Goal: Task Accomplishment & Management: Complete application form

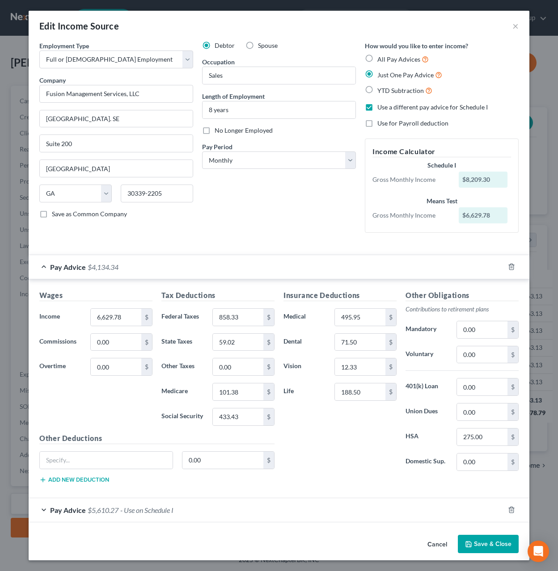
select select "0"
select select "10"
select select "0"
drag, startPoint x: 119, startPoint y: 317, endPoint x: 95, endPoint y: 316, distance: 24.2
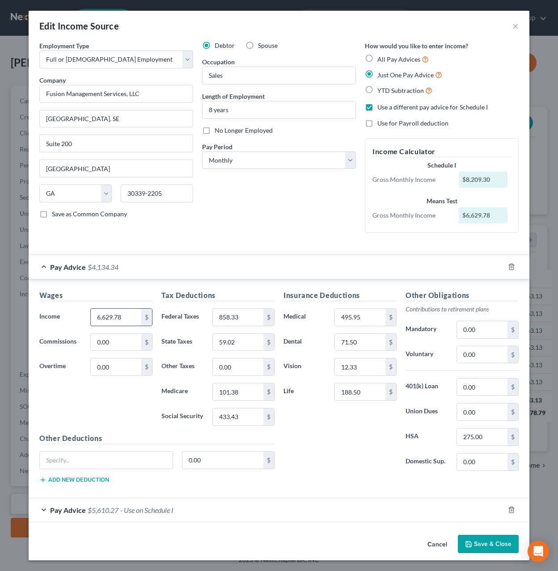
click at [95, 316] on input "6,629.78" at bounding box center [116, 317] width 51 height 17
drag, startPoint x: 118, startPoint y: 317, endPoint x: 77, endPoint y: 321, distance: 40.4
click at [91, 321] on input "6,629.78" at bounding box center [116, 317] width 51 height 17
type input "8,093.38"
type input "901.85"
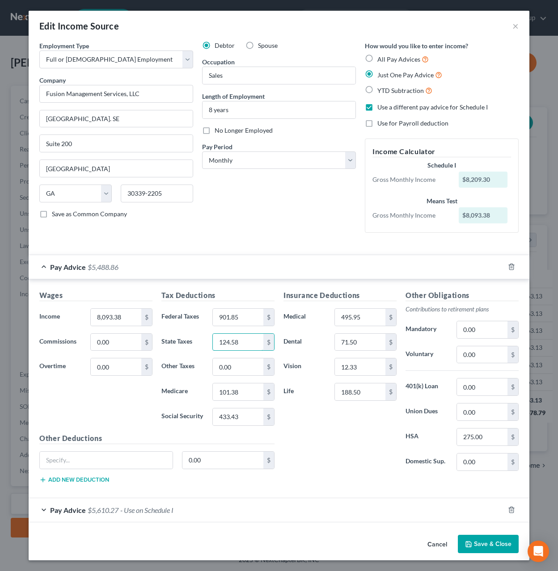
type input "124.58"
type input "104.64"
type input "448.07"
drag, startPoint x: 363, startPoint y: 398, endPoint x: 368, endPoint y: 398, distance: 5.4
click at [368, 398] on input "188.50" at bounding box center [360, 392] width 51 height 17
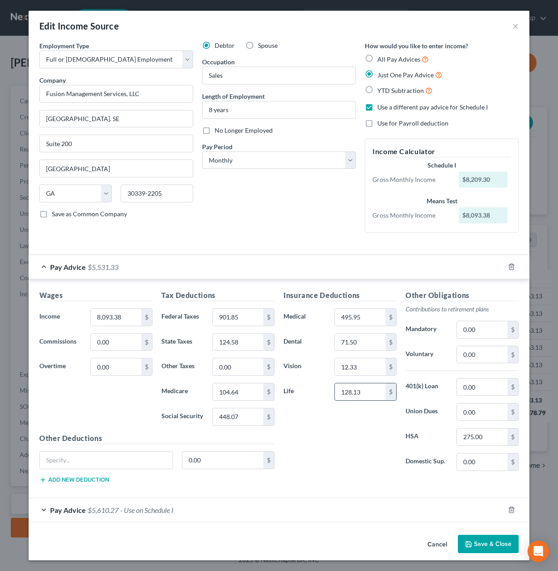
type input "128.13"
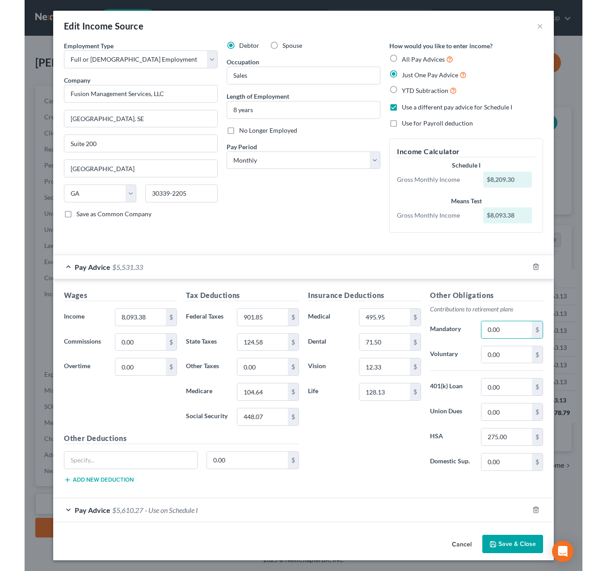
scroll to position [5, 0]
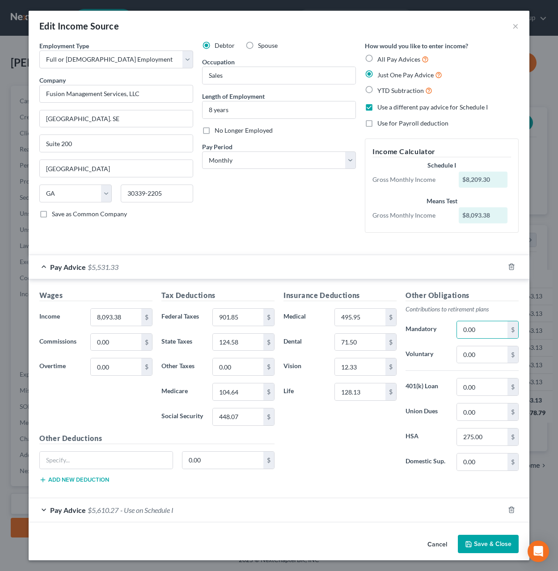
click at [461, 551] on button "Save & Close" at bounding box center [488, 544] width 61 height 19
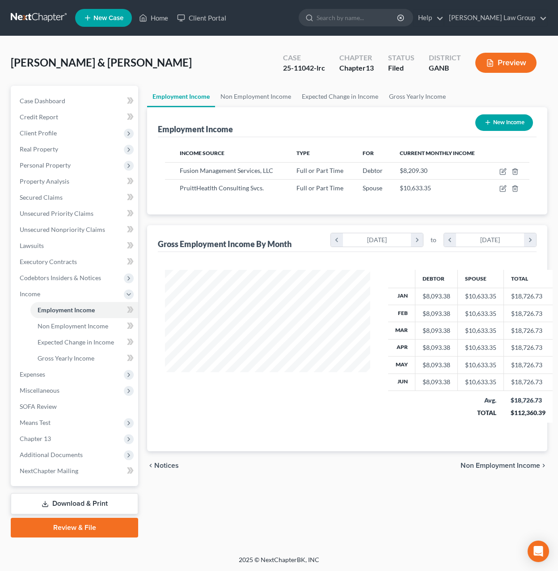
click at [504, 67] on button "Preview" at bounding box center [505, 63] width 61 height 20
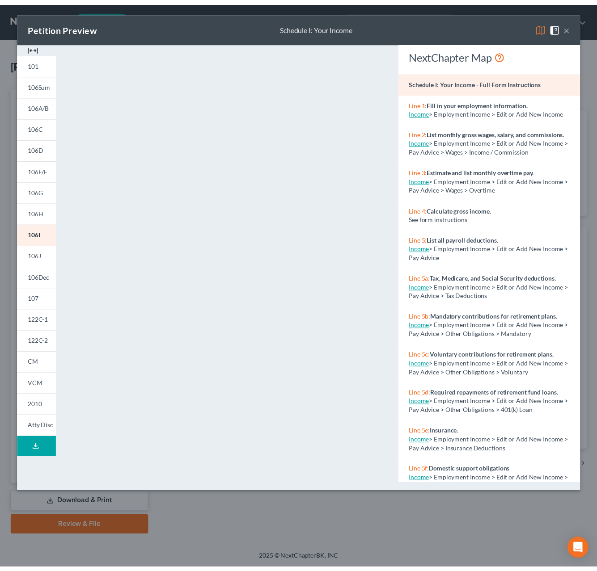
scroll to position [161, 245]
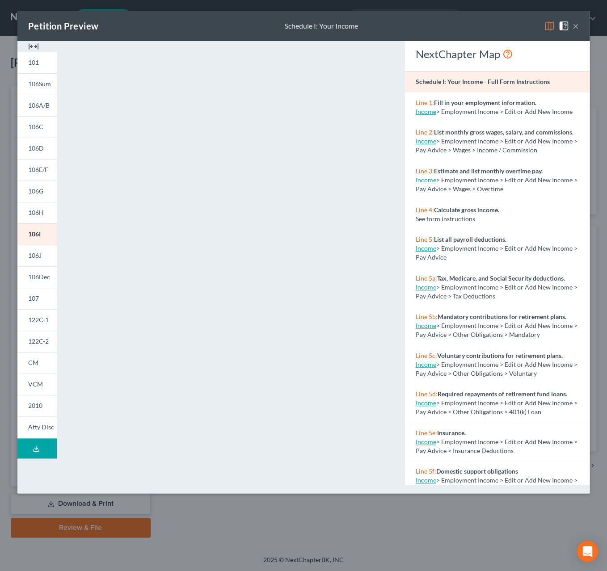
click at [558, 25] on button "×" at bounding box center [576, 26] width 6 height 11
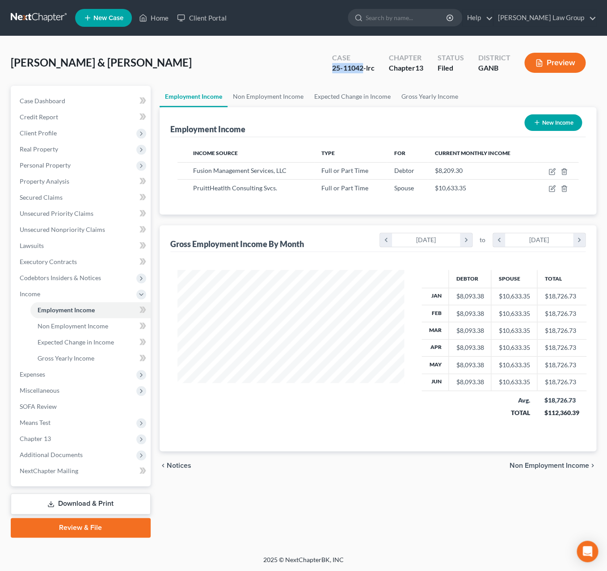
drag, startPoint x: 363, startPoint y: 68, endPoint x: 319, endPoint y: 70, distance: 44.3
click at [319, 70] on div "[PERSON_NAME] & [PERSON_NAME] Upgraded Case 25-11042-lrc Chapter Chapter 13 Sta…" at bounding box center [304, 66] width 586 height 39
copy div "25-11042"
click at [57, 458] on span "Additional Documents" at bounding box center [82, 455] width 138 height 16
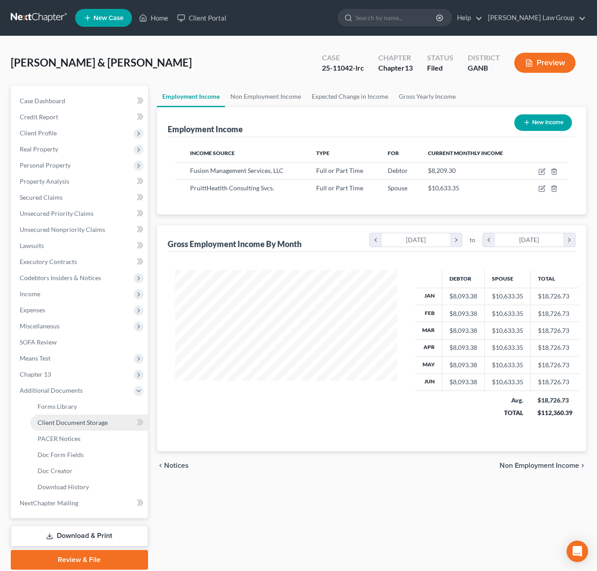
scroll to position [446961, 446884]
click at [63, 441] on span "PACER Notices" at bounding box center [59, 439] width 43 height 8
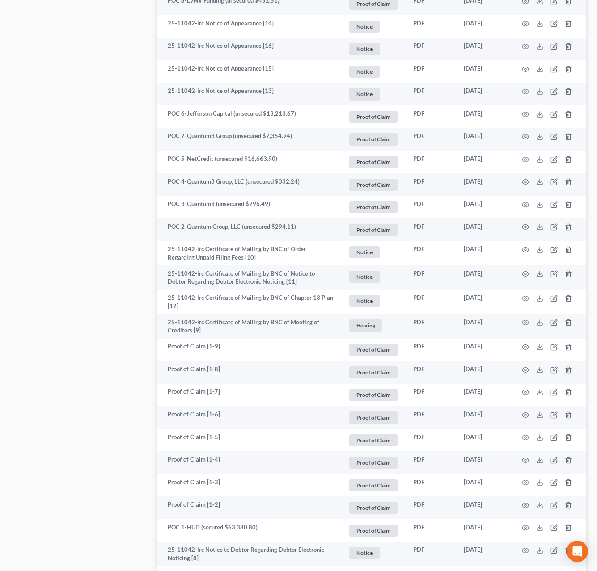
scroll to position [1479, 0]
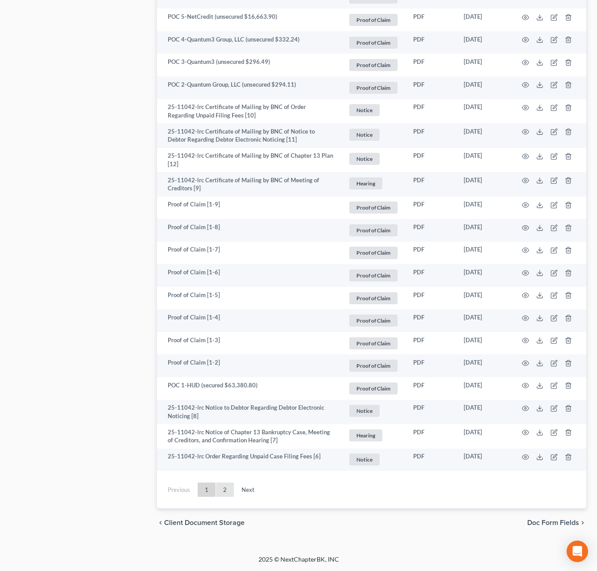
click at [228, 492] on link "2" at bounding box center [225, 490] width 18 height 14
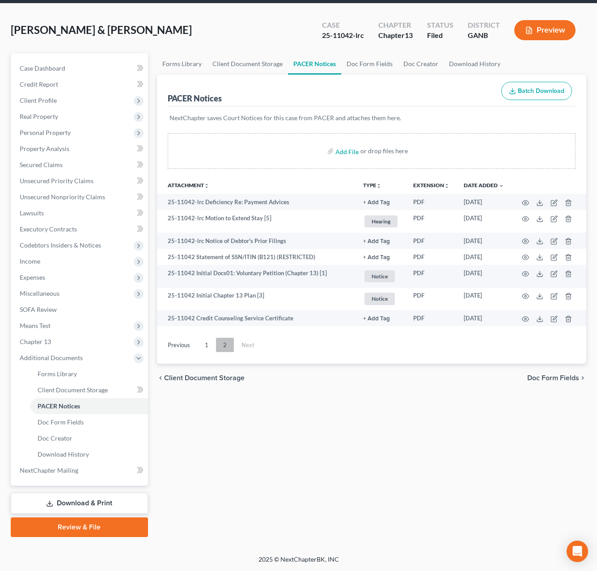
scroll to position [32, 0]
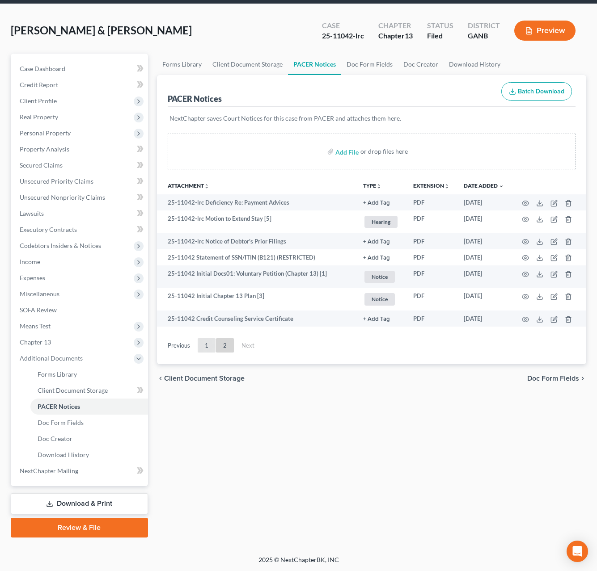
click at [200, 349] on link "1" at bounding box center [207, 345] width 18 height 14
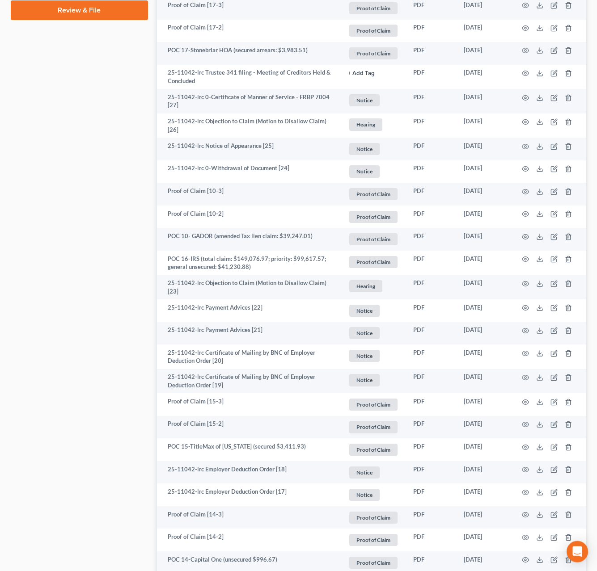
scroll to position [549, 0]
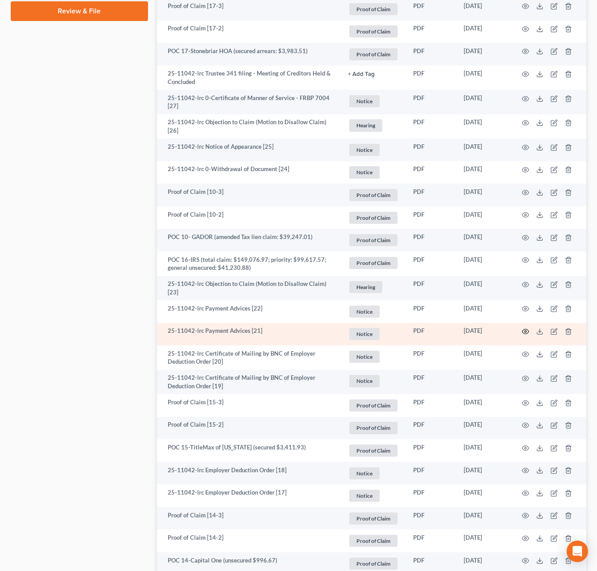
click at [526, 332] on circle "button" at bounding box center [525, 332] width 2 height 2
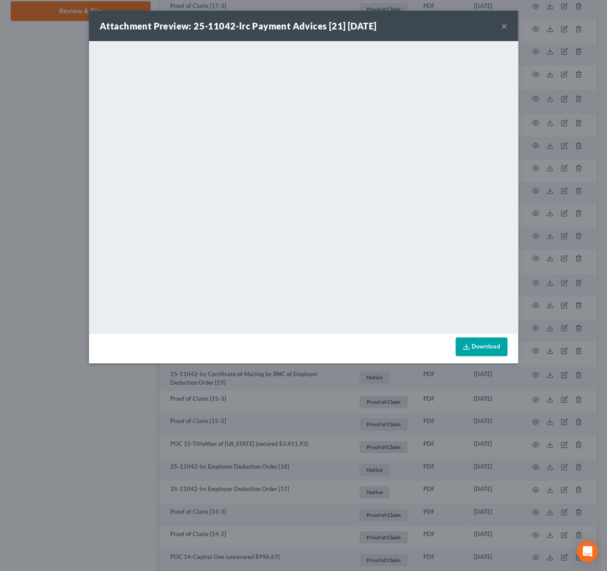
click at [504, 26] on button "×" at bounding box center [504, 26] width 6 height 11
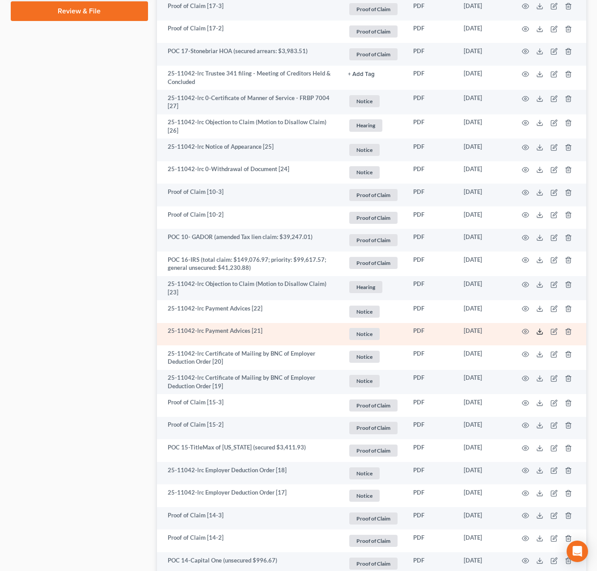
click at [537, 332] on icon at bounding box center [539, 331] width 7 height 7
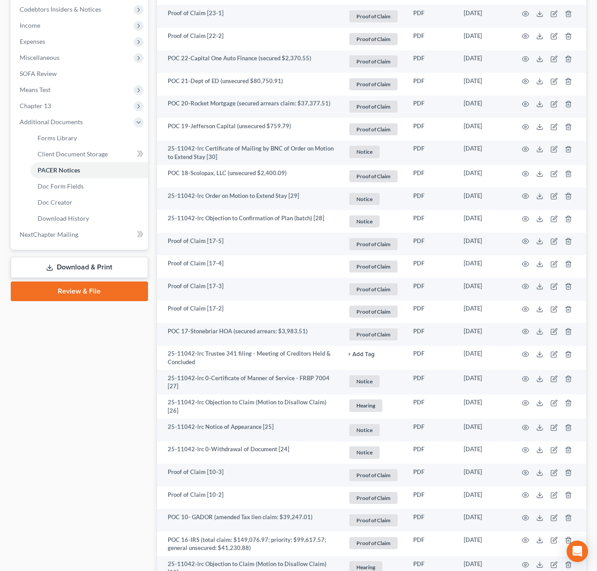
scroll to position [180, 0]
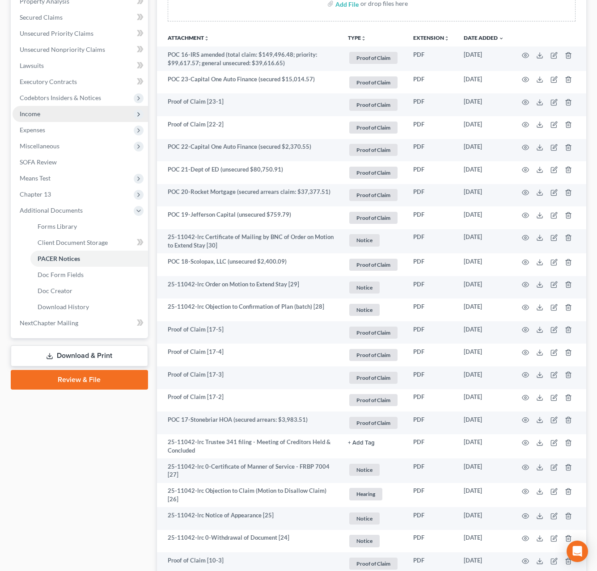
click at [39, 115] on span "Income" at bounding box center [30, 114] width 21 height 8
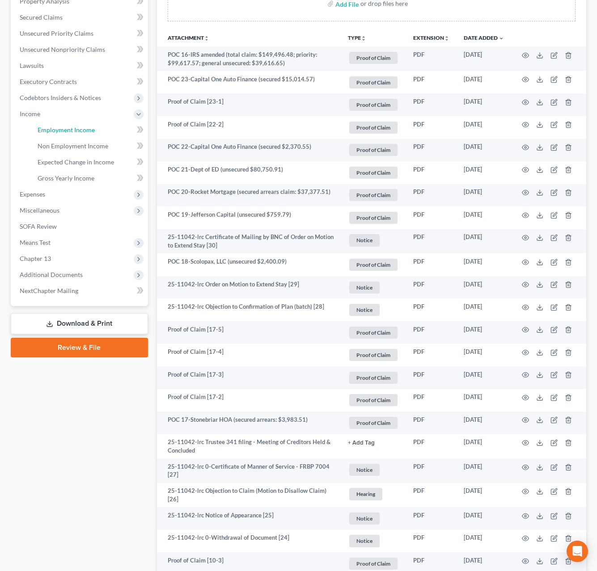
drag, startPoint x: 56, startPoint y: 135, endPoint x: 72, endPoint y: 136, distance: 16.2
click at [56, 134] on link "Employment Income" at bounding box center [89, 130] width 118 height 16
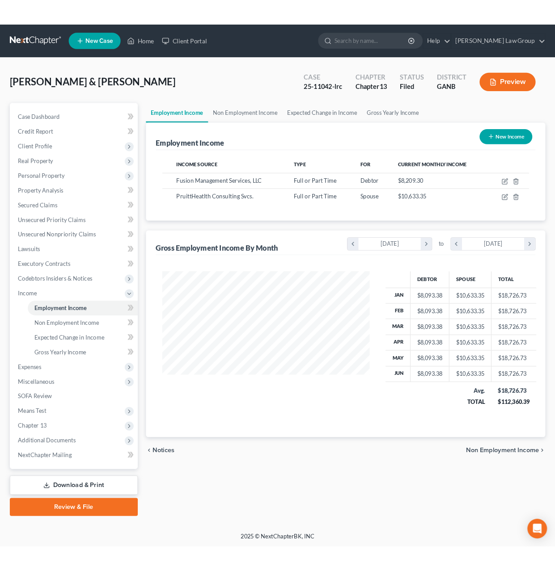
scroll to position [161, 245]
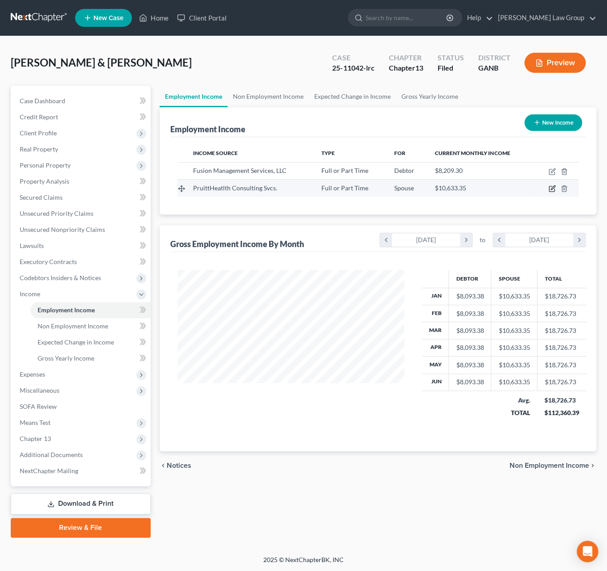
click at [553, 190] on icon "button" at bounding box center [552, 188] width 7 height 7
select select "0"
select select "10"
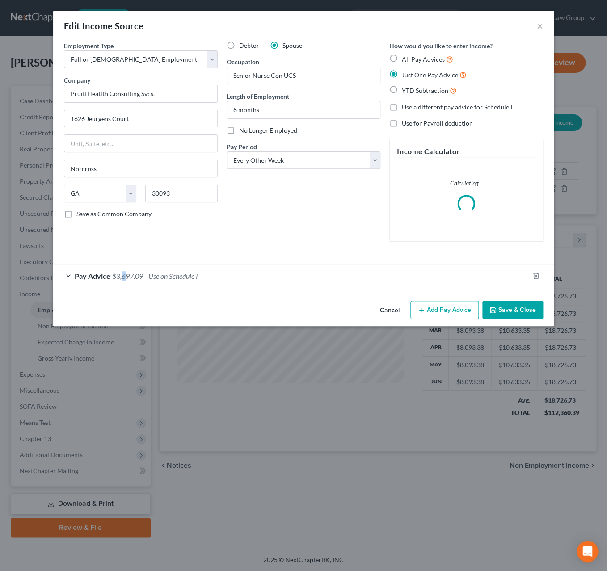
click at [124, 277] on span "$3,697.09" at bounding box center [127, 276] width 31 height 8
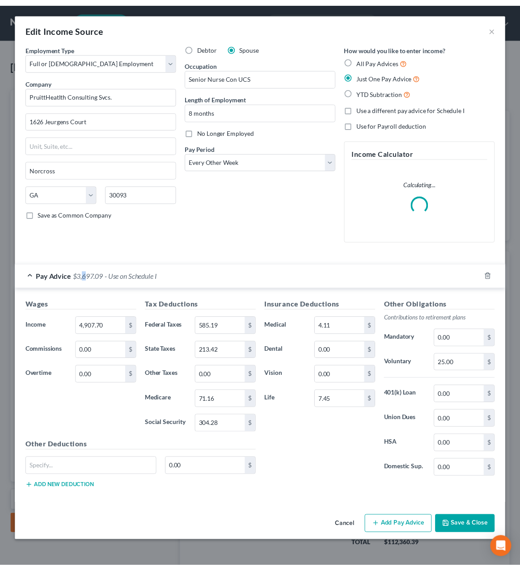
scroll to position [446973, 446805]
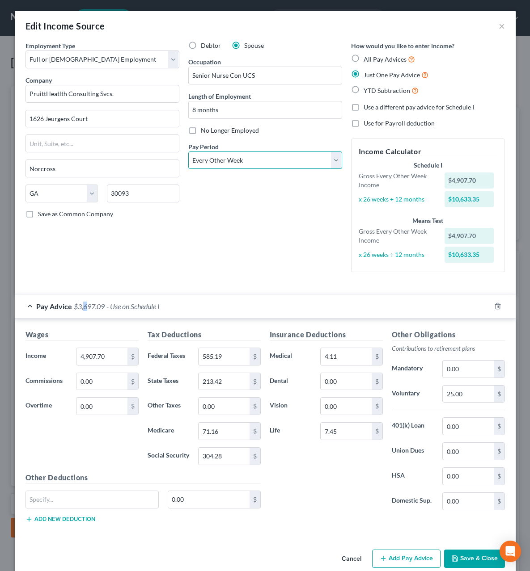
select select "0"
click option "Monthly" at bounding box center [0, 0] width 0 height 0
click at [114, 357] on input "4,907.70" at bounding box center [101, 356] width 51 height 17
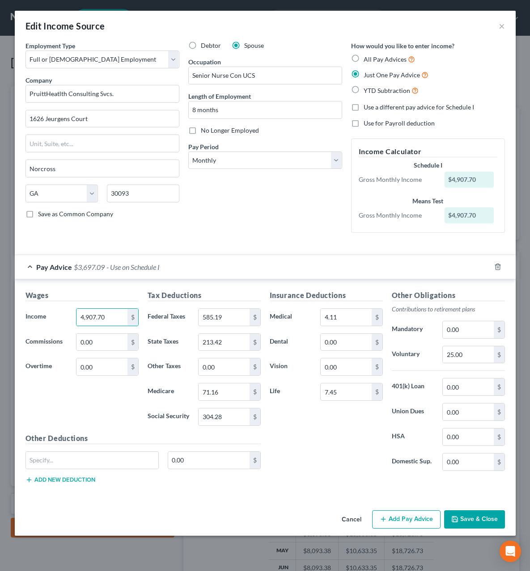
click at [364, 110] on label "Use a different pay advice for Schedule I" at bounding box center [419, 107] width 110 height 9
click at [367, 109] on input "Use a different pay advice for Schedule I" at bounding box center [370, 106] width 6 height 6
checkbox input "true"
click at [500, 268] on icon "button" at bounding box center [497, 266] width 7 height 7
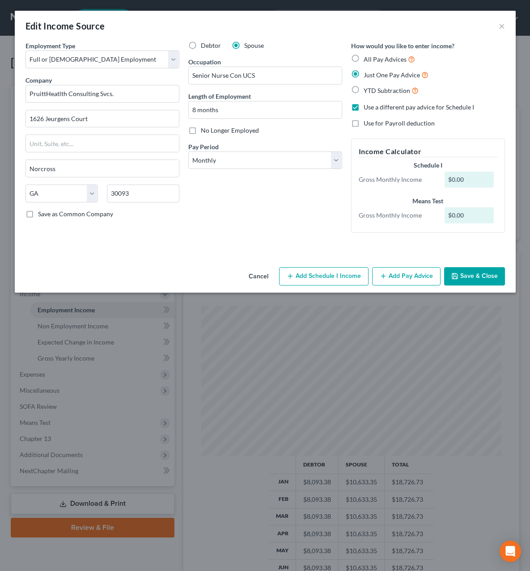
click at [416, 281] on button "Add Pay Advice" at bounding box center [406, 276] width 68 height 19
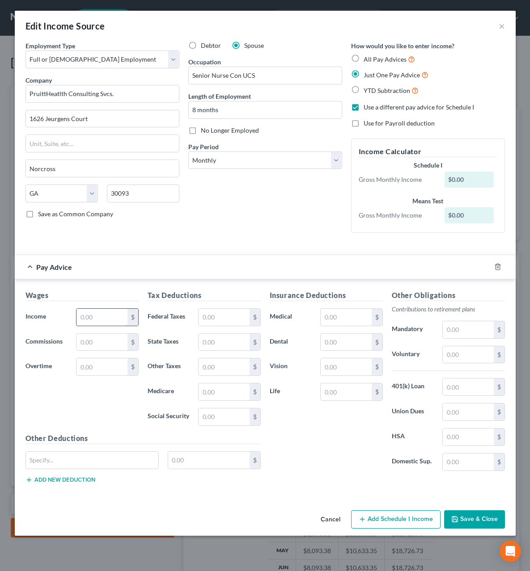
click at [98, 321] on input "text" at bounding box center [101, 317] width 51 height 17
click at [95, 317] on input "text" at bounding box center [101, 317] width 51 height 17
type input "8,997.45"
type input "1,267.92"
type input "462.41"
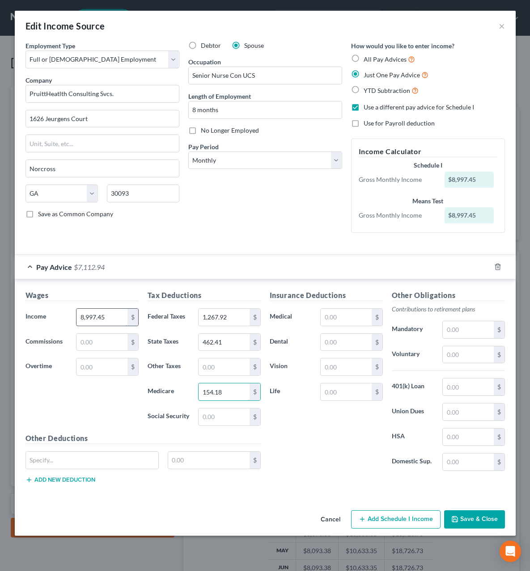
type input "154.18"
type input "659.27"
click at [365, 321] on input "text" at bounding box center [346, 317] width 51 height 17
type input "8.91"
type input "16.14"
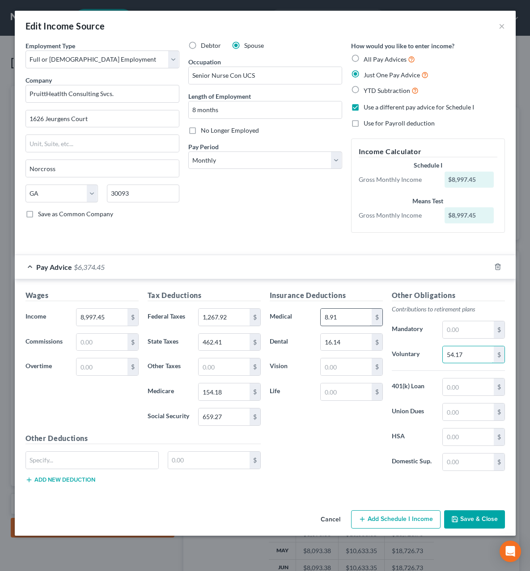
type input "54.17"
click at [468, 529] on button "Save & Close" at bounding box center [474, 520] width 61 height 19
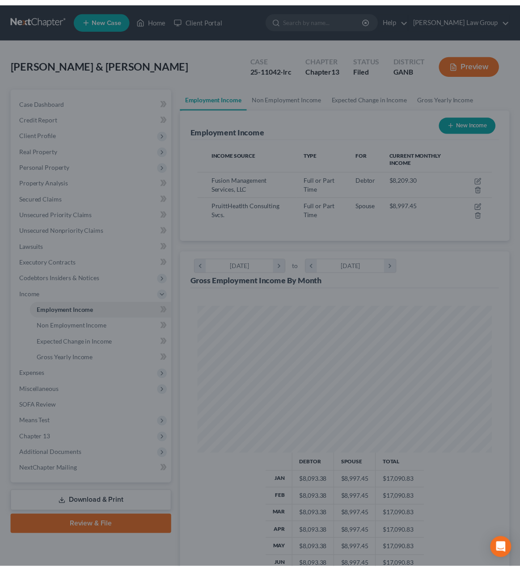
scroll to position [446977, 446812]
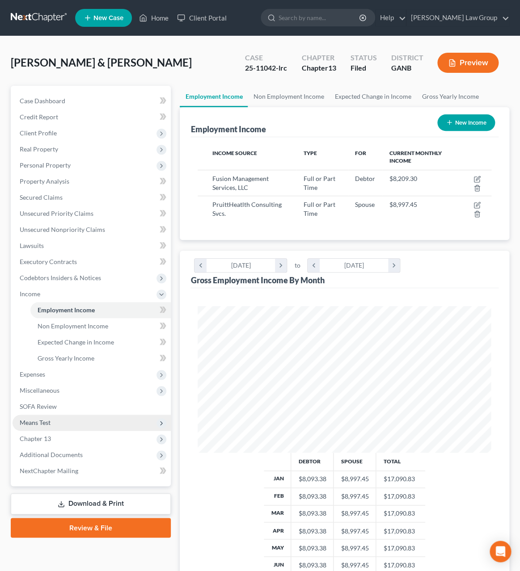
click at [64, 421] on span "Means Test" at bounding box center [92, 423] width 158 height 16
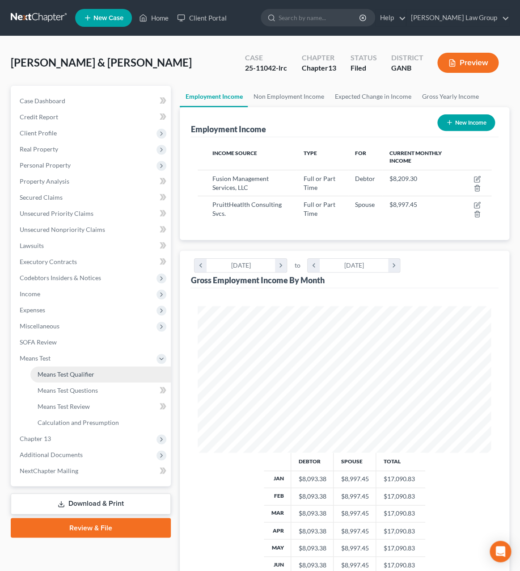
click at [80, 376] on span "Means Test Qualifier" at bounding box center [66, 375] width 57 height 8
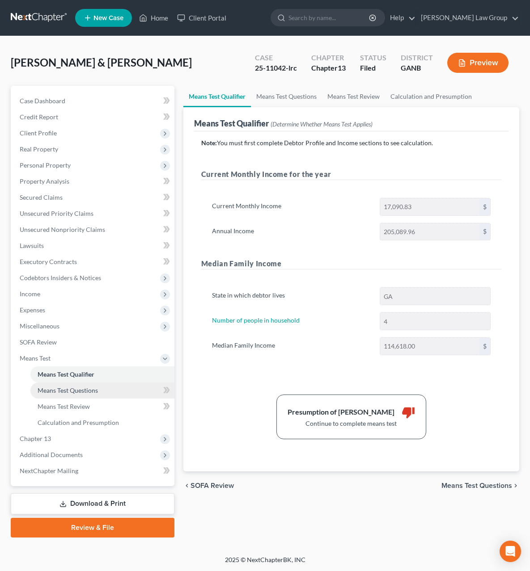
click at [85, 389] on span "Means Test Questions" at bounding box center [68, 391] width 60 height 8
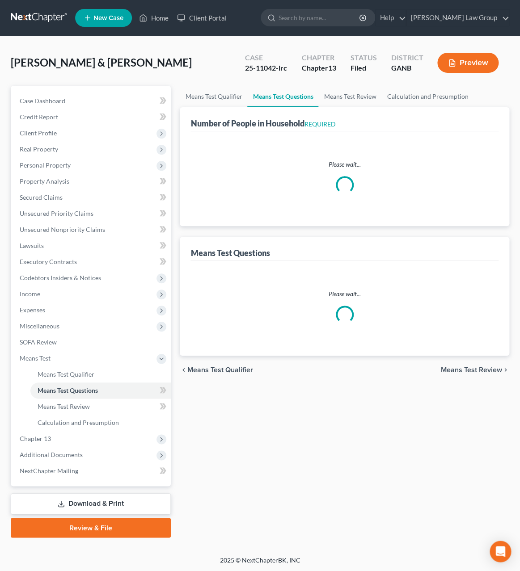
select select "0"
select select "60"
select select "0"
select select "60"
select select "0"
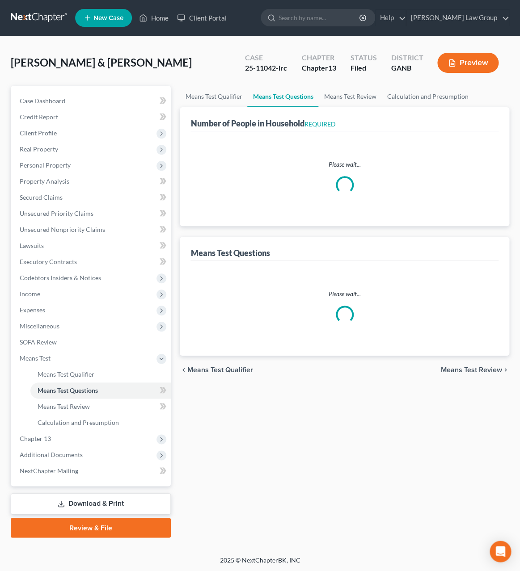
select select "60"
select select "1"
select select "60"
select select "1"
select select "60"
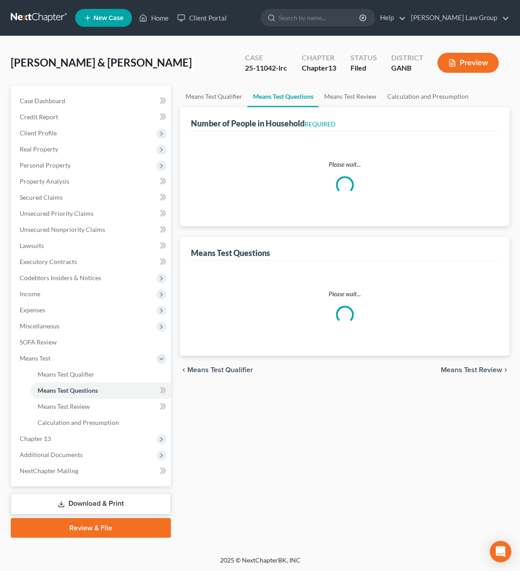
select select "60"
select select "2"
select select "60"
select select "4"
select select "0"
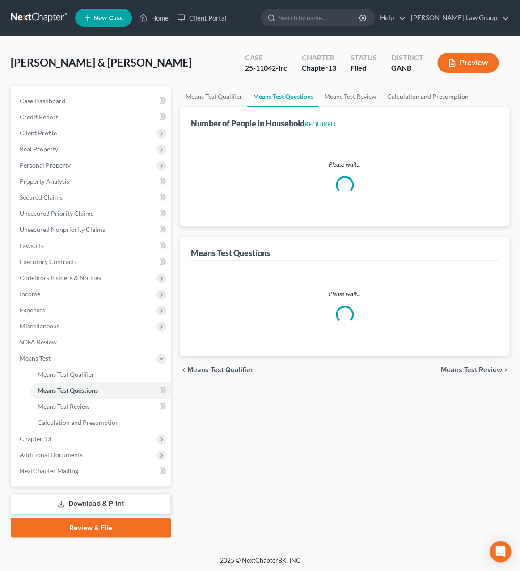
select select "3"
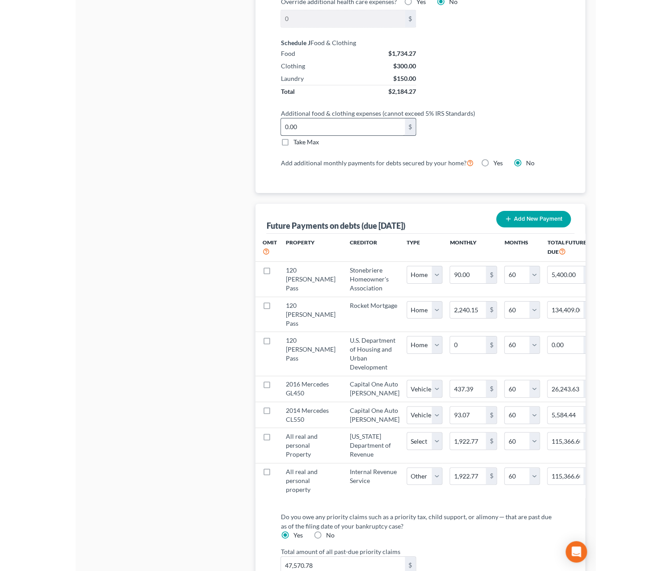
scroll to position [863, 0]
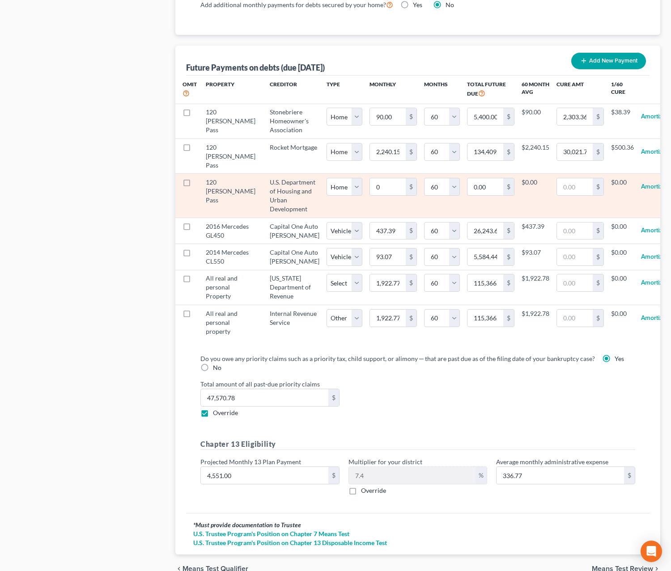
click at [195, 185] on label at bounding box center [195, 185] width 0 height 0
click at [199, 184] on input "checkbox" at bounding box center [202, 181] width 6 height 6
checkbox input "true"
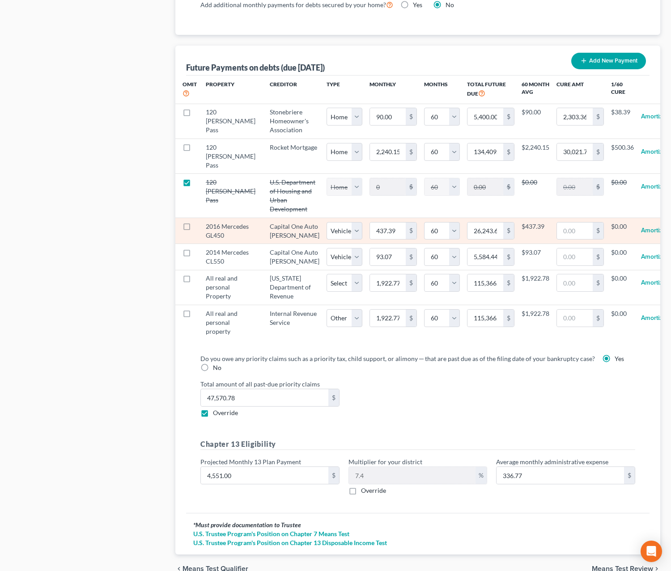
select select "0"
select select "60"
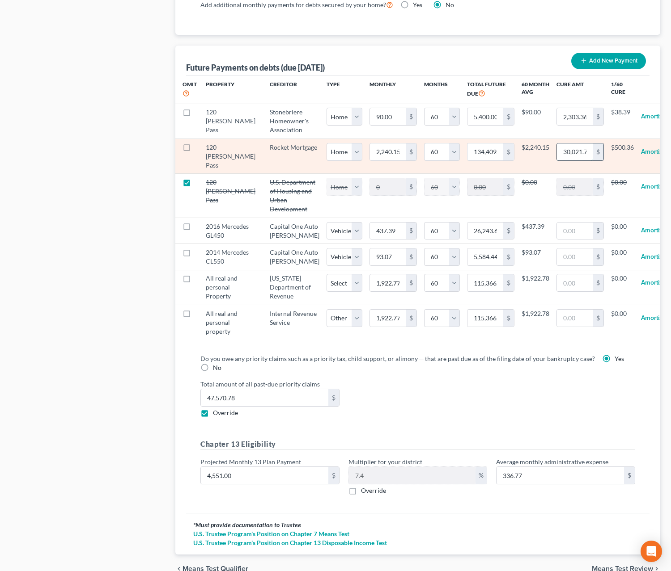
drag, startPoint x: 567, startPoint y: 158, endPoint x: 575, endPoint y: 161, distance: 7.9
click at [558, 161] on div "30,021.76 $" at bounding box center [579, 152] width 47 height 18
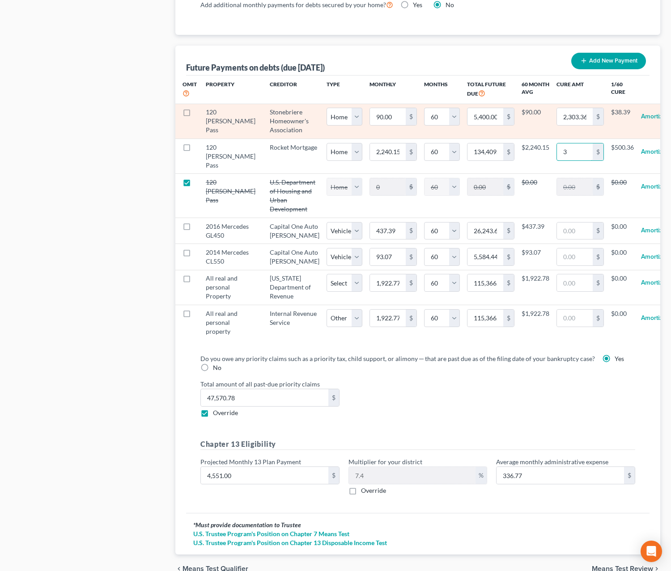
type input "37"
select select "0"
select select "60"
select select "0"
select select "60"
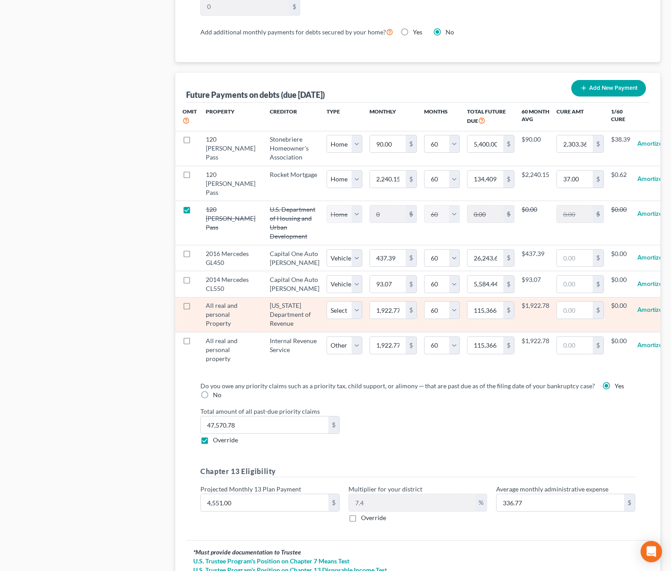
scroll to position [841, 0]
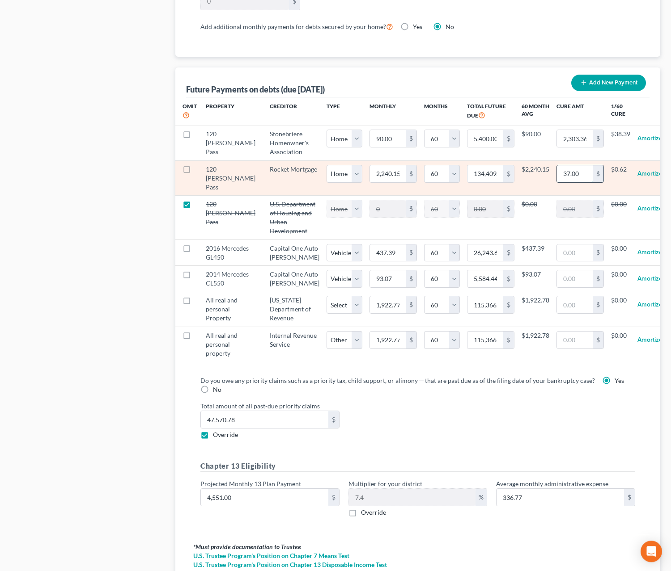
click at [557, 179] on input "37.00" at bounding box center [575, 173] width 36 height 17
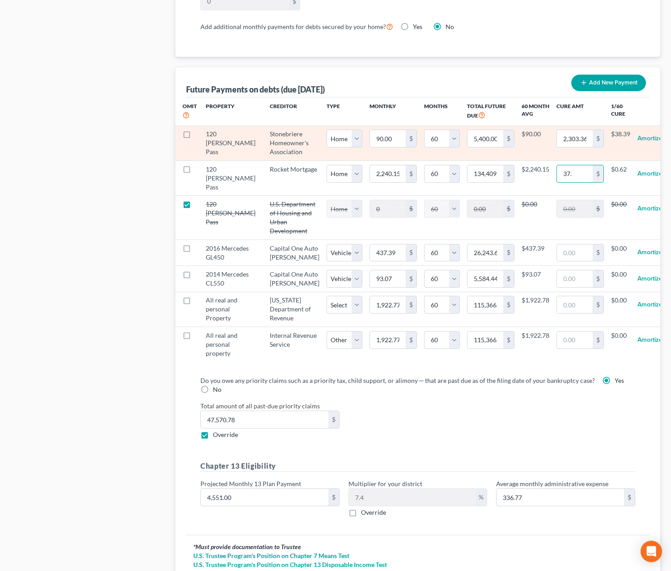
type input "37"
select select "0"
select select "60"
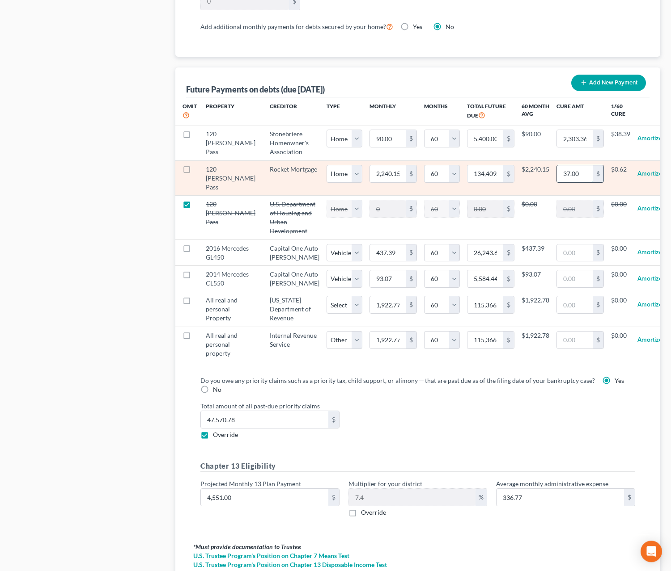
click at [557, 181] on input "37.00" at bounding box center [575, 173] width 36 height 17
type input "3,7377"
select select "0"
select select "60"
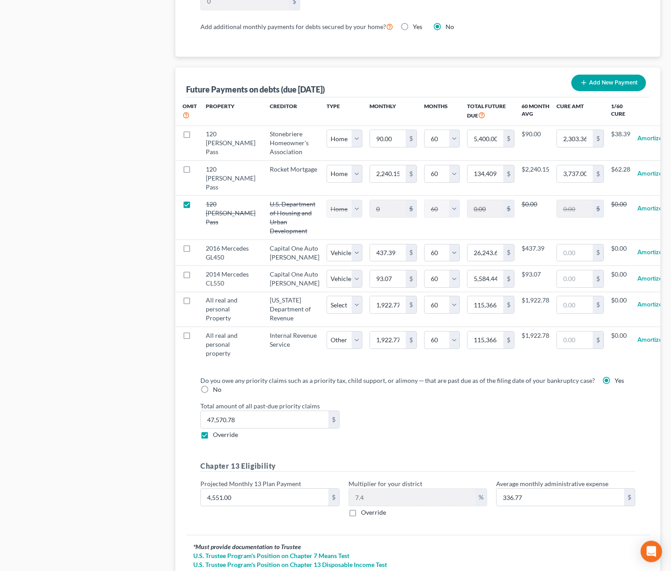
select select "0"
select select "60"
select select "0"
select select "60"
select select "0"
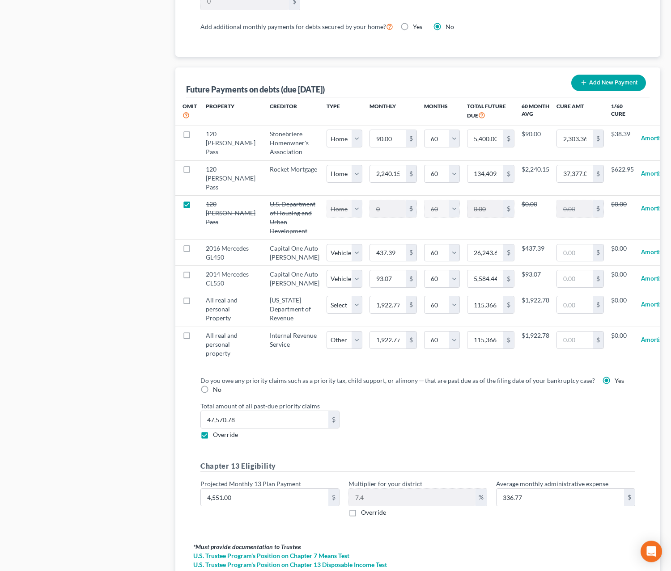
select select "60"
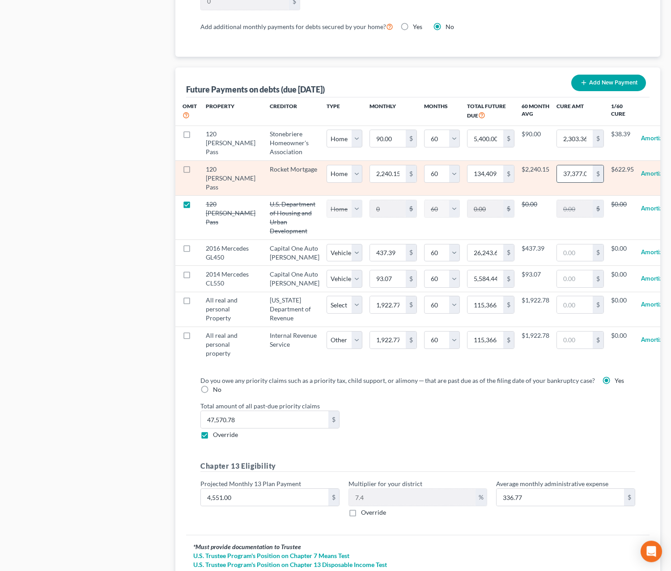
click at [558, 182] on input "37,377.00" at bounding box center [575, 173] width 36 height 17
type input "37,377.51"
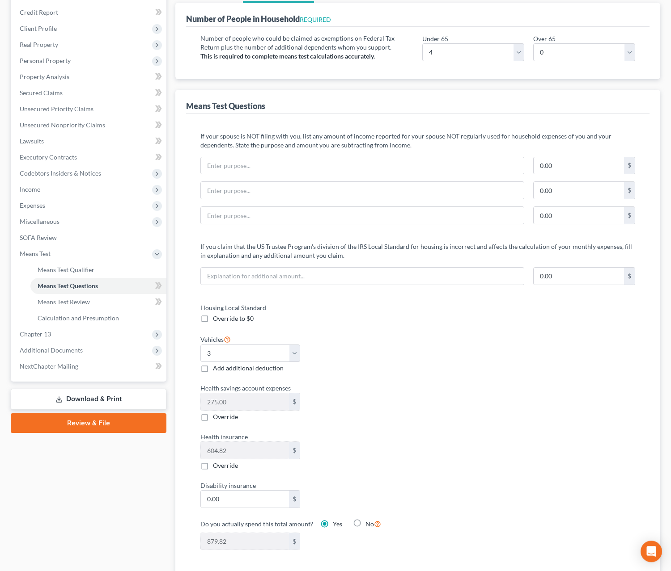
select select "0"
select select "60"
select select "0"
select select "60"
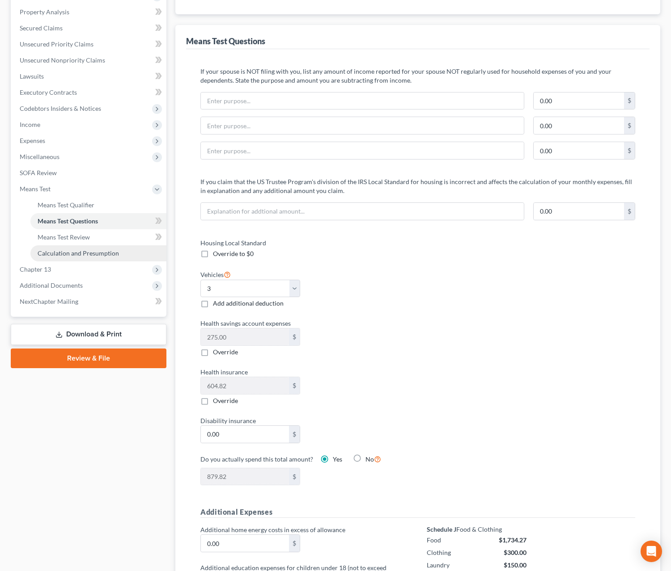
scroll to position [30, 0]
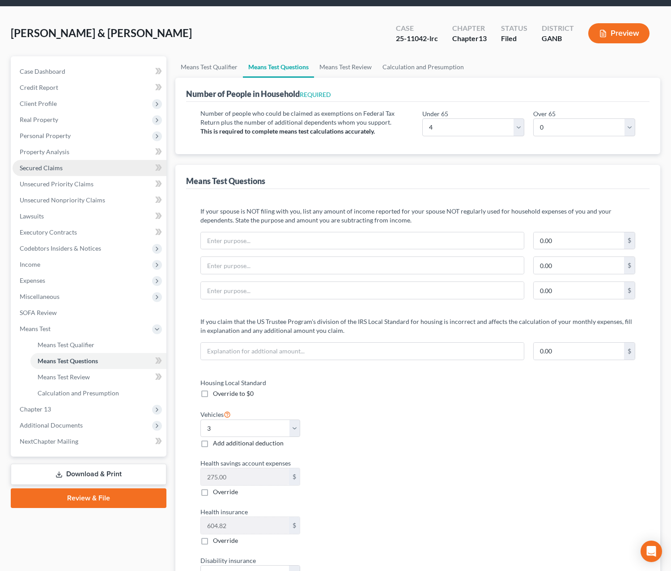
click at [66, 166] on link "Secured Claims" at bounding box center [90, 168] width 154 height 16
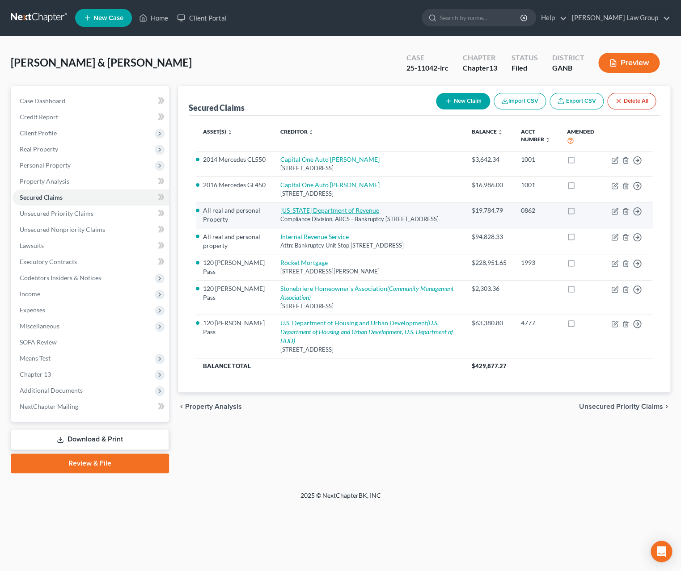
click at [307, 214] on link "[US_STATE] Department of Revenue" at bounding box center [329, 211] width 99 height 8
select select "10"
select select "2"
select select "0"
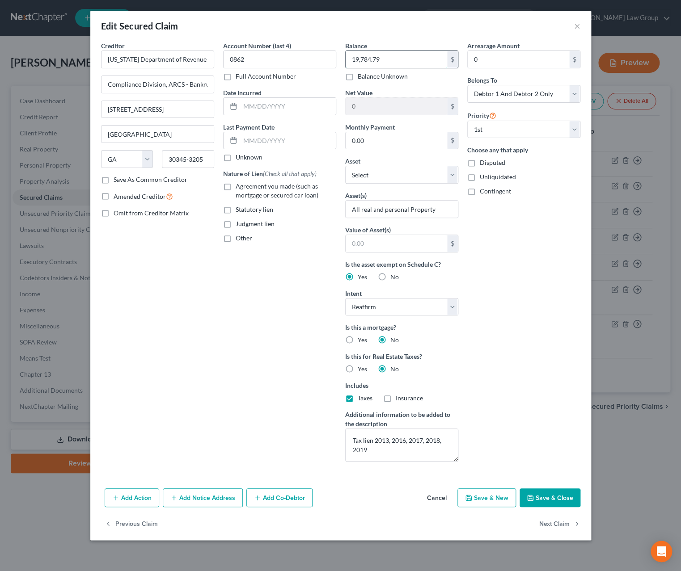
drag, startPoint x: 387, startPoint y: 60, endPoint x: 363, endPoint y: 62, distance: 24.2
click at [363, 62] on input "19,784.79" at bounding box center [396, 59] width 101 height 17
drag, startPoint x: 382, startPoint y: 60, endPoint x: 339, endPoint y: 59, distance: 43.0
click at [346, 59] on input "19,784.79" at bounding box center [396, 59] width 101 height 17
type input "19,260.63"
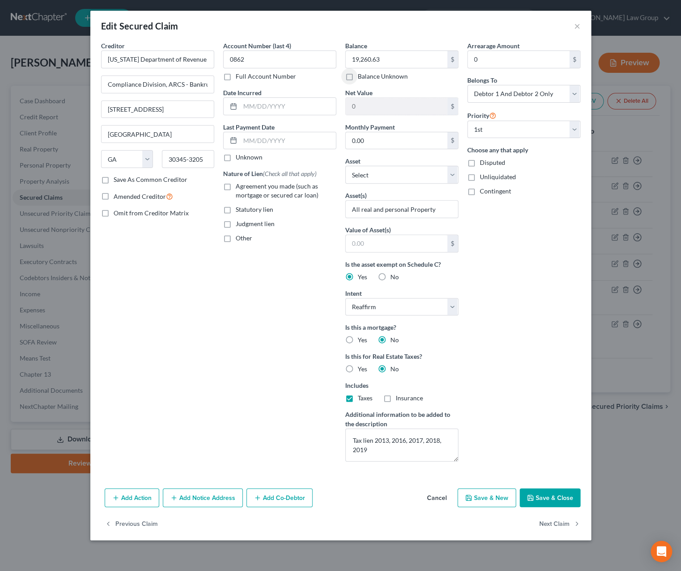
click at [544, 507] on button "Save & Close" at bounding box center [550, 498] width 61 height 19
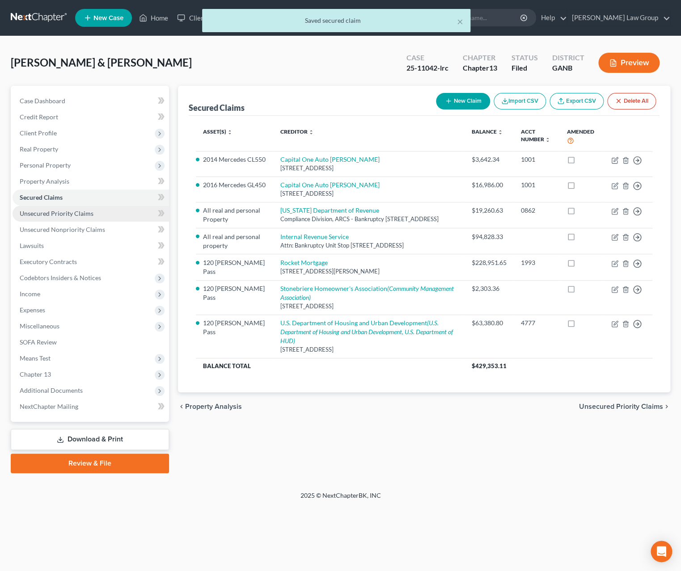
click at [34, 216] on span "Unsecured Priority Claims" at bounding box center [57, 214] width 74 height 8
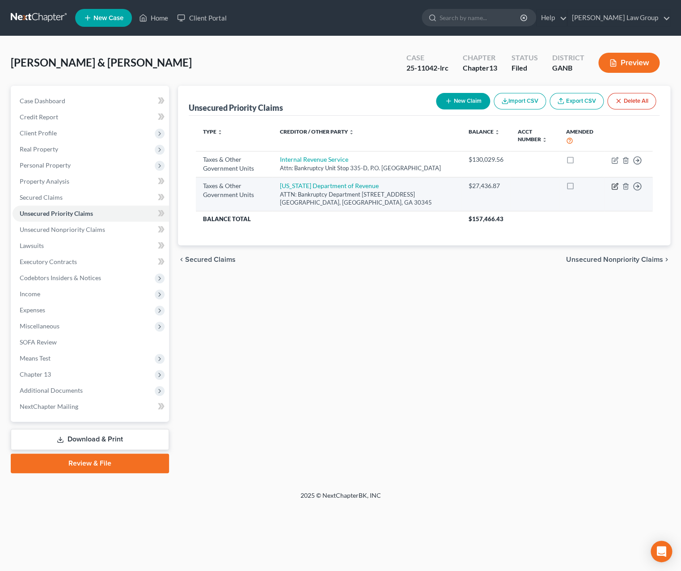
click at [558, 190] on icon "button" at bounding box center [614, 186] width 7 height 7
select select "2"
select select "10"
select select "2"
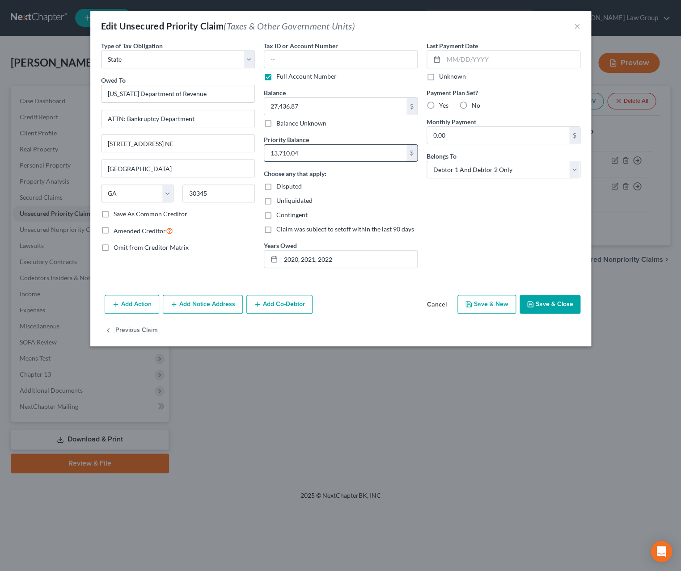
drag, startPoint x: 327, startPoint y: 152, endPoint x: 319, endPoint y: 152, distance: 8.5
click at [319, 152] on input "13,710.04" at bounding box center [335, 153] width 142 height 17
drag, startPoint x: 301, startPoint y: 107, endPoint x: 346, endPoint y: 106, distance: 44.7
click at [346, 106] on input "27,436.87" at bounding box center [335, 106] width 142 height 17
type input "39,247.01"
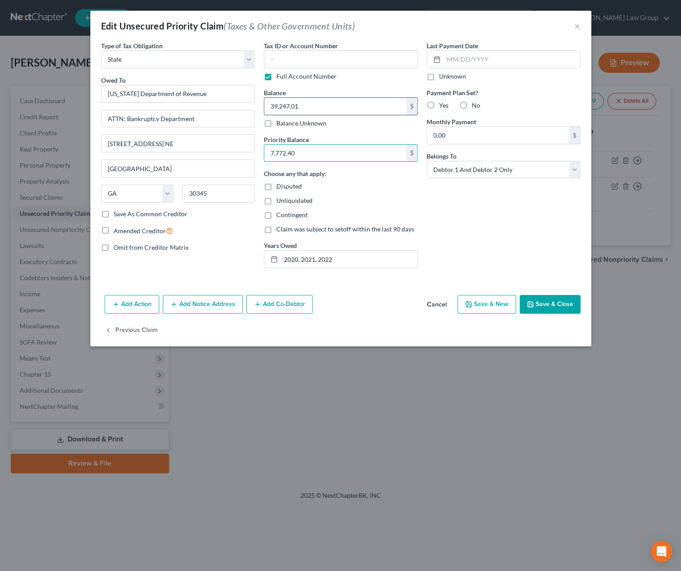
type input "7,772.40"
click at [557, 311] on button "Save & Close" at bounding box center [550, 304] width 61 height 19
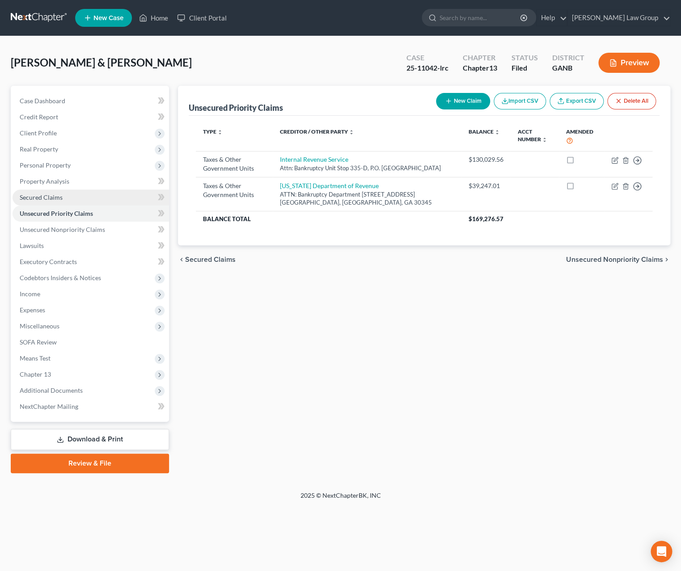
click at [46, 197] on span "Secured Claims" at bounding box center [41, 198] width 43 height 8
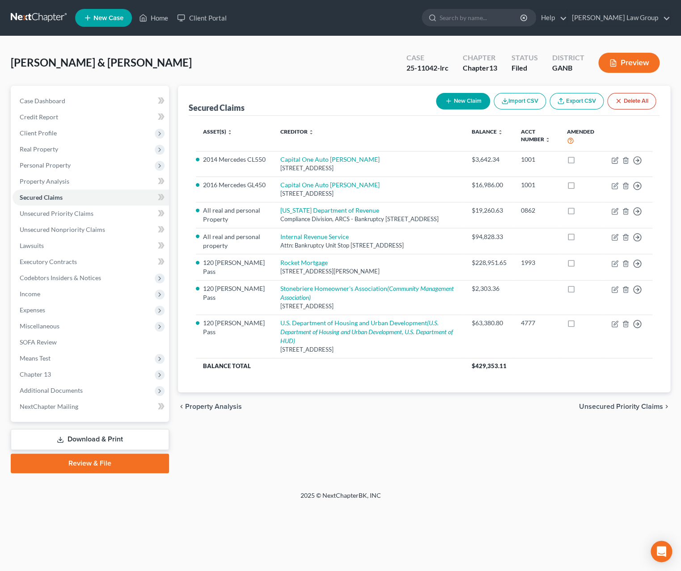
click at [460, 102] on button "New Claim" at bounding box center [463, 101] width 54 height 17
select select "2"
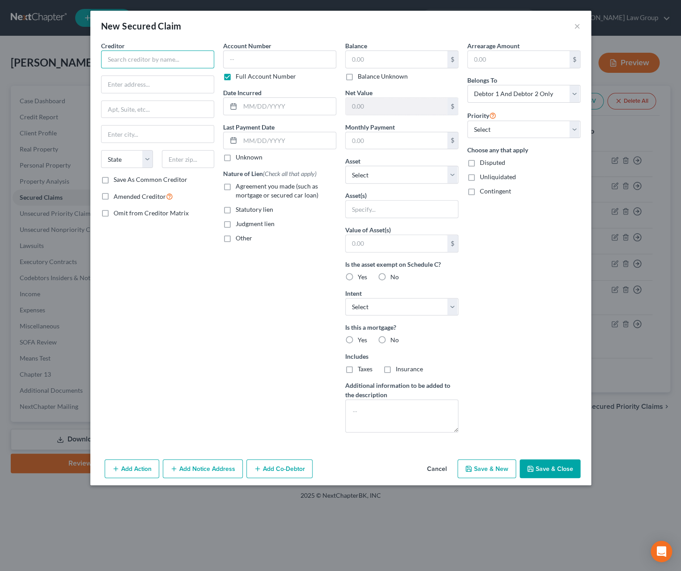
click at [190, 64] on input "text" at bounding box center [157, 60] width 113 height 18
type input "TitleMax of [US_STATE] Inc"
type input "[STREET_ADDRESS]"
type input "Savannag"
select select "10"
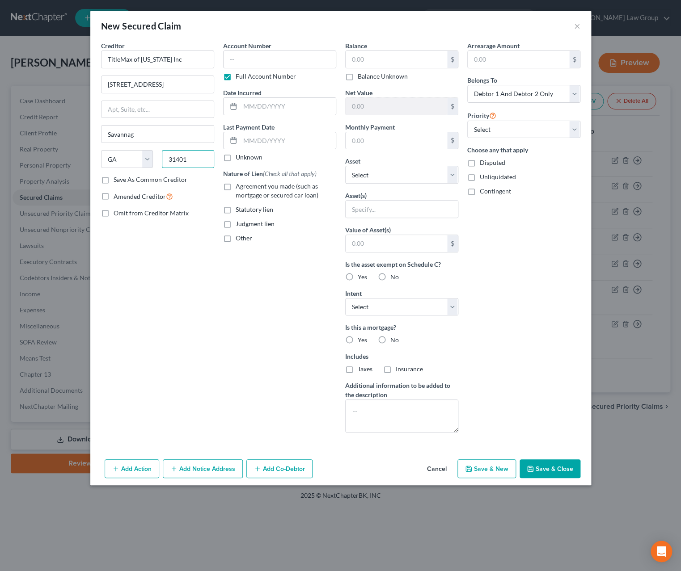
type input "31401"
type input "Savannah"
click at [372, 54] on input "text" at bounding box center [396, 59] width 101 height 17
type input "3,411.93"
select select "9"
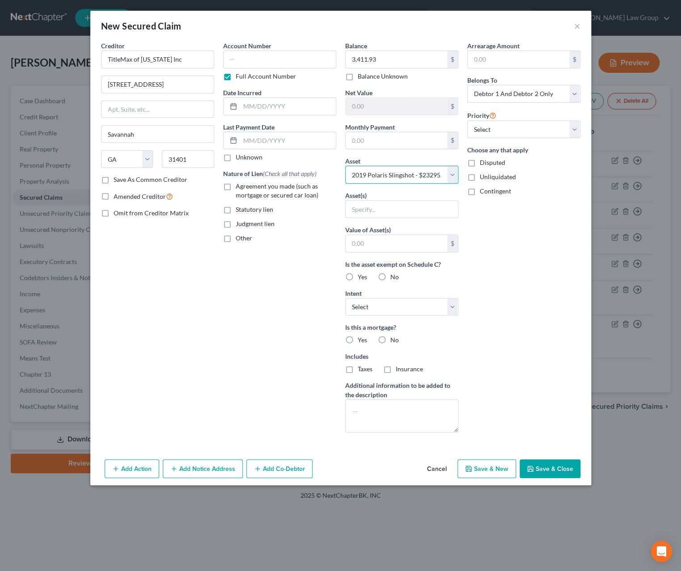
click option "2019 Polaris Slingshot - $23295.0" at bounding box center [0, 0] width 0 height 0
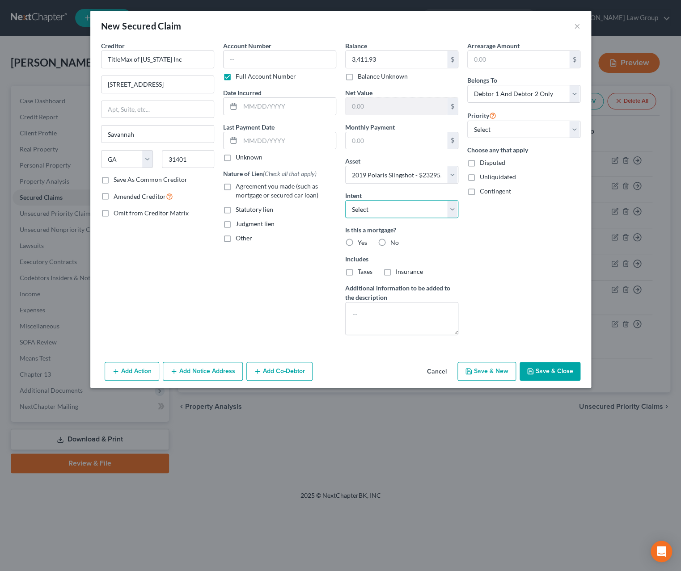
select select "2"
click option "Reaffirm" at bounding box center [0, 0] width 0 height 0
click at [390, 241] on label "No" at bounding box center [394, 242] width 8 height 9
click at [394, 241] on input "No" at bounding box center [397, 241] width 6 height 6
radio input "true"
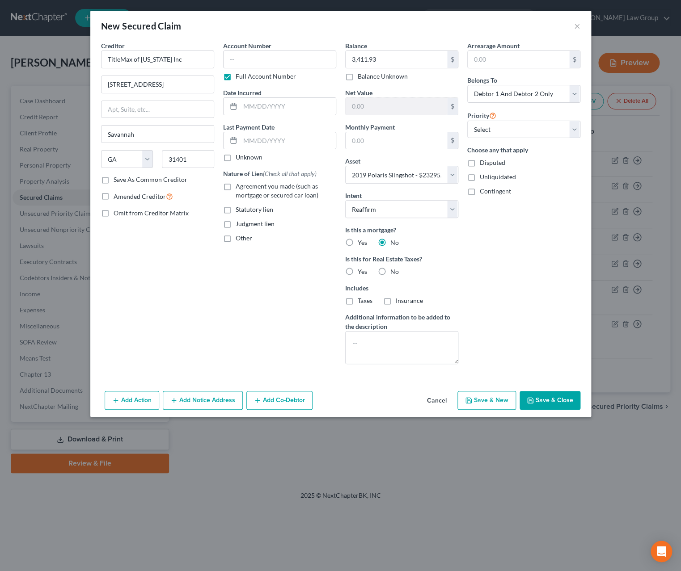
click at [390, 276] on label "No" at bounding box center [394, 271] width 8 height 9
click at [394, 273] on input "No" at bounding box center [397, 270] width 6 height 6
radio input "true"
click at [492, 66] on input "text" at bounding box center [518, 59] width 101 height 17
select select "0"
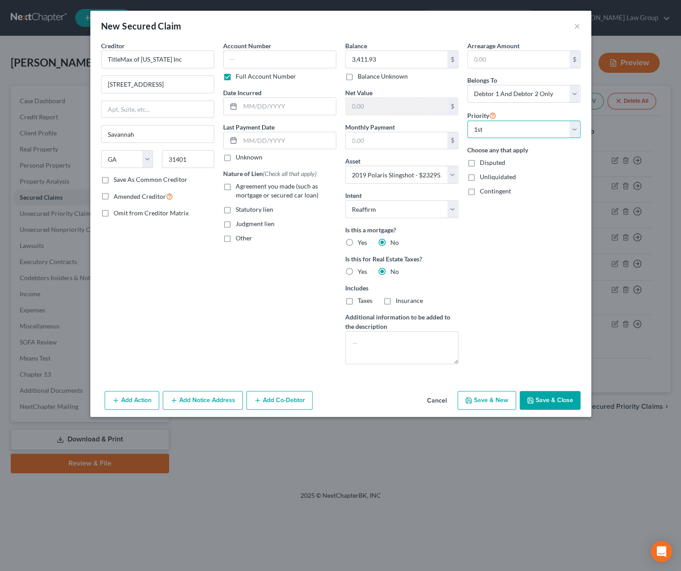
click option "1st" at bounding box center [0, 0] width 0 height 0
click at [535, 409] on button "Save & Close" at bounding box center [550, 400] width 61 height 19
select select
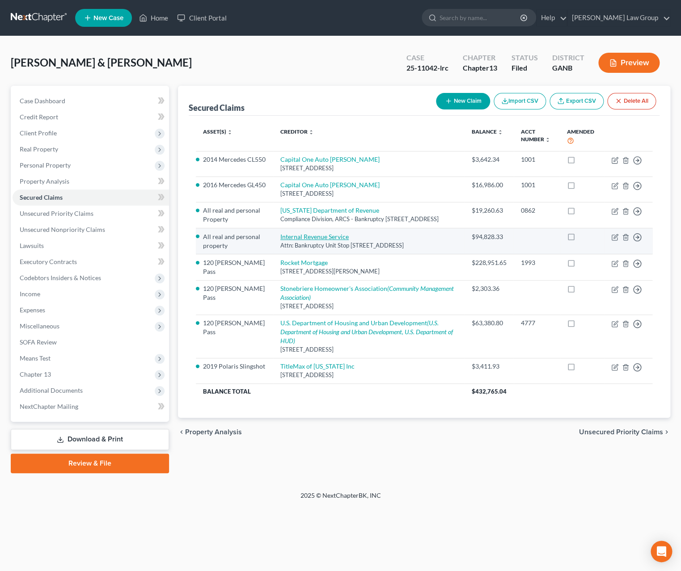
click at [313, 241] on link "Internal Revenue Service" at bounding box center [314, 237] width 68 height 8
select select "10"
select select "2"
select select "0"
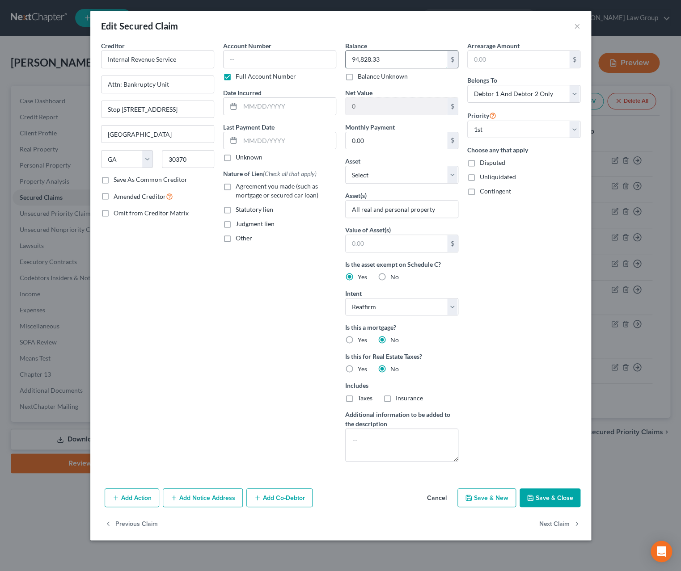
click at [390, 60] on input "94,828.33" at bounding box center [396, 59] width 101 height 17
type input "99,617.57"
click at [547, 504] on button "Save & Close" at bounding box center [550, 498] width 61 height 19
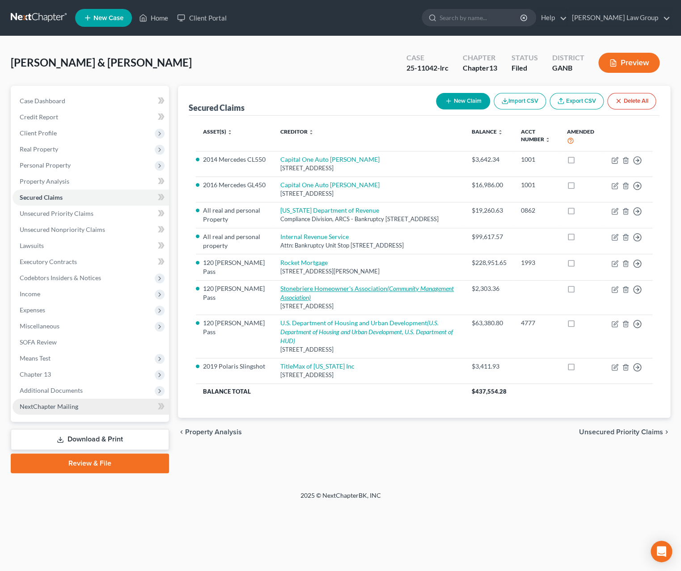
click at [299, 301] on link "Stonebriere Homeowner's Association (Community Management Association)" at bounding box center [366, 293] width 173 height 17
select select "10"
select select "2"
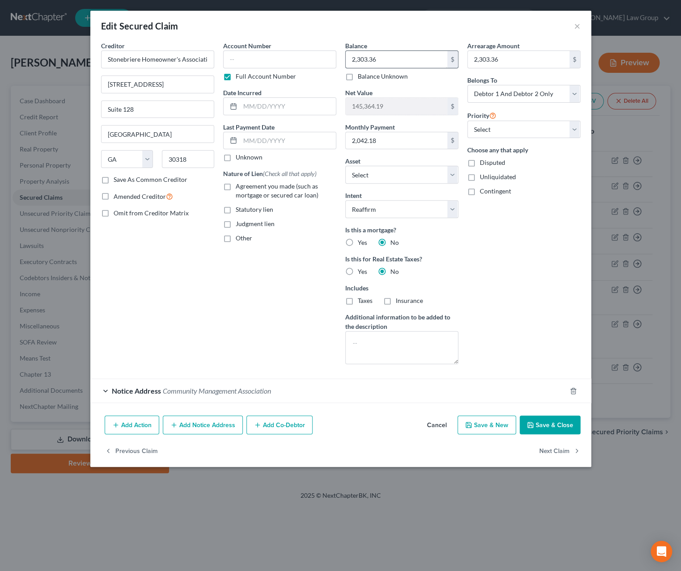
click at [389, 51] on div "Balance 2,303.36 $ Balance Unknown Balance Undetermined 2,303.36 $ Balance Unkn…" at bounding box center [401, 61] width 113 height 40
drag, startPoint x: 394, startPoint y: 60, endPoint x: 330, endPoint y: 63, distance: 64.4
click at [346, 63] on input "2,303.36" at bounding box center [396, 59] width 101 height 17
click at [343, 63] on div "Creditor * Stonebriere Homeowner's Association [STREET_ADDRESS][GEOGRAPHIC_DATA…" at bounding box center [341, 206] width 488 height 330
drag, startPoint x: 382, startPoint y: 63, endPoint x: 370, endPoint y: 59, distance: 13.3
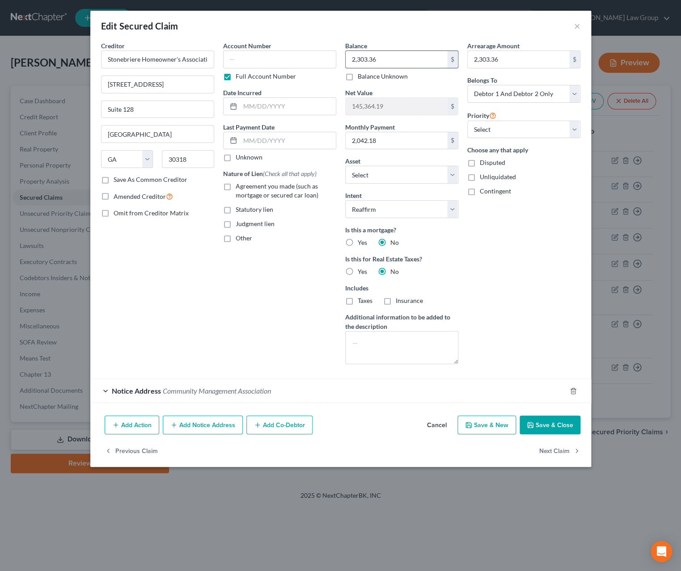
click at [370, 59] on input "2,303.36" at bounding box center [396, 59] width 101 height 17
type input "3,983.51"
click at [510, 65] on input "2,303.36" at bounding box center [518, 59] width 101 height 17
type input "3,983.51"
click at [547, 431] on button "Save & Close" at bounding box center [550, 425] width 61 height 19
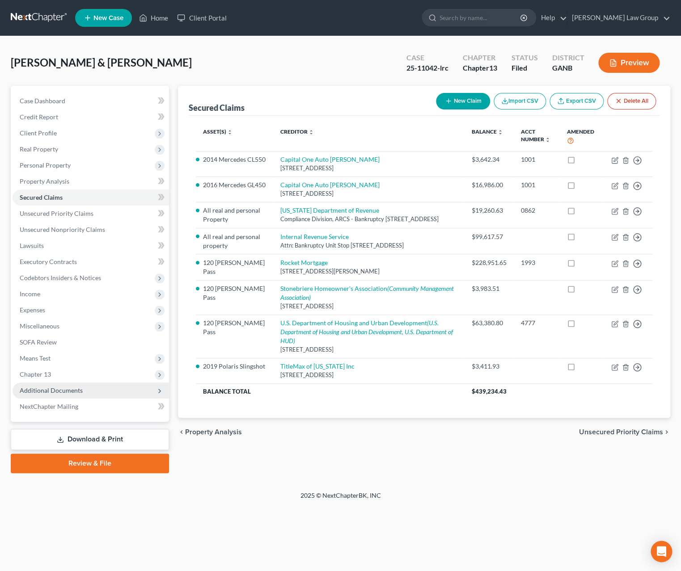
click at [84, 393] on span "Additional Documents" at bounding box center [91, 391] width 156 height 16
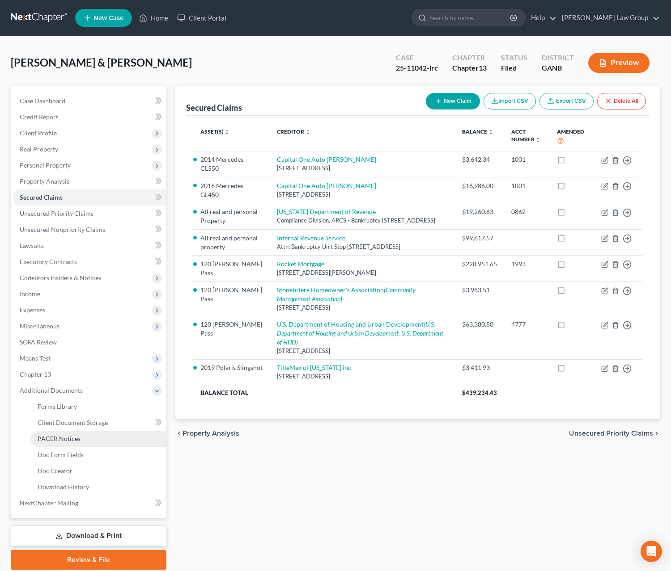
click at [104, 441] on link "PACER Notices" at bounding box center [98, 439] width 136 height 16
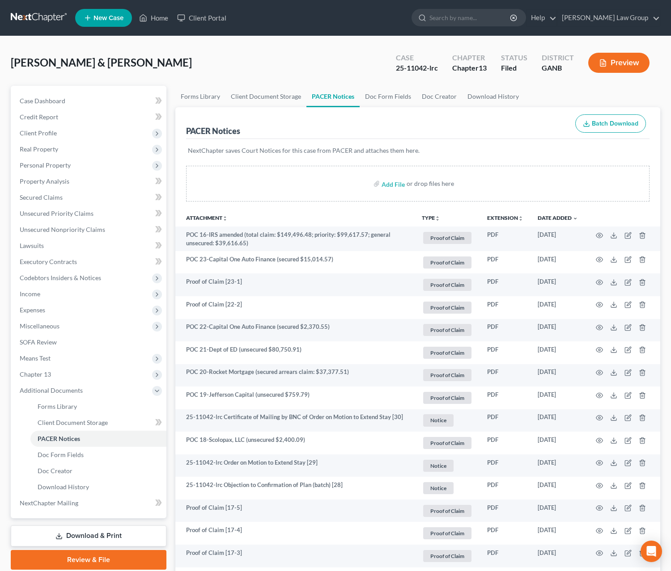
click at [432, 218] on button "TYPE unfold_more" at bounding box center [431, 219] width 18 height 6
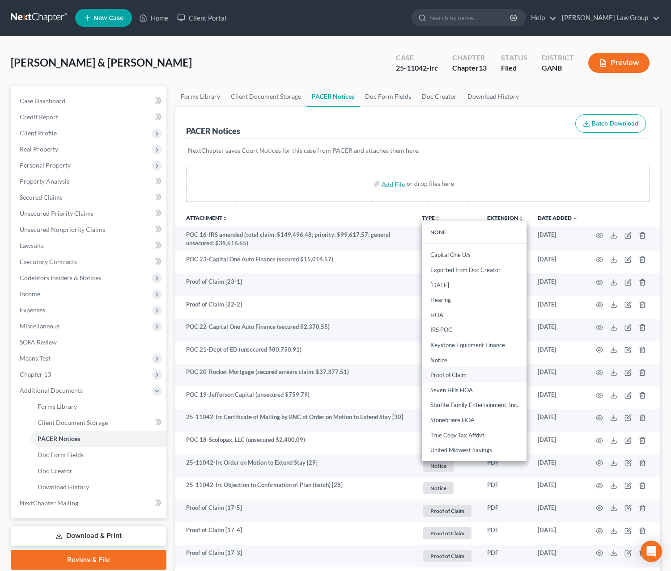
click at [468, 380] on link "Proof of Claim" at bounding box center [474, 375] width 105 height 15
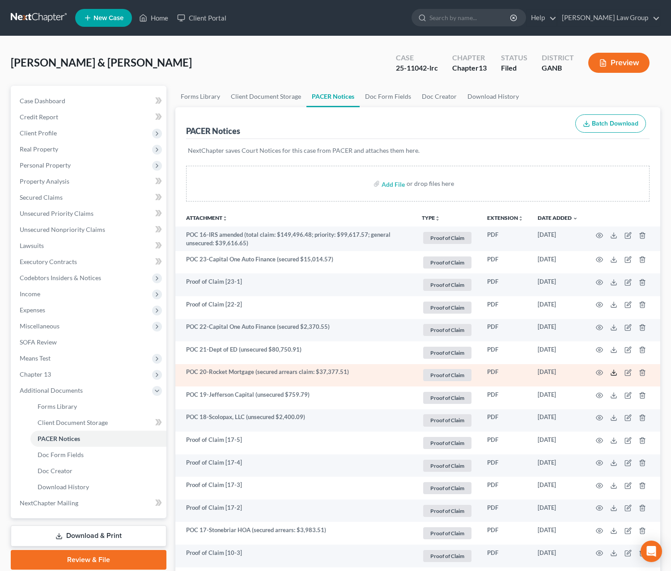
click at [558, 376] on icon at bounding box center [613, 372] width 7 height 7
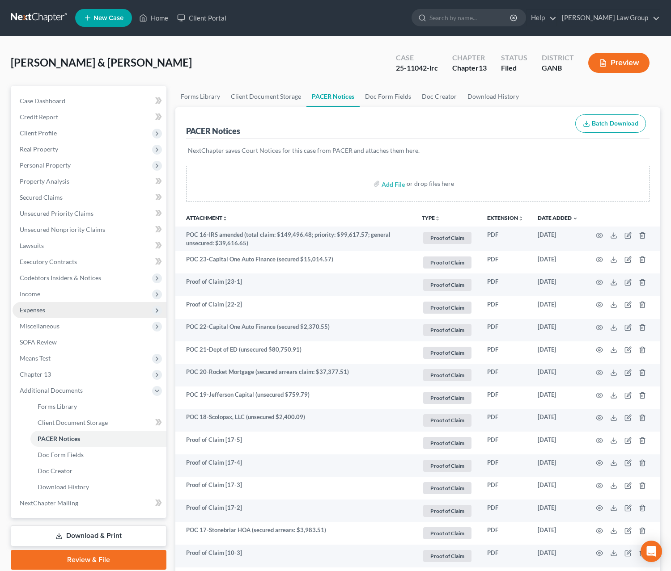
click at [38, 313] on span "Expenses" at bounding box center [32, 310] width 25 height 8
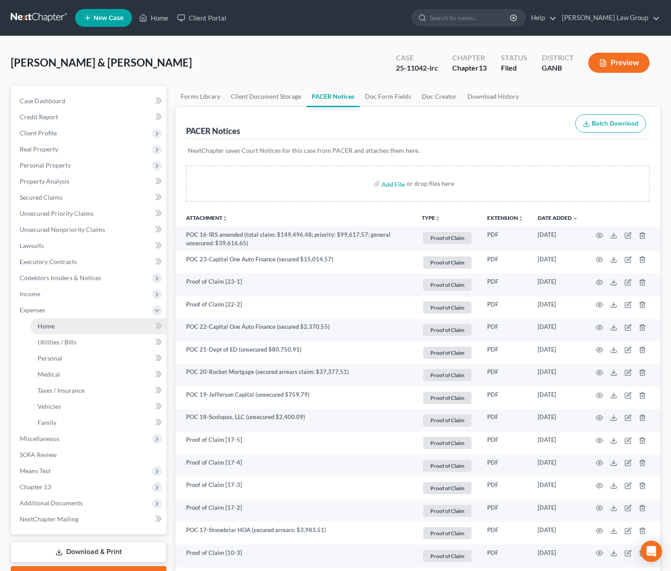
click at [44, 327] on span "Home" at bounding box center [46, 326] width 17 height 8
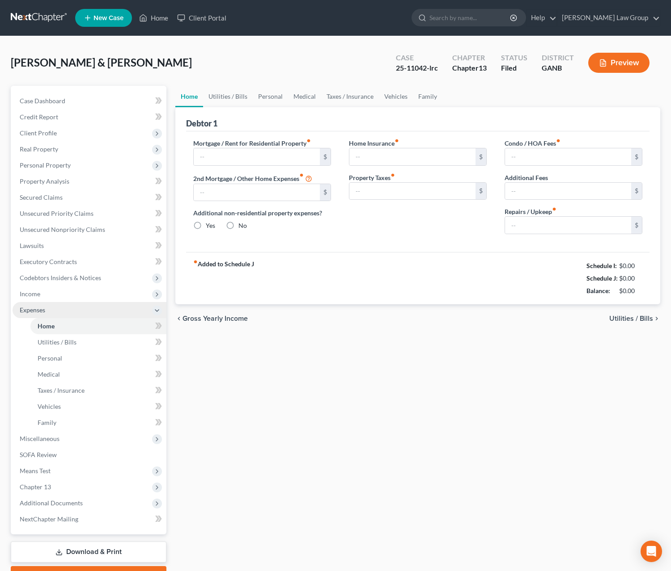
type input "2,240.15"
type input "0.00"
radio input "true"
type input "0.00"
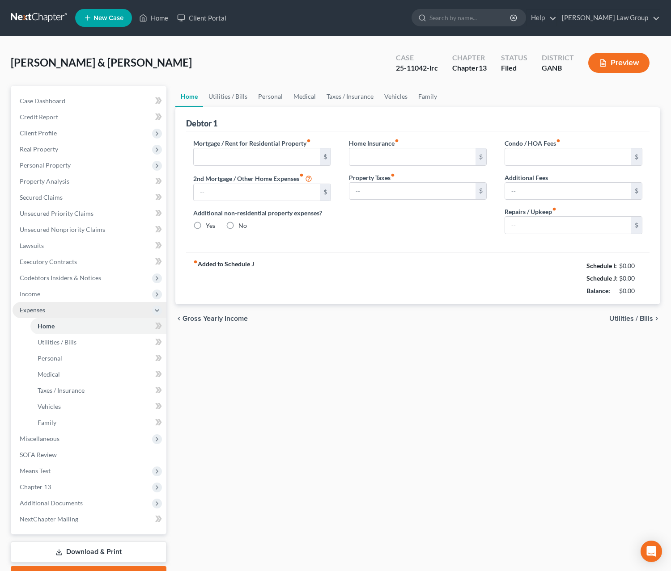
type input "90.00"
type input "0.00"
type input "250.00"
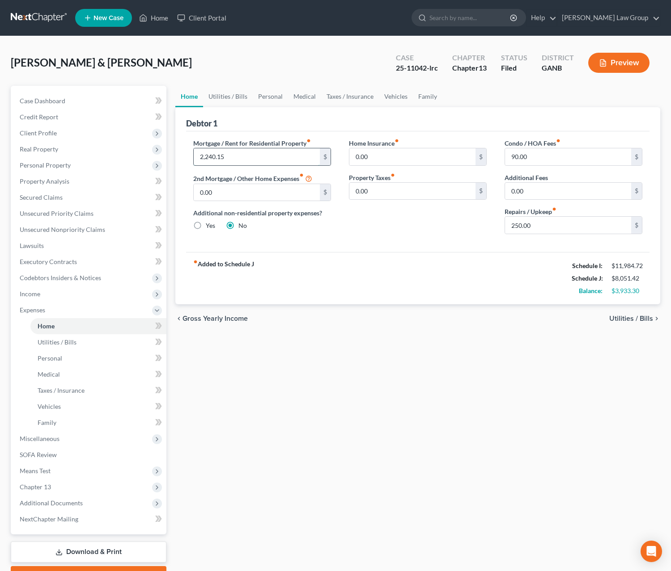
click at [235, 156] on input "2,240.15" at bounding box center [257, 156] width 126 height 17
type input "2,294.72"
click at [558, 322] on span "Utilities / Bills" at bounding box center [631, 318] width 44 height 7
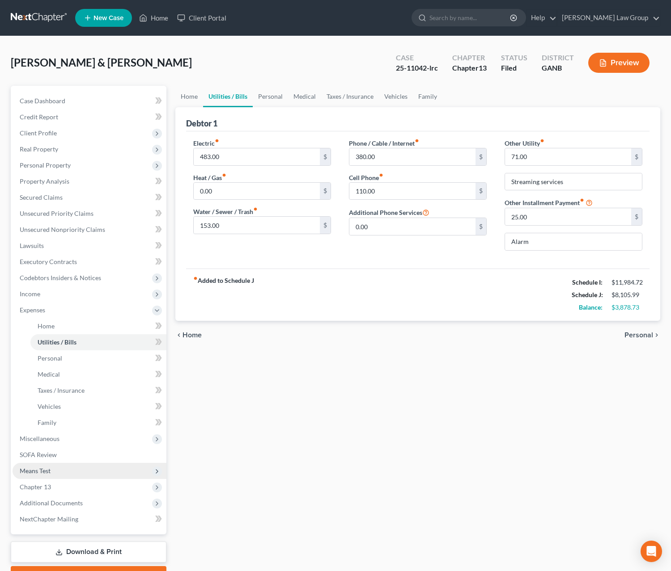
click at [58, 472] on span "Means Test" at bounding box center [90, 471] width 154 height 16
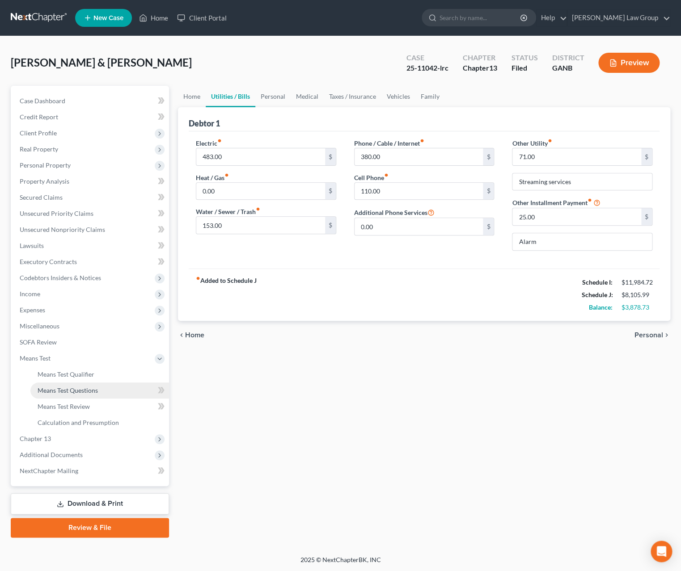
click at [97, 395] on link "Means Test Questions" at bounding box center [99, 391] width 139 height 16
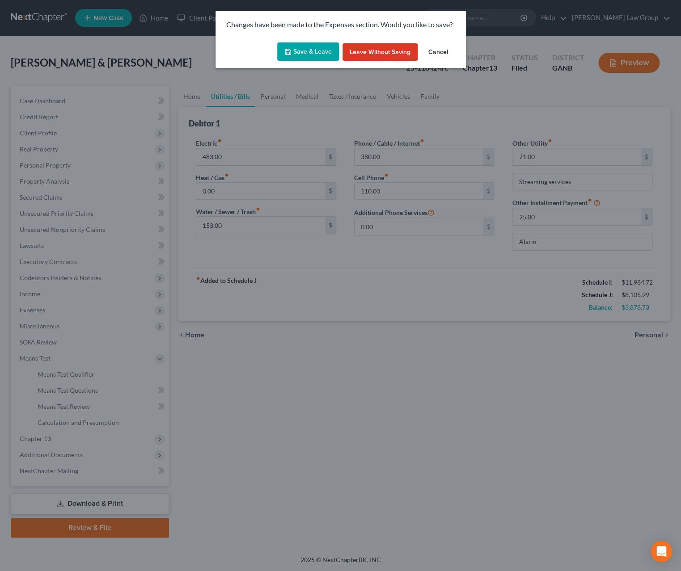
click at [336, 52] on button "Save & Leave" at bounding box center [308, 51] width 62 height 19
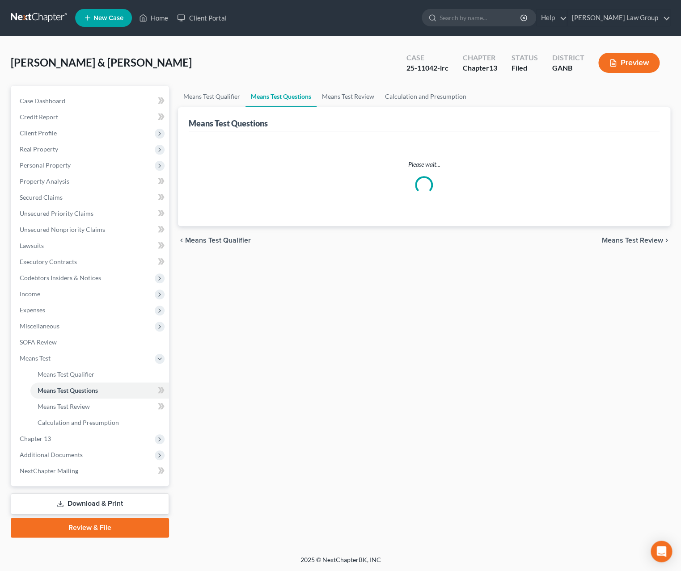
select select "4"
select select "0"
select select "60"
select select "0"
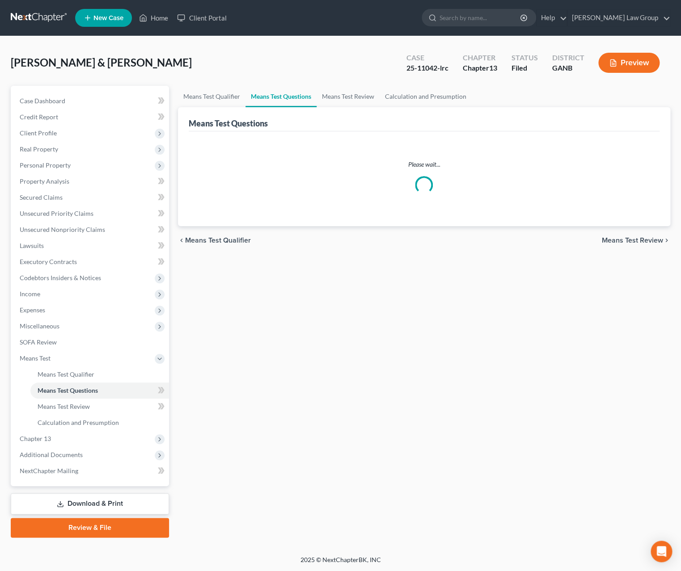
select select "60"
select select "0"
select select "60"
select select "1"
select select "60"
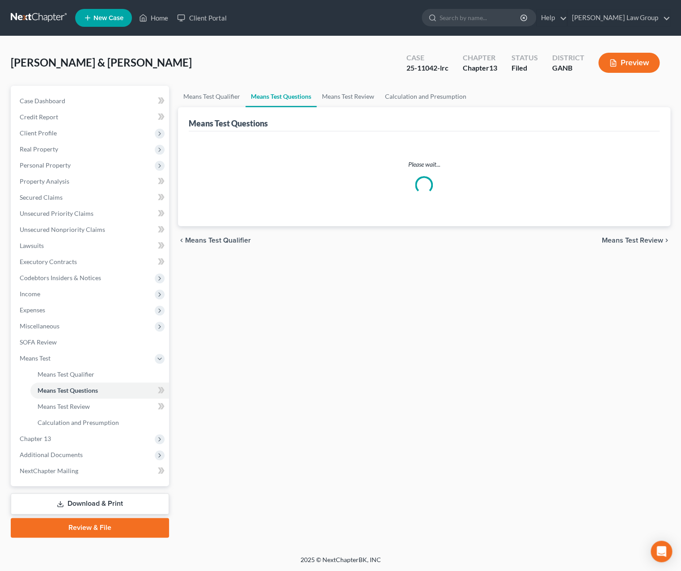
select select "1"
select select "60"
select select "1"
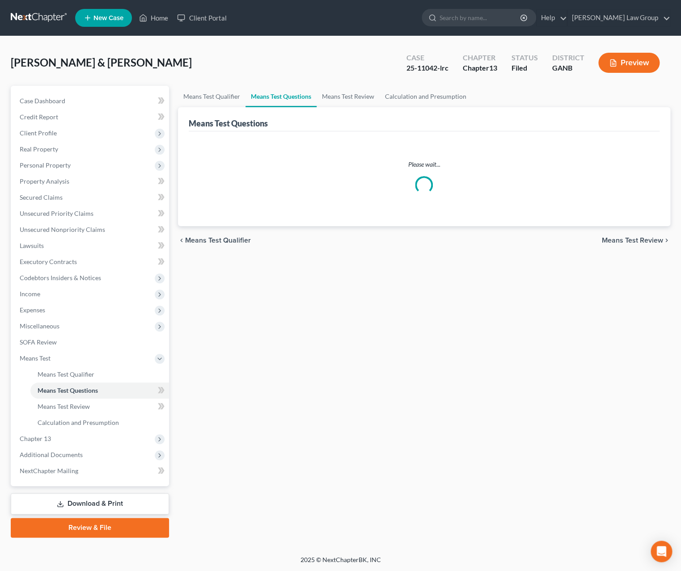
select select "60"
select select "3"
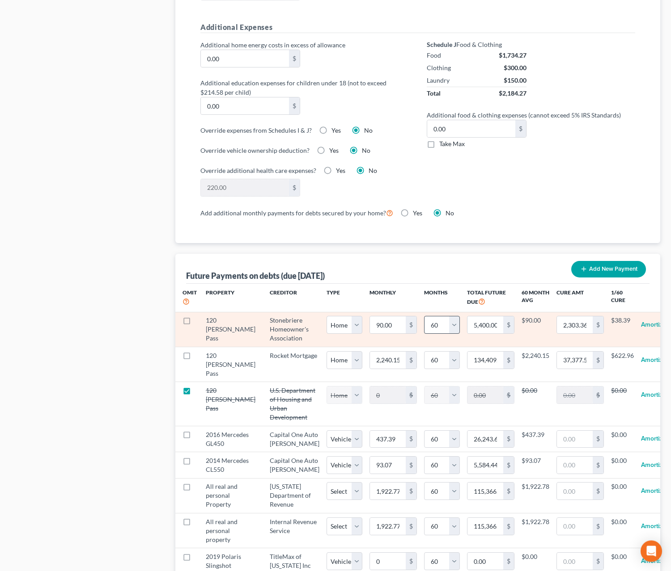
scroll to position [715, 0]
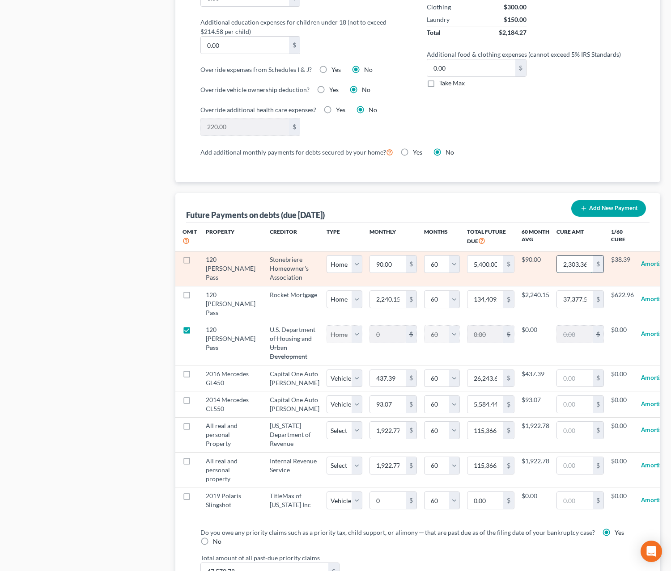
drag, startPoint x: 539, startPoint y: 274, endPoint x: 574, endPoint y: 271, distance: 34.6
click at [558, 271] on div "2,303.36 $" at bounding box center [579, 264] width 47 height 18
type input "39"
select select "0"
select select "60"
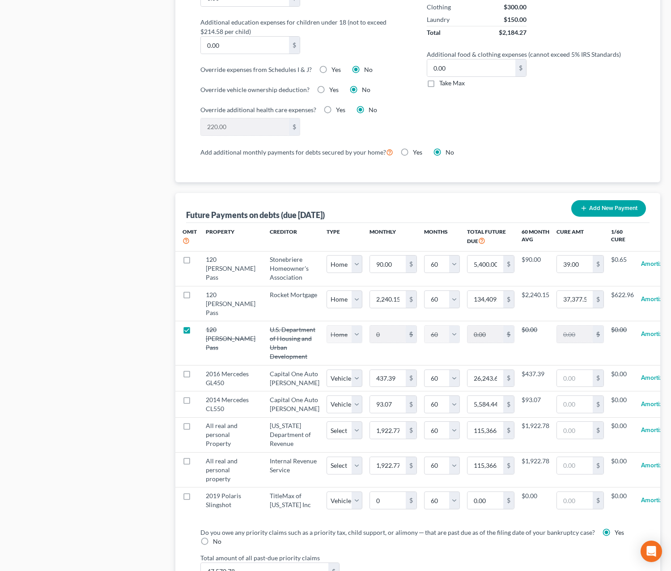
select select "0"
select select "60"
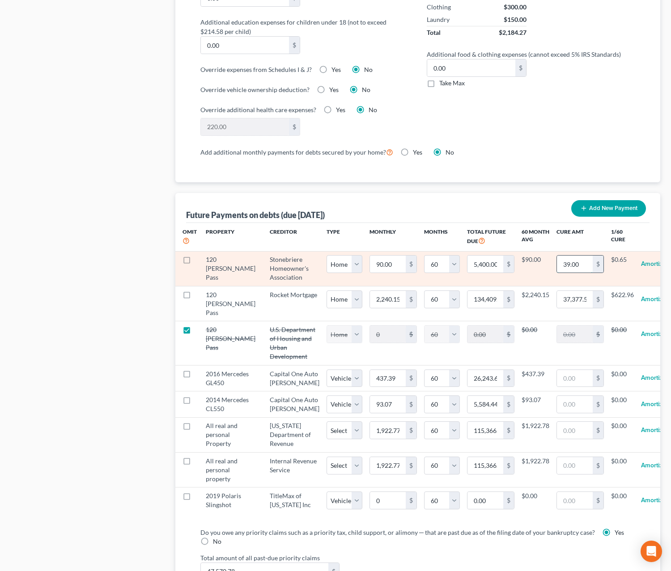
click at [558, 269] on input "39.00" at bounding box center [575, 264] width 36 height 17
type input "3,983"
select select "0"
select select "60"
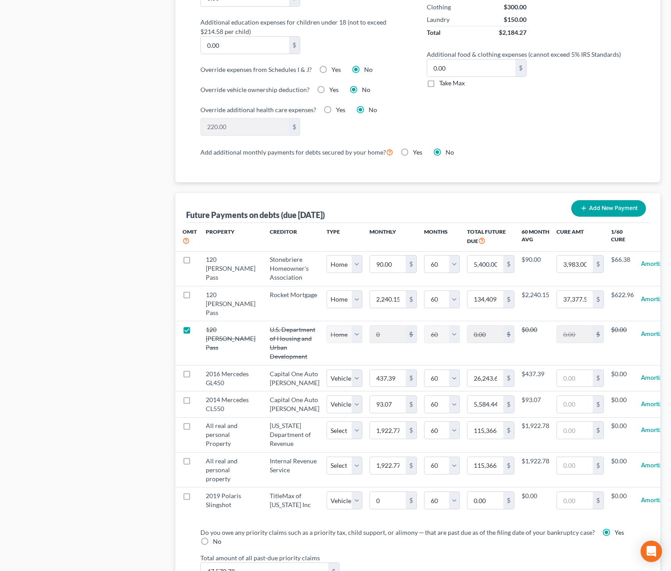
select select "0"
select select "60"
select select "0"
select select "60"
select select "0"
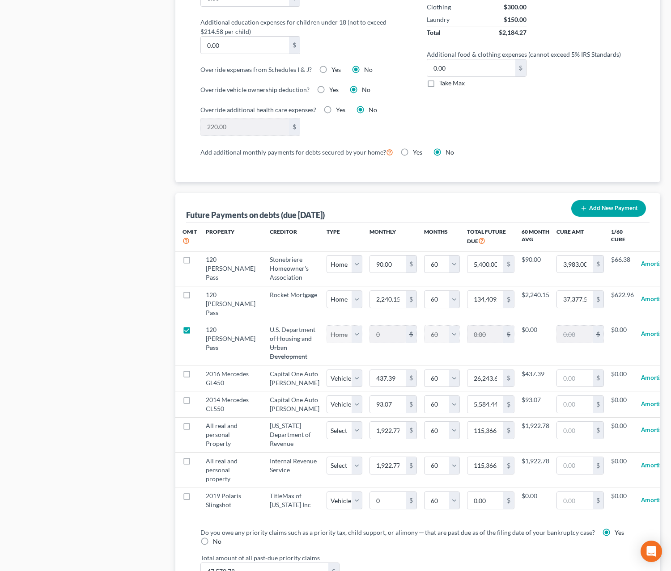
select select "60"
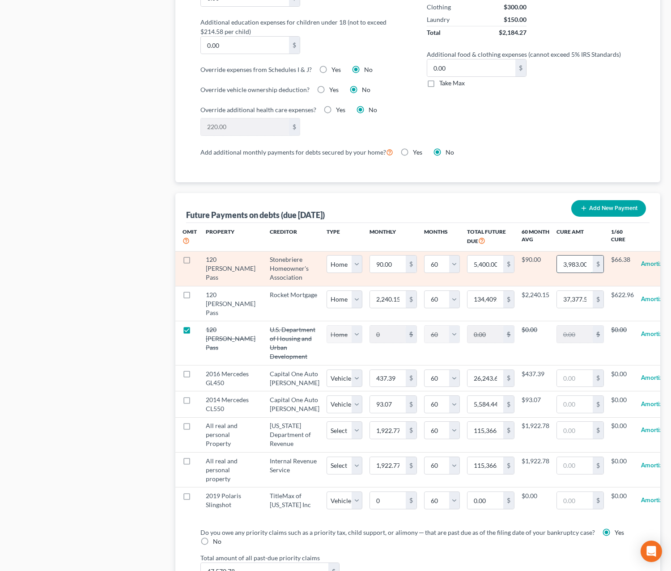
click at [558, 268] on input "3,983.00" at bounding box center [575, 264] width 36 height 17
type input "3,983.51"
select select "0"
select select "60"
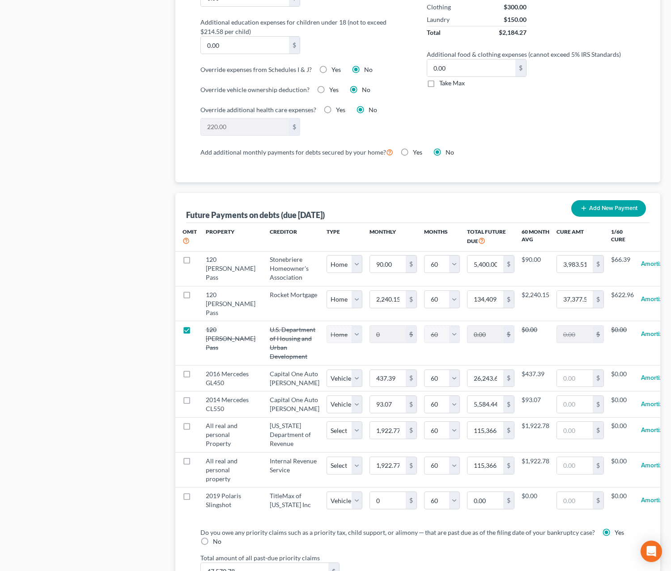
scroll to position [0, 0]
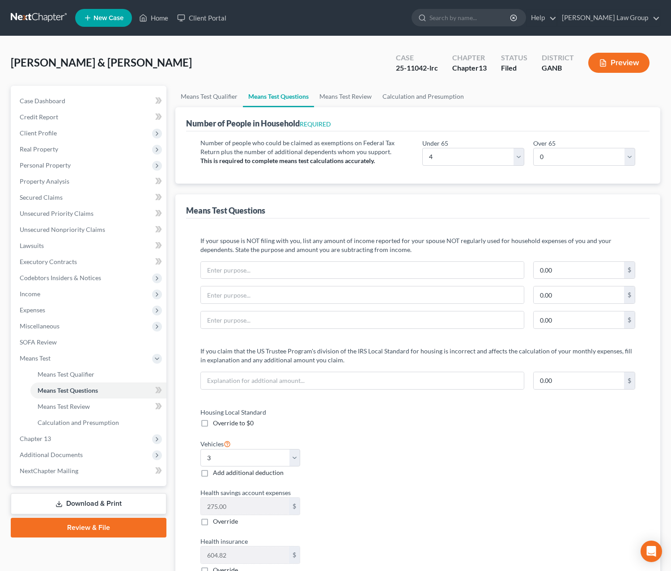
select select "0"
select select "60"
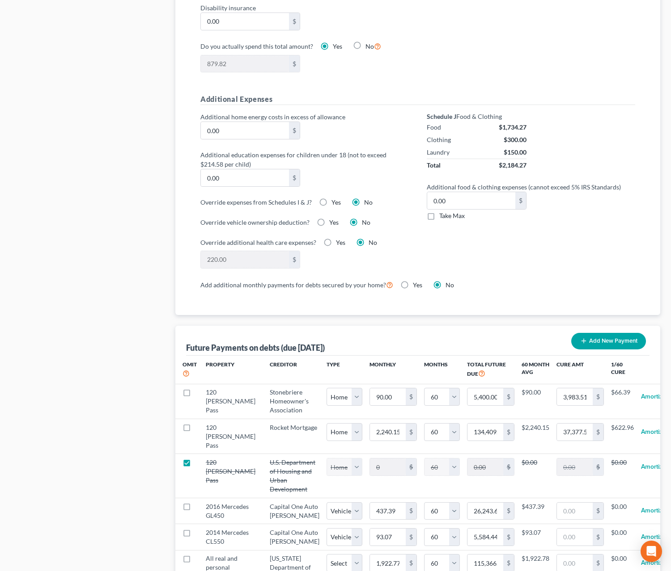
scroll to position [797, 0]
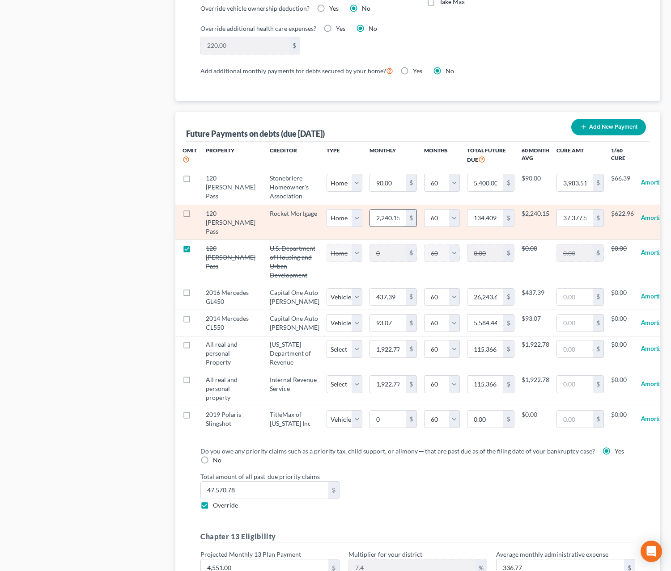
click at [373, 225] on input "2,240.15" at bounding box center [388, 218] width 36 height 17
type input "2"
type input "120.00"
type input "22"
type input "1,320.00"
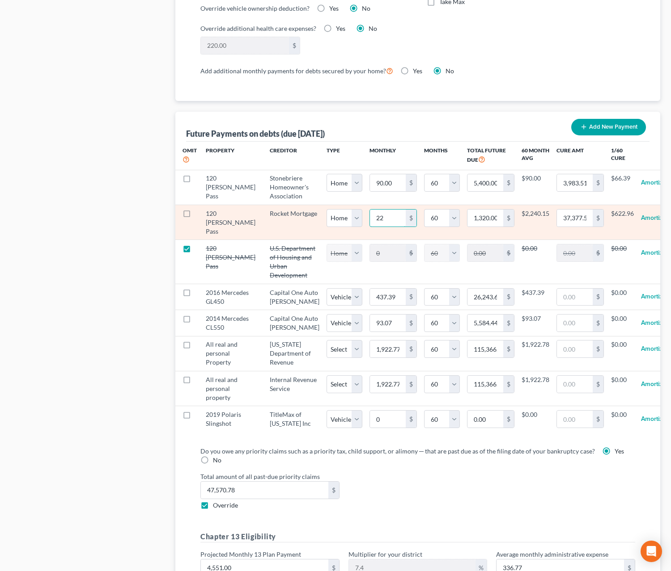
type input "229"
type input "13,740.00"
type input "2294"
type input "137,640.00"
type input "2,294"
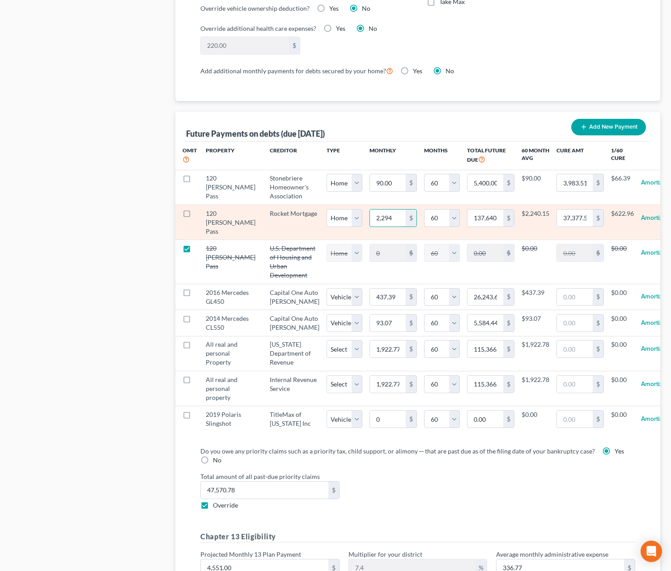
select select "0"
select select "60"
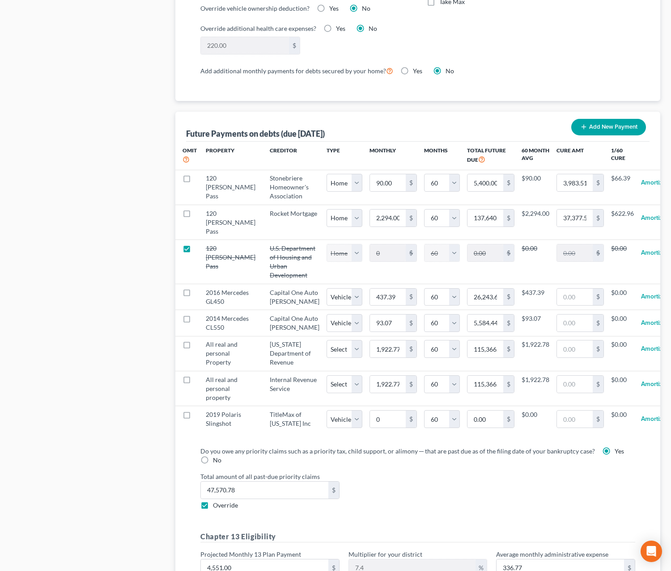
select select "0"
select select "60"
select select "0"
select select "60"
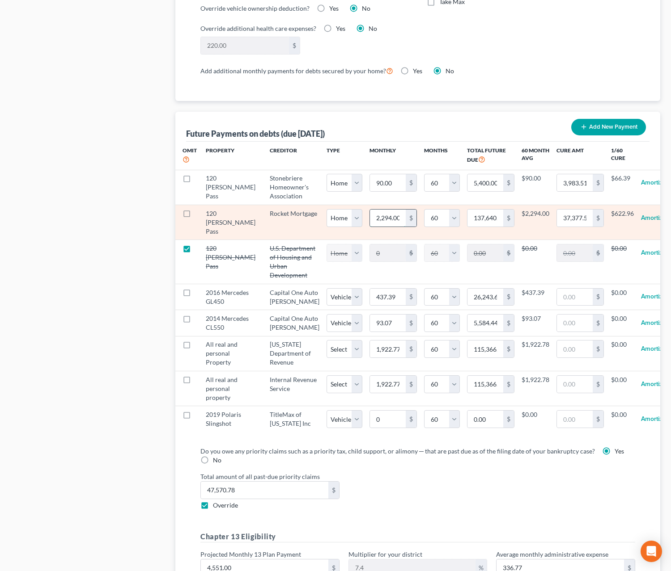
click at [376, 224] on input "2,294.00" at bounding box center [388, 218] width 36 height 17
type input "2,294.7"
type input "137,682.00"
type input "2,294.72"
type input "137,683.20"
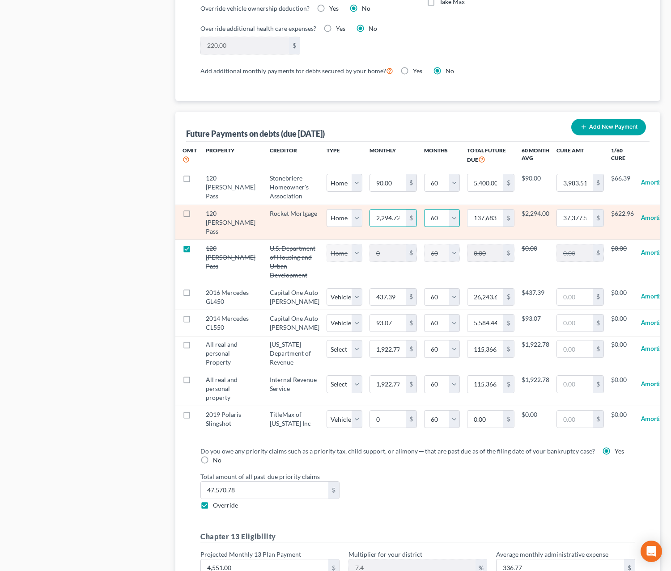
select select "0"
select select "60"
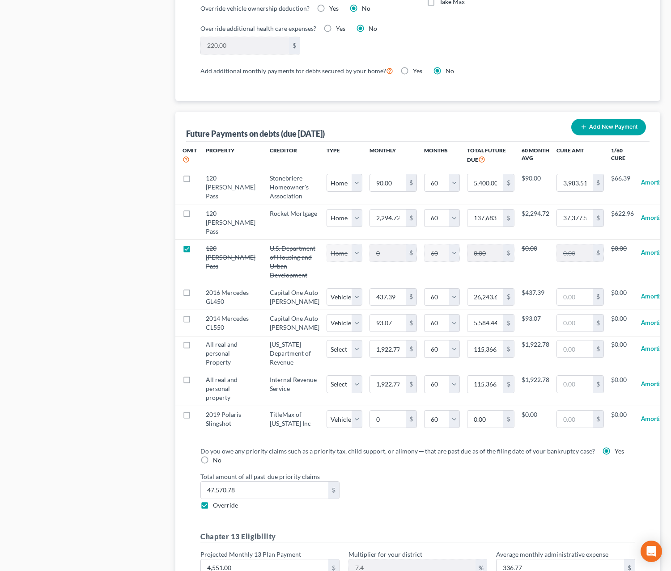
select select "0"
select select "60"
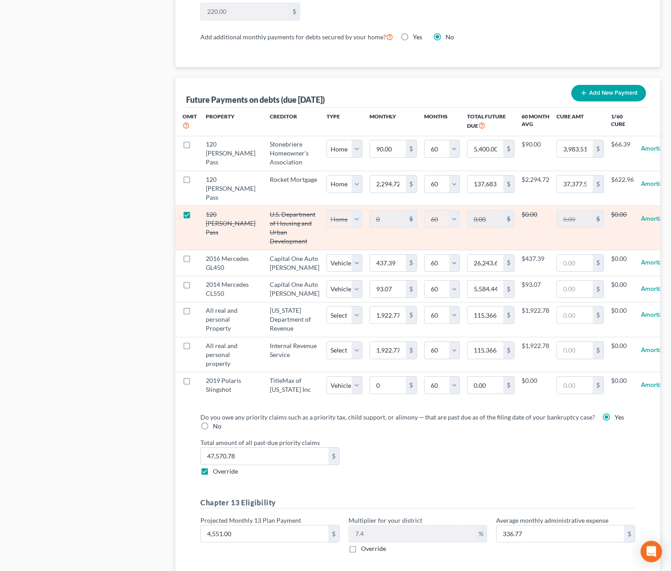
scroll to position [833, 0]
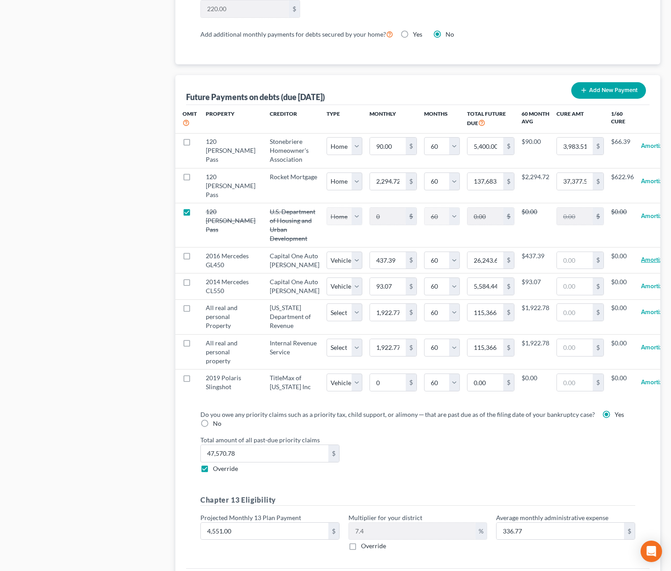
click at [558, 270] on button "Amortize" at bounding box center [653, 261] width 25 height 18
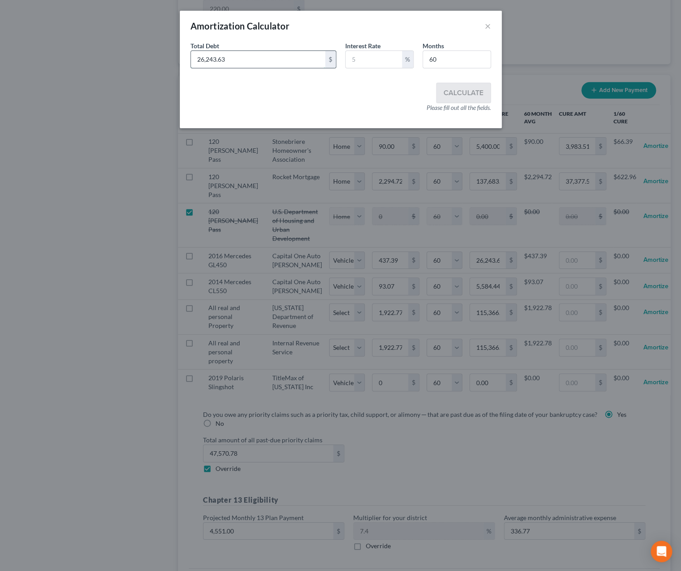
click at [237, 60] on input "26,243.63" at bounding box center [258, 59] width 134 height 17
type input "2,370.55"
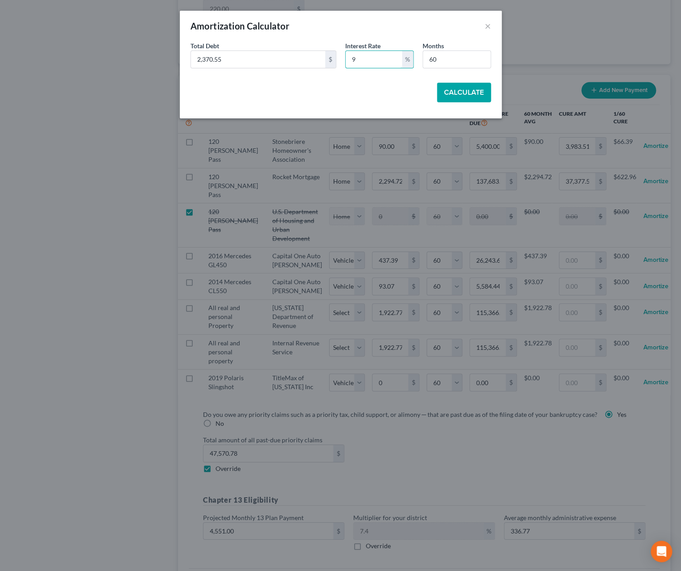
type input "9"
click at [465, 96] on button "Calculate" at bounding box center [464, 93] width 54 height 20
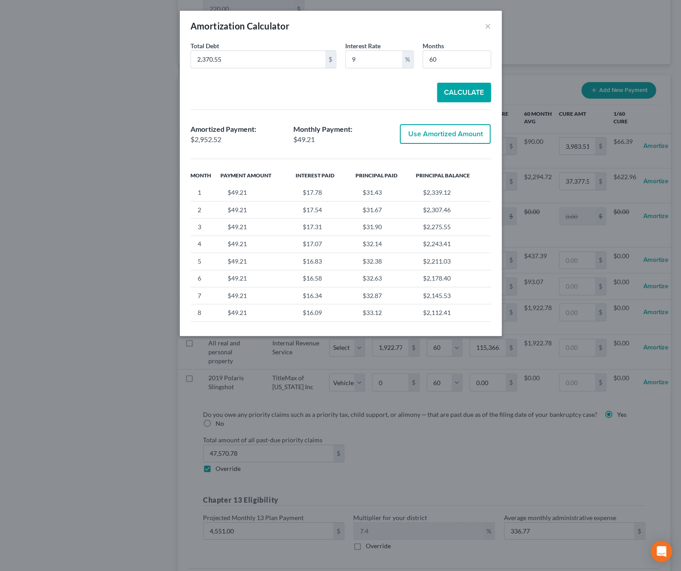
click at [458, 131] on button "Use Amortized Amount" at bounding box center [445, 134] width 91 height 20
type input "49.20"
type input "2,952.52"
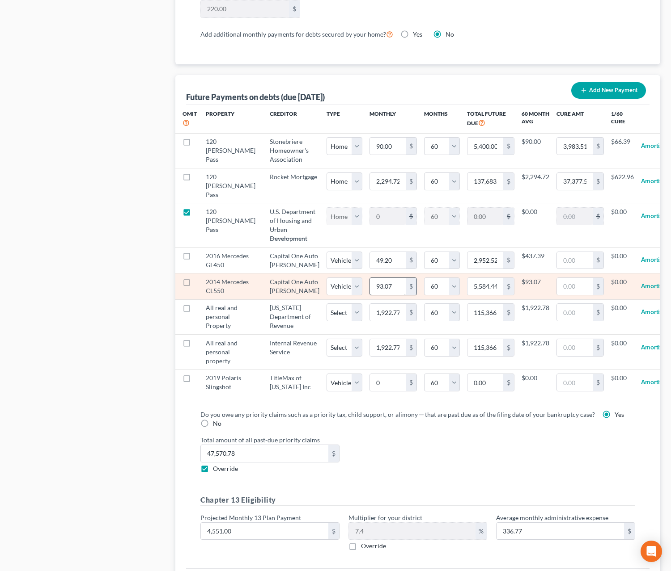
select select "1"
select select "60"
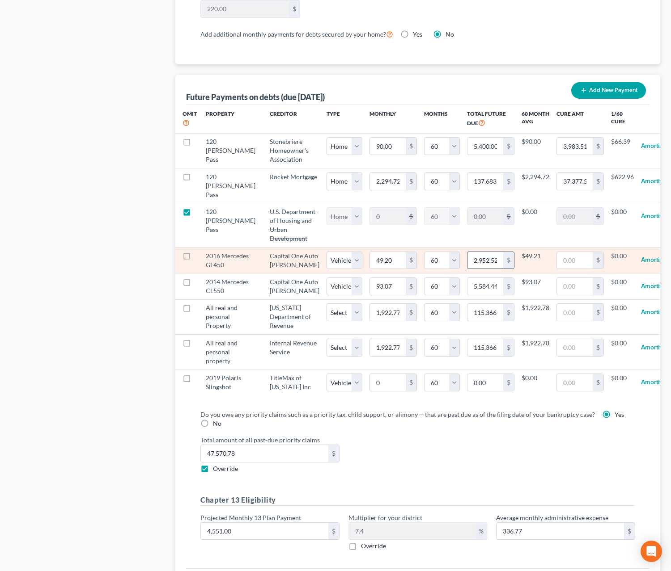
click at [476, 269] on input "2,952.52" at bounding box center [485, 260] width 36 height 17
type input "2370"
select select "1"
select select "60"
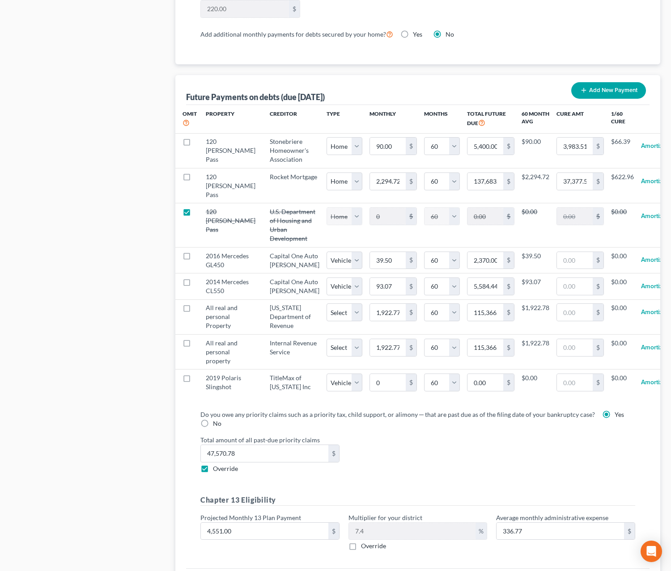
select select "1"
select select "60"
select select "1"
select select "60"
select select "1"
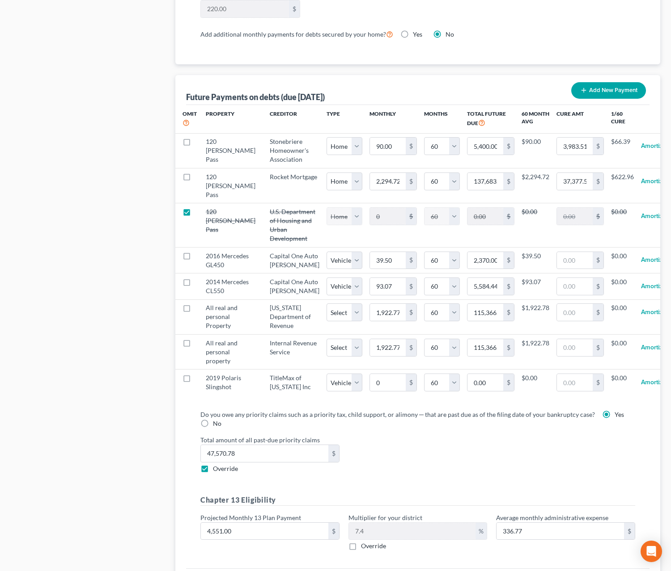
select select "60"
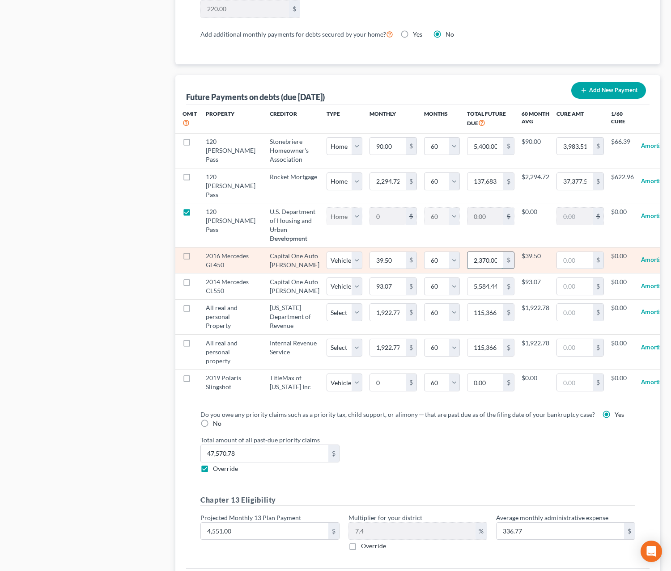
click at [467, 269] on input "2,370.00" at bounding box center [485, 260] width 36 height 17
type input "2,370.55"
select select "1"
select select "60"
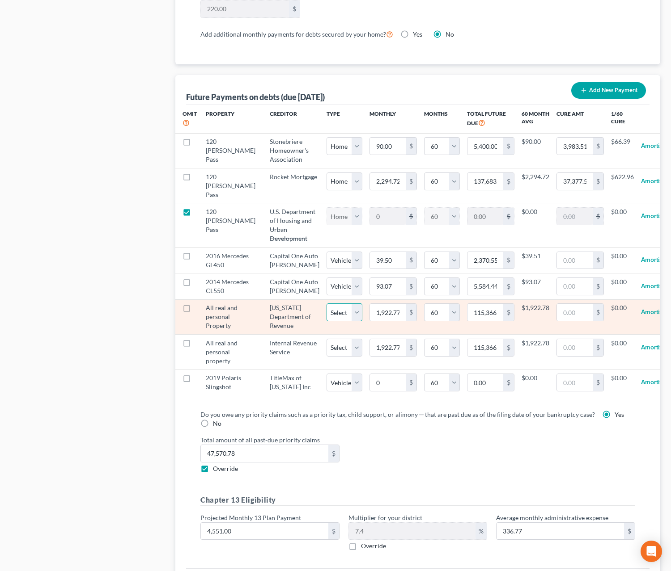
click at [326, 304] on select "Select Home Vehicle Other" at bounding box center [344, 313] width 36 height 18
select select "2"
click option "Other" at bounding box center [0, 0] width 0 height 0
select select "2"
select select "60"
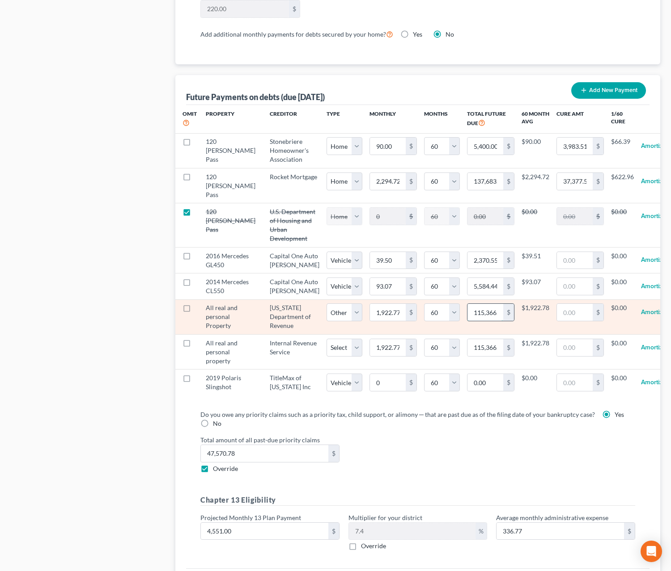
click at [467, 321] on input "115,366.60" at bounding box center [485, 312] width 36 height 17
click at [558, 321] on button "Amortize" at bounding box center [653, 313] width 25 height 18
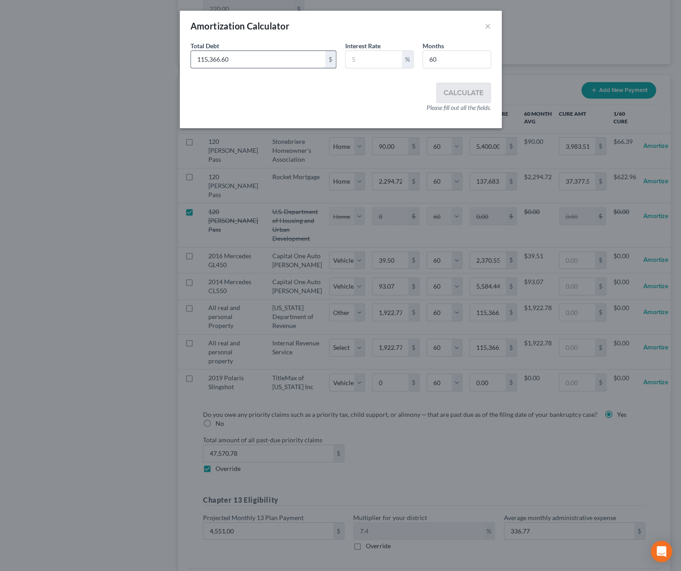
click at [255, 63] on input "115,366.60" at bounding box center [258, 59] width 134 height 17
type input "19,260.63"
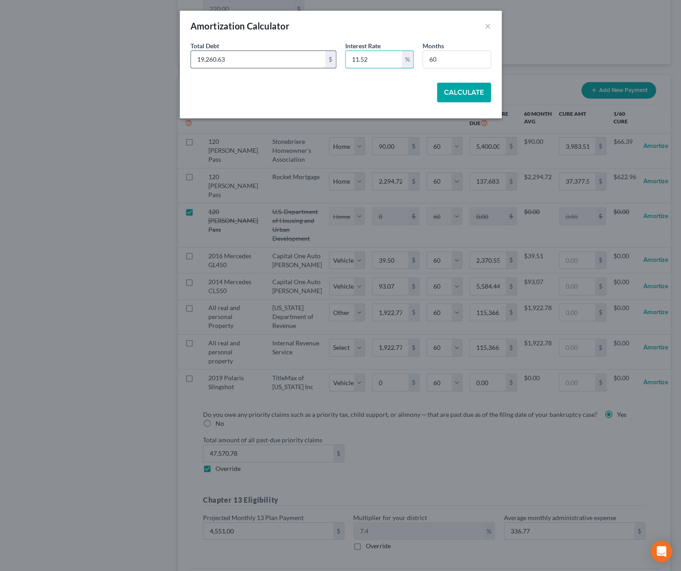
type input "11.52"
click at [465, 97] on button "Calculate" at bounding box center [464, 93] width 54 height 20
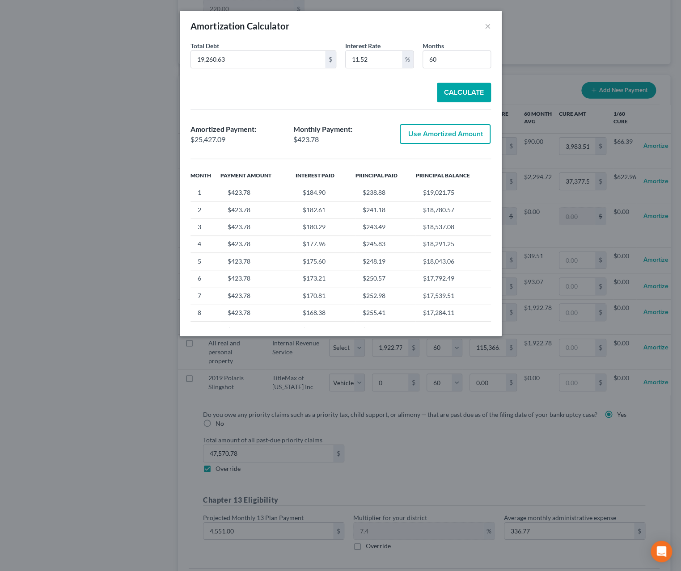
click at [455, 131] on button "Use Amortized Amount" at bounding box center [445, 134] width 91 height 20
type input "423.78"
type input "25,427.09"
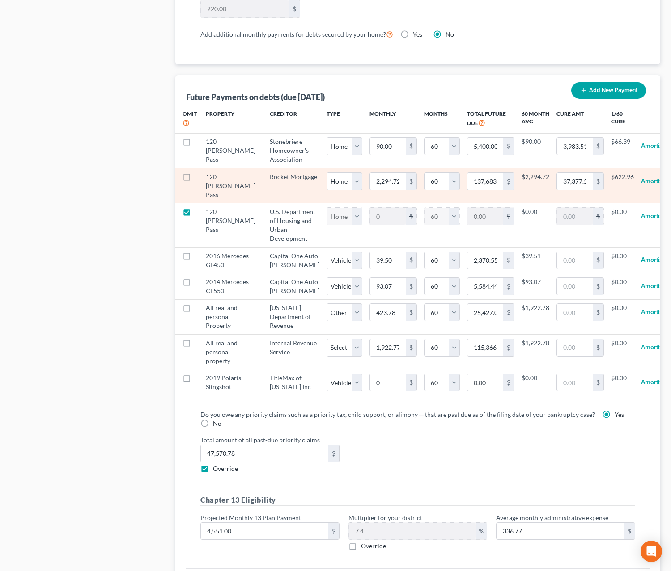
select select "2"
select select "60"
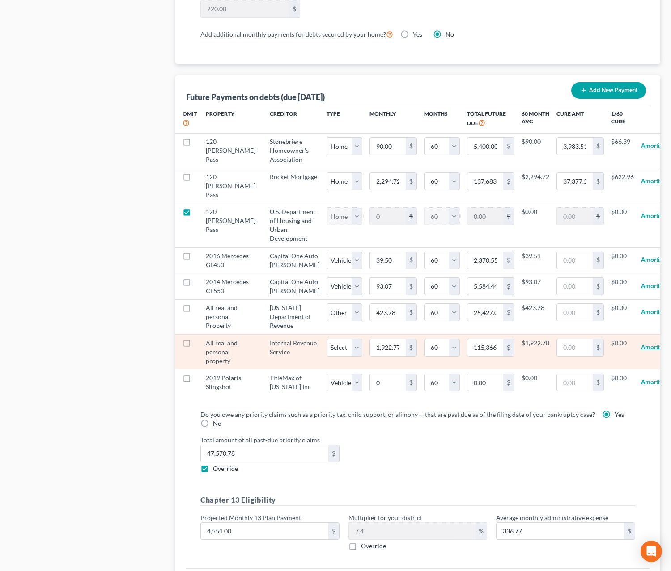
click at [558, 357] on button "Amortize" at bounding box center [653, 348] width 25 height 18
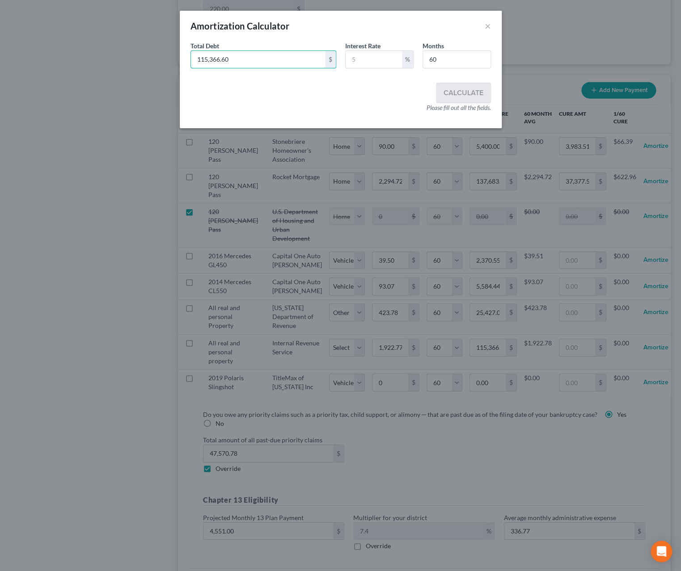
click at [244, 59] on input "115,366.60" at bounding box center [258, 59] width 134 height 17
type input "99,617.57"
type input "9"
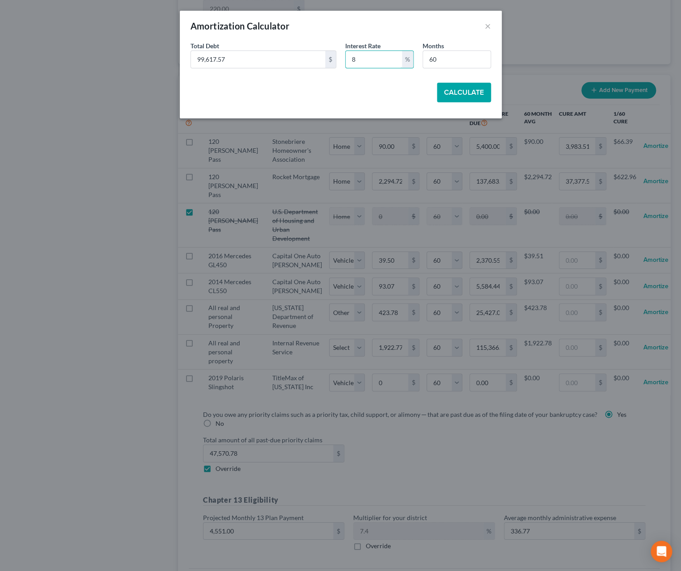
type input "8"
drag, startPoint x: 456, startPoint y: 95, endPoint x: 460, endPoint y: 98, distance: 5.1
click at [456, 95] on button "Calculate" at bounding box center [464, 93] width 54 height 20
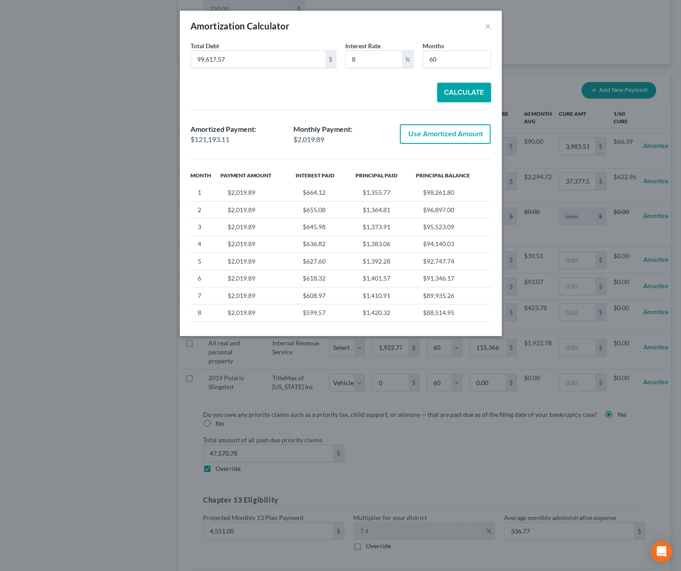
click at [487, 132] on button "Use Amortized Amount" at bounding box center [445, 134] width 91 height 20
type input "2,019.88"
type input "121,193.10"
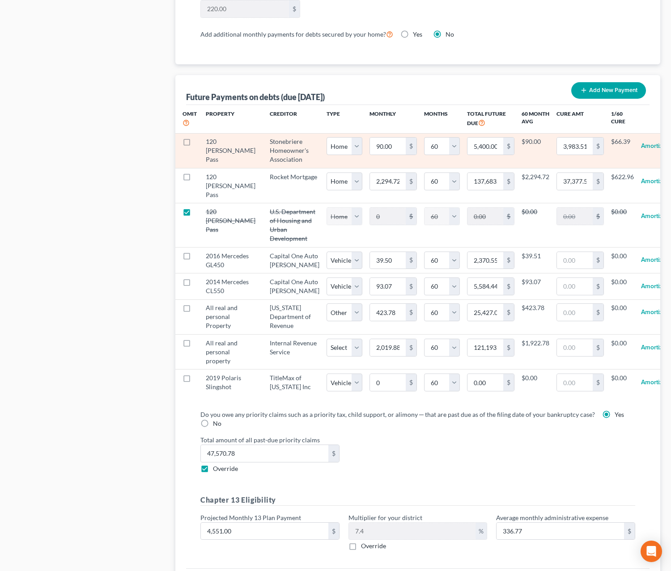
select select "60"
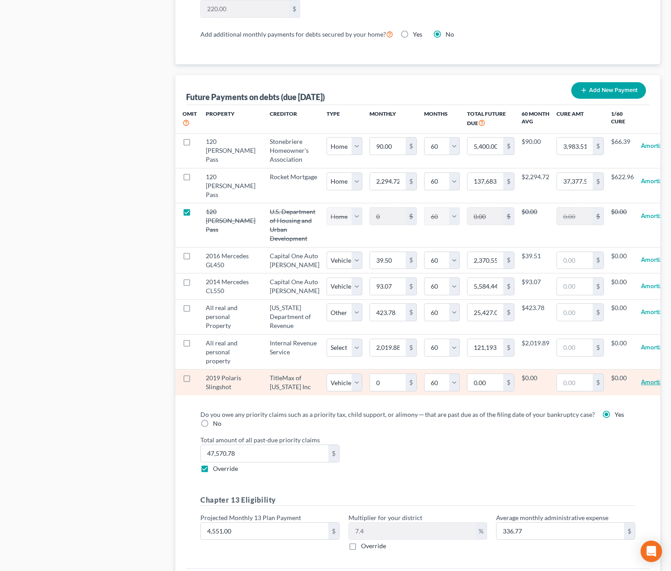
click at [558, 392] on button "Amortize" at bounding box center [653, 383] width 25 height 18
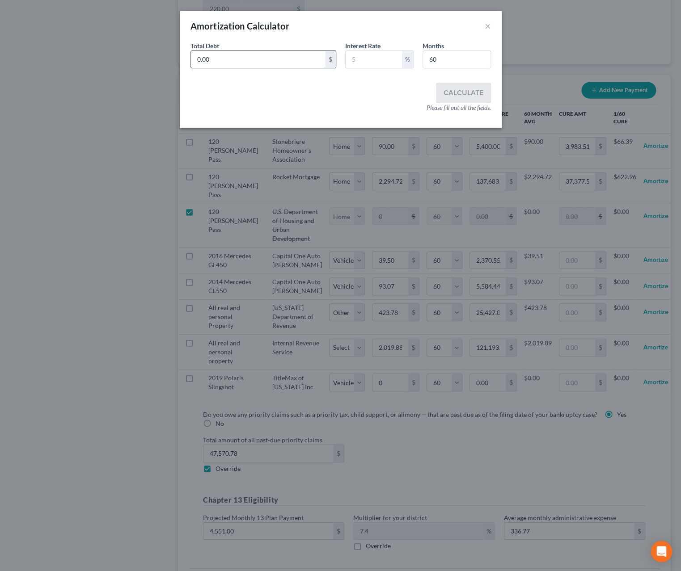
click at [284, 63] on input "0.00" at bounding box center [258, 59] width 134 height 17
click at [331, 60] on div "$" at bounding box center [330, 59] width 11 height 17
drag, startPoint x: 282, startPoint y: 57, endPoint x: 223, endPoint y: 59, distance: 59.0
click at [223, 59] on input "0.00" at bounding box center [258, 59] width 134 height 17
type input "3,411.93"
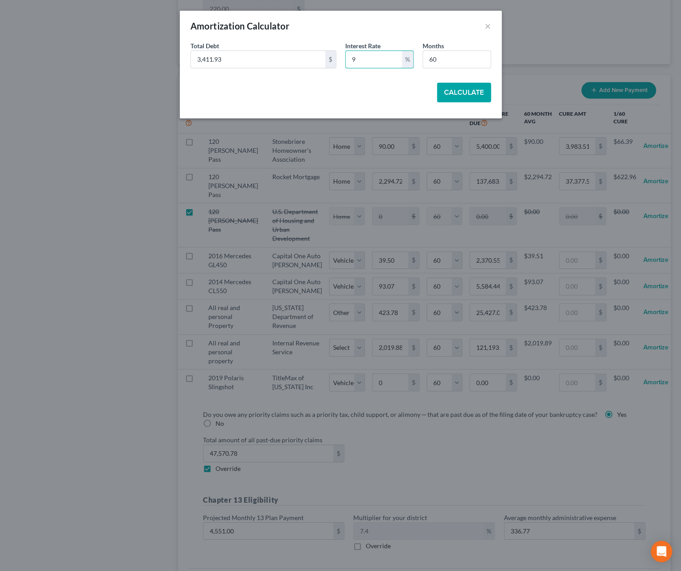
type input "9"
click at [480, 95] on button "Calculate" at bounding box center [464, 93] width 54 height 20
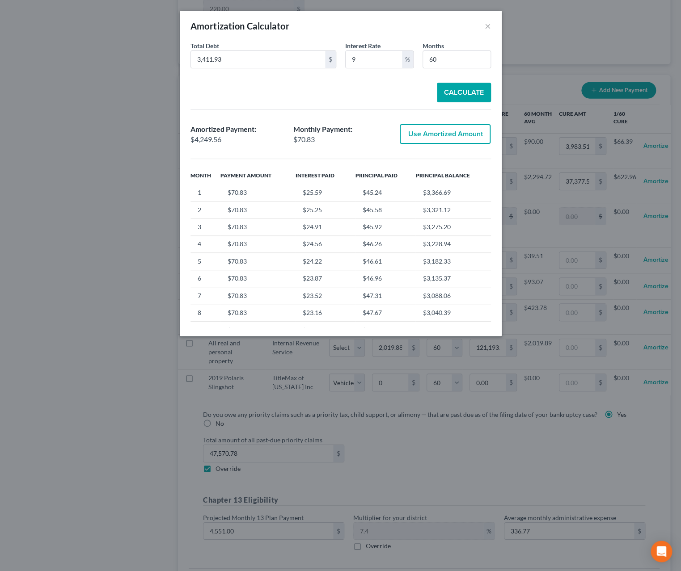
click at [478, 129] on button "Use Amortized Amount" at bounding box center [445, 134] width 91 height 20
type input "70.82"
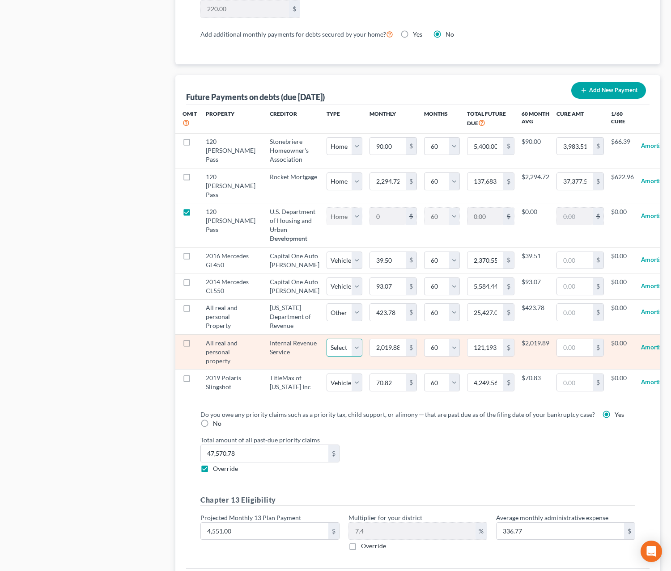
click at [326, 339] on select "Select Home Vehicle Other" at bounding box center [344, 348] width 36 height 18
click option "Other" at bounding box center [0, 0] width 0 height 0
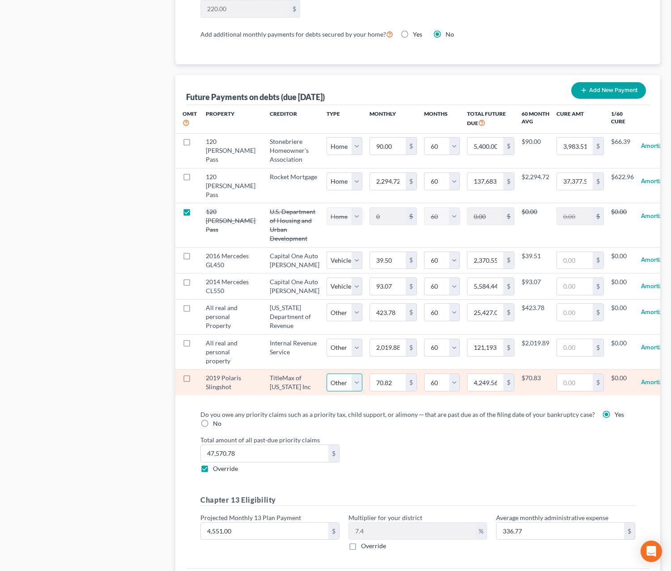
click option "Other" at bounding box center [0, 0] width 0 height 0
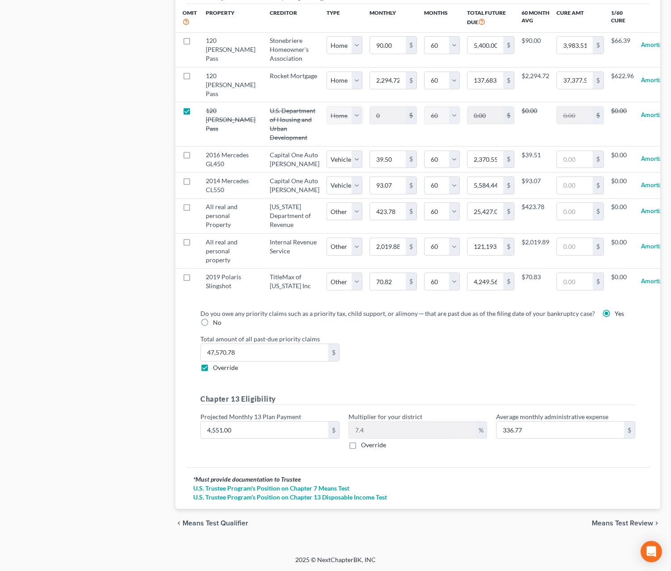
scroll to position [998, 0]
click at [558, 527] on span "Means Test Review" at bounding box center [622, 523] width 61 height 7
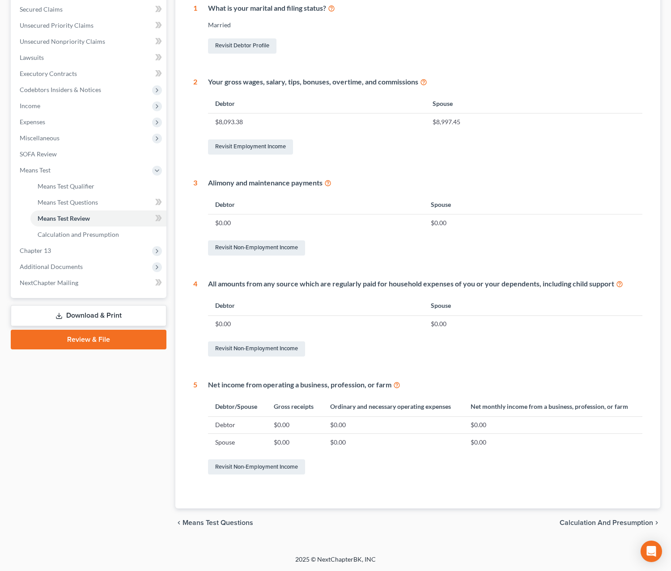
click at [558, 523] on span "Calculation and Presumption" at bounding box center [605, 523] width 93 height 7
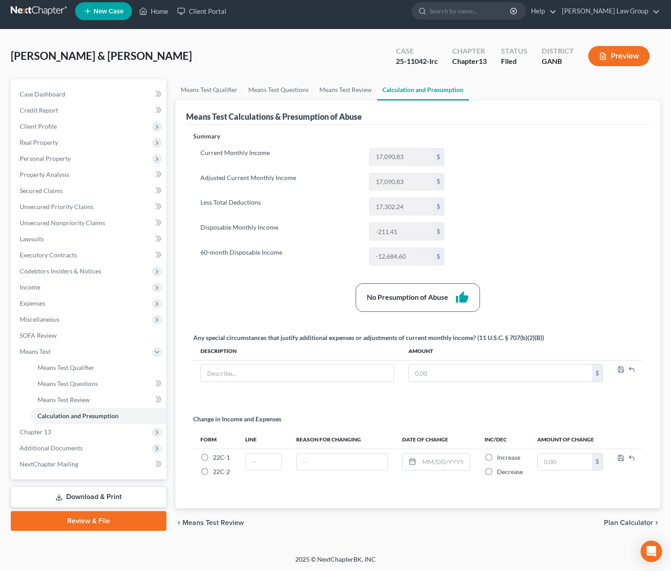
scroll to position [10, 0]
click at [79, 444] on span "Additional Documents" at bounding box center [51, 448] width 63 height 8
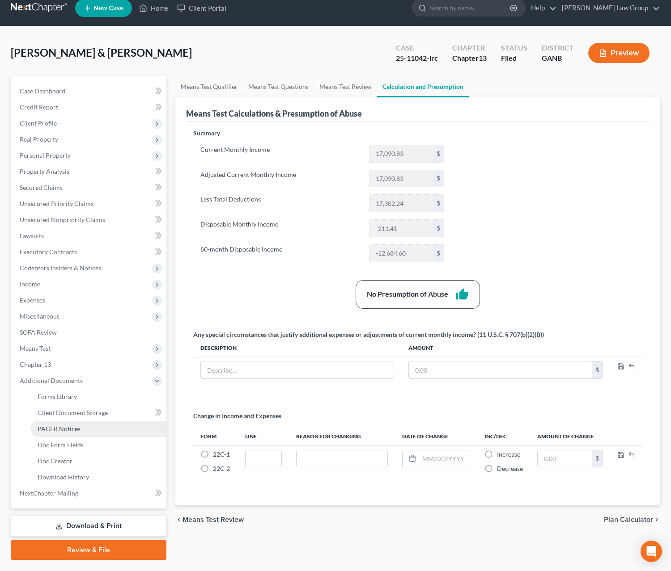
click at [79, 429] on span "PACER Notices" at bounding box center [59, 429] width 43 height 8
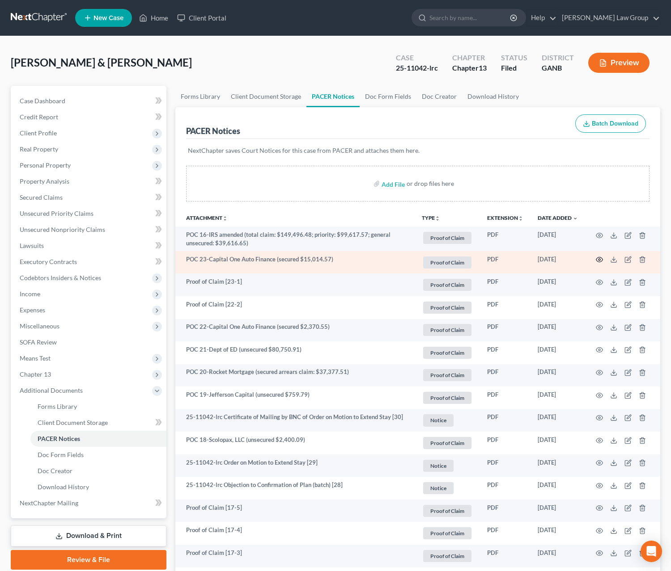
click at [558, 259] on icon "button" at bounding box center [599, 260] width 7 height 5
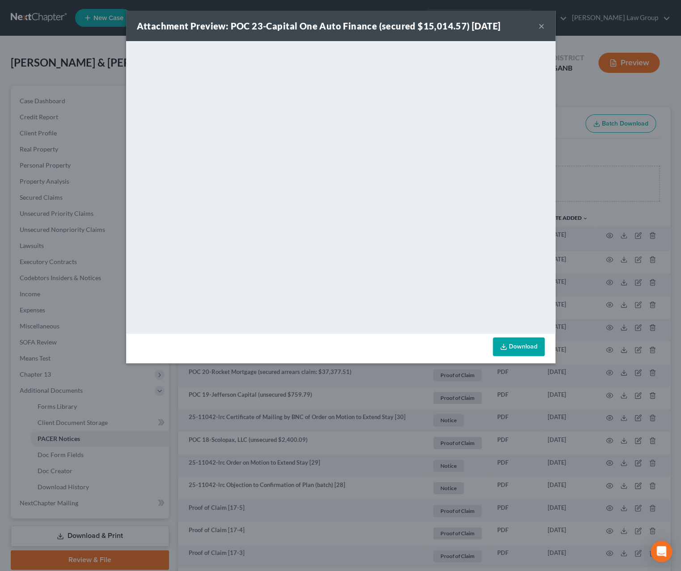
click at [541, 25] on button "×" at bounding box center [541, 26] width 6 height 11
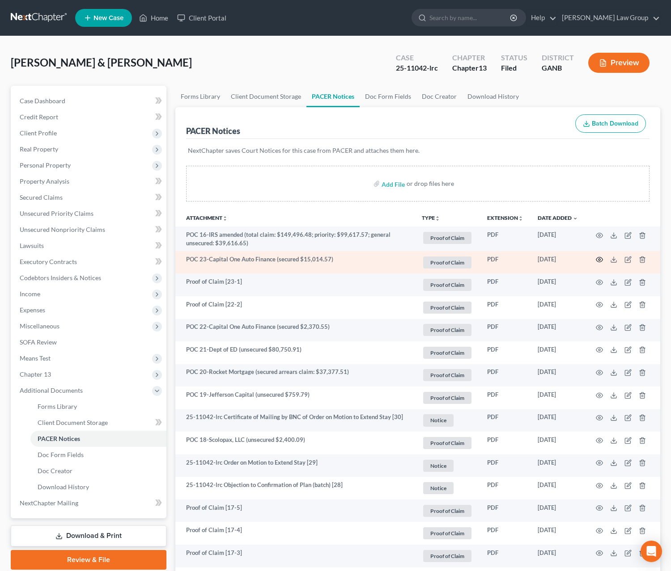
click at [558, 261] on icon "button" at bounding box center [599, 259] width 7 height 7
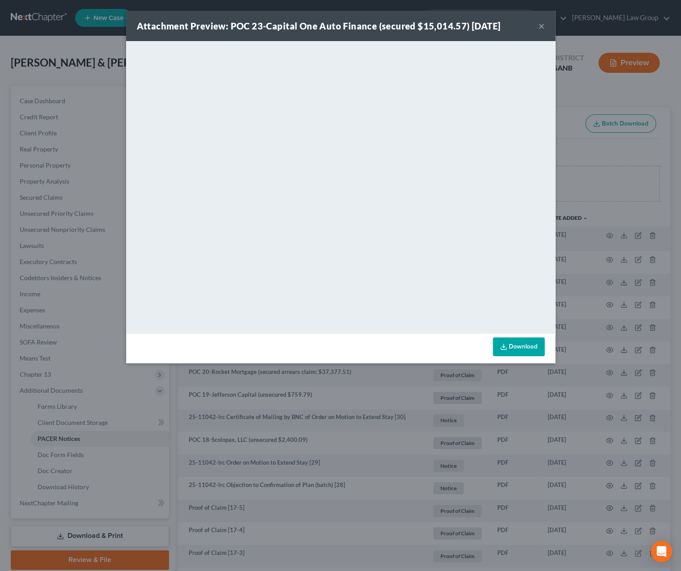
click at [547, 26] on div "Attachment Preview: POC 23-Capital One Auto Finance (secured $15,014.57) [DATE]…" at bounding box center [340, 26] width 429 height 30
click at [543, 29] on button "×" at bounding box center [541, 26] width 6 height 11
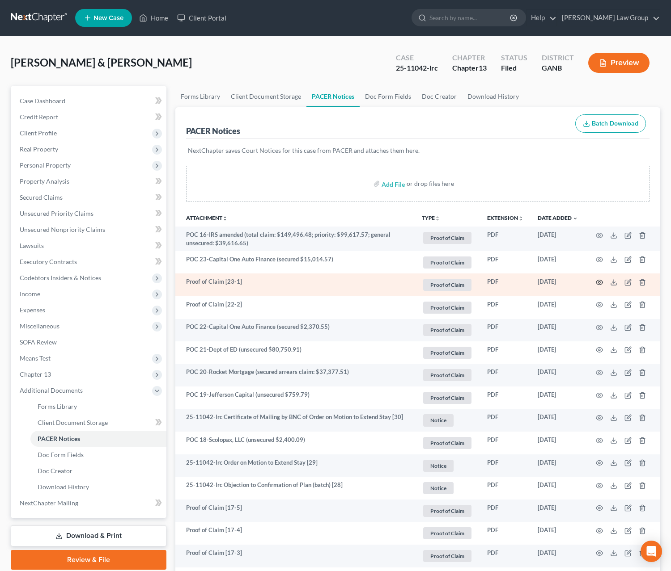
click at [558, 283] on icon "button" at bounding box center [599, 282] width 7 height 7
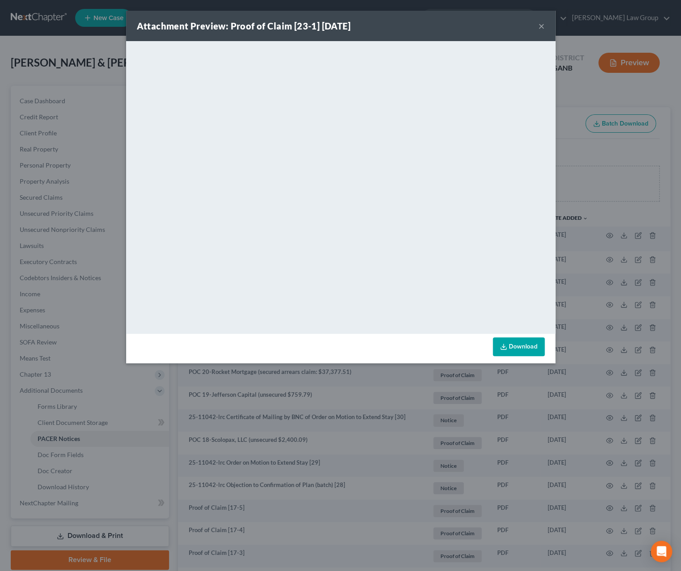
click at [541, 25] on button "×" at bounding box center [541, 26] width 6 height 11
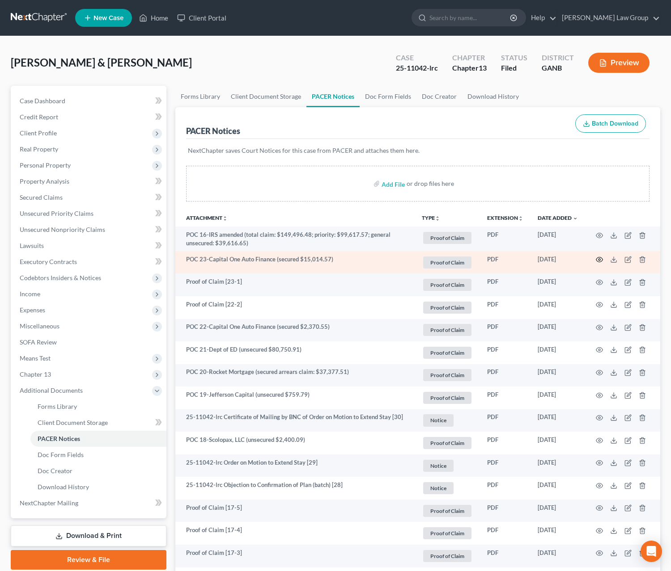
click at [558, 263] on icon "button" at bounding box center [599, 259] width 7 height 7
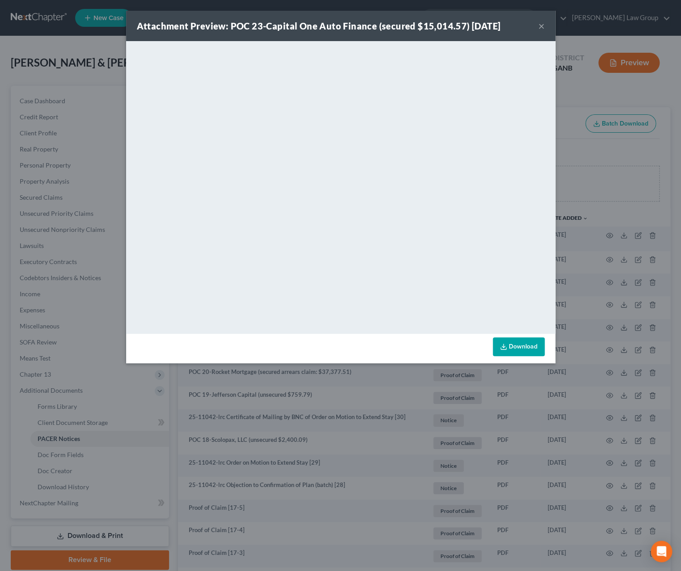
click at [544, 28] on button "×" at bounding box center [541, 26] width 6 height 11
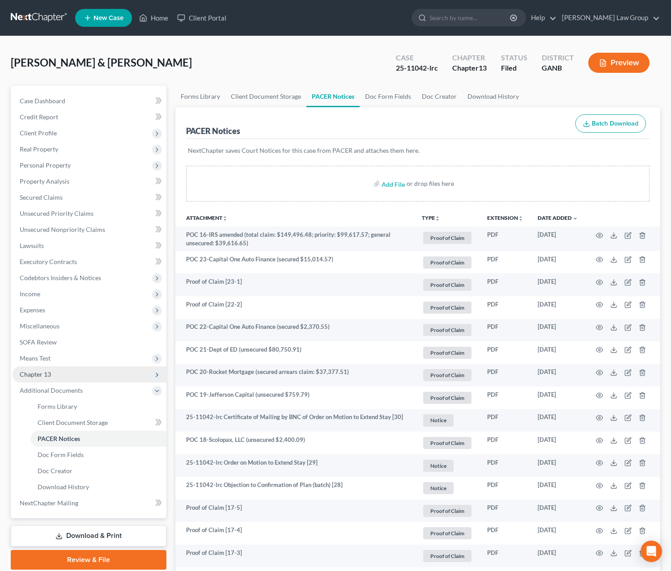
click at [44, 373] on span "Chapter 13" at bounding box center [35, 375] width 31 height 8
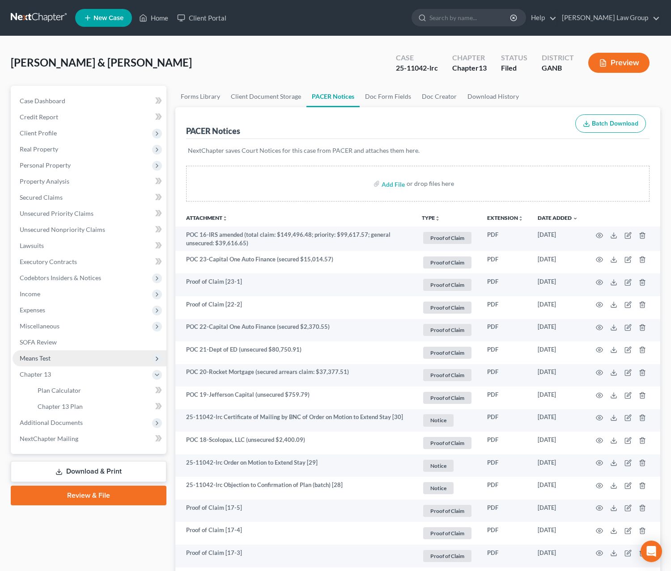
click at [83, 359] on span "Means Test" at bounding box center [90, 359] width 154 height 16
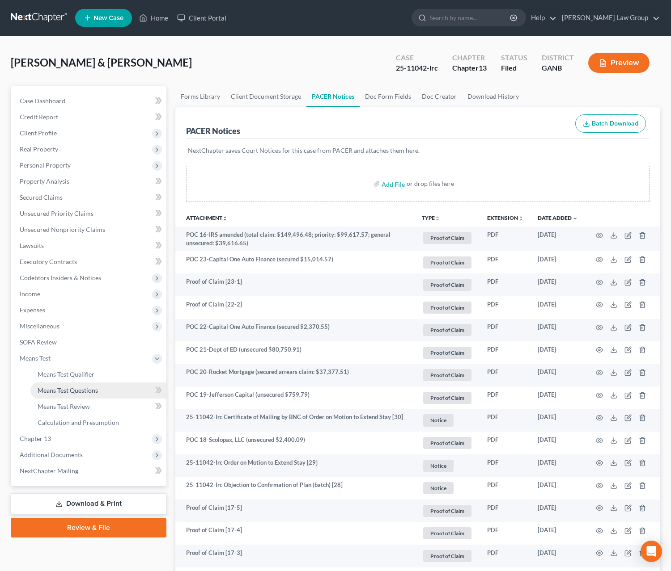
click at [99, 388] on link "Means Test Questions" at bounding box center [98, 391] width 136 height 16
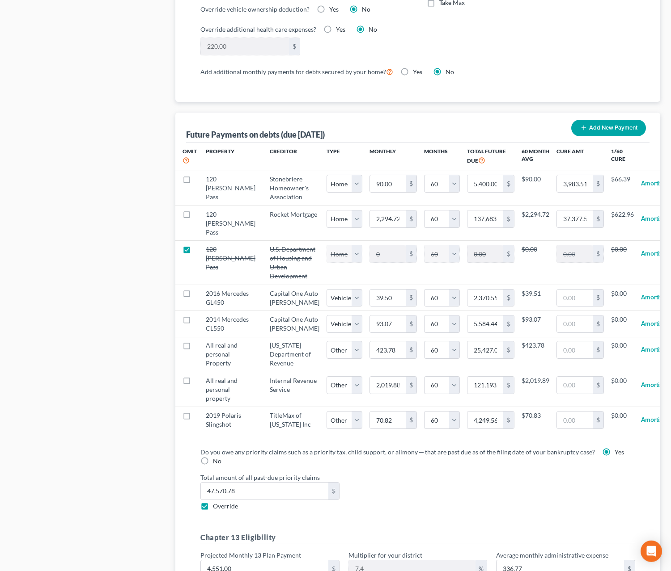
scroll to position [804, 0]
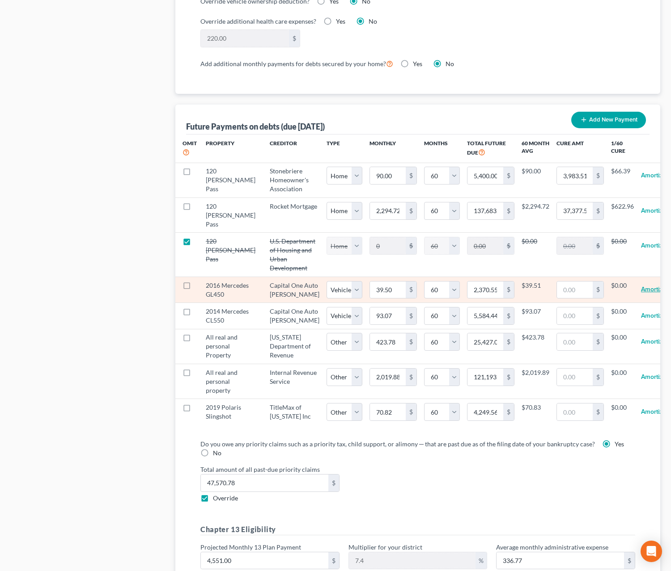
click at [558, 299] on button "Amortize" at bounding box center [653, 290] width 25 height 18
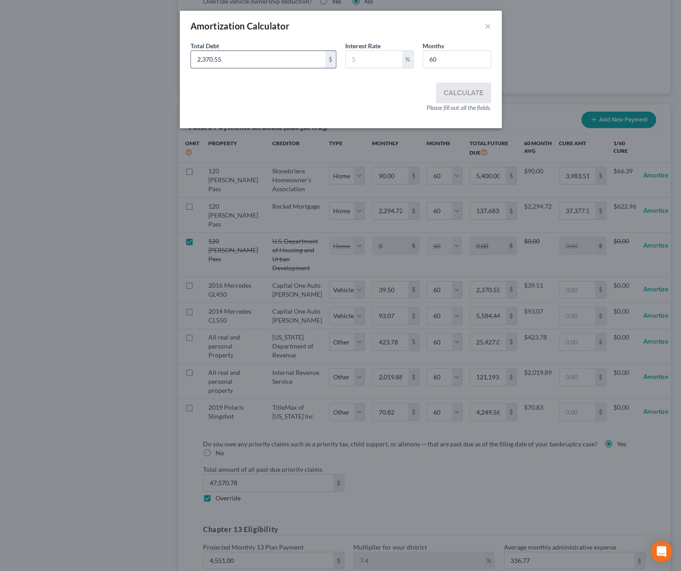
click at [257, 59] on input "2,370.55" at bounding box center [258, 59] width 134 height 17
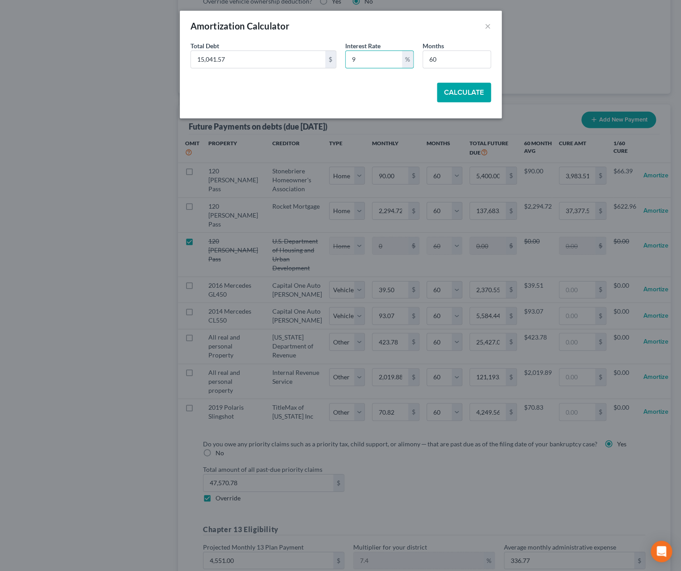
click at [444, 92] on button "Calculate" at bounding box center [464, 93] width 54 height 20
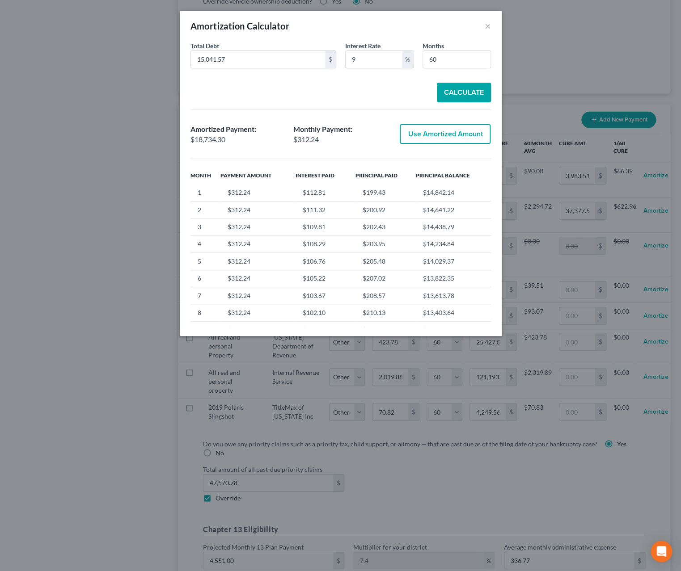
click at [424, 141] on button "Use Amortized Amount" at bounding box center [445, 134] width 91 height 20
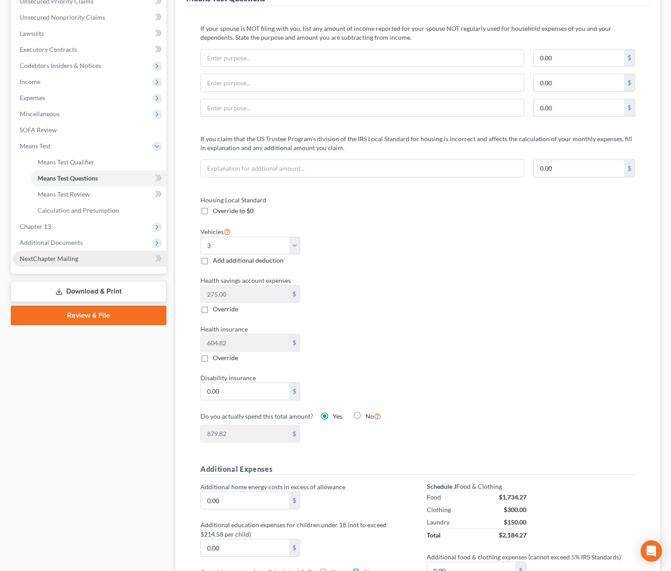
scroll to position [199, 0]
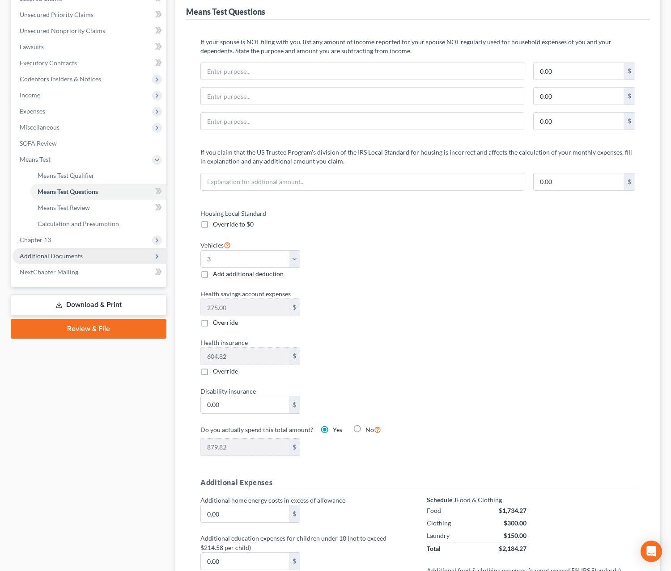
click at [122, 255] on span "Additional Documents" at bounding box center [90, 256] width 154 height 16
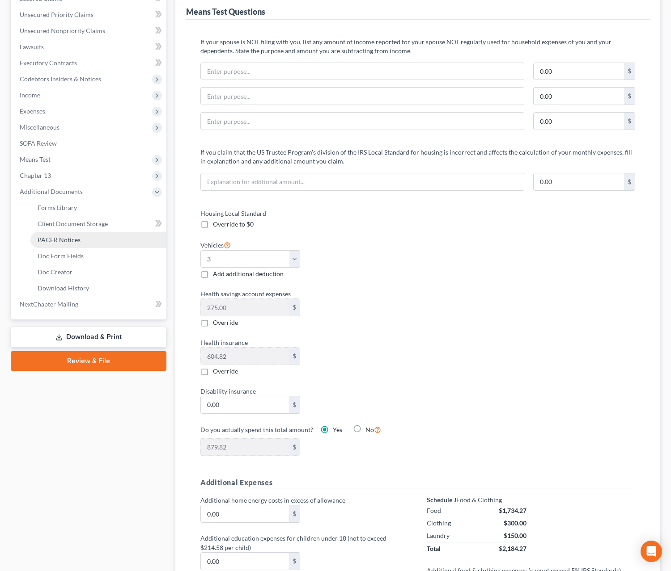
click at [119, 244] on link "PACER Notices" at bounding box center [98, 240] width 136 height 16
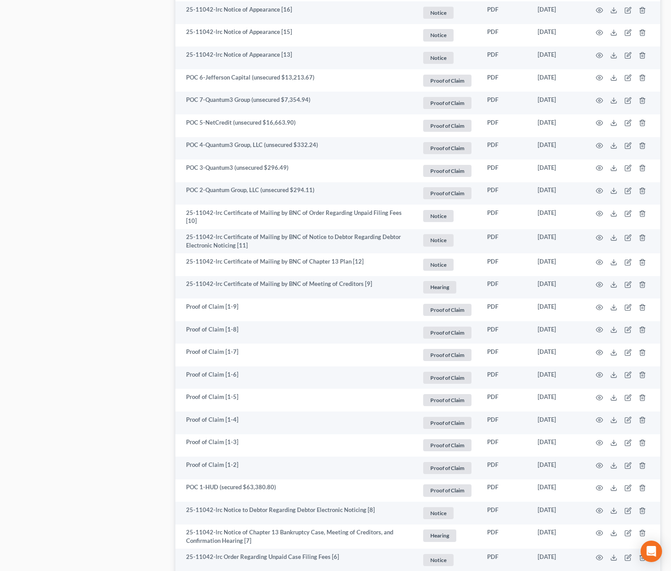
scroll to position [1454, 0]
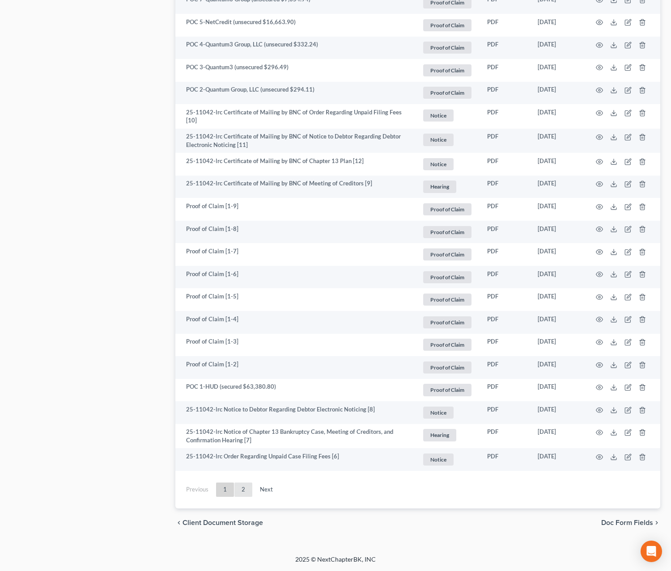
click at [249, 497] on link "2" at bounding box center [243, 490] width 18 height 14
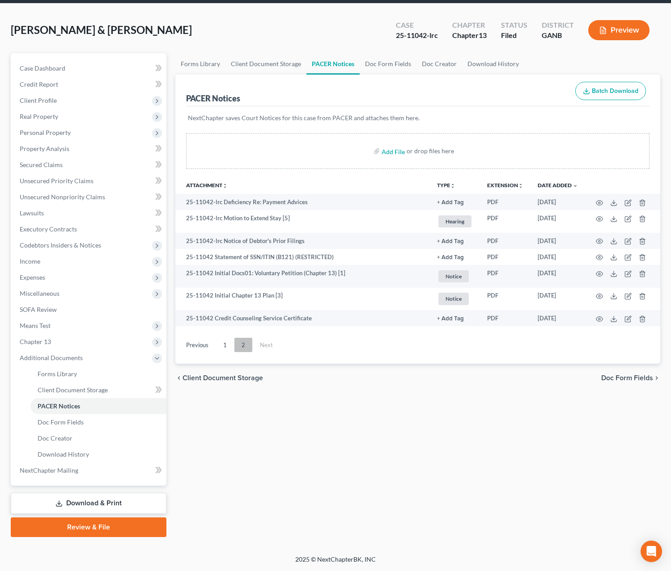
scroll to position [32, 0]
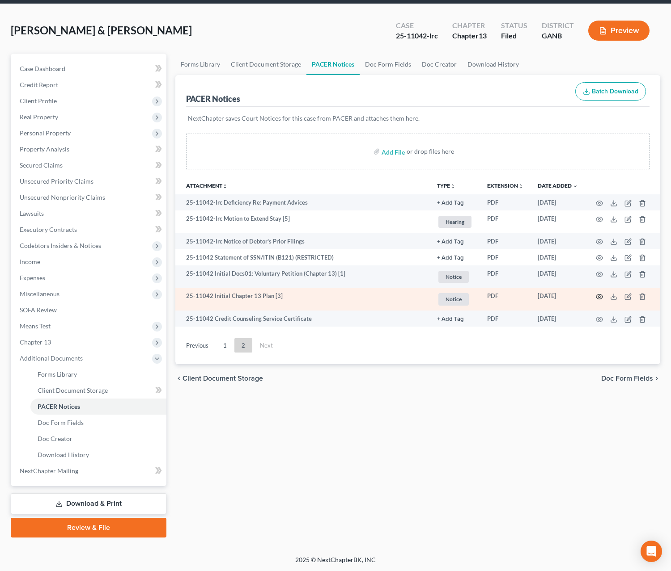
click at [558, 297] on icon "button" at bounding box center [599, 297] width 7 height 5
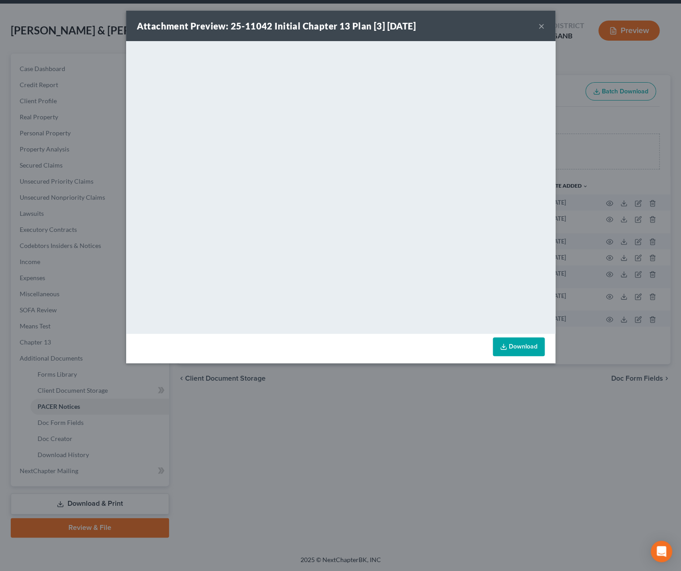
click at [541, 28] on button "×" at bounding box center [541, 26] width 6 height 11
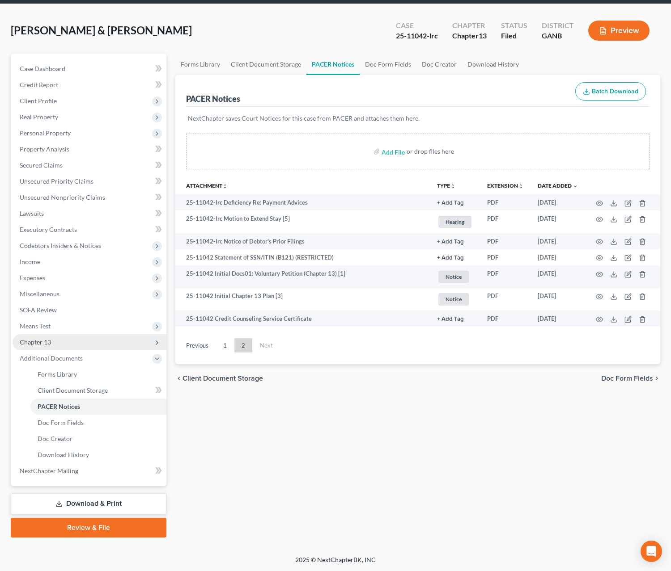
click at [56, 340] on span "Chapter 13" at bounding box center [90, 342] width 154 height 16
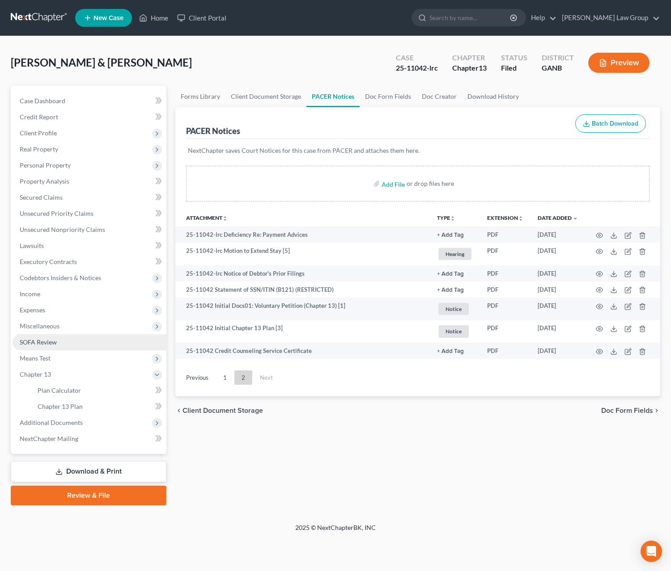
scroll to position [0, 0]
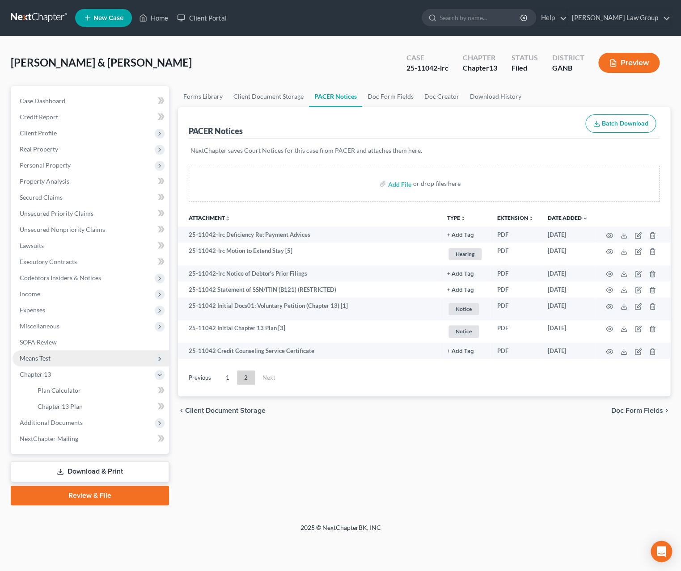
click at [60, 358] on span "Means Test" at bounding box center [91, 359] width 156 height 16
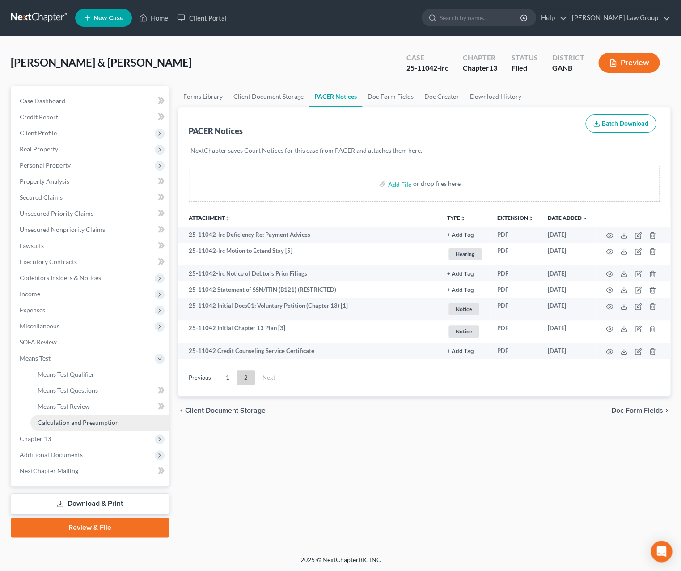
click at [89, 423] on span "Calculation and Presumption" at bounding box center [78, 423] width 81 height 8
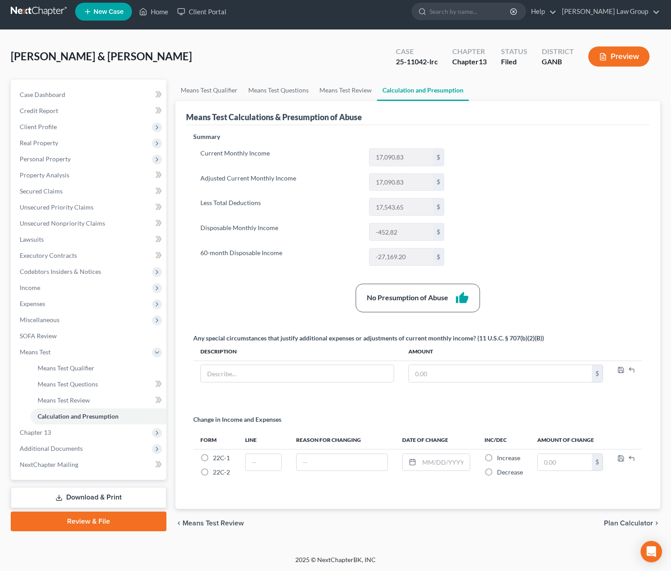
scroll to position [10, 0]
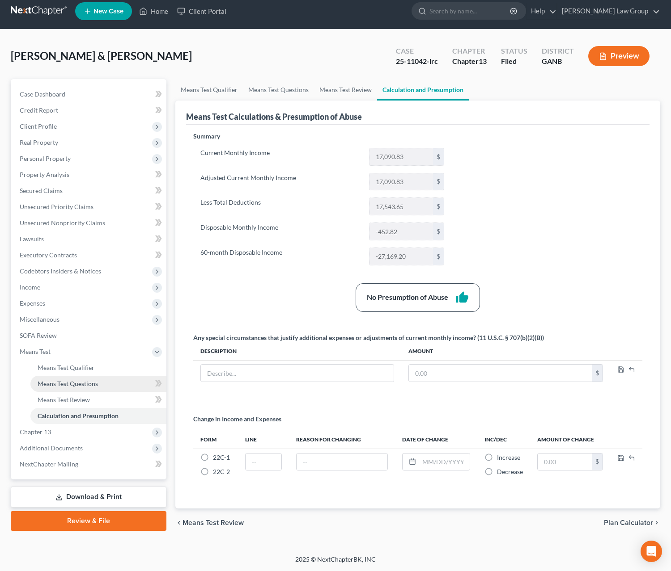
click at [77, 384] on span "Means Test Questions" at bounding box center [68, 384] width 60 height 8
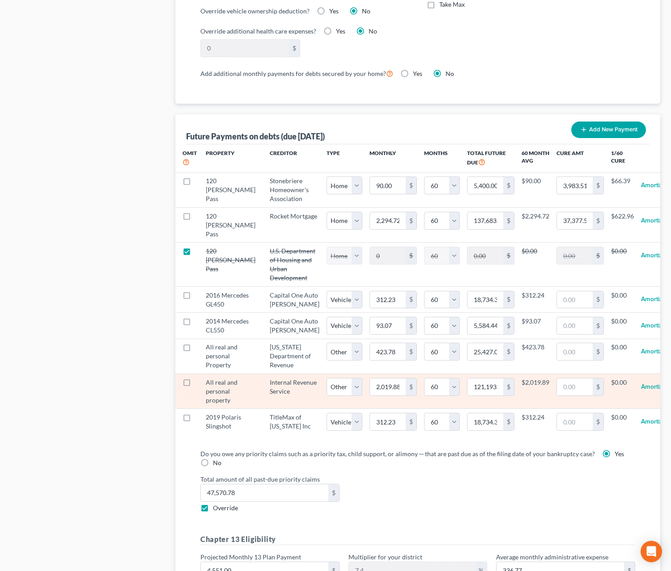
scroll to position [797, 0]
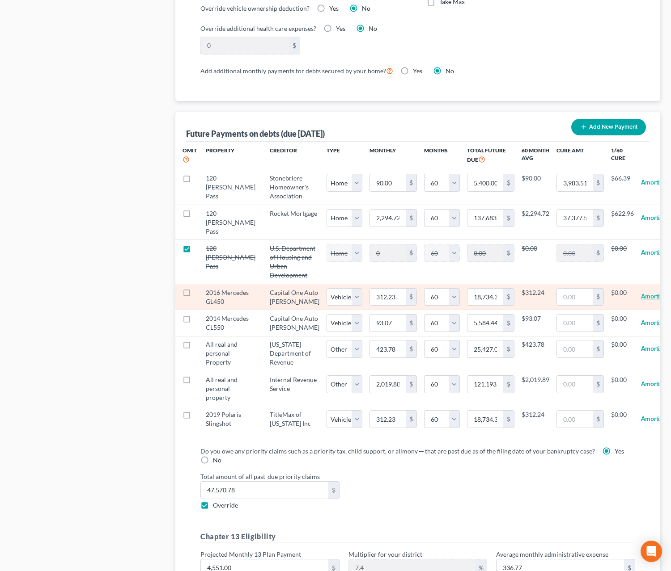
click at [558, 306] on button "Amortize" at bounding box center [653, 297] width 25 height 18
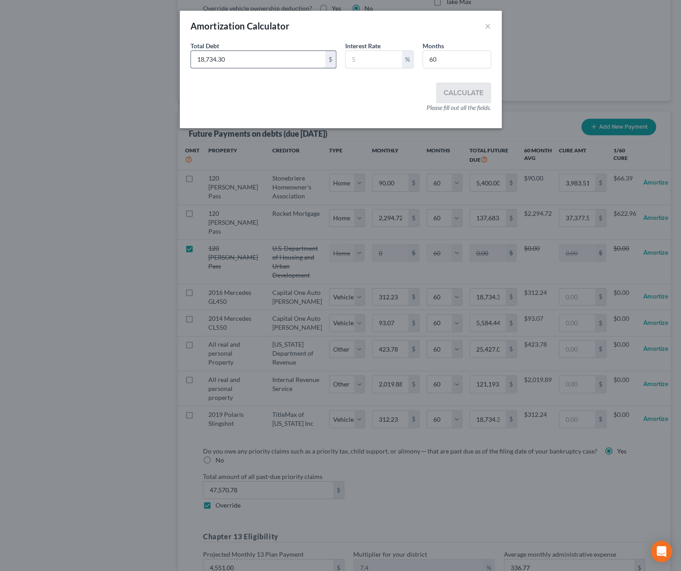
drag, startPoint x: 262, startPoint y: 62, endPoint x: 248, endPoint y: 55, distance: 15.0
click at [248, 55] on input "18,734.30" at bounding box center [258, 59] width 134 height 17
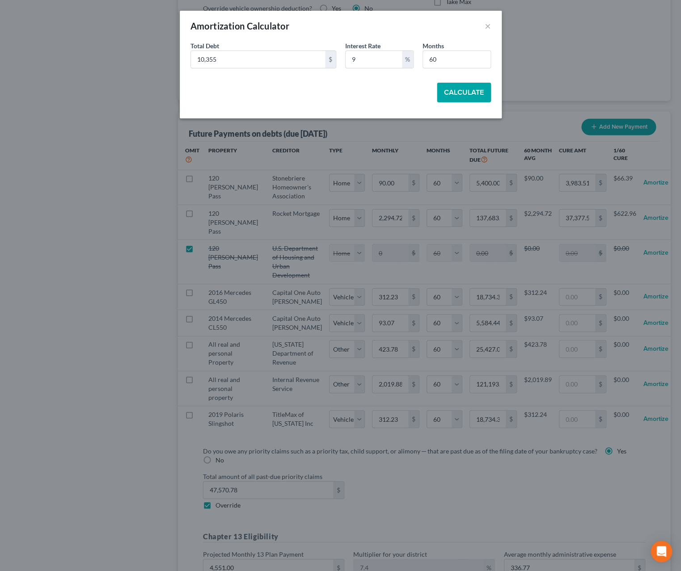
click at [456, 95] on button "Calculate" at bounding box center [464, 93] width 54 height 20
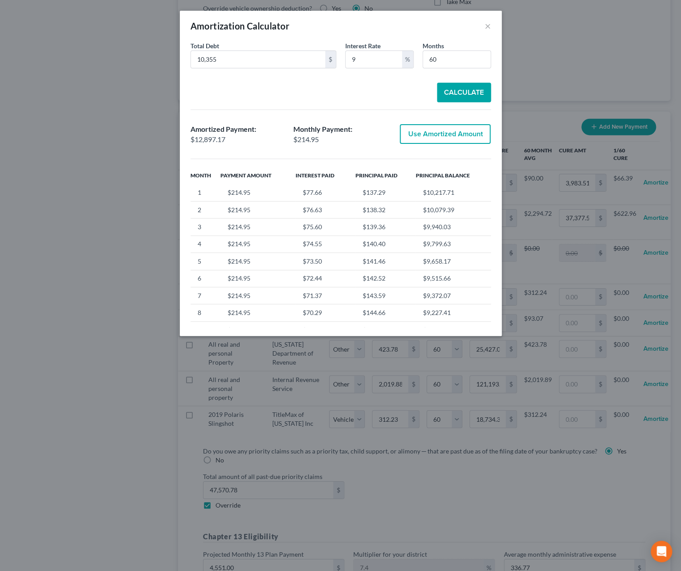
click at [440, 141] on button "Use Amortized Amount" at bounding box center [445, 134] width 91 height 20
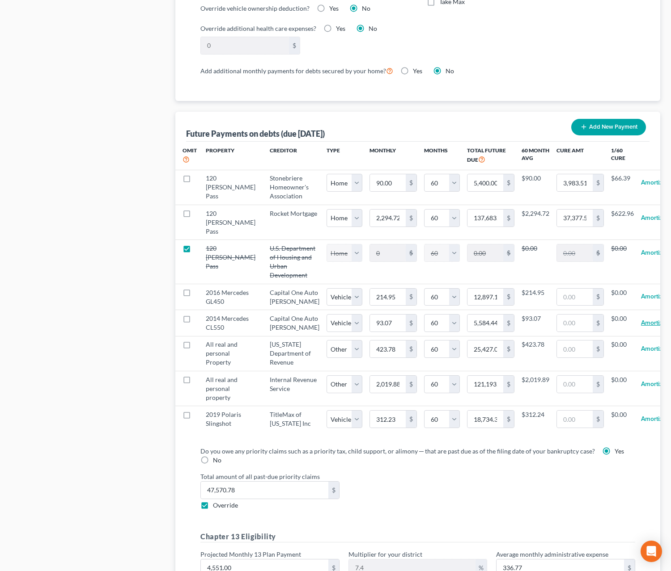
click at [558, 332] on button "Amortize" at bounding box center [653, 323] width 25 height 18
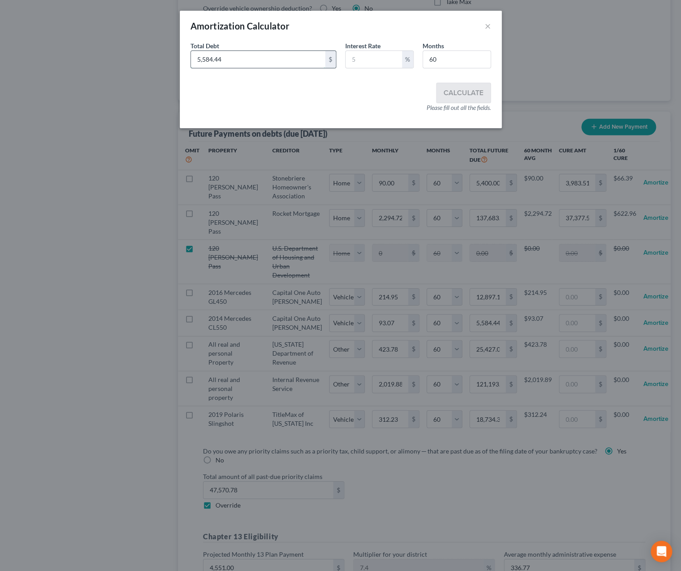
drag, startPoint x: 253, startPoint y: 59, endPoint x: 247, endPoint y: 58, distance: 6.3
click at [247, 58] on input "5,584.44" at bounding box center [258, 59] width 134 height 17
click at [370, 59] on input "text" at bounding box center [374, 59] width 56 height 17
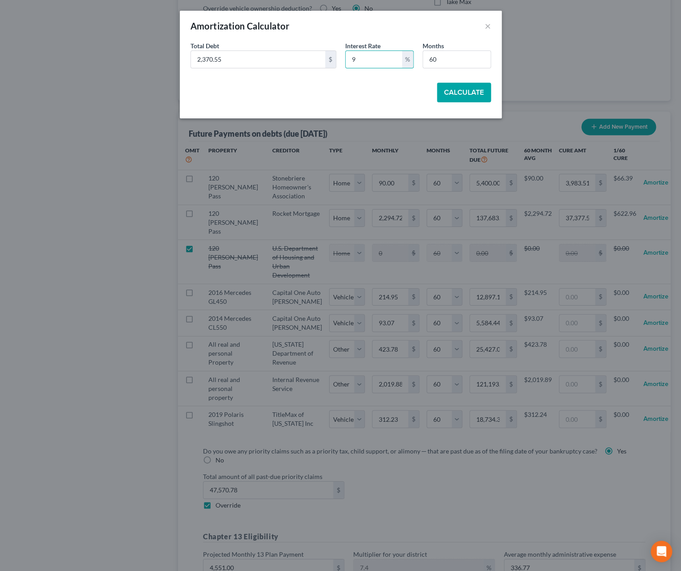
click at [468, 99] on button "Calculate" at bounding box center [464, 93] width 54 height 20
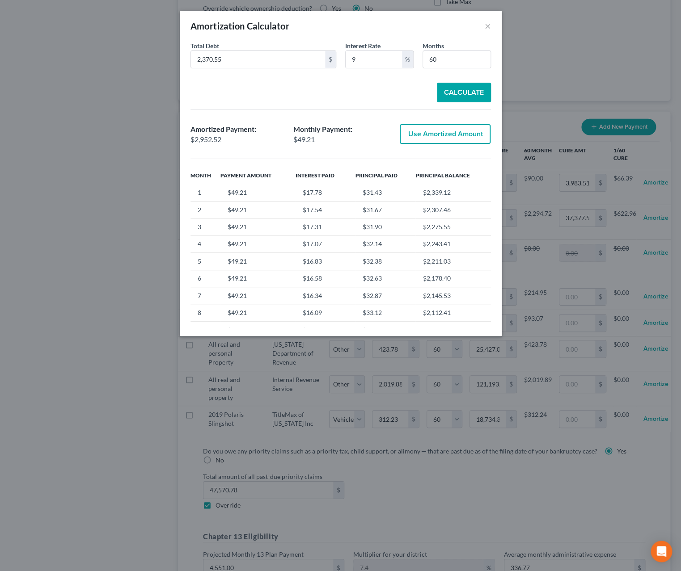
click at [451, 139] on button "Use Amortized Amount" at bounding box center [445, 134] width 91 height 20
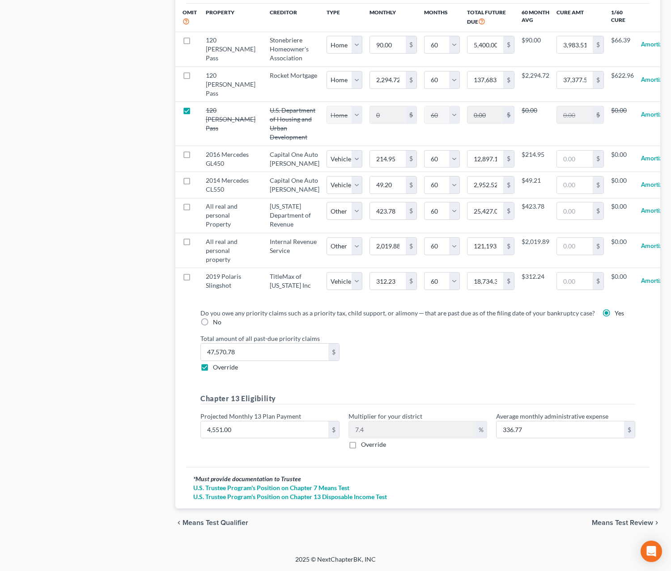
scroll to position [981, 0]
drag, startPoint x: 241, startPoint y: 370, endPoint x: 254, endPoint y: 366, distance: 12.7
click at [254, 361] on input "47,570.78" at bounding box center [264, 352] width 127 height 17
click at [558, 527] on span "Means Test Review" at bounding box center [622, 523] width 61 height 7
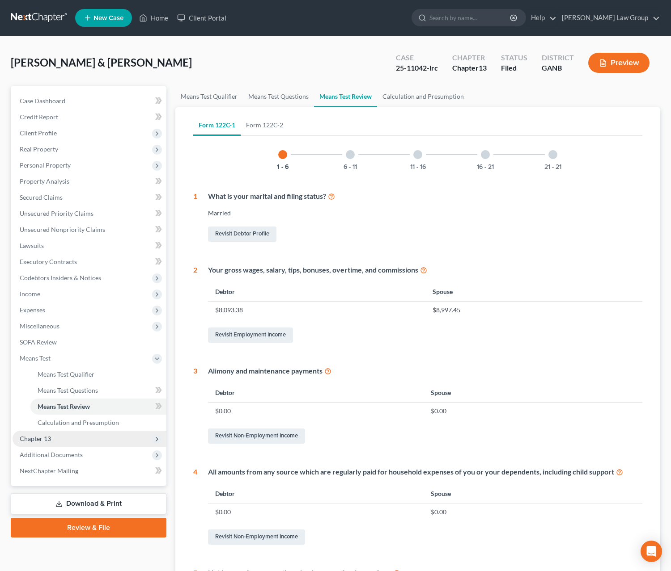
click at [71, 436] on span "Chapter 13" at bounding box center [90, 439] width 154 height 16
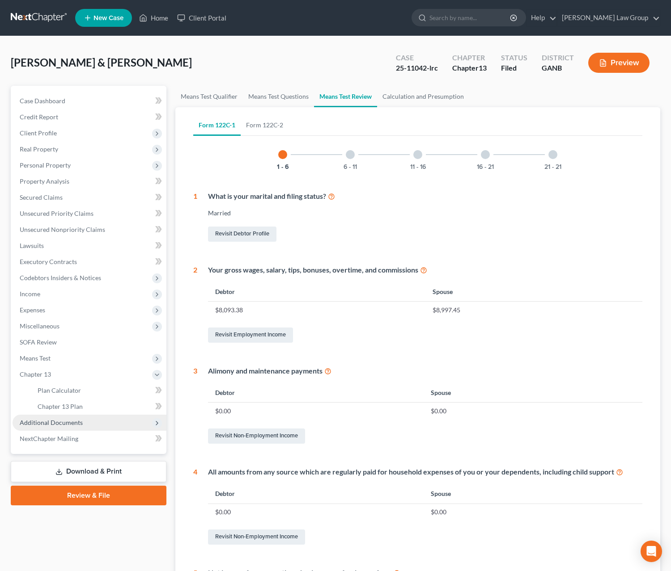
click at [81, 423] on span "Additional Documents" at bounding box center [90, 423] width 154 height 16
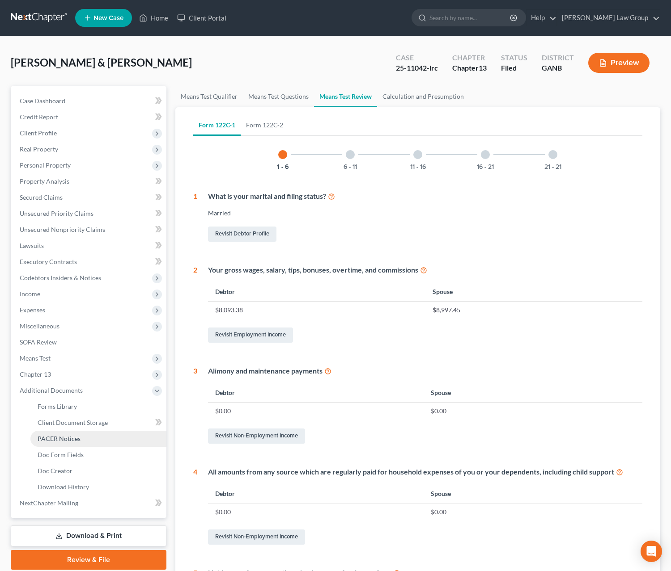
click at [83, 441] on link "PACER Notices" at bounding box center [98, 439] width 136 height 16
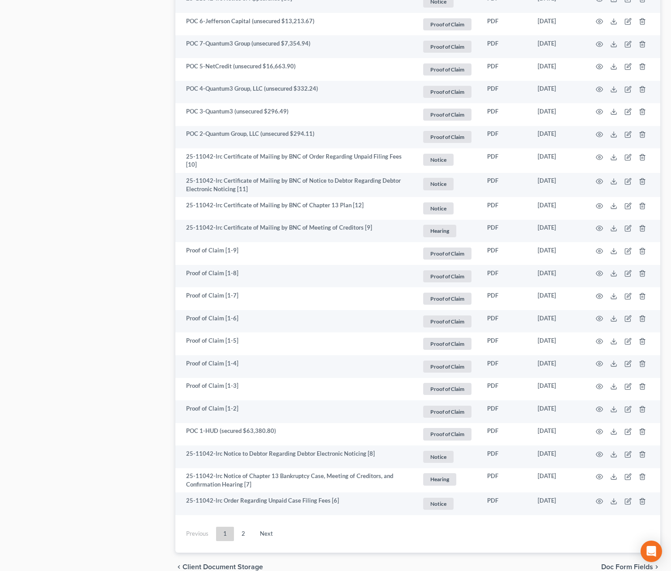
scroll to position [1454, 0]
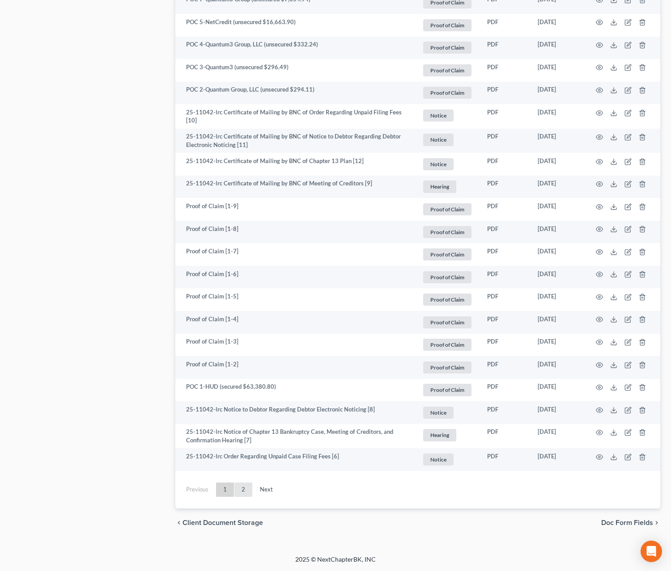
click at [250, 495] on link "2" at bounding box center [243, 490] width 18 height 14
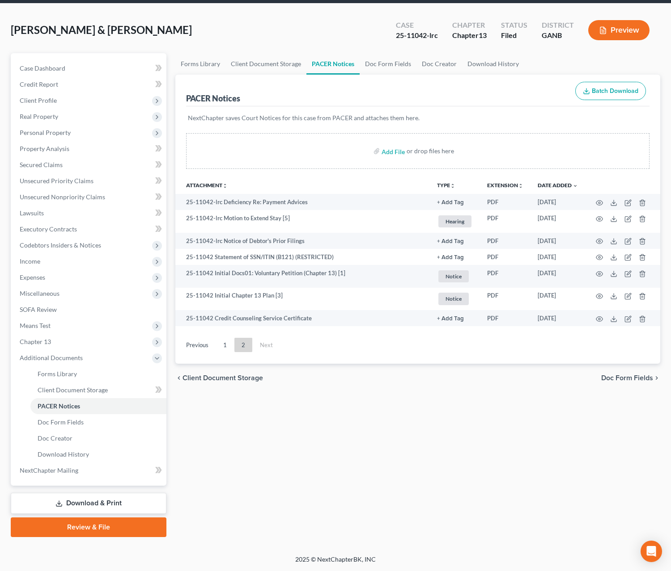
scroll to position [32, 0]
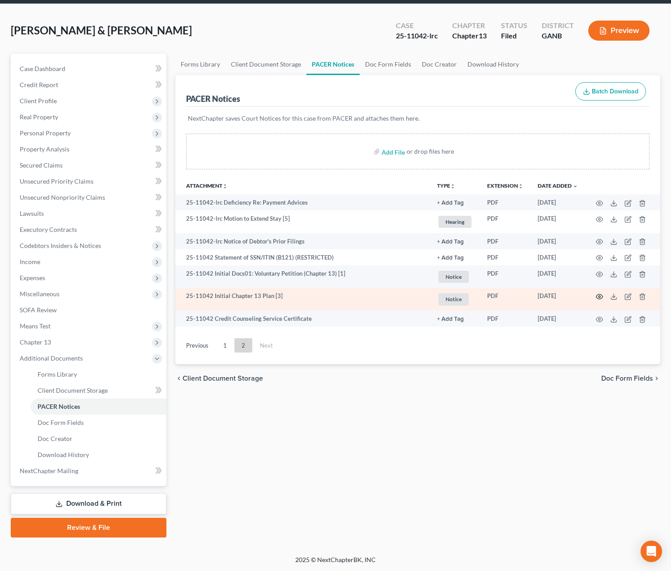
click at [558, 299] on icon "button" at bounding box center [599, 296] width 7 height 7
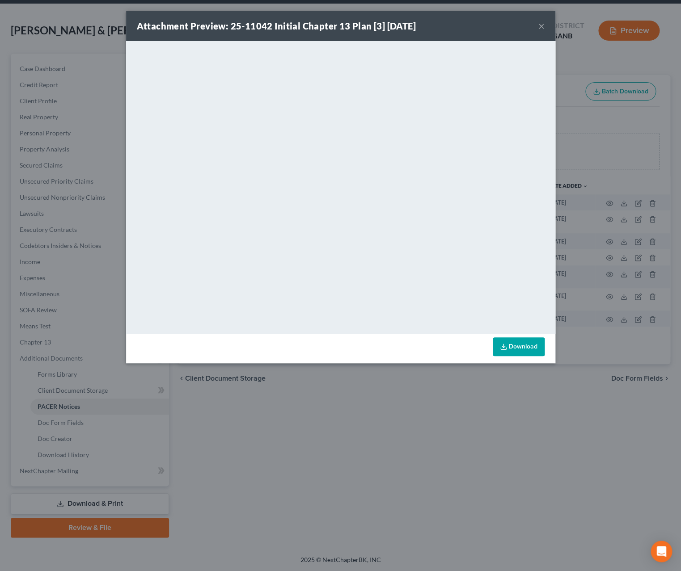
drag, startPoint x: 543, startPoint y: 30, endPoint x: 541, endPoint y: 34, distance: 4.8
click at [543, 30] on button "×" at bounding box center [541, 26] width 6 height 11
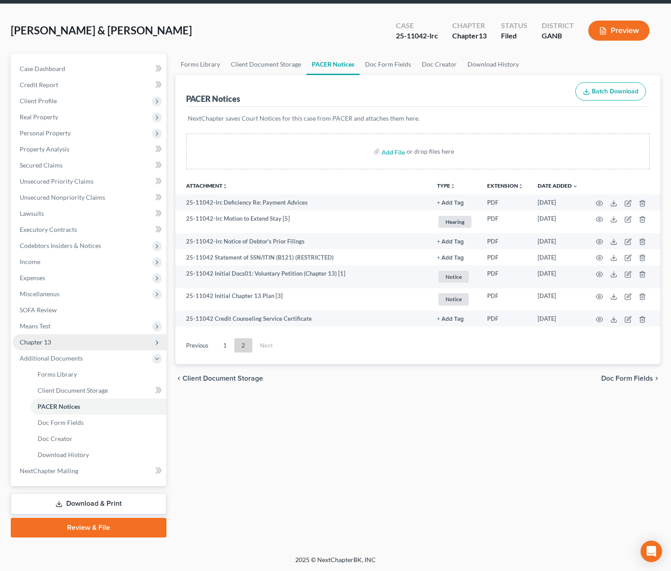
click at [42, 347] on span "Chapter 13" at bounding box center [90, 342] width 154 height 16
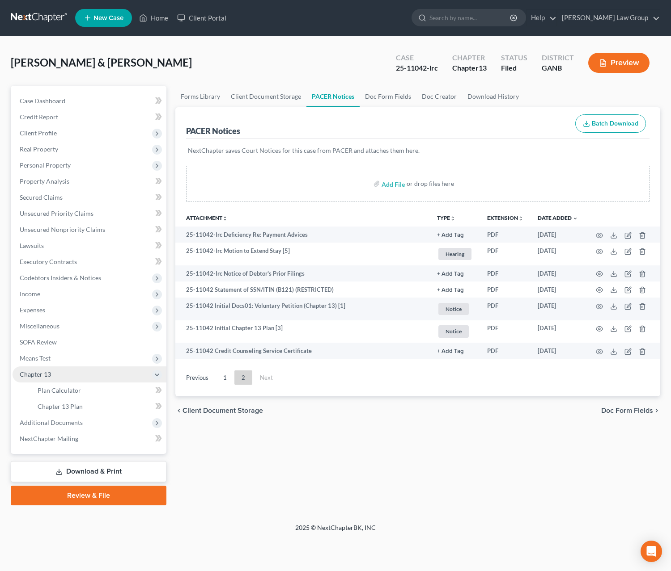
scroll to position [0, 0]
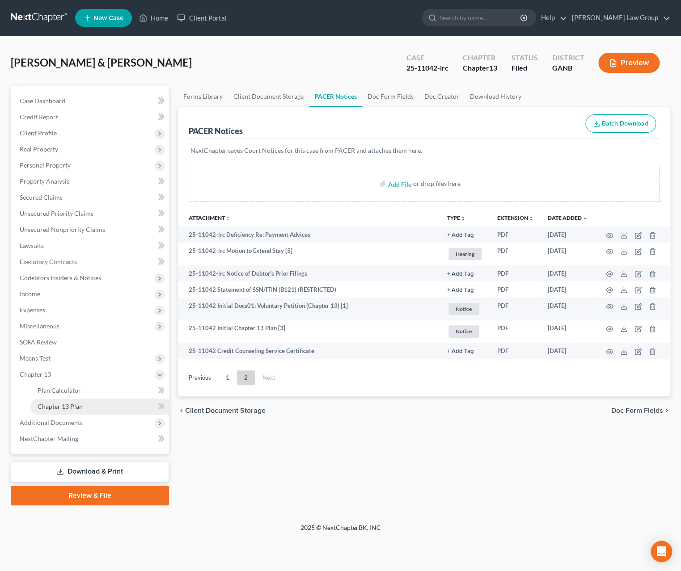
click at [71, 405] on span "Chapter 13 Plan" at bounding box center [60, 407] width 45 height 8
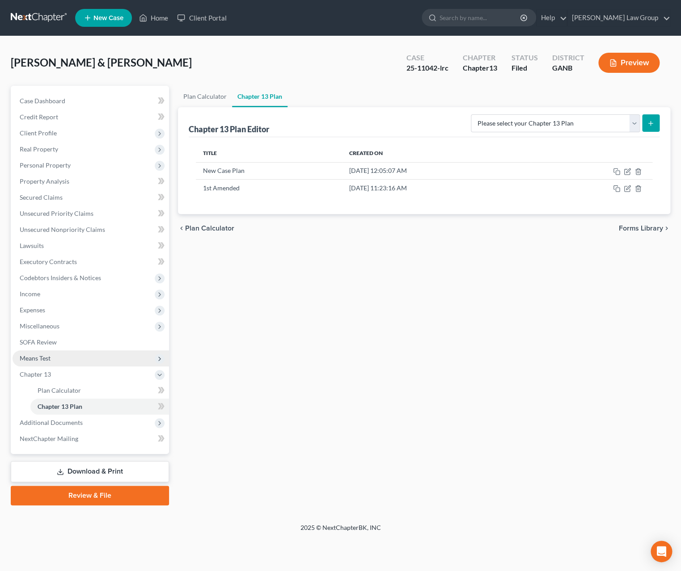
click at [52, 359] on span "Means Test" at bounding box center [91, 359] width 156 height 16
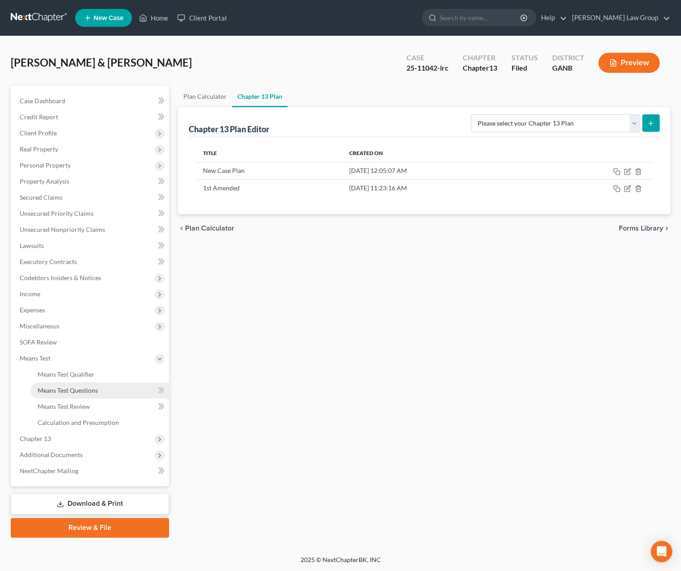
click at [75, 395] on link "Means Test Questions" at bounding box center [99, 391] width 139 height 16
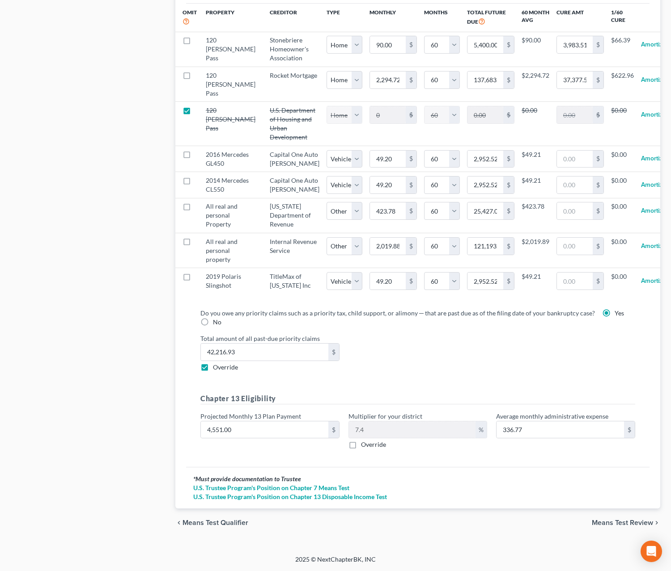
scroll to position [998, 0]
click at [243, 427] on input "4,551.00" at bounding box center [264, 430] width 127 height 17
click at [558, 526] on span "Means Test Review" at bounding box center [622, 523] width 61 height 7
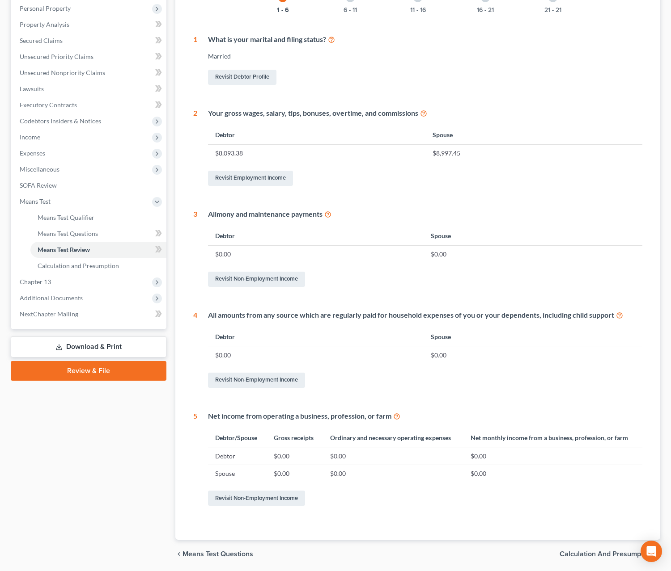
scroll to position [189, 0]
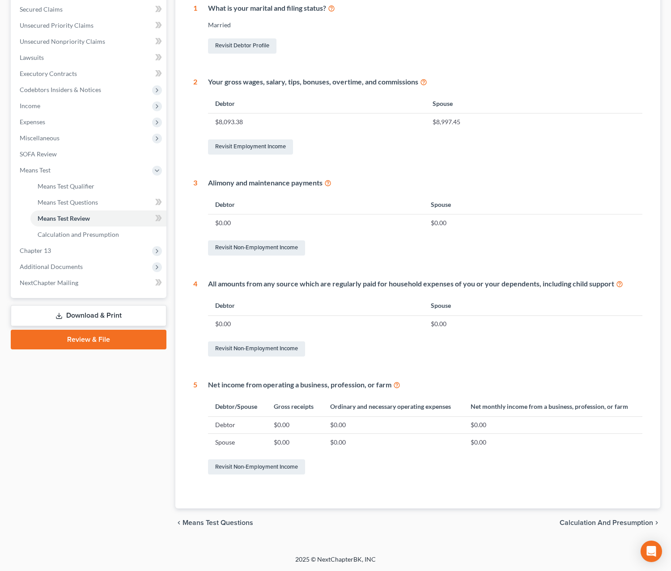
click at [558, 523] on span "Calculation and Presumption" at bounding box center [605, 523] width 93 height 7
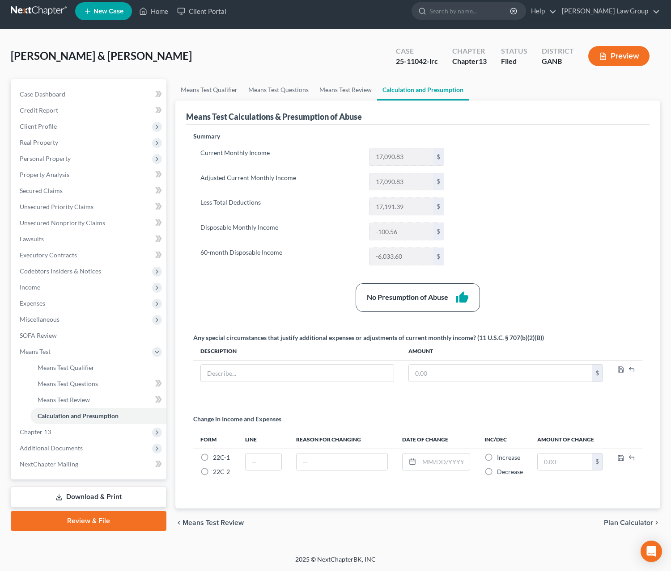
scroll to position [10, 0]
click at [558, 524] on span "Plan Calculator" at bounding box center [628, 523] width 49 height 7
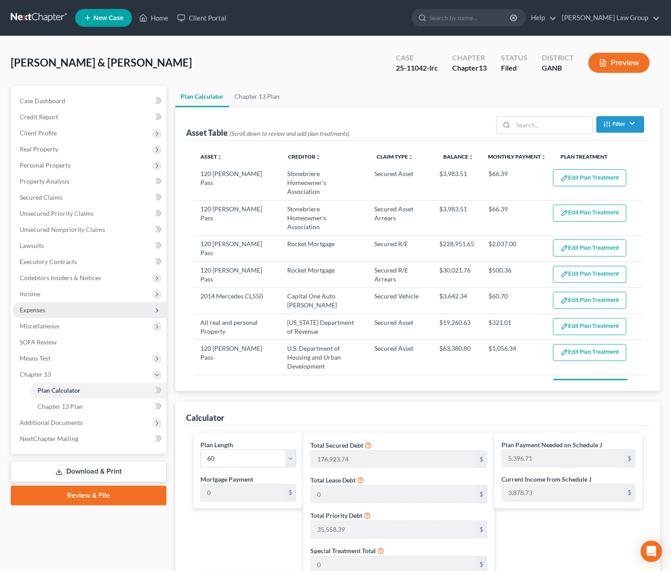
click at [42, 309] on span "Expenses" at bounding box center [32, 310] width 25 height 8
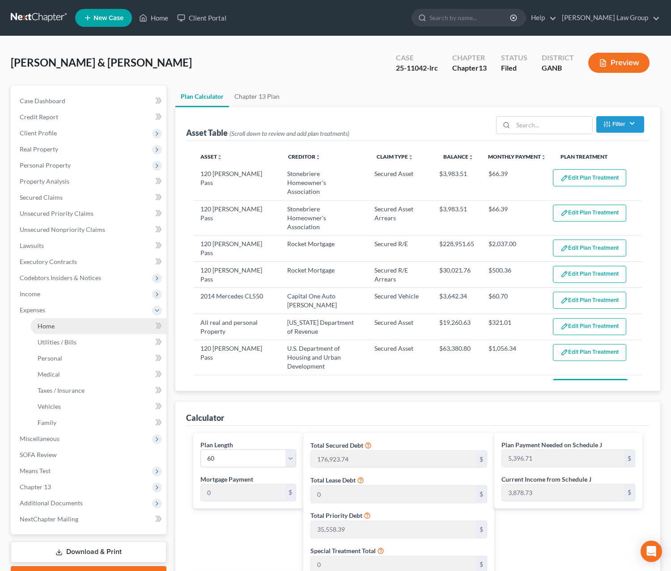
click at [68, 321] on link "Home" at bounding box center [98, 326] width 136 height 16
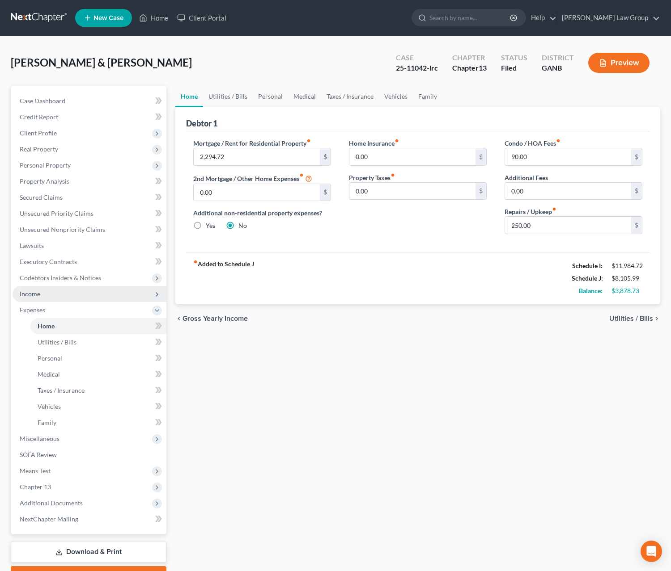
click at [41, 296] on span "Income" at bounding box center [90, 294] width 154 height 16
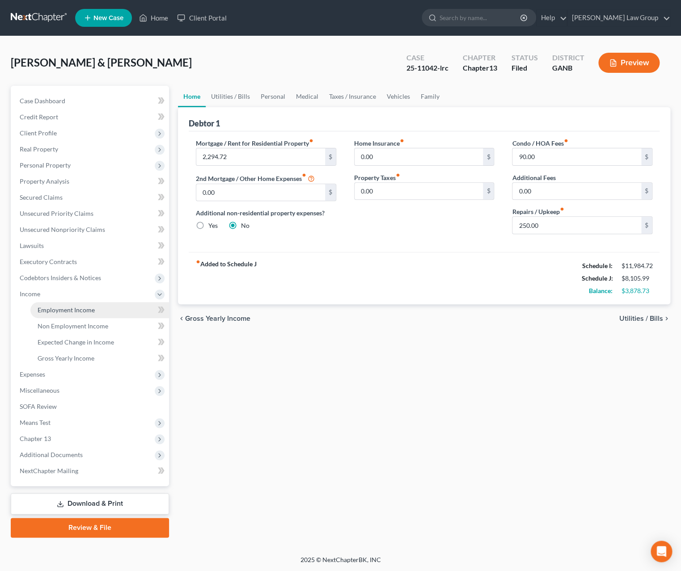
click at [54, 311] on span "Employment Income" at bounding box center [66, 310] width 57 height 8
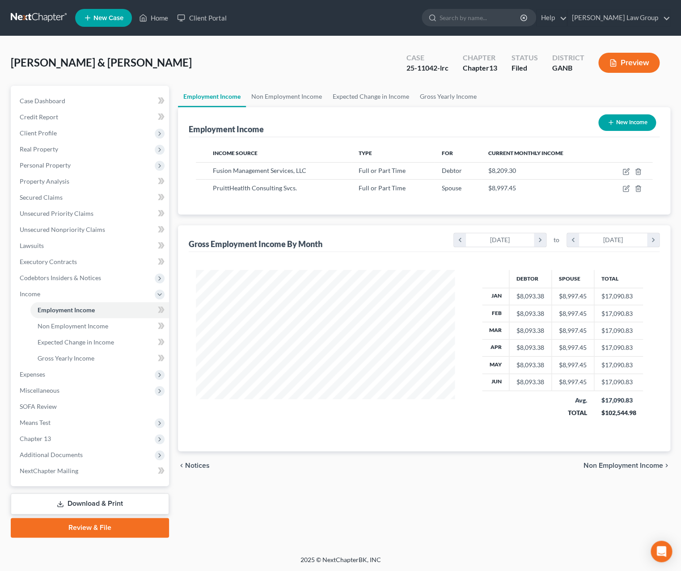
scroll to position [161, 277]
click at [558, 191] on icon "button" at bounding box center [625, 188] width 7 height 7
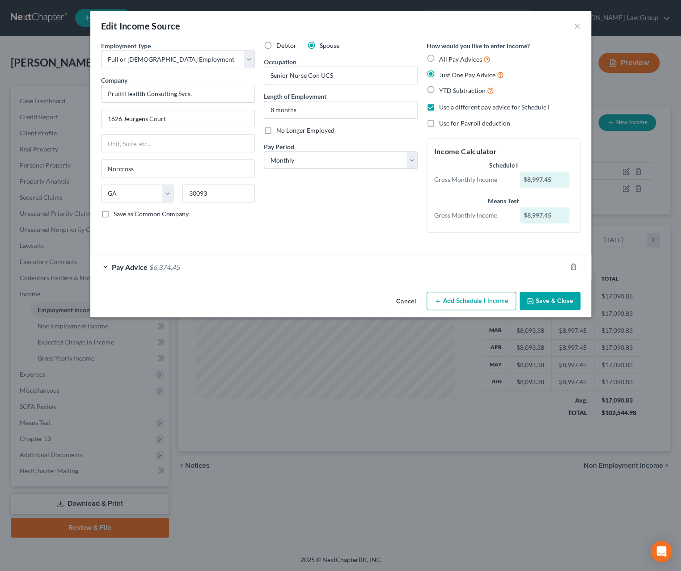
click at [449, 309] on button "Add Schedule I Income" at bounding box center [471, 301] width 89 height 19
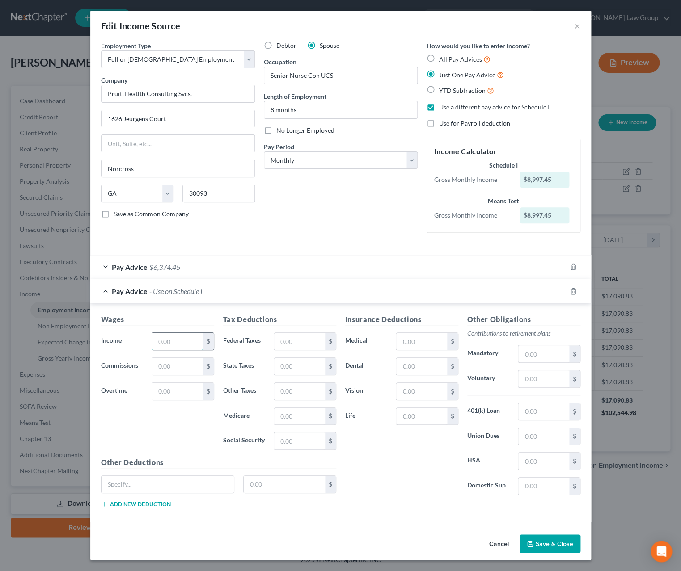
click at [181, 347] on input "text" at bounding box center [177, 341] width 51 height 17
click at [149, 269] on span "$6,374.45" at bounding box center [164, 267] width 31 height 8
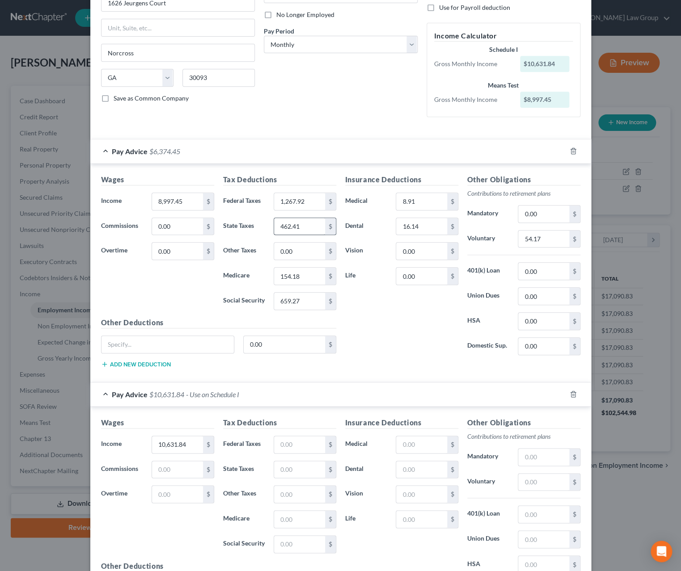
scroll to position [129, 0]
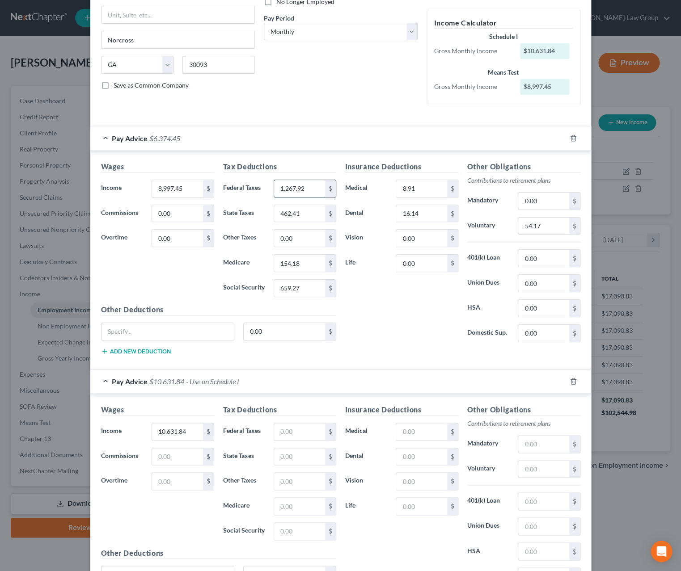
drag, startPoint x: 315, startPoint y: 193, endPoint x: 311, endPoint y: 187, distance: 6.4
click at [311, 187] on input "1,267.92" at bounding box center [299, 188] width 51 height 17
click at [292, 434] on input "text" at bounding box center [299, 431] width 51 height 17
paste input "1,267.92"
drag, startPoint x: 300, startPoint y: 213, endPoint x: 254, endPoint y: 216, distance: 46.2
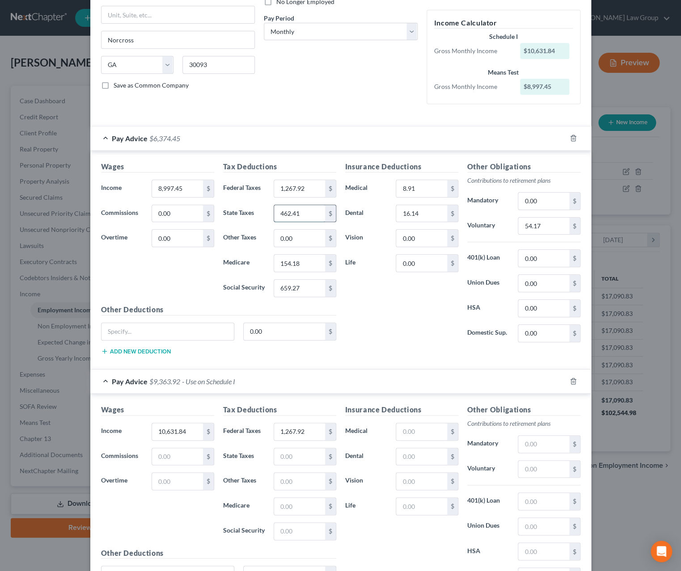
click at [274, 216] on input "462.41" at bounding box center [299, 213] width 51 height 17
drag, startPoint x: 298, startPoint y: 219, endPoint x: 271, endPoint y: 218, distance: 26.8
click at [274, 218] on input "462.41" at bounding box center [299, 213] width 51 height 17
click at [296, 461] on input "text" at bounding box center [299, 456] width 51 height 17
paste input "462.41"
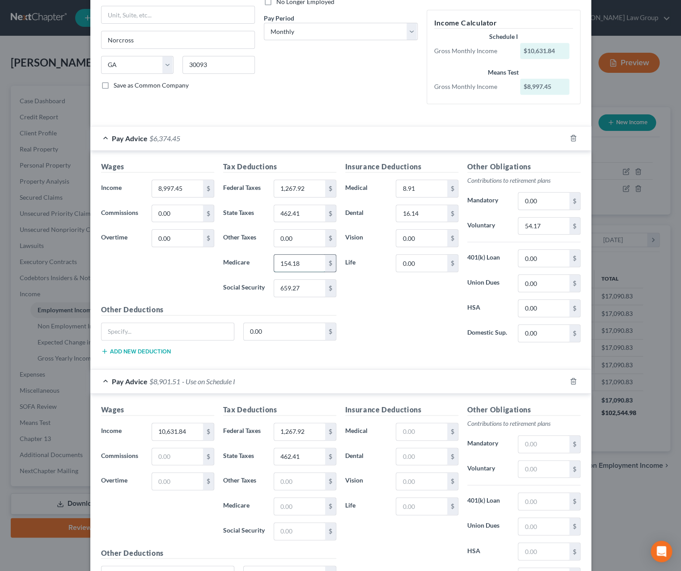
drag, startPoint x: 299, startPoint y: 268, endPoint x: 262, endPoint y: 268, distance: 36.7
click at [274, 268] on input "154.18" at bounding box center [299, 263] width 51 height 17
drag, startPoint x: 262, startPoint y: 268, endPoint x: 280, endPoint y: 268, distance: 17.4
click at [265, 268] on div "Medicare 154.18 $" at bounding box center [280, 263] width 122 height 18
drag, startPoint x: 300, startPoint y: 266, endPoint x: 255, endPoint y: 266, distance: 45.6
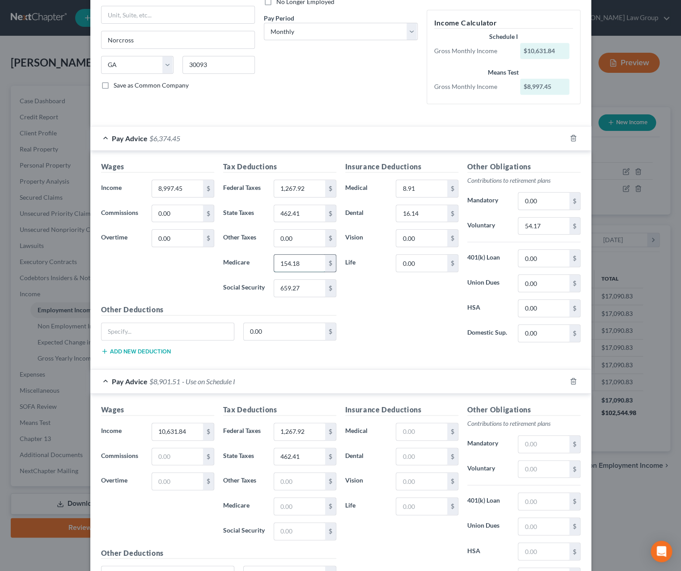
click at [274, 266] on input "154.18" at bounding box center [299, 263] width 51 height 17
drag, startPoint x: 276, startPoint y: 264, endPoint x: 321, endPoint y: 265, distance: 44.3
click at [321, 265] on input "154.18" at bounding box center [299, 263] width 51 height 17
click at [280, 510] on input "text" at bounding box center [299, 506] width 51 height 17
paste input "154.18"
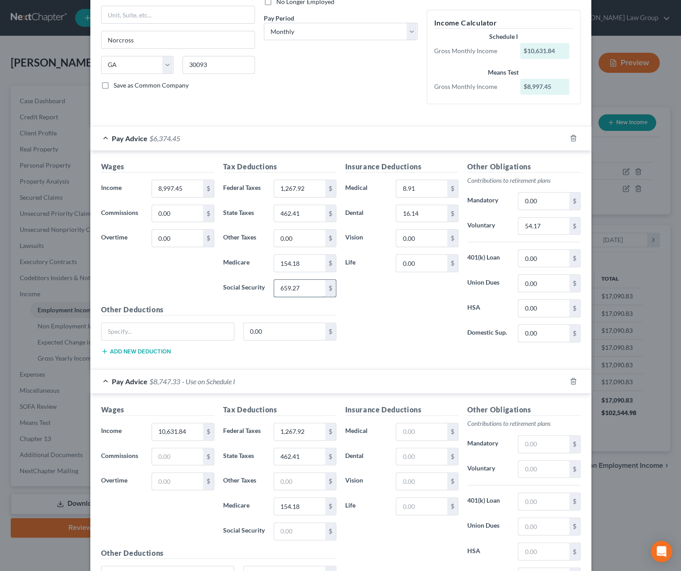
drag, startPoint x: 299, startPoint y: 288, endPoint x: 308, endPoint y: 291, distance: 9.8
click at [308, 291] on input "659.27" at bounding box center [299, 288] width 51 height 17
click at [290, 540] on input "text" at bounding box center [299, 531] width 51 height 17
paste input "659.27"
click at [410, 194] on input "8.91" at bounding box center [421, 188] width 51 height 17
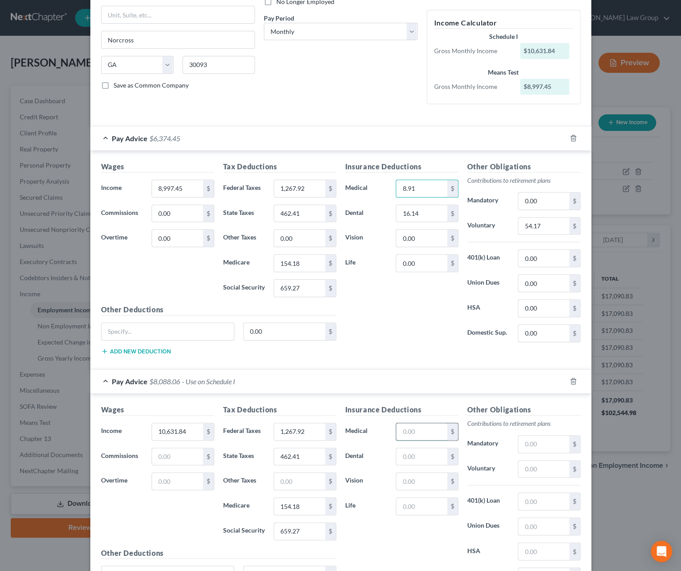
click at [409, 440] on input "text" at bounding box center [421, 431] width 51 height 17
paste input "8.91"
click at [418, 220] on input "16.14" at bounding box center [421, 213] width 51 height 17
click at [414, 465] on input "text" at bounding box center [421, 456] width 51 height 17
click at [409, 513] on input "text" at bounding box center [421, 506] width 51 height 17
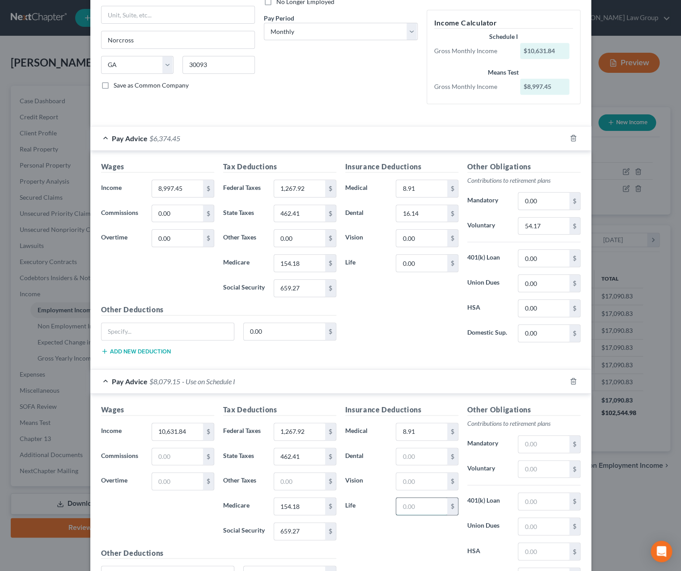
paste input "16.14"
click at [421, 271] on input "0.00" at bounding box center [421, 263] width 51 height 17
paste input "16.14"
click at [421, 220] on input "16.14" at bounding box center [421, 213] width 51 height 17
click at [545, 228] on input "54.17" at bounding box center [543, 226] width 51 height 17
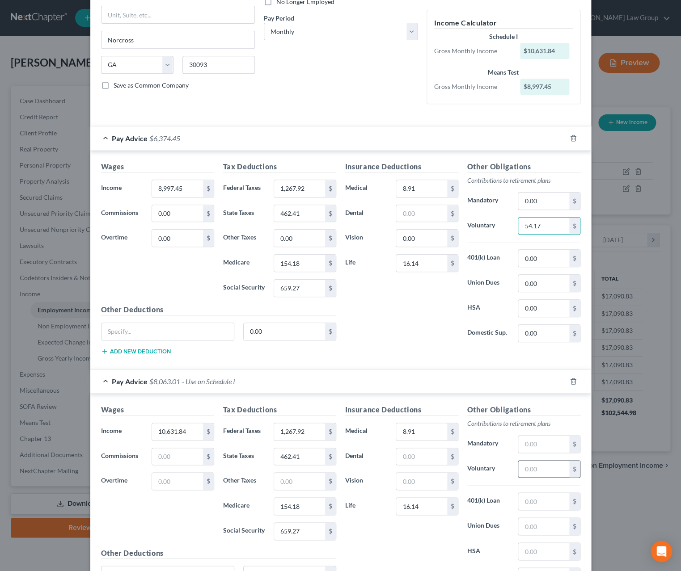
click at [547, 478] on input "text" at bounding box center [543, 469] width 51 height 17
paste input "54.17"
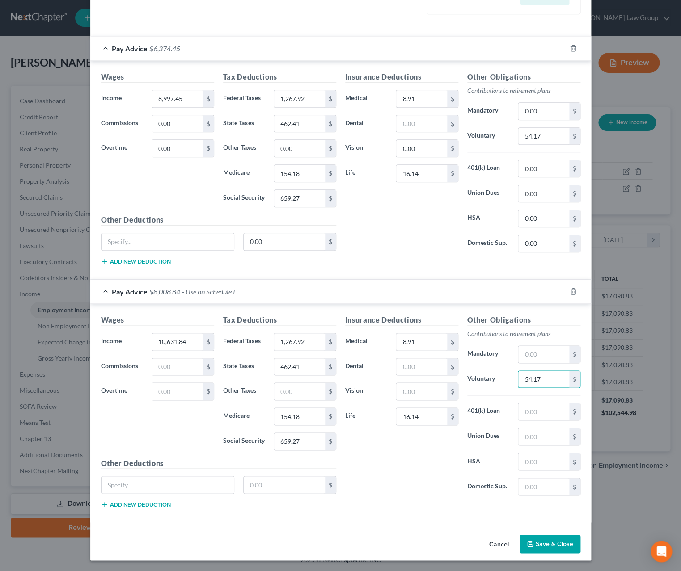
scroll to position [227, 0]
click at [556, 542] on button "Save & Close" at bounding box center [550, 544] width 61 height 19
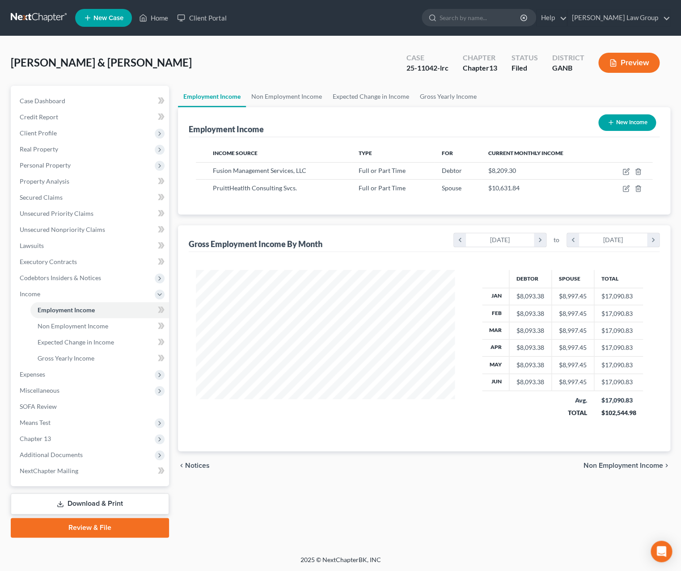
click at [558, 55] on button "Preview" at bounding box center [628, 63] width 61 height 20
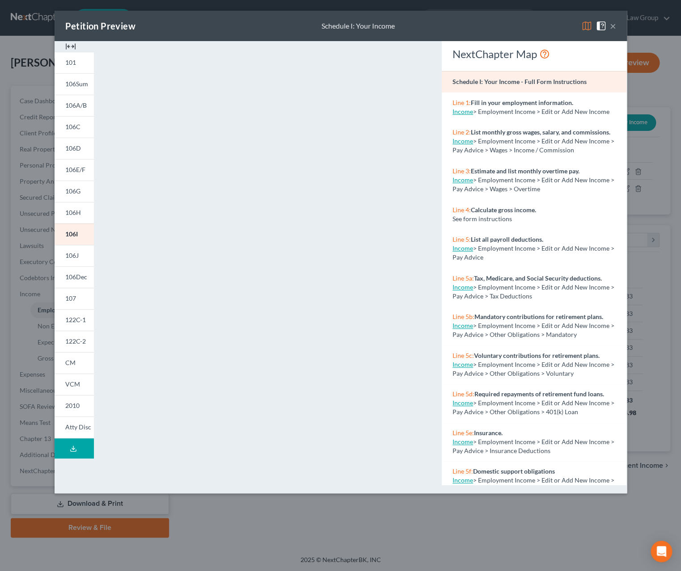
click at [558, 27] on button "×" at bounding box center [613, 26] width 6 height 11
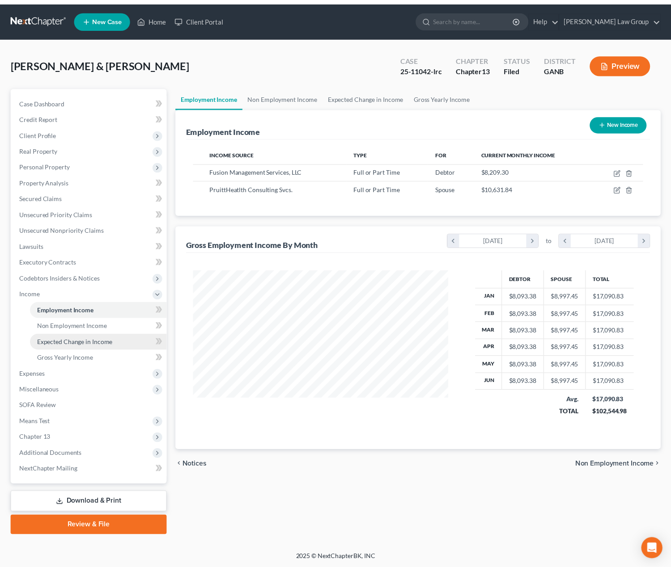
scroll to position [161, 277]
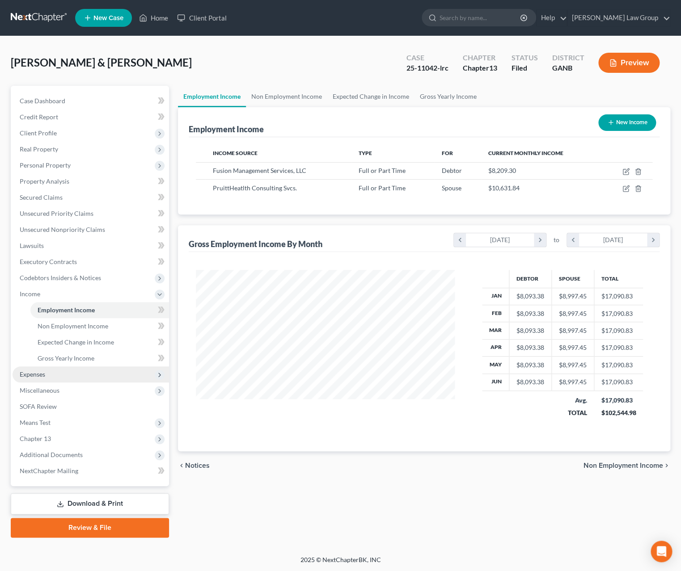
click at [51, 370] on span "Expenses" at bounding box center [91, 375] width 156 height 16
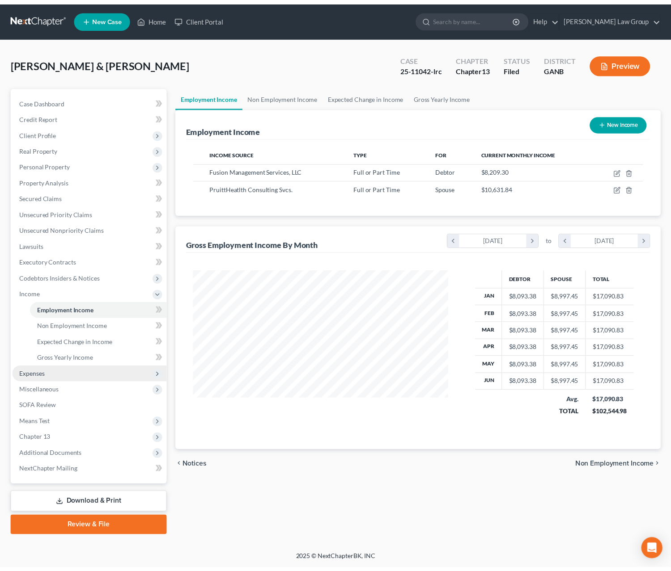
scroll to position [446961, 446851]
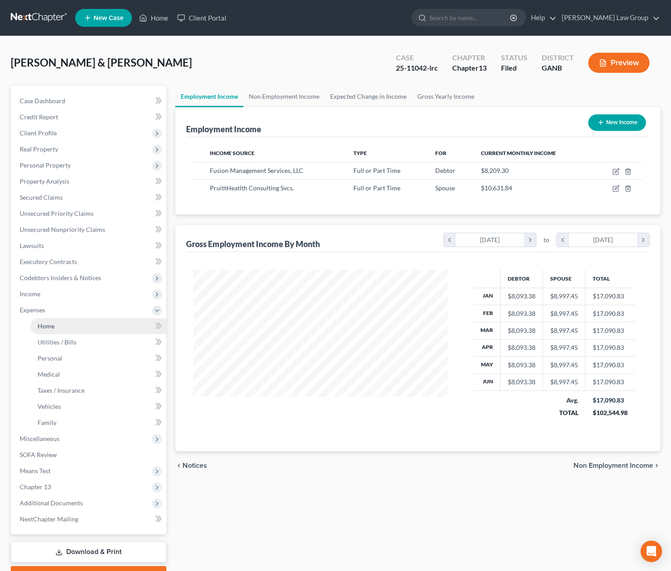
click at [73, 333] on link "Home" at bounding box center [98, 326] width 136 height 16
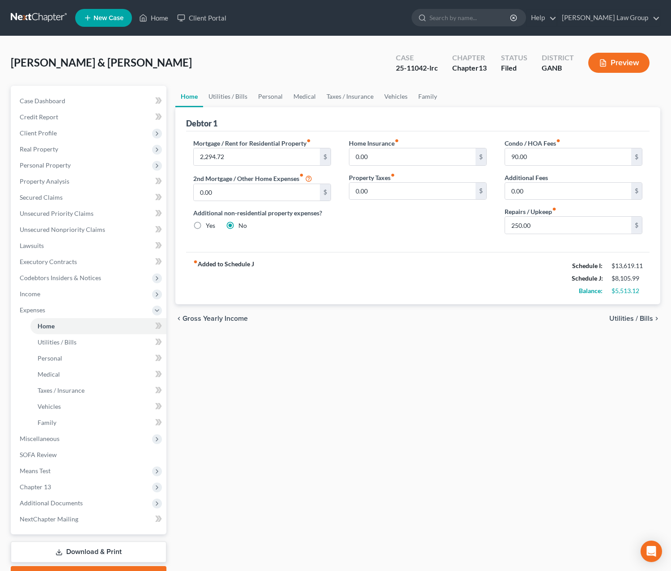
click at [558, 320] on span "Utilities / Bills" at bounding box center [631, 318] width 44 height 7
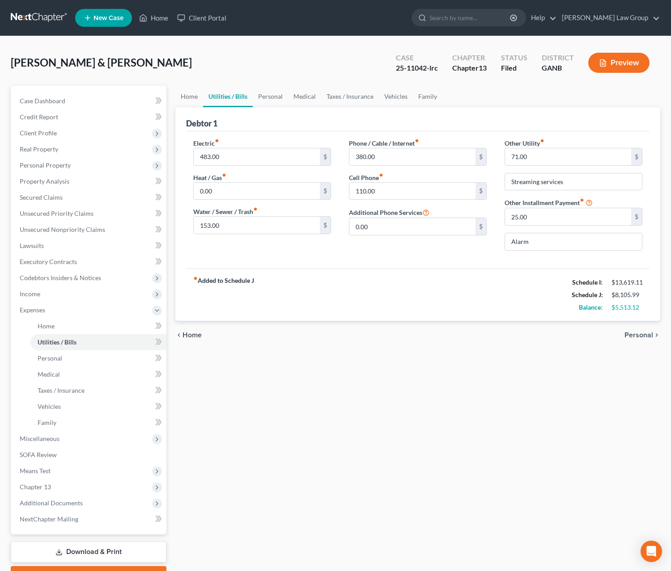
click at [558, 339] on span "Personal" at bounding box center [638, 335] width 29 height 7
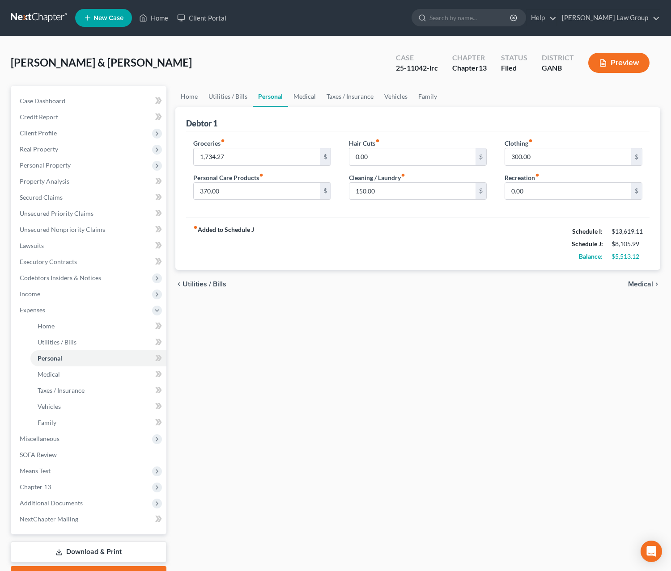
click at [558, 288] on span "Medical" at bounding box center [640, 284] width 25 height 7
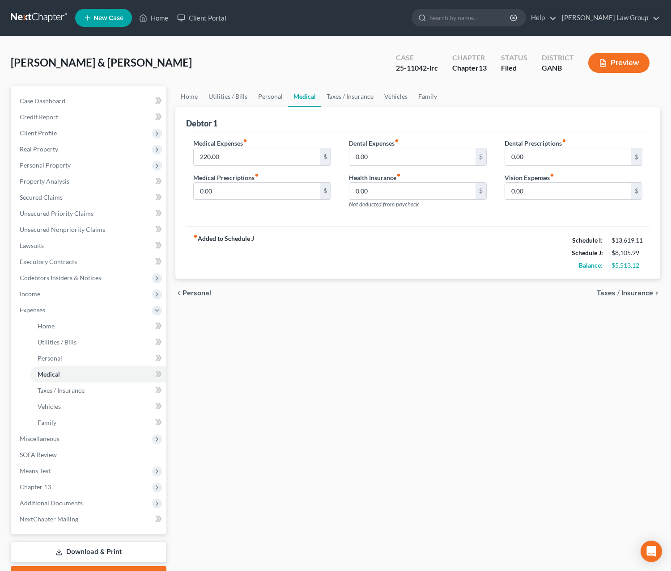
click at [558, 293] on span "Taxes / Insurance" at bounding box center [624, 293] width 56 height 7
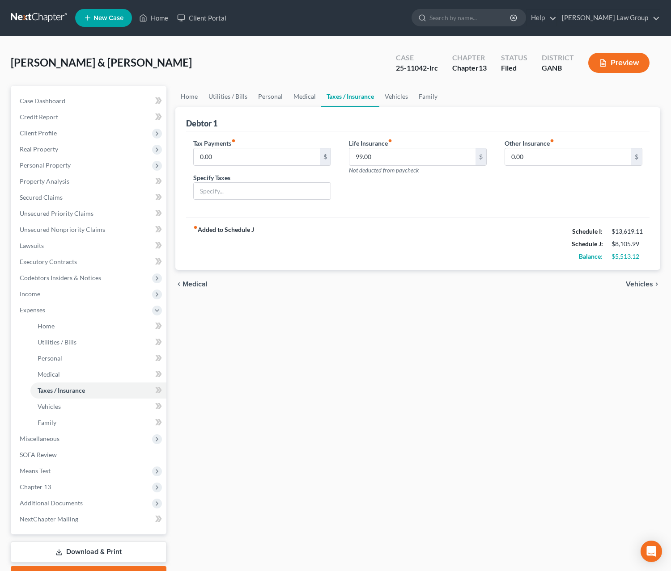
click at [558, 285] on span "Vehicles" at bounding box center [639, 284] width 27 height 7
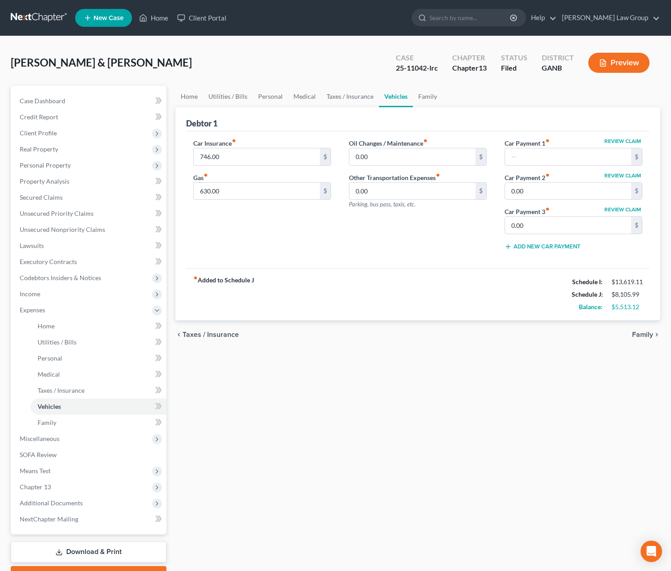
click at [558, 338] on span "Family" at bounding box center [642, 334] width 21 height 7
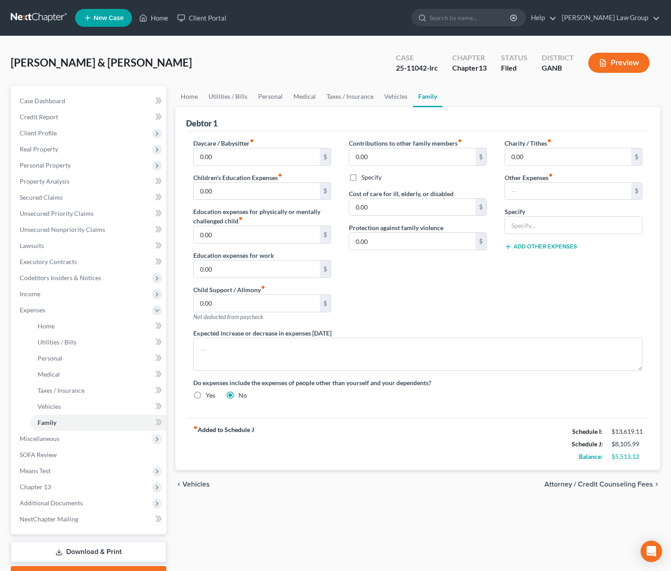
click at [558, 482] on div "chevron_left Vehicles Attorney / Credit Counseling Fees chevron_right" at bounding box center [417, 484] width 485 height 29
click at [558, 486] on span "Attorney / Credit Counseling Fees" at bounding box center [598, 484] width 109 height 7
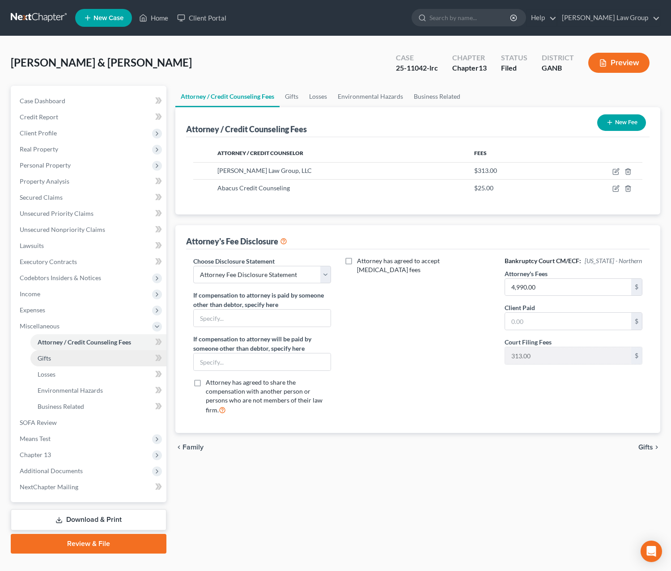
click at [48, 358] on span "Gifts" at bounding box center [44, 359] width 13 height 8
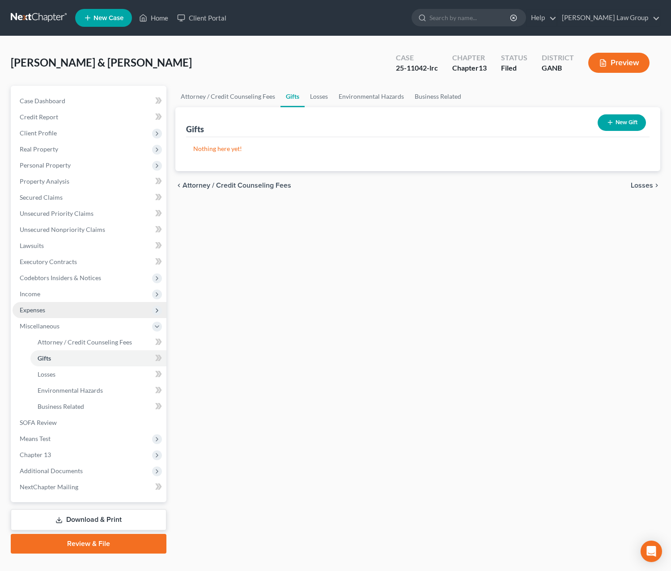
click at [42, 306] on span "Expenses" at bounding box center [32, 310] width 25 height 8
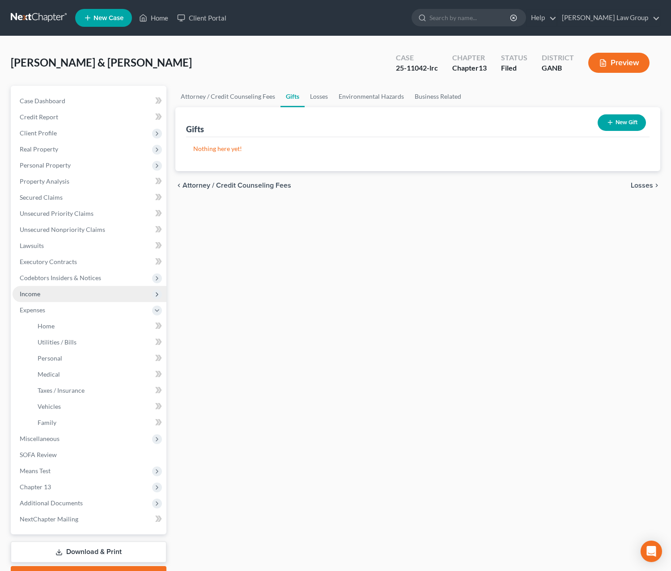
click at [54, 297] on span "Income" at bounding box center [90, 294] width 154 height 16
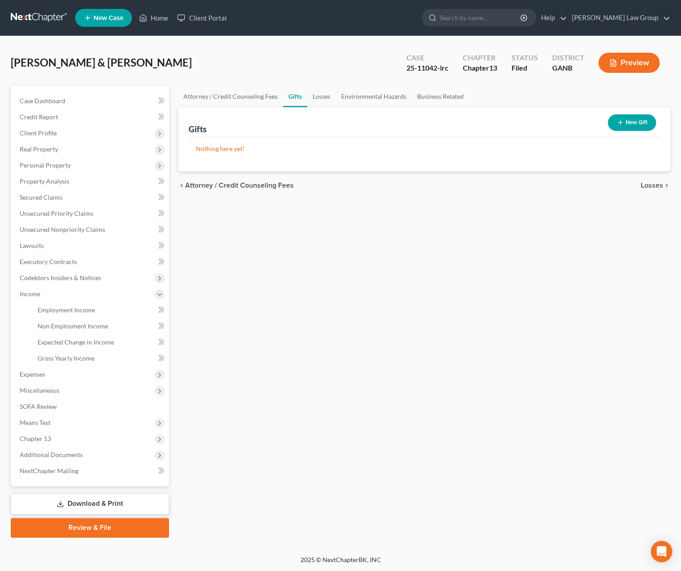
click at [558, 67] on button "Preview" at bounding box center [628, 63] width 61 height 20
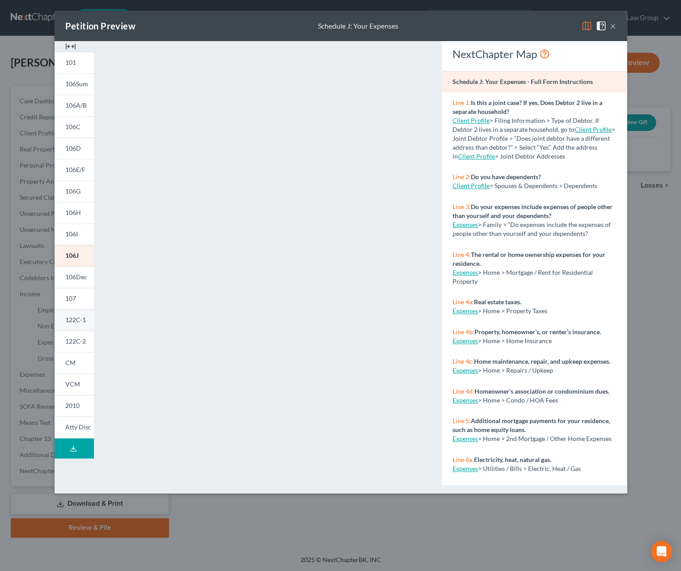
click at [67, 324] on span "122C-1" at bounding box center [75, 320] width 21 height 8
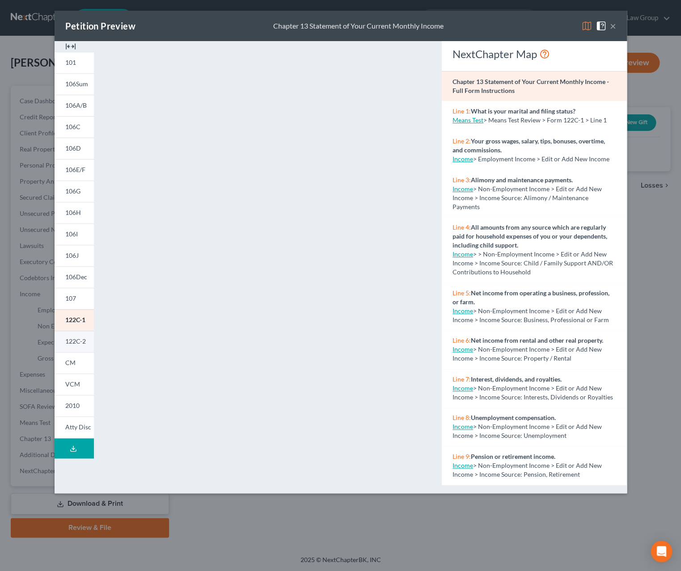
click at [70, 345] on span "122C-2" at bounding box center [75, 342] width 21 height 8
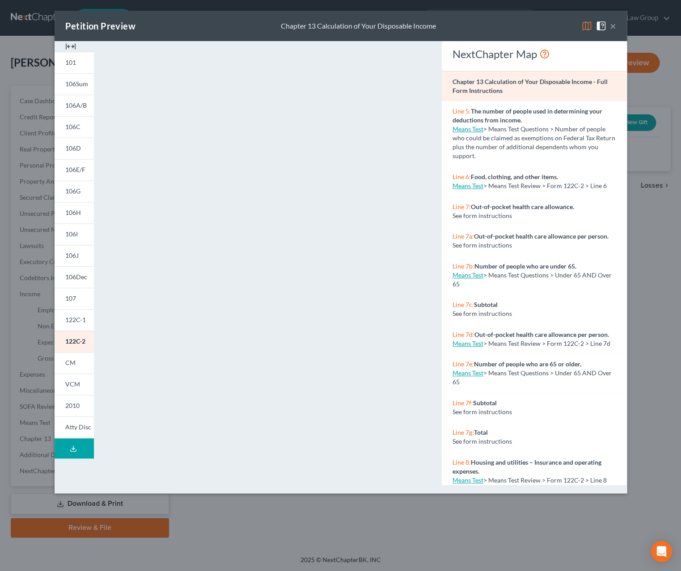
click at [558, 26] on button "×" at bounding box center [613, 26] width 6 height 11
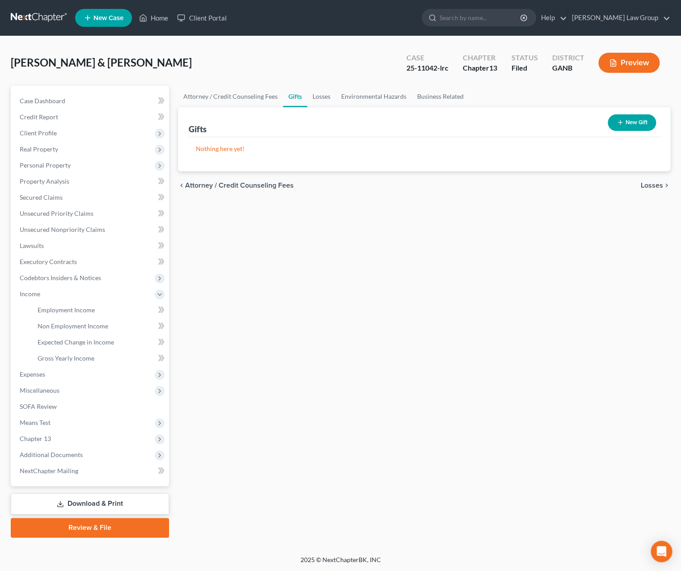
click at [558, 63] on button "Preview" at bounding box center [628, 63] width 61 height 20
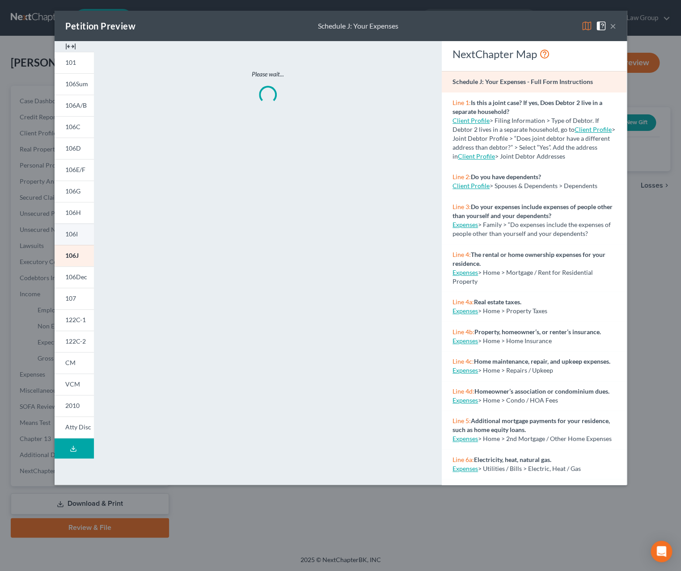
click at [71, 238] on span "106I" at bounding box center [71, 234] width 13 height 8
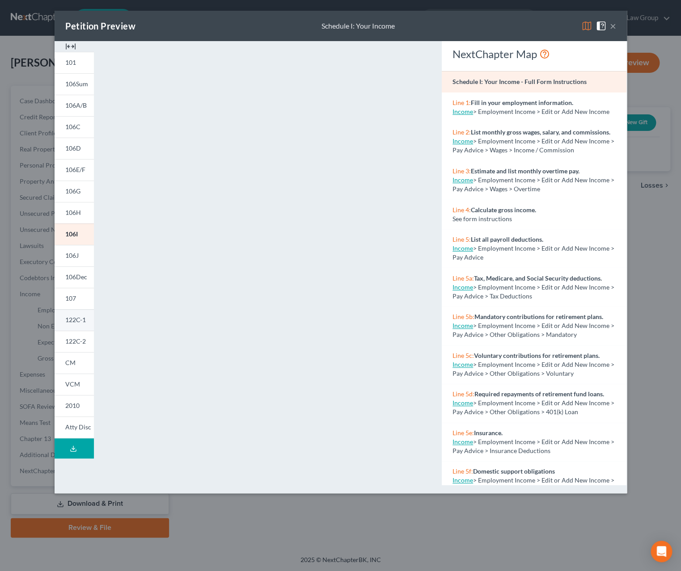
click at [76, 322] on span "122C-1" at bounding box center [75, 320] width 21 height 8
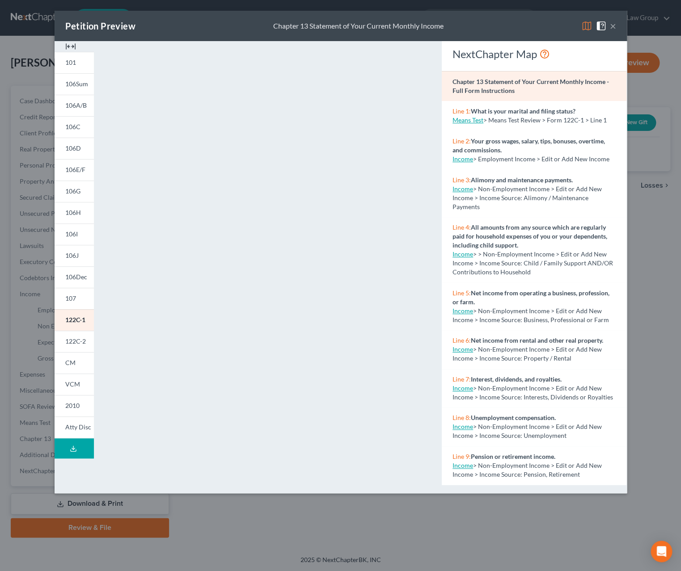
click at [558, 29] on button "×" at bounding box center [613, 26] width 6 height 11
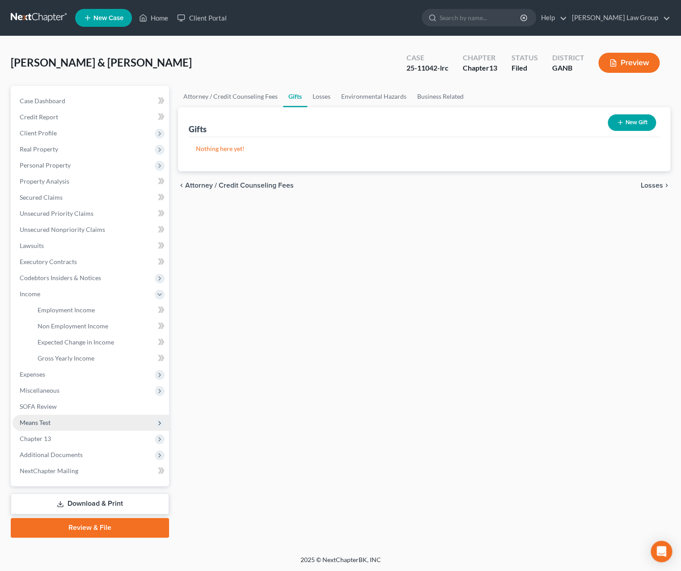
click at [49, 425] on span "Means Test" at bounding box center [35, 423] width 31 height 8
click at [127, 427] on link "Calculation and Presumption" at bounding box center [99, 423] width 139 height 16
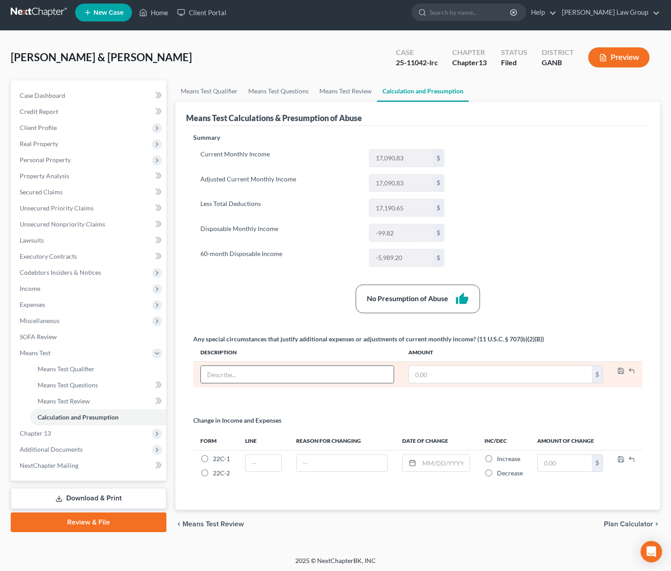
scroll to position [10, 0]
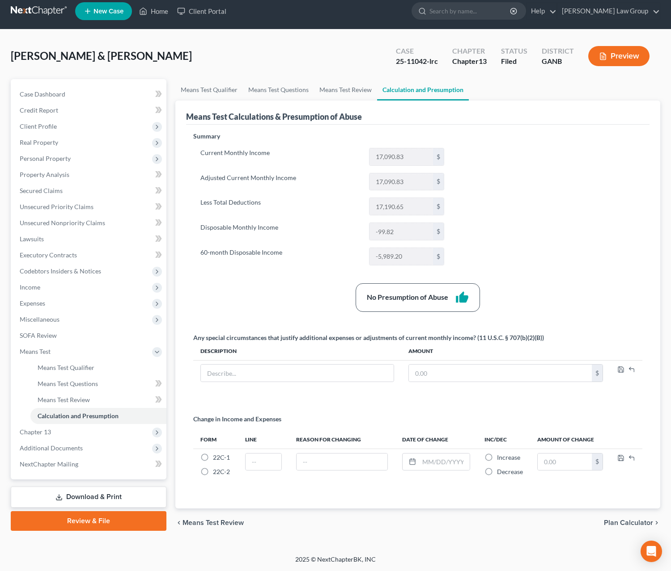
click at [558, 56] on button "Preview" at bounding box center [618, 56] width 61 height 20
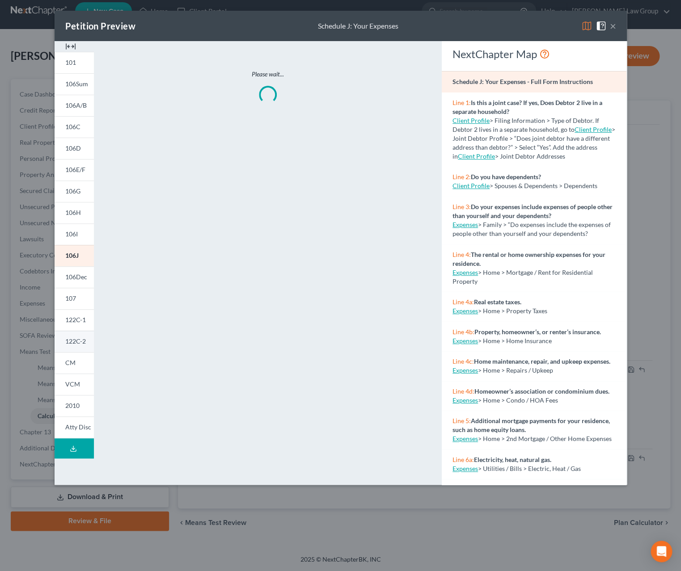
click at [72, 347] on link "122C-2" at bounding box center [74, 341] width 39 height 21
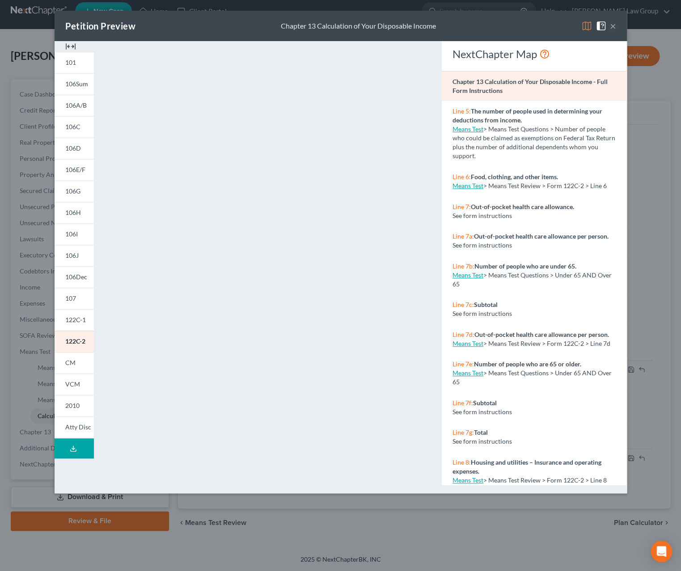
click at [558, 29] on button "×" at bounding box center [613, 26] width 6 height 11
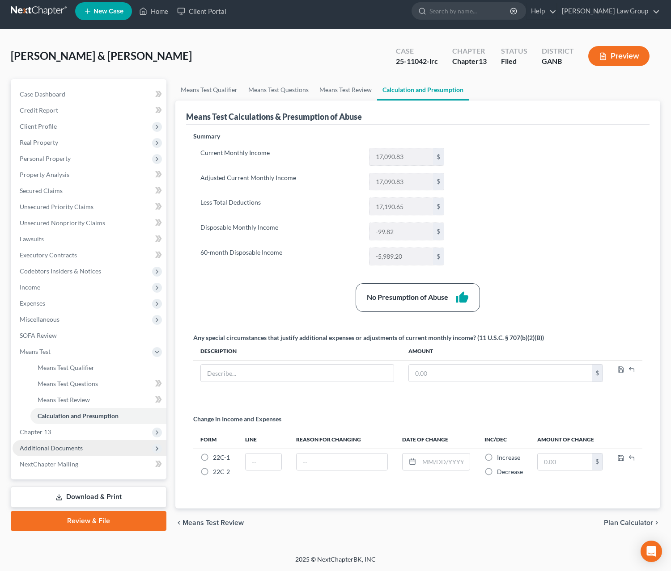
click at [83, 441] on span "Additional Documents" at bounding box center [90, 448] width 154 height 16
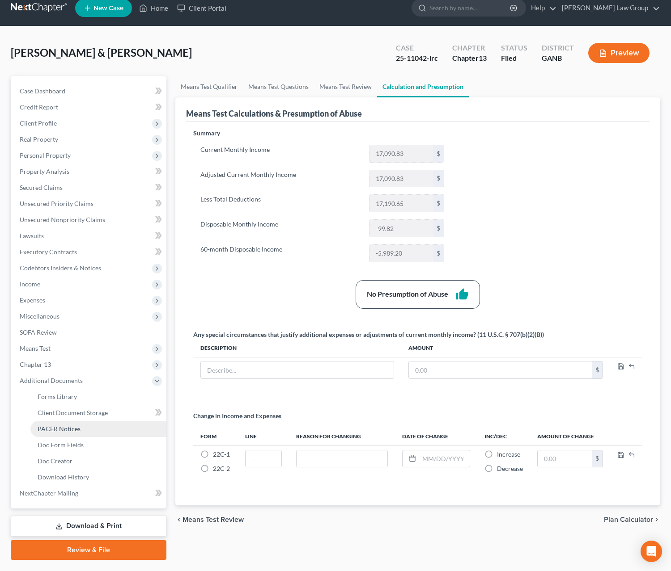
click at [81, 435] on link "PACER Notices" at bounding box center [98, 429] width 136 height 16
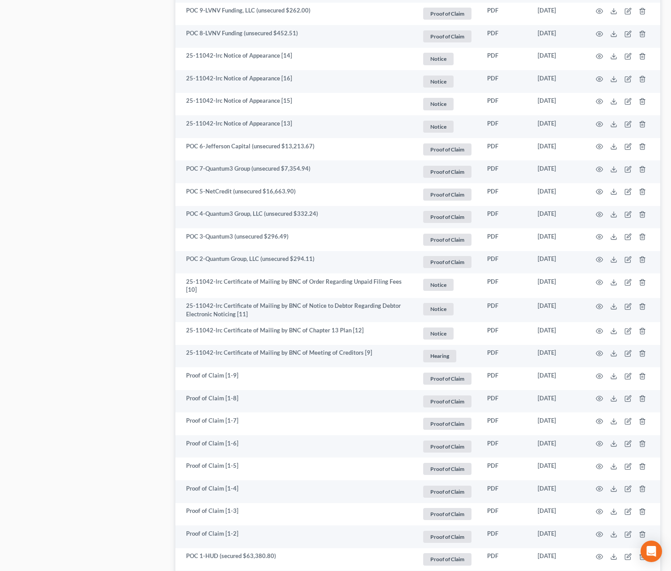
scroll to position [1454, 0]
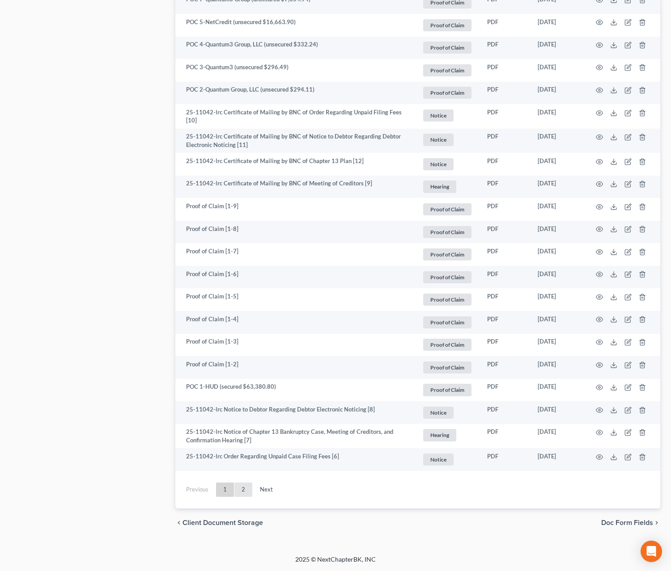
click at [239, 494] on link "2" at bounding box center [243, 490] width 18 height 14
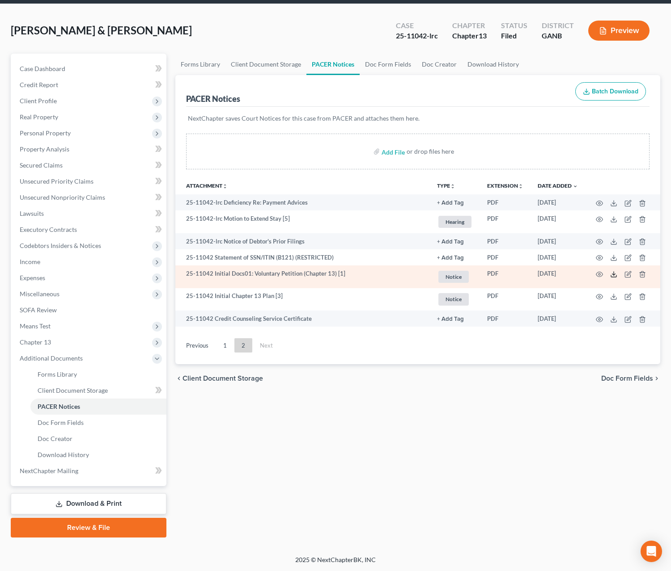
click at [558, 276] on icon at bounding box center [613, 274] width 7 height 7
click at [558, 34] on button "Preview" at bounding box center [618, 31] width 61 height 20
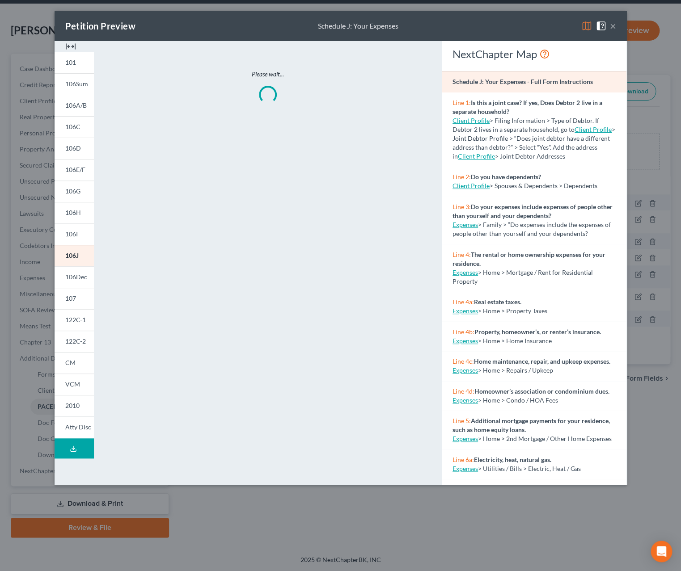
click at [76, 339] on span "122C-2" at bounding box center [75, 342] width 21 height 8
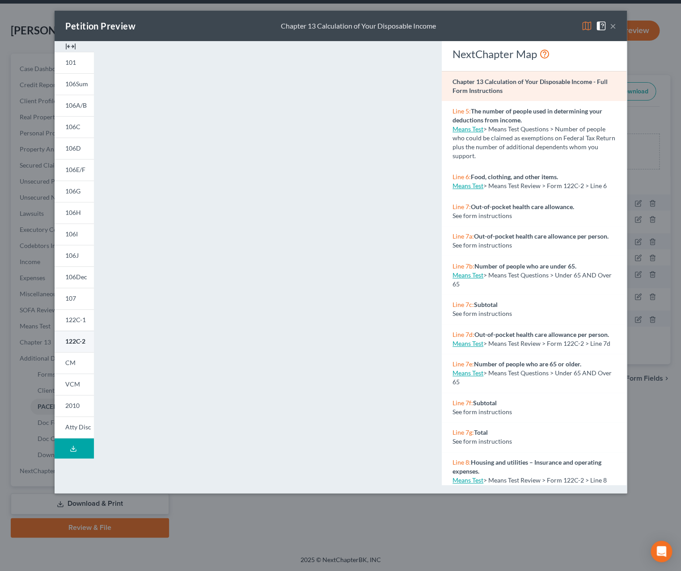
click at [87, 345] on link "122C-2" at bounding box center [74, 341] width 39 height 21
click at [558, 27] on button "×" at bounding box center [613, 26] width 6 height 11
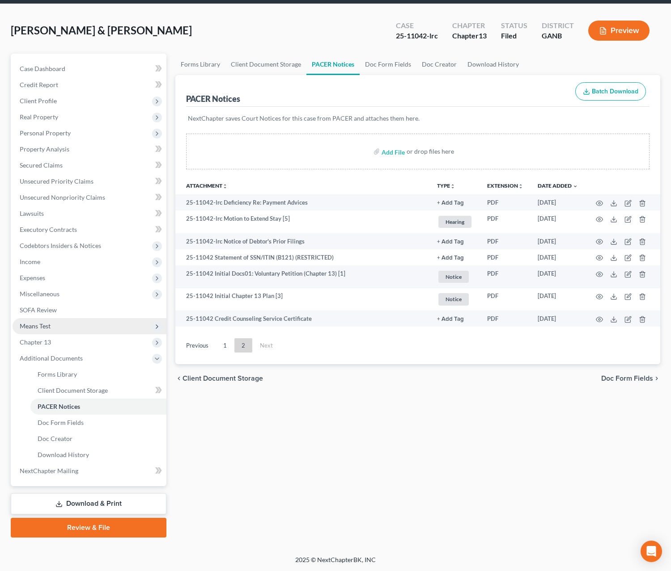
click at [58, 330] on span "Means Test" at bounding box center [90, 326] width 154 height 16
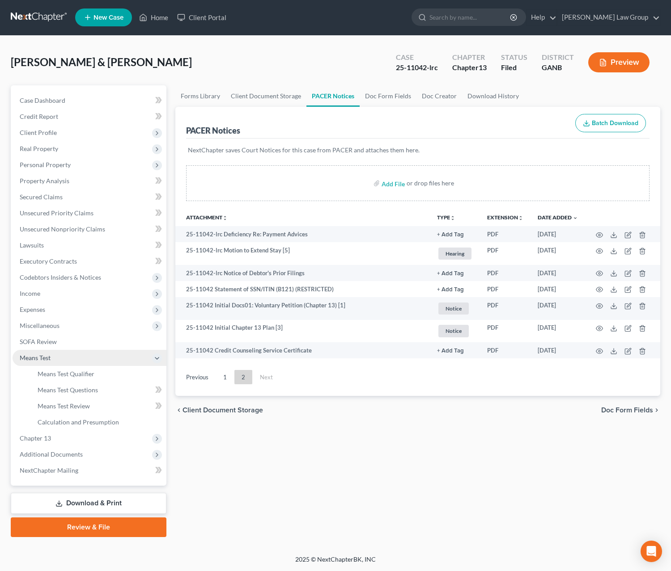
scroll to position [0, 0]
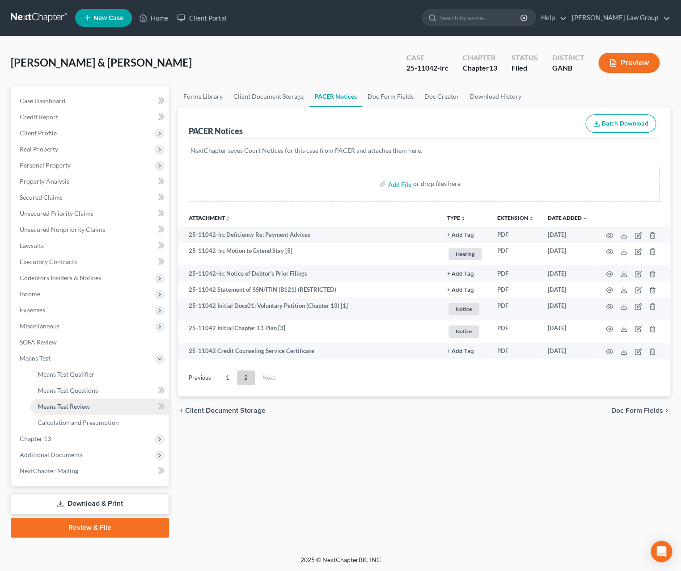
click at [95, 410] on link "Means Test Review" at bounding box center [99, 407] width 139 height 16
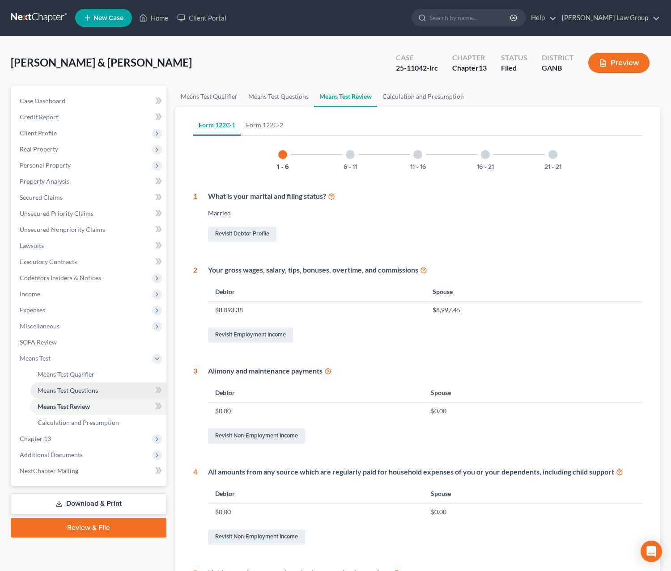
click at [99, 394] on link "Means Test Questions" at bounding box center [98, 391] width 136 height 16
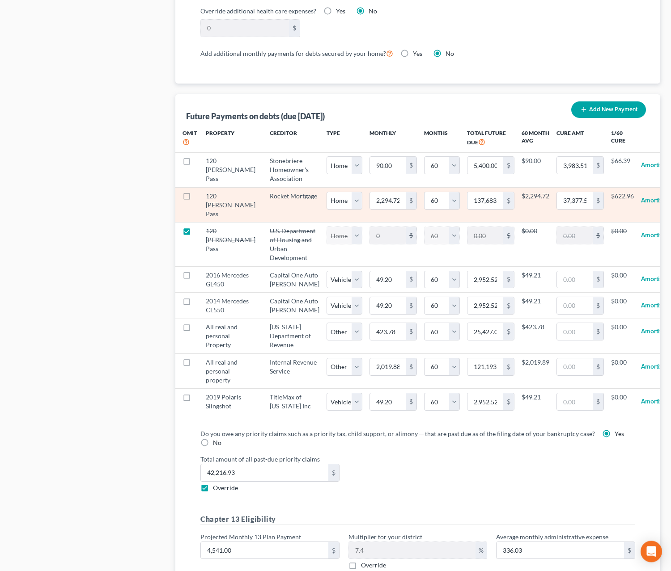
scroll to position [833, 0]
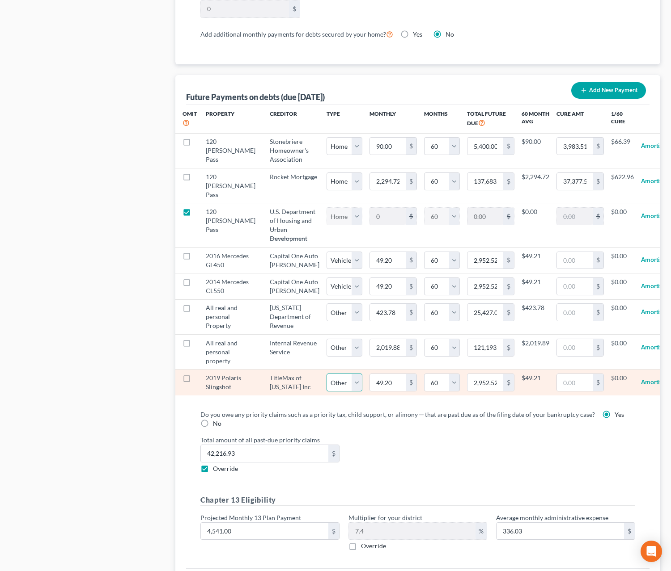
click option "Other" at bounding box center [0, 0] width 0 height 0
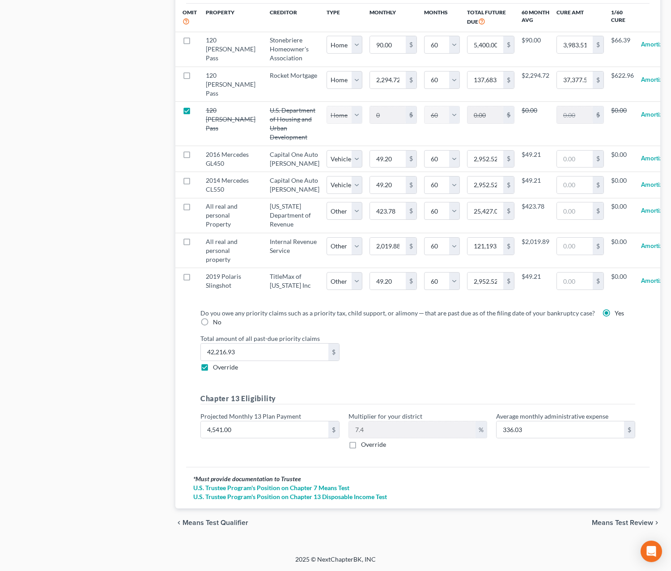
scroll to position [998, 0]
click at [558, 523] on span "Means Test Review" at bounding box center [622, 523] width 61 height 7
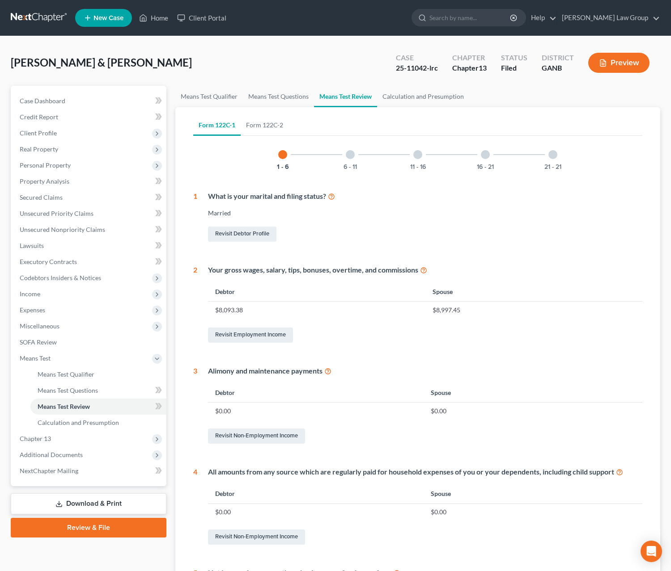
click at [558, 62] on button "Preview" at bounding box center [618, 63] width 61 height 20
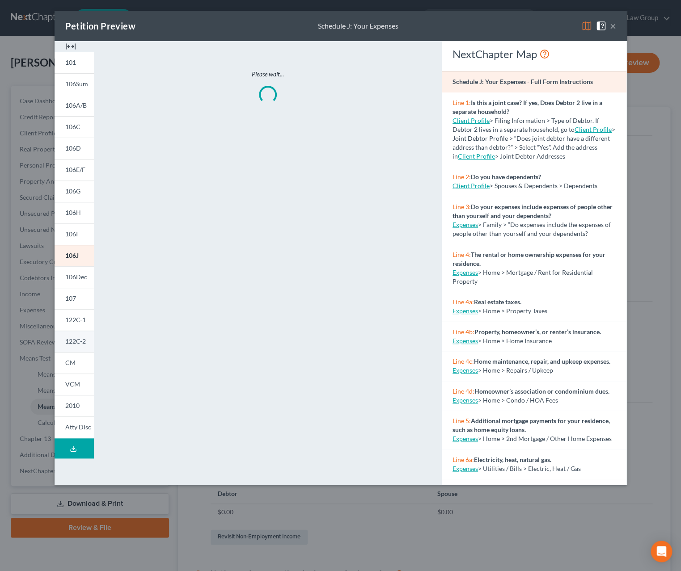
click at [68, 345] on span "122C-2" at bounding box center [75, 342] width 21 height 8
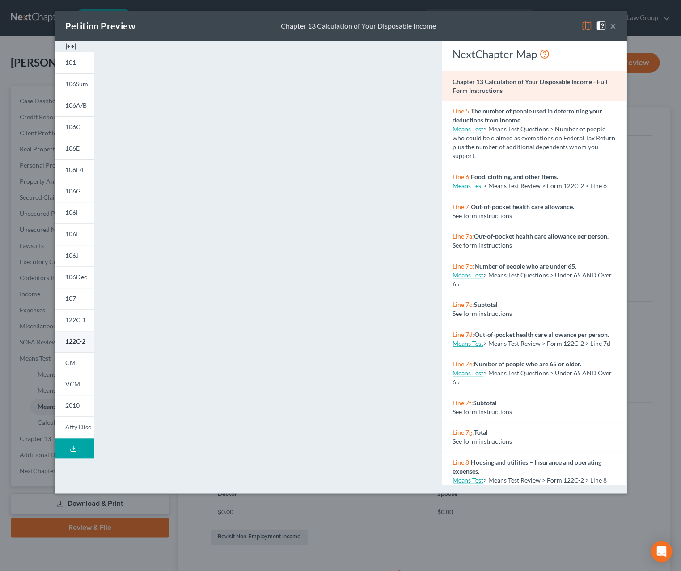
click at [81, 342] on span "122C-2" at bounding box center [75, 342] width 20 height 8
click at [558, 27] on button "×" at bounding box center [613, 26] width 6 height 11
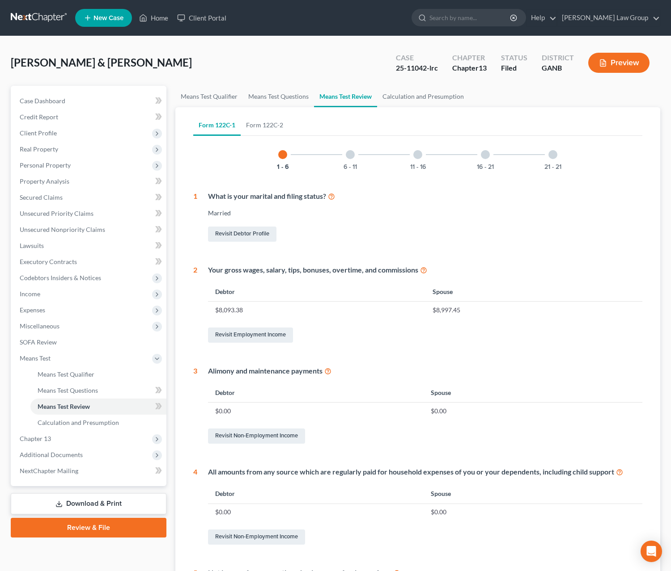
click at [115, 506] on link "Download & Print" at bounding box center [89, 504] width 156 height 21
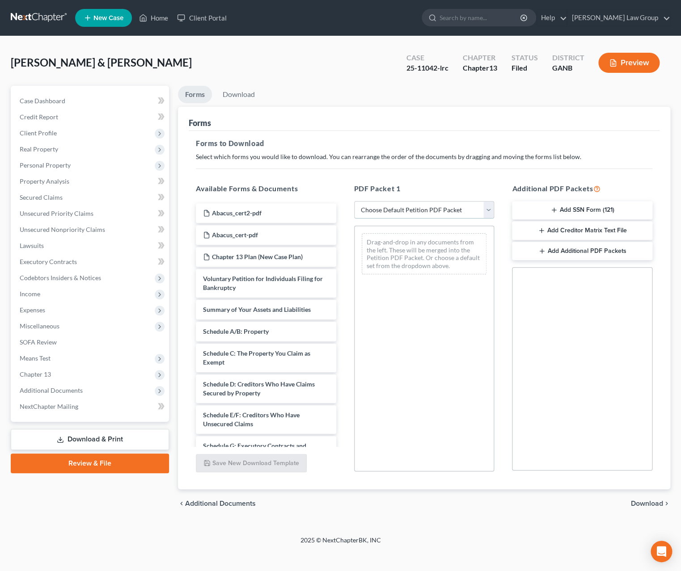
click at [354, 201] on select "Choose Default Petition PDF Packet Complete Bankruptcy Petition (all forms and …" at bounding box center [424, 210] width 140 height 18
click option "Amended Forms" at bounding box center [0, 0] width 0 height 0
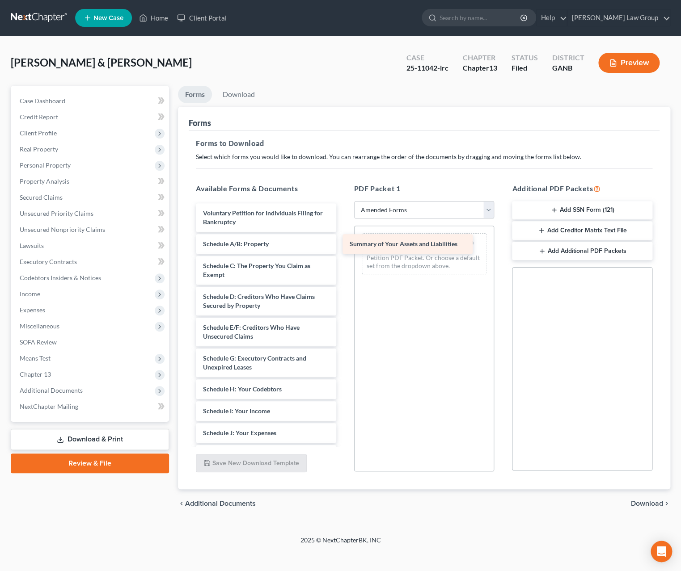
drag, startPoint x: 257, startPoint y: 243, endPoint x: 406, endPoint y: 242, distance: 148.9
click at [343, 242] on div "Summary of Your Assets and Liabilities Voluntary Petition for Individuals Filin…" at bounding box center [266, 433] width 155 height 460
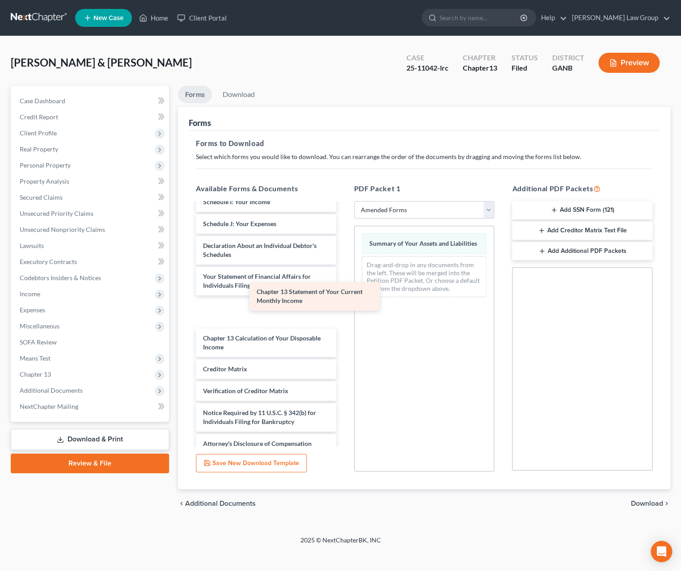
scroll to position [188, 0]
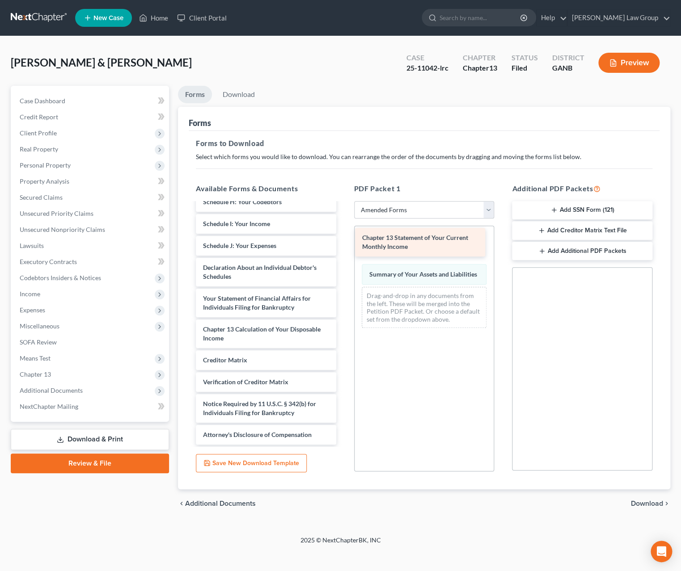
drag, startPoint x: 283, startPoint y: 313, endPoint x: 442, endPoint y: 244, distance: 173.8
click at [343, 244] on div "Chapter 13 Statement of Your Current Monthly Income Voluntary Petition for Indi…" at bounding box center [266, 230] width 155 height 429
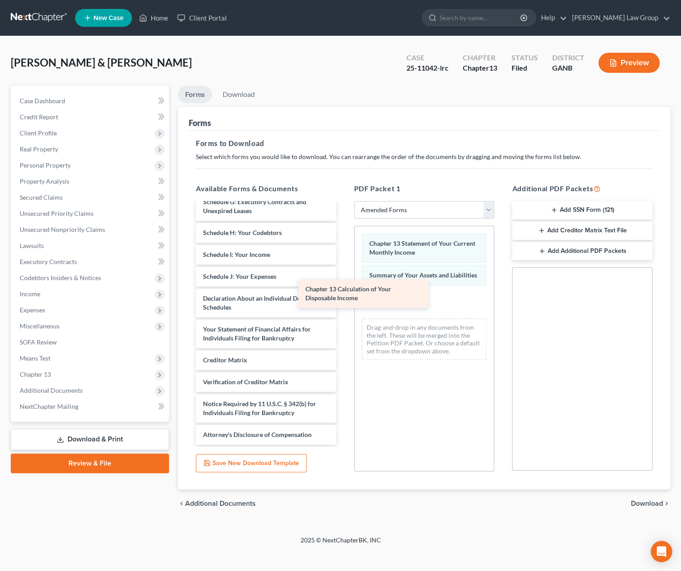
scroll to position [157, 0]
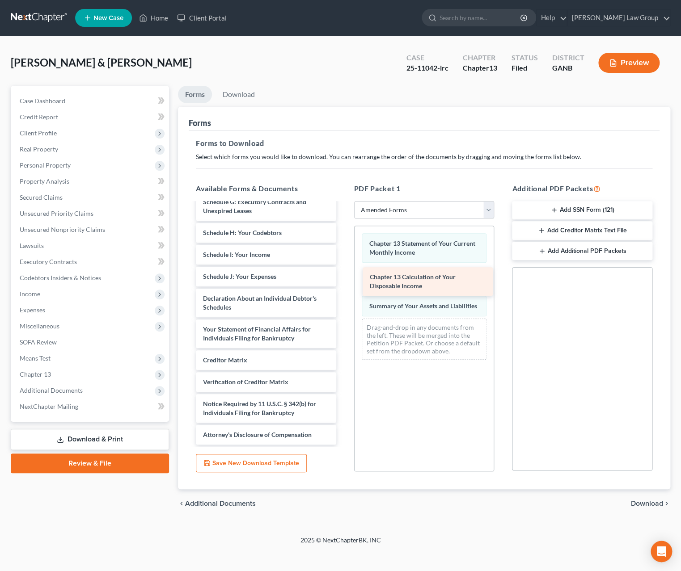
drag, startPoint x: 261, startPoint y: 338, endPoint x: 429, endPoint y: 283, distance: 176.3
click at [343, 284] on div "Chapter 13 Calculation of Your Disposable Income Voluntary Petition for Individ…" at bounding box center [266, 246] width 155 height 398
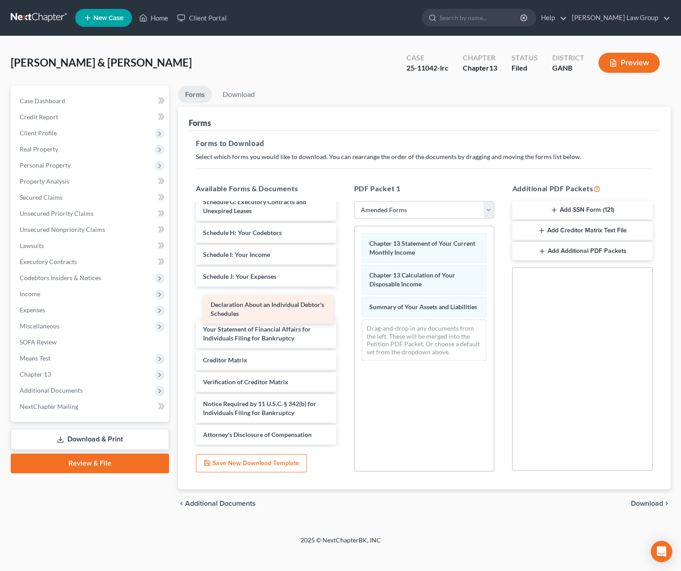
scroll to position [126, 0]
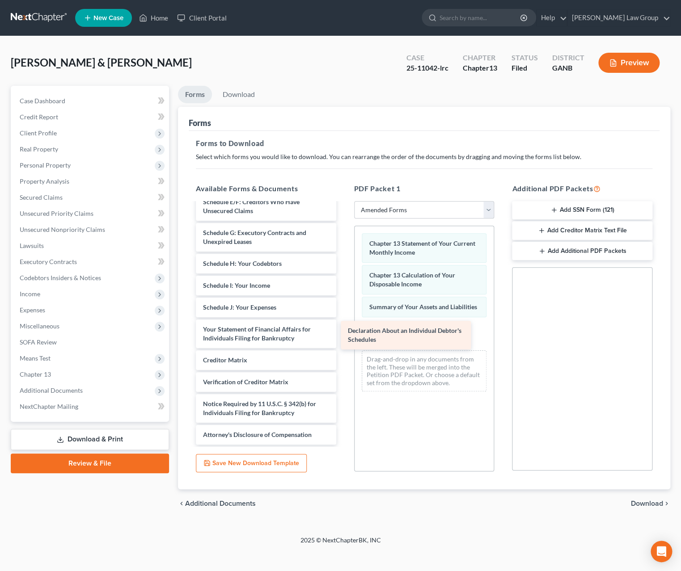
drag, startPoint x: 268, startPoint y: 303, endPoint x: 431, endPoint y: 337, distance: 165.8
click at [343, 334] on div "Declaration About an Individual Debtor's Schedules Voluntary Petition for Indiv…" at bounding box center [266, 261] width 155 height 367
click at [558, 505] on span "Download" at bounding box center [647, 503] width 32 height 7
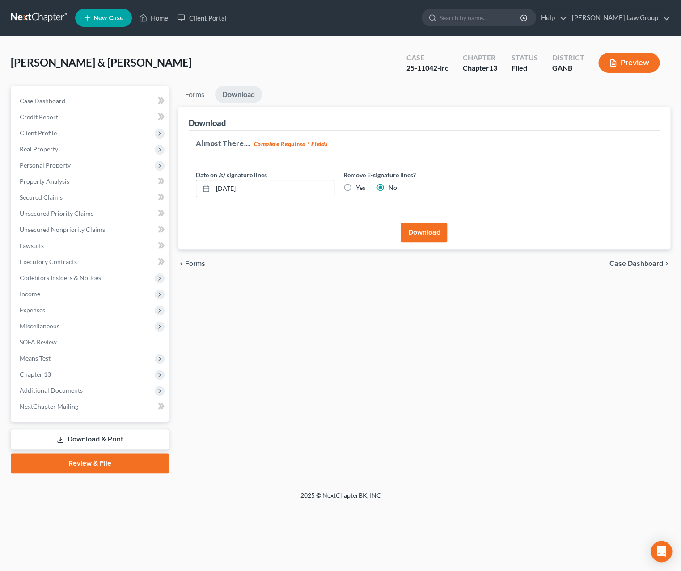
click at [415, 232] on button "Download" at bounding box center [424, 233] width 47 height 20
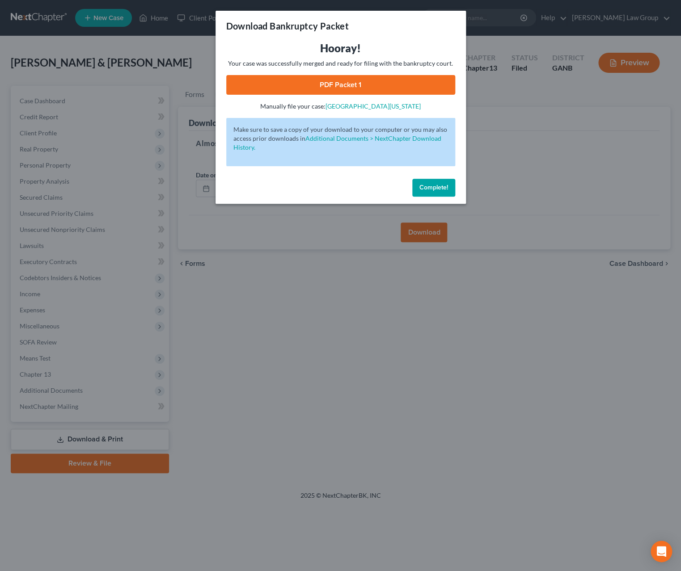
click at [325, 89] on link "PDF Packet 1" at bounding box center [340, 85] width 229 height 20
click at [433, 184] on span "Complete!" at bounding box center [433, 188] width 29 height 8
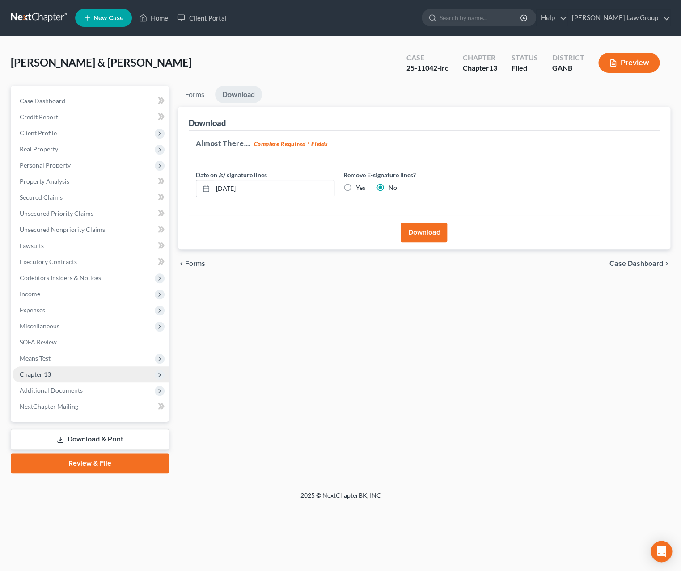
click at [59, 370] on span "Chapter 13" at bounding box center [91, 375] width 156 height 16
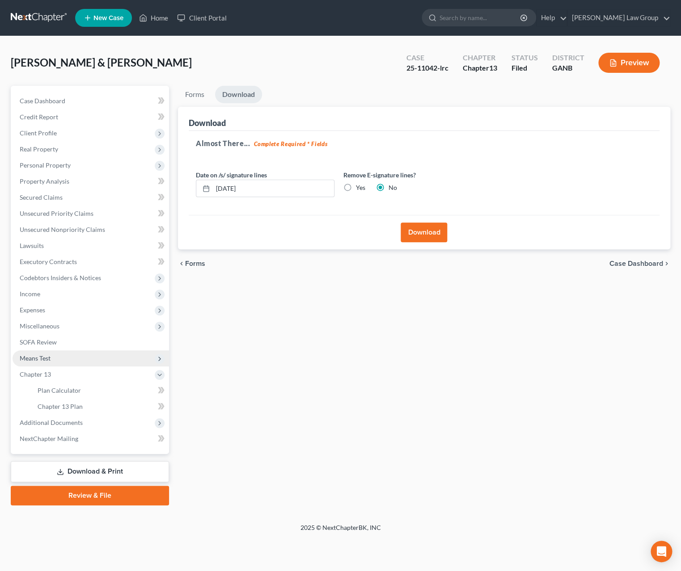
click at [60, 357] on span "Means Test" at bounding box center [91, 359] width 156 height 16
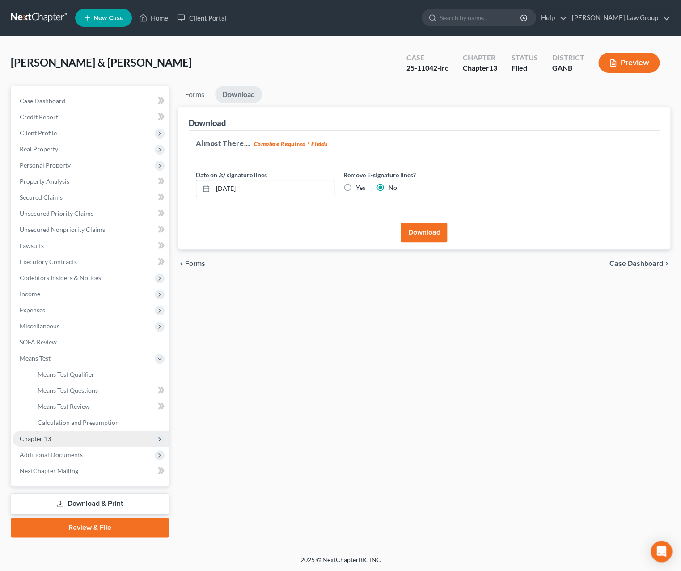
click at [64, 435] on span "Chapter 13" at bounding box center [91, 439] width 156 height 16
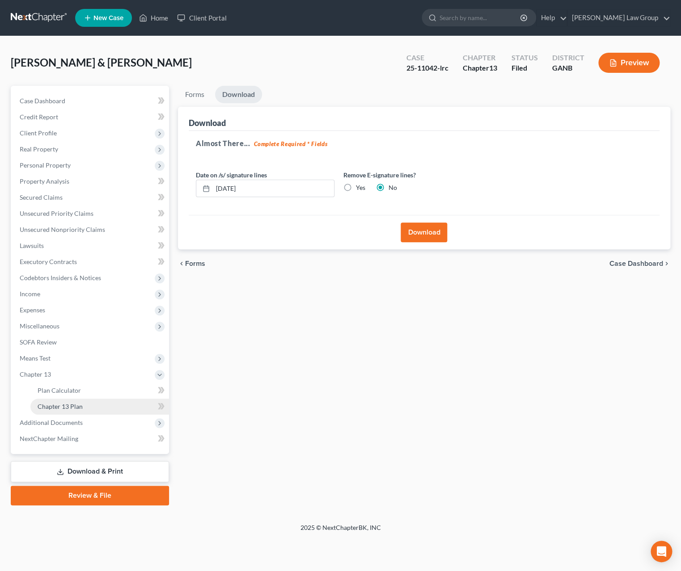
click at [74, 405] on span "Chapter 13 Plan" at bounding box center [60, 407] width 45 height 8
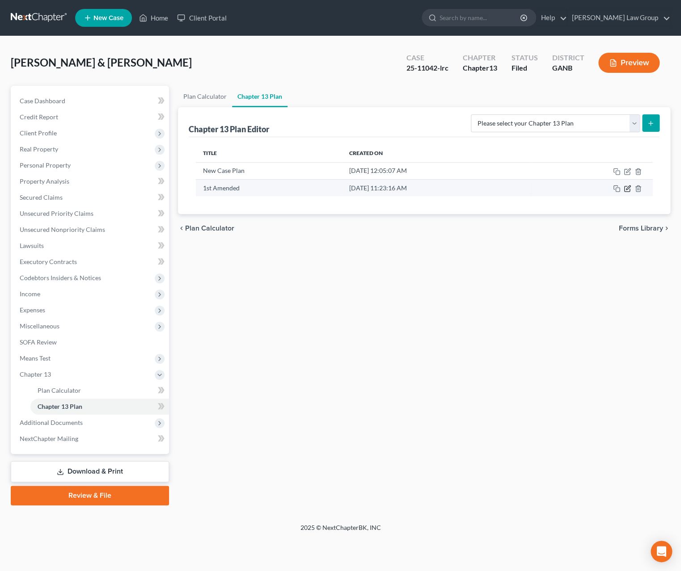
click at [558, 190] on icon "button" at bounding box center [628, 188] width 4 height 4
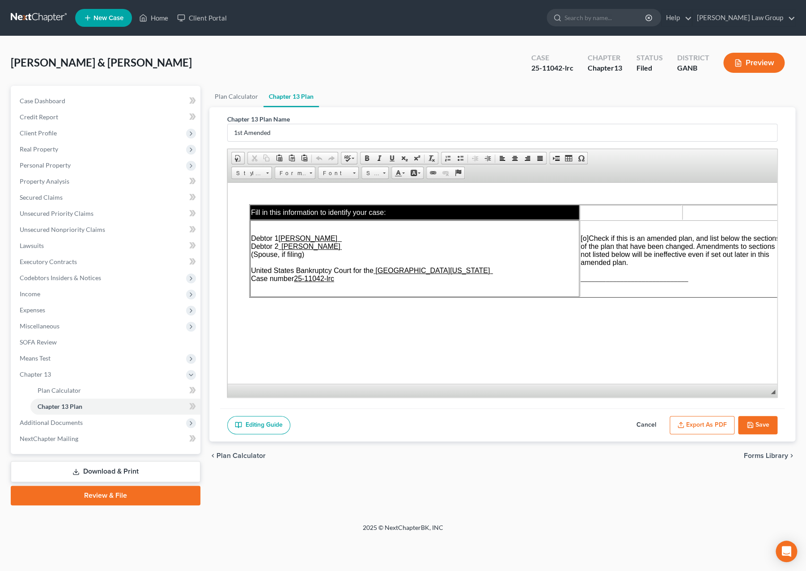
click at [558, 235] on span "[o]" at bounding box center [584, 238] width 8 height 8
click at [558, 282] on span "______________________________" at bounding box center [633, 279] width 107 height 8
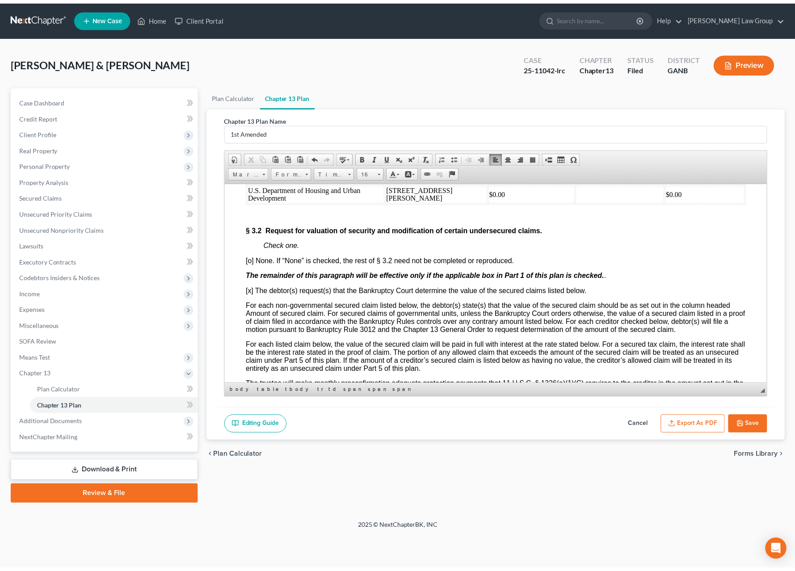
scroll to position [1844, 0]
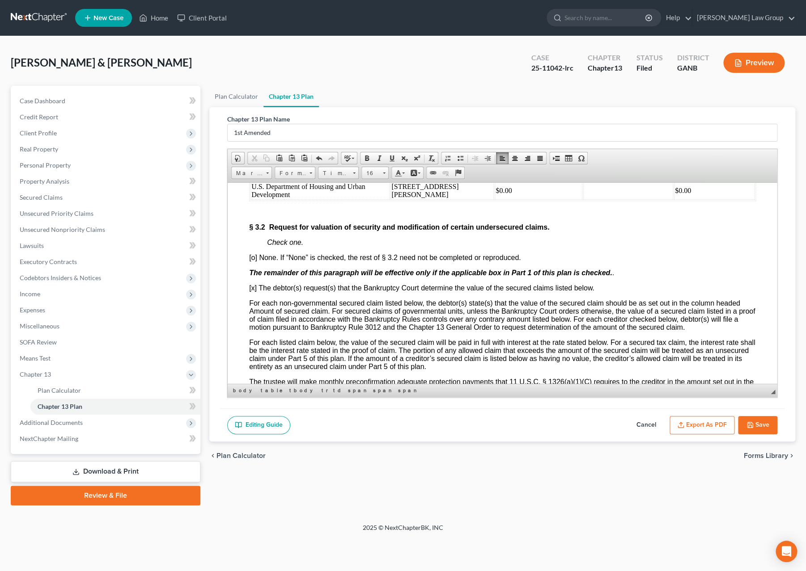
drag, startPoint x: 513, startPoint y: 225, endPoint x: 482, endPoint y: 222, distance: 31.0
click at [494, 181] on td "$2,303.36" at bounding box center [537, 172] width 87 height 18
click at [558, 429] on button "Save" at bounding box center [757, 425] width 39 height 19
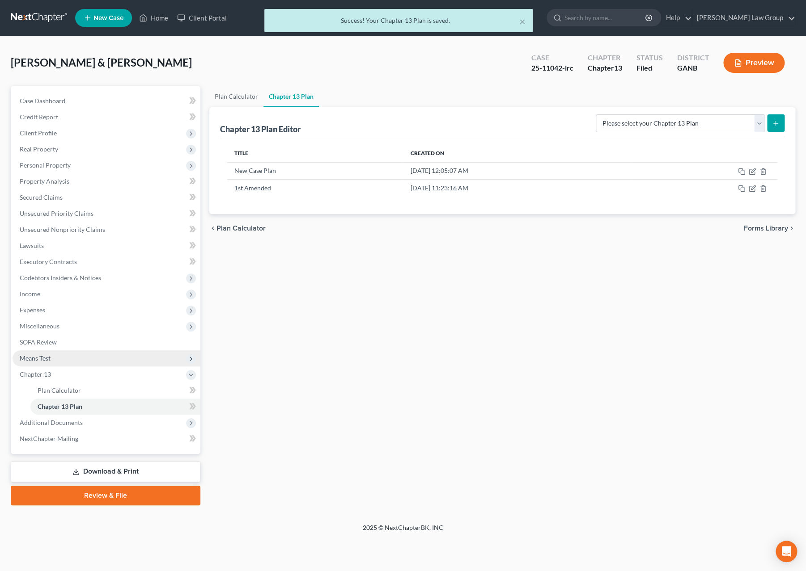
click at [87, 358] on span "Means Test" at bounding box center [107, 359] width 188 height 16
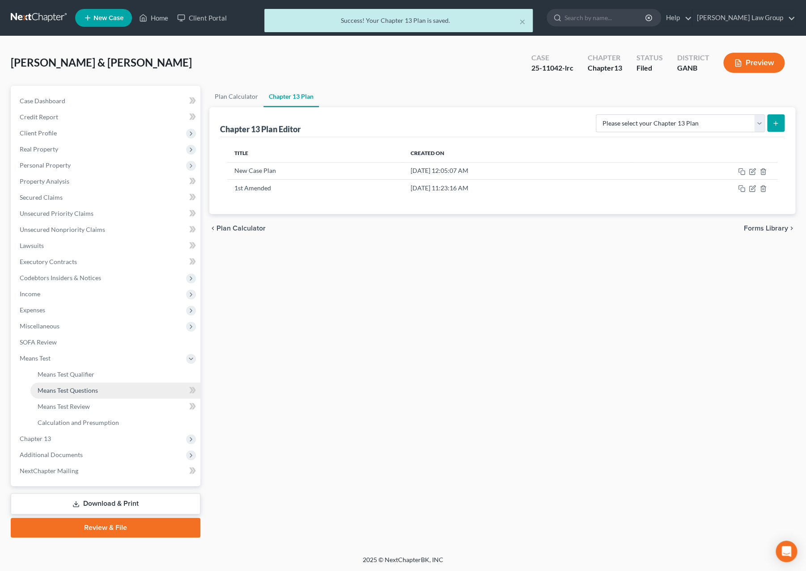
click at [124, 393] on link "Means Test Questions" at bounding box center [115, 391] width 170 height 16
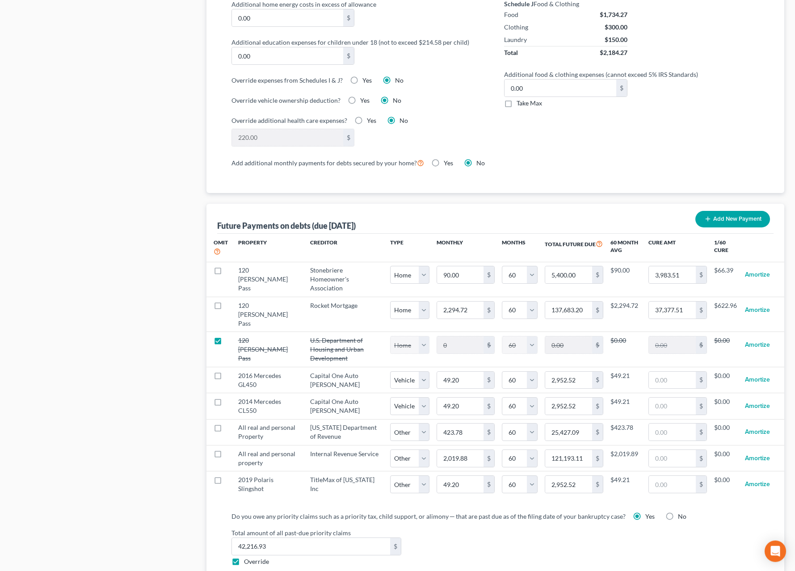
scroll to position [730, 0]
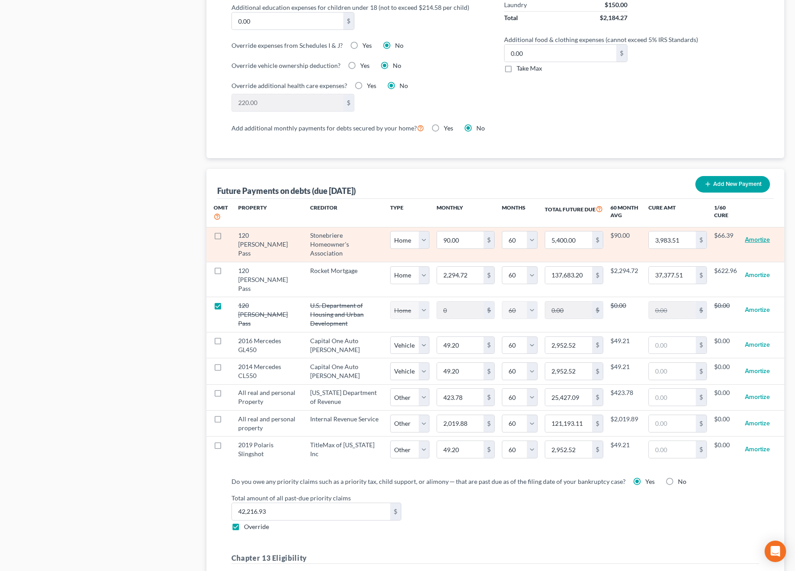
click at [558, 245] on button "Amortize" at bounding box center [757, 240] width 25 height 18
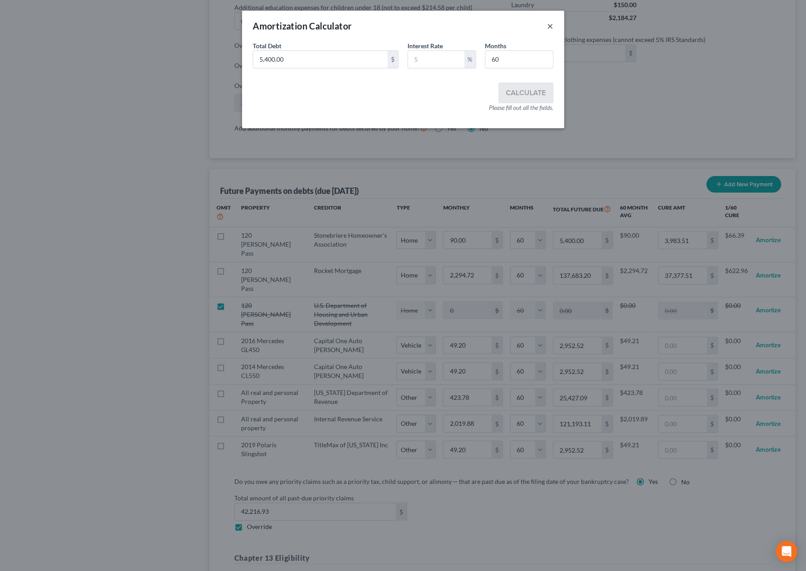
click at [549, 28] on button "×" at bounding box center [550, 26] width 6 height 11
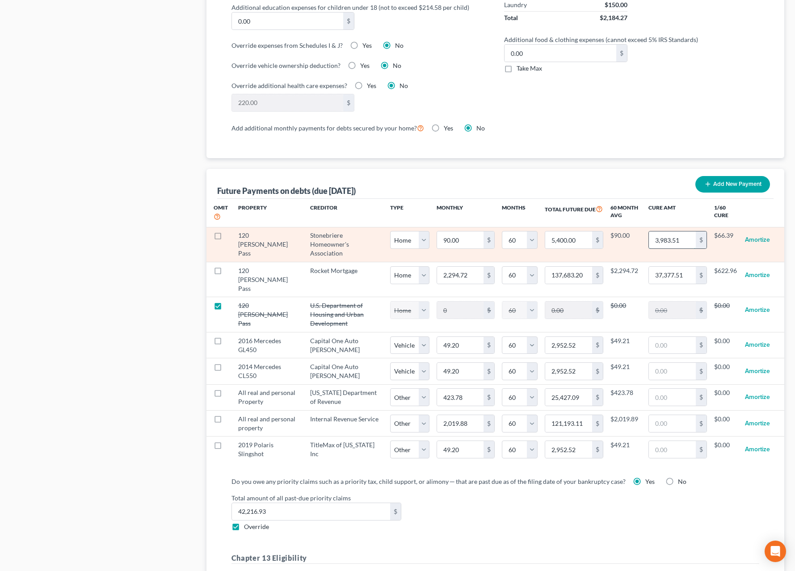
click at [558, 249] on input "3,983.51" at bounding box center [672, 240] width 47 height 17
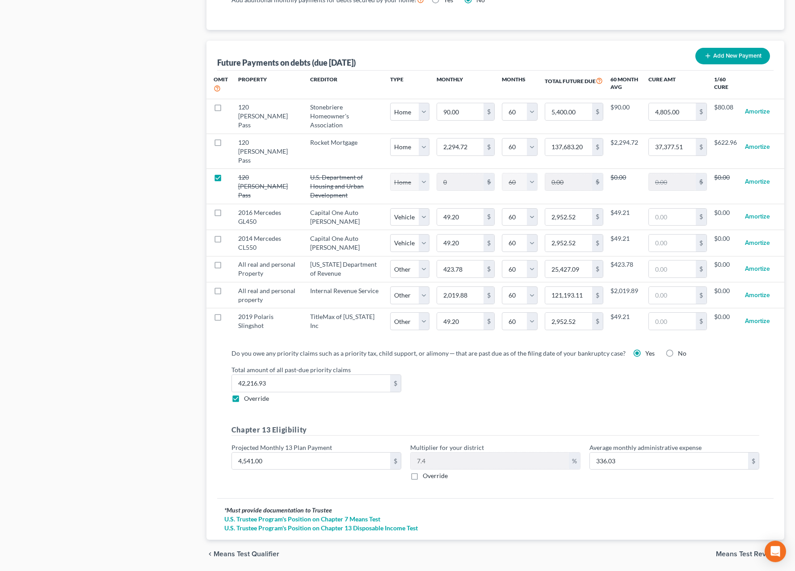
scroll to position [910, 0]
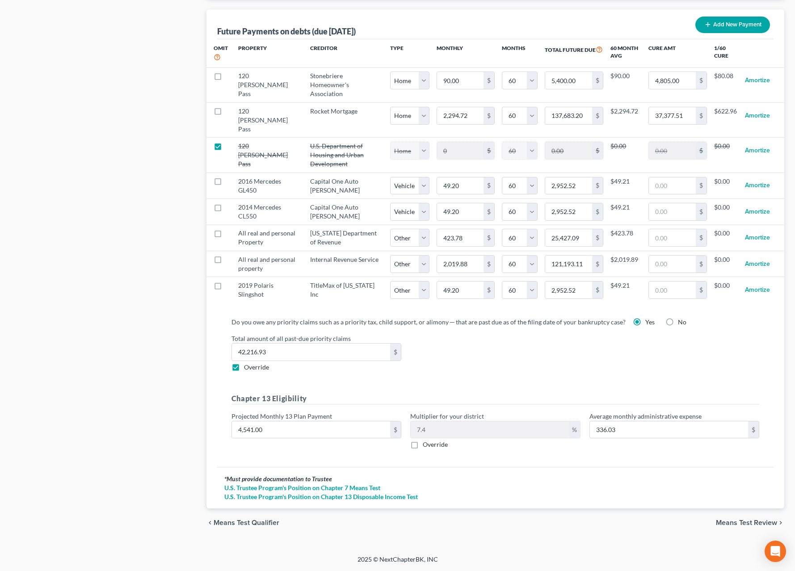
click at [558, 523] on span "Means Test Review" at bounding box center [746, 523] width 61 height 7
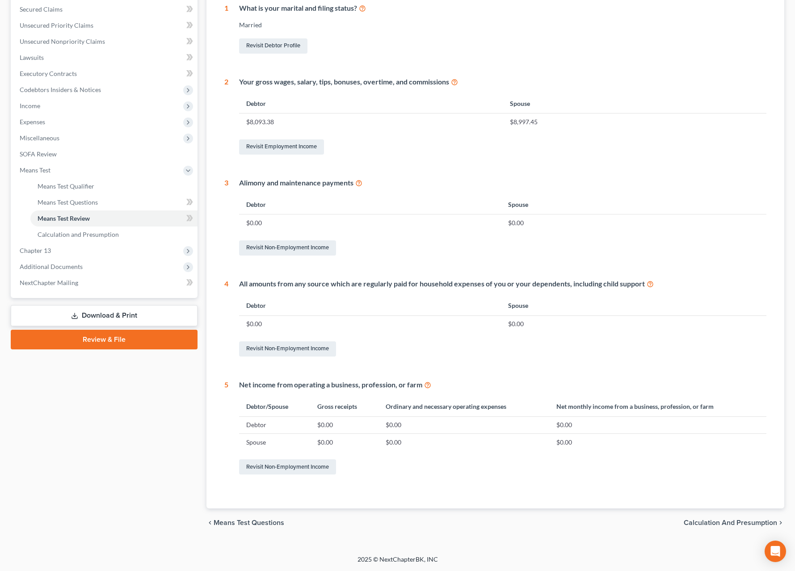
click at [558, 523] on span "Calculation and Presumption" at bounding box center [730, 523] width 93 height 7
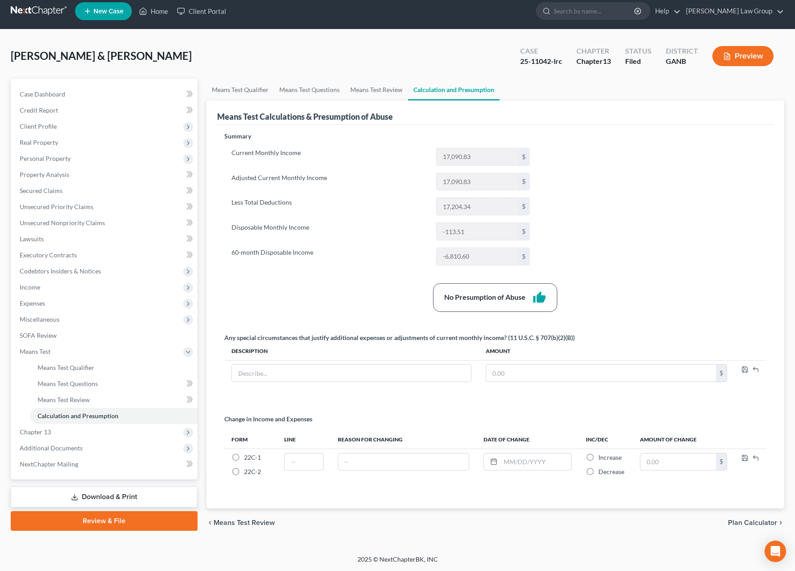
scroll to position [10, 0]
click at [558, 524] on span "Plan Calculator" at bounding box center [752, 523] width 49 height 7
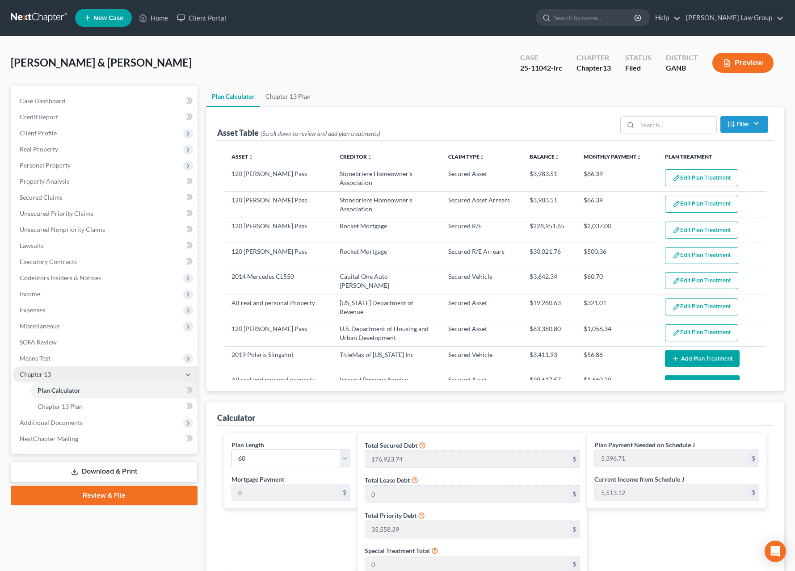
click at [72, 372] on span "Chapter 13" at bounding box center [105, 375] width 185 height 16
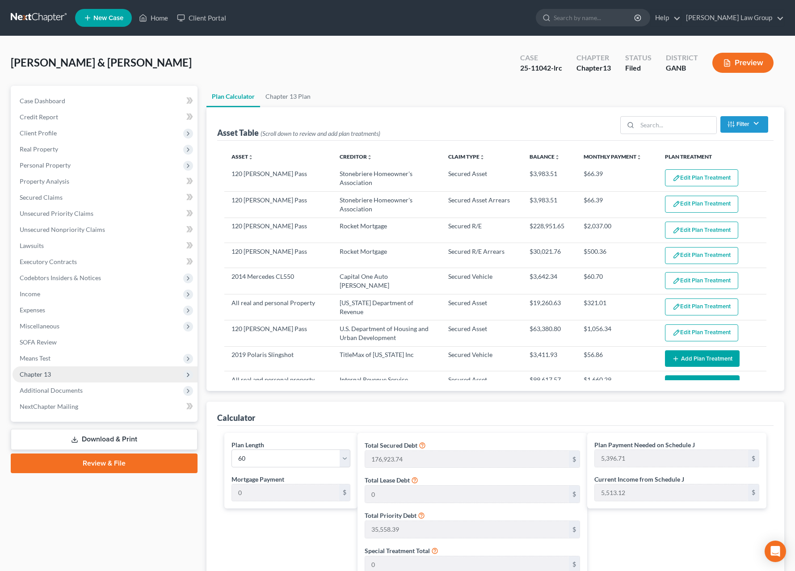
click at [89, 379] on span "Chapter 13" at bounding box center [105, 375] width 185 height 16
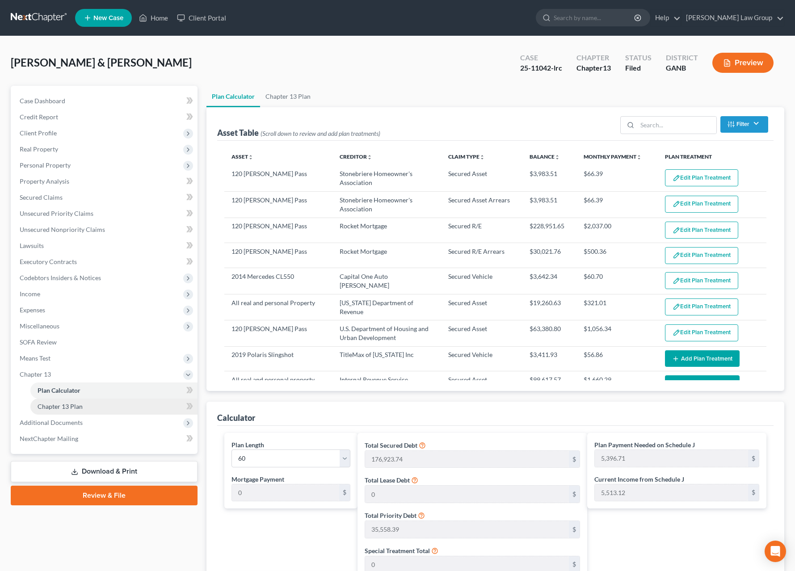
click at [93, 406] on link "Chapter 13 Plan" at bounding box center [113, 407] width 167 height 16
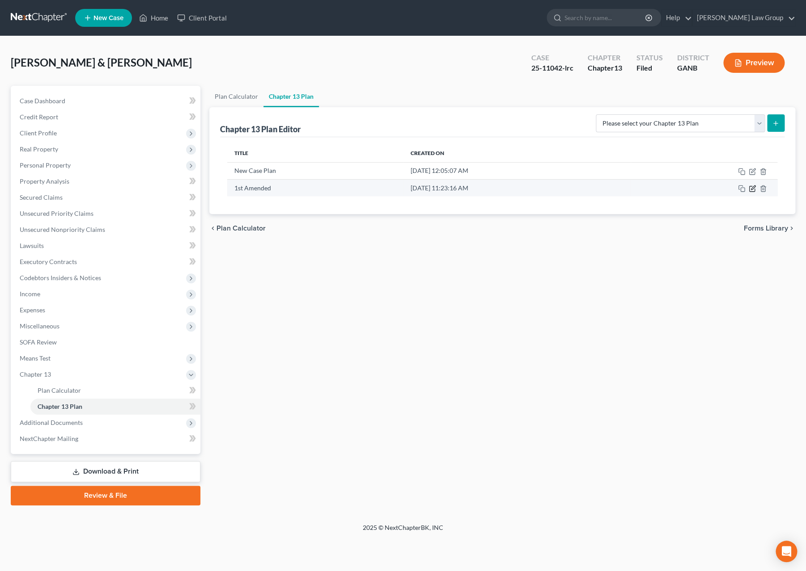
click at [558, 190] on icon "button" at bounding box center [751, 188] width 7 height 7
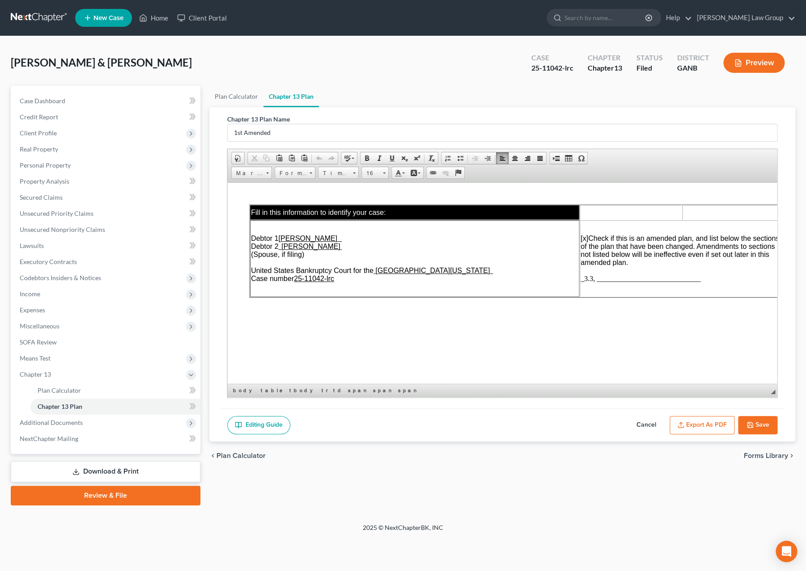
click at [558, 282] on span "_3.3, _____________________________" at bounding box center [640, 279] width 120 height 8
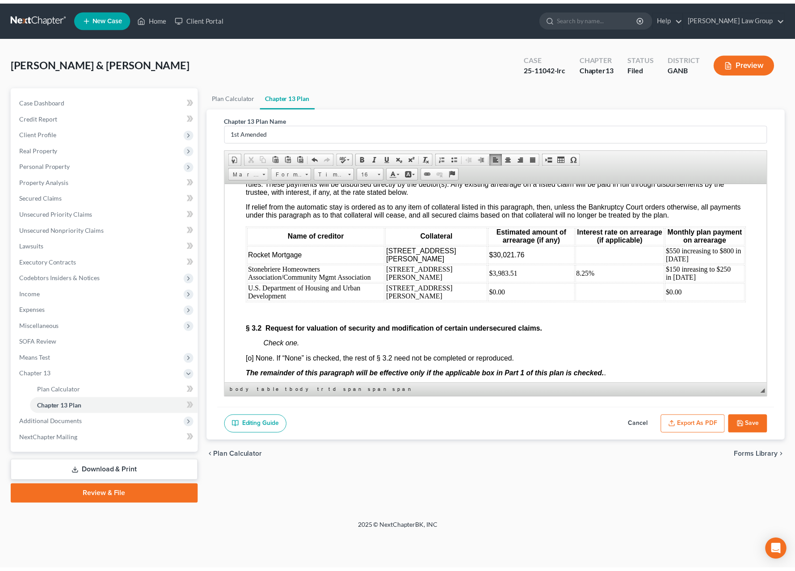
scroll to position [1807, 0]
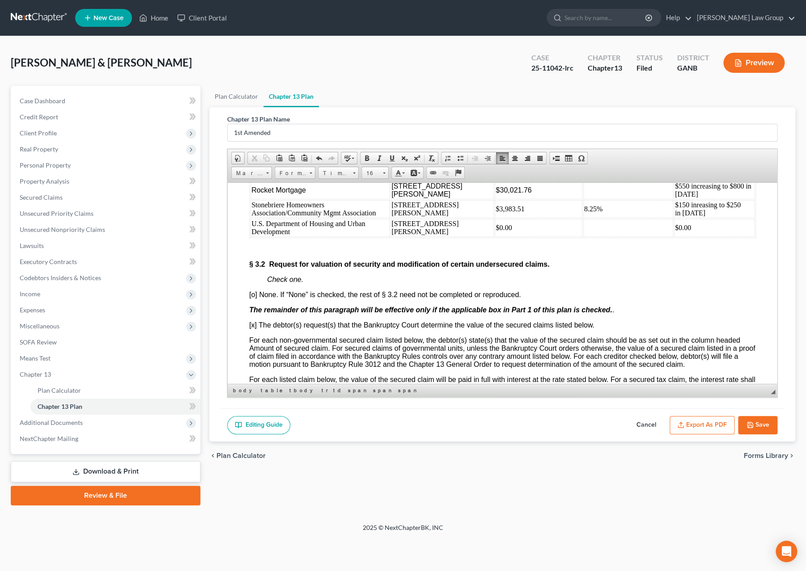
click at [495, 194] on span "$30,021.76" at bounding box center [513, 190] width 36 height 8
click at [558, 425] on button "Save" at bounding box center [757, 425] width 39 height 19
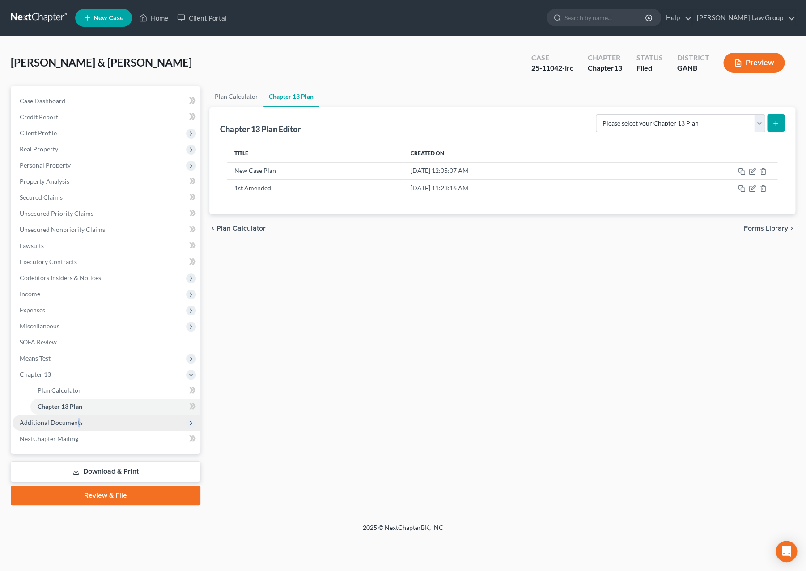
click at [76, 421] on span "Additional Documents" at bounding box center [51, 423] width 63 height 8
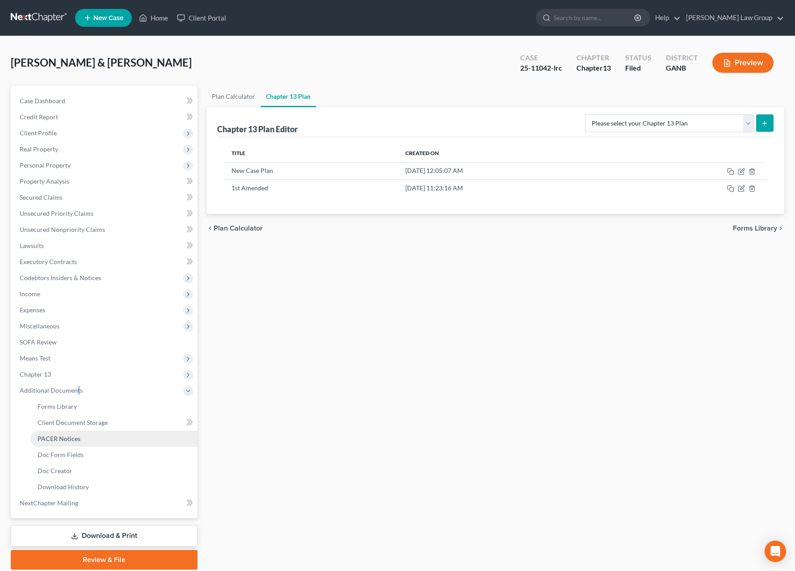
click at [94, 444] on link "PACER Notices" at bounding box center [113, 439] width 167 height 16
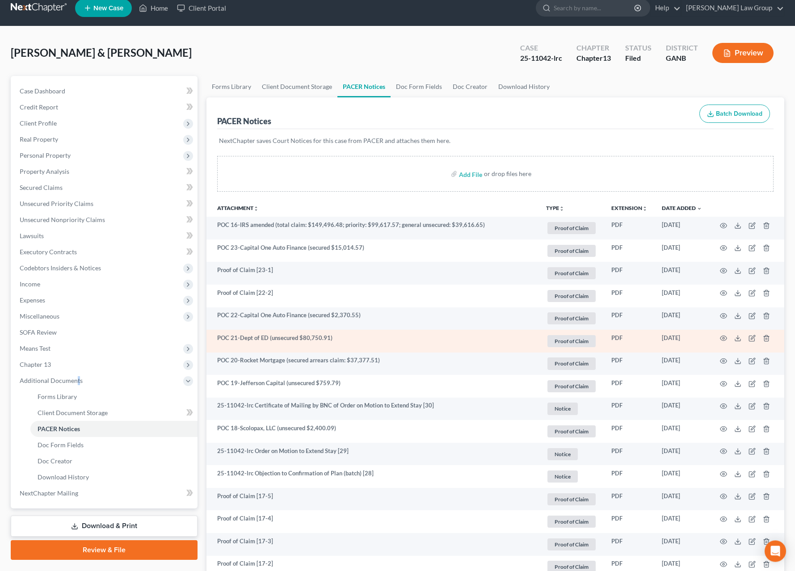
scroll to position [15, 0]
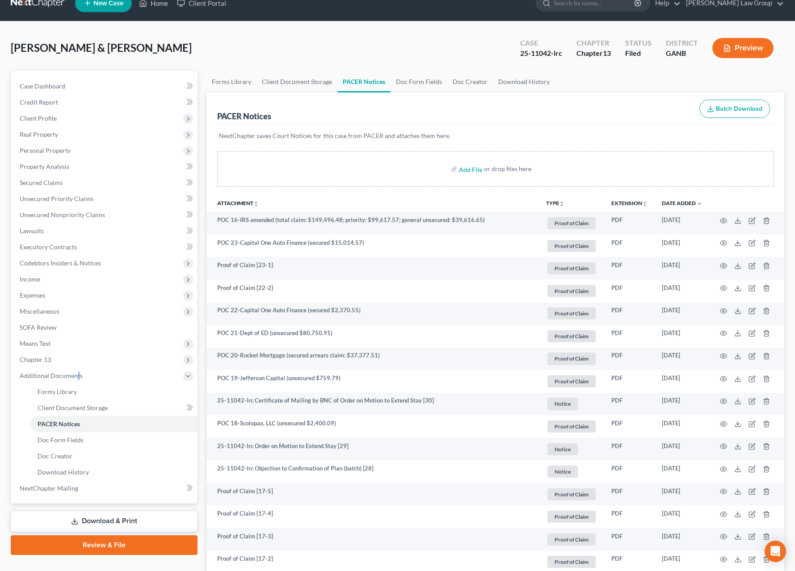
click at [558, 203] on icon "unfold_more" at bounding box center [561, 203] width 5 height 5
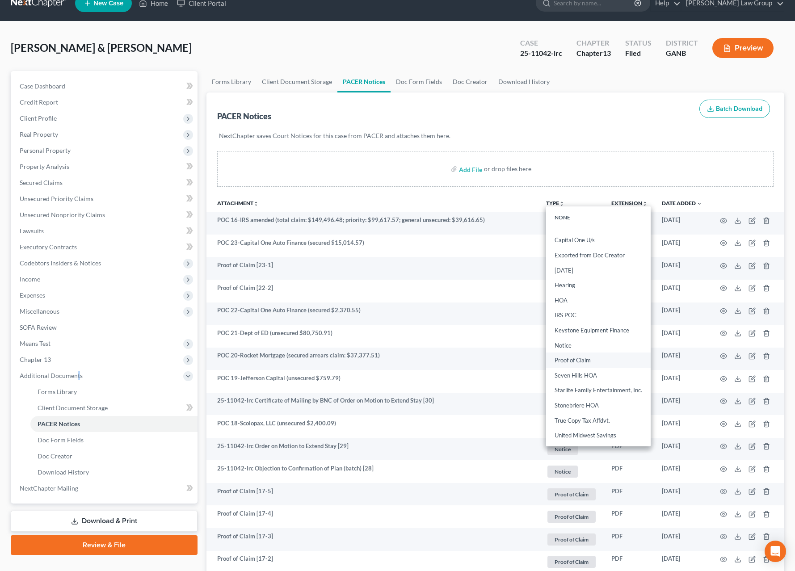
click at [558, 360] on link "Proof of Claim" at bounding box center [598, 360] width 105 height 15
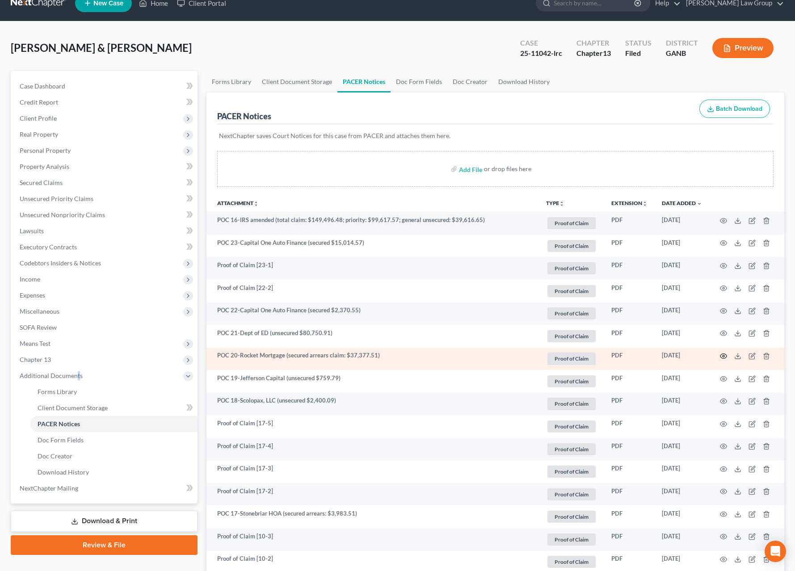
click at [558, 357] on circle "button" at bounding box center [724, 356] width 2 height 2
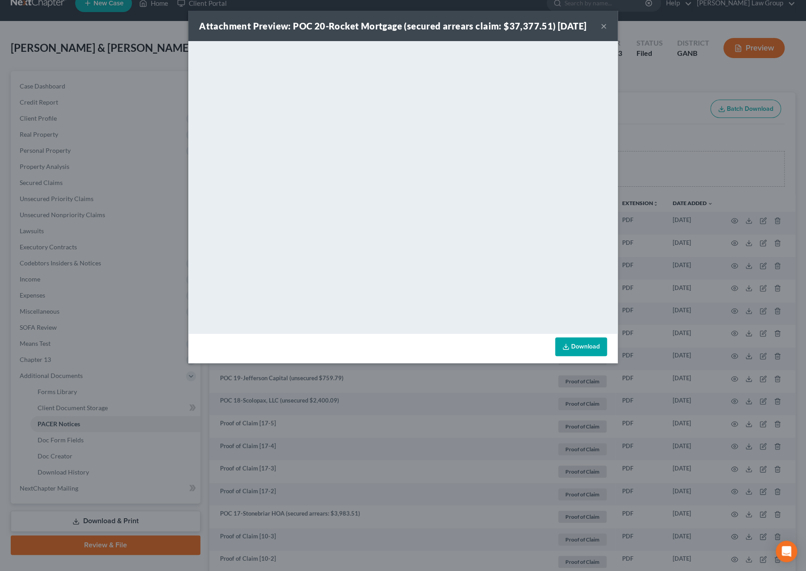
click at [558, 31] on button "×" at bounding box center [603, 26] width 6 height 11
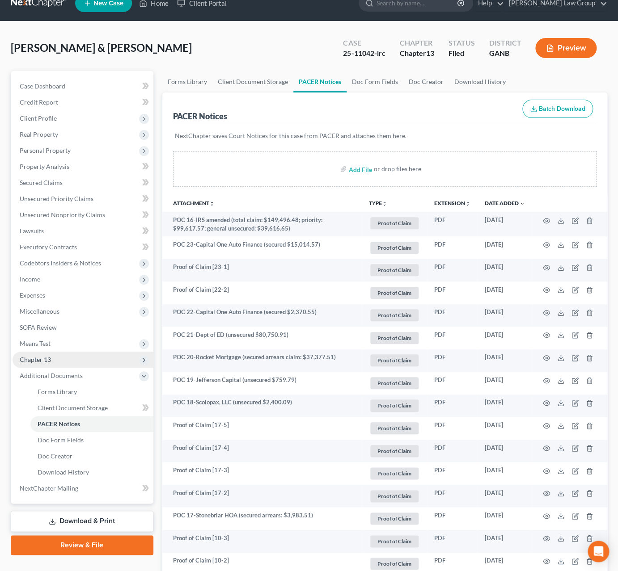
click at [60, 364] on span "Chapter 13" at bounding box center [83, 360] width 141 height 16
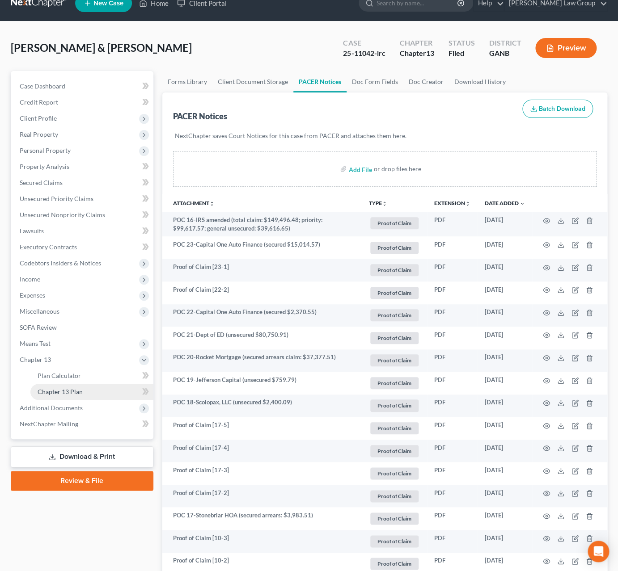
click at [72, 391] on span "Chapter 13 Plan" at bounding box center [60, 392] width 45 height 8
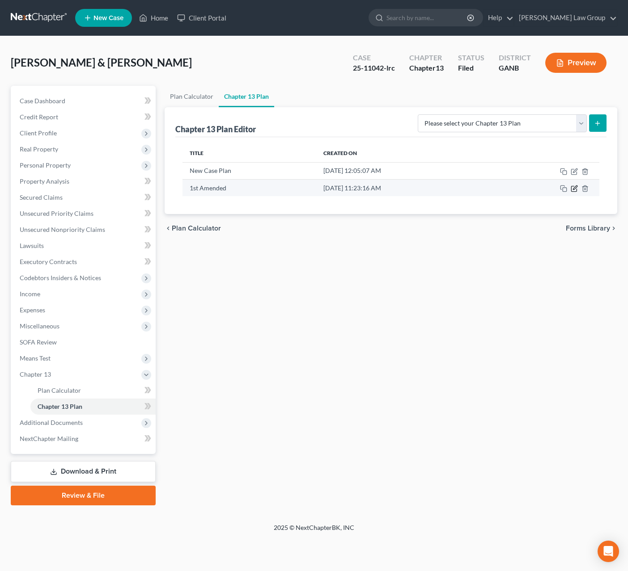
click at [558, 192] on icon "button" at bounding box center [574, 188] width 7 height 7
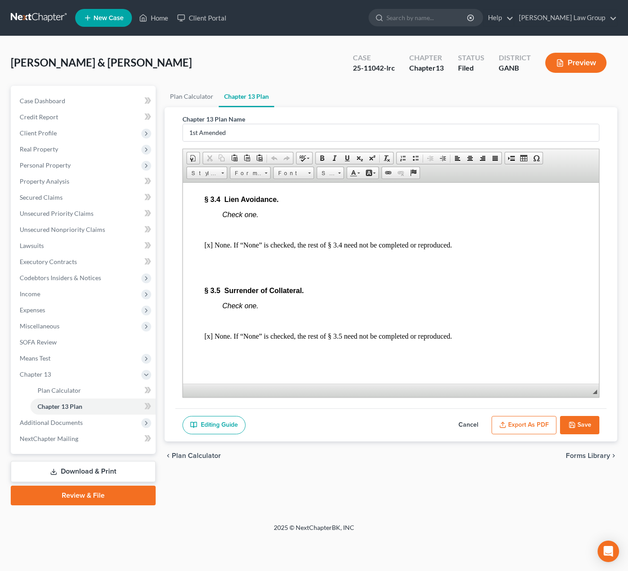
scroll to position [2744, 0]
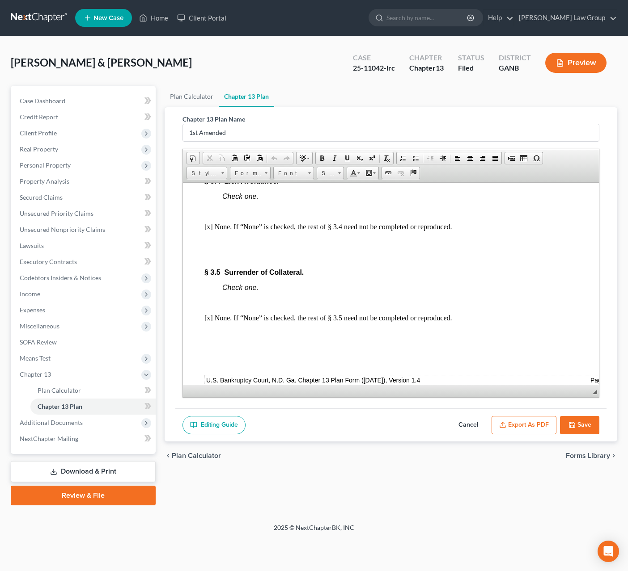
click at [545, 153] on td "$328 increasing to $452 in [DATE]" at bounding box center [540, 144] width 71 height 18
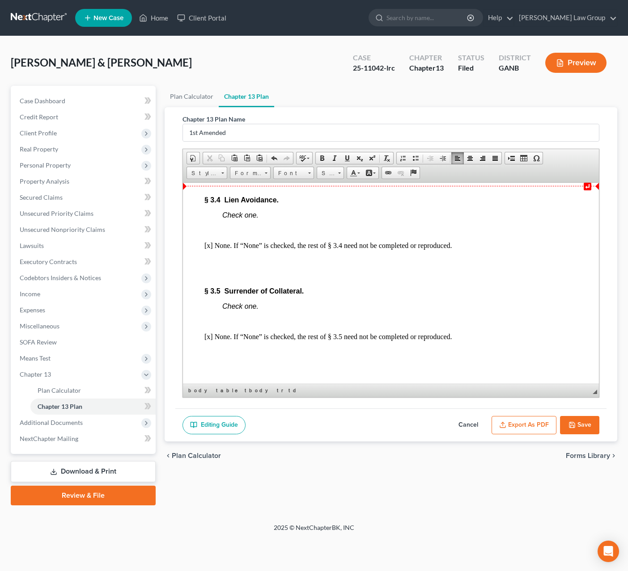
click at [357, 152] on p "$19,784.79 per POC" at bounding box center [379, 144] width 44 height 16
click at [356, 135] on td "$94,828.33 per POC" at bounding box center [379, 126] width 46 height 18
click at [357, 110] on span "$3,370.55 per POC" at bounding box center [373, 103] width 32 height 16
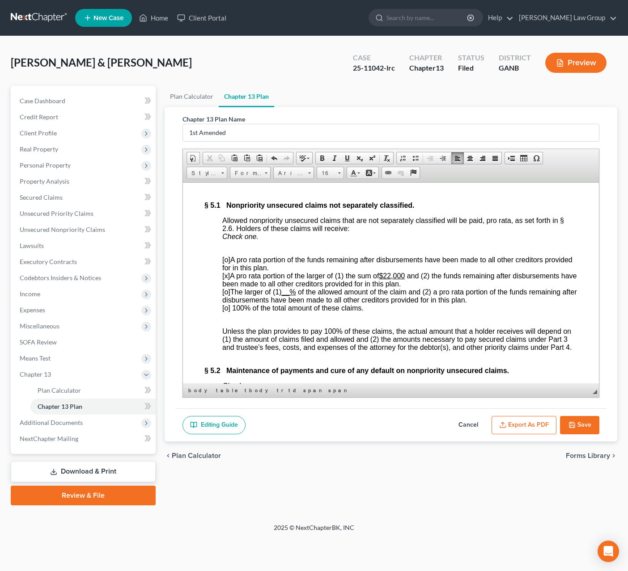
scroll to position [3822, 0]
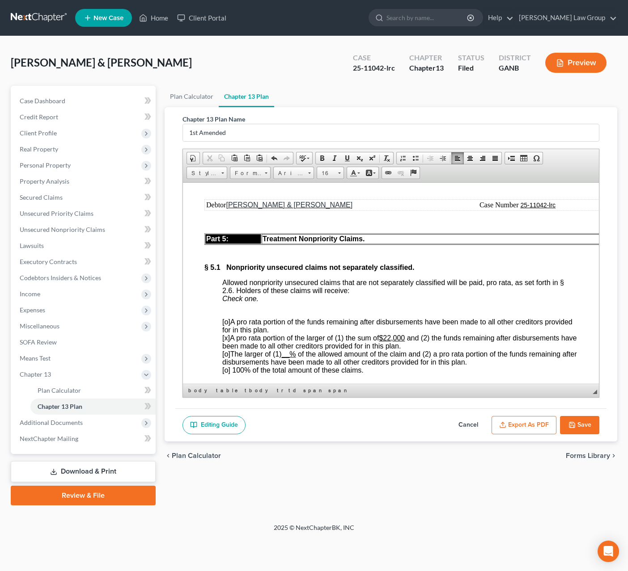
drag, startPoint x: 361, startPoint y: 273, endPoint x: 318, endPoint y: 275, distance: 43.0
click at [326, 76] on td "$13,710.04" at bounding box center [372, 71] width 93 height 10
click at [327, 74] on font "$7.772.40 per POC" at bounding box center [358, 71] width 62 height 8
drag, startPoint x: 353, startPoint y: 288, endPoint x: 319, endPoint y: 289, distance: 33.5
click at [326, 86] on td "$27.785.99" at bounding box center [372, 81] width 93 height 10
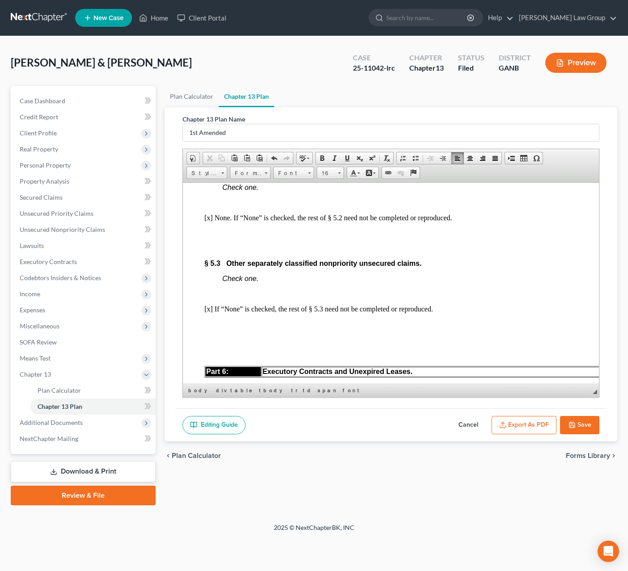
scroll to position [4109, 0]
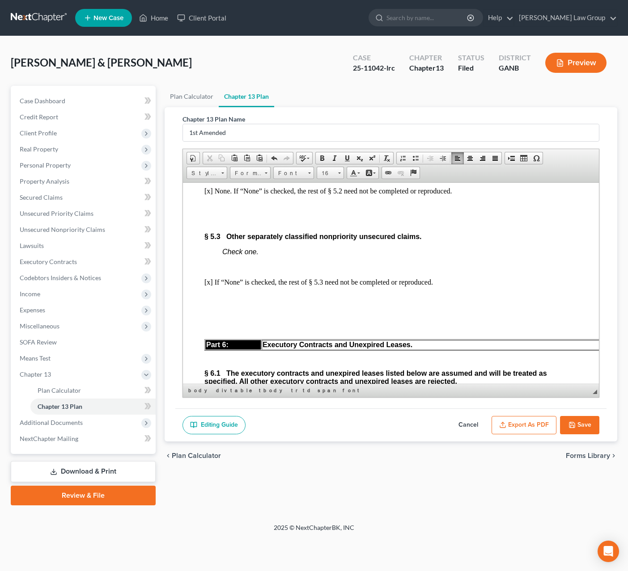
click at [227, 54] on span "[x]" at bounding box center [226, 51] width 8 height 8
click at [228, 38] on span "[o]" at bounding box center [226, 34] width 8 height 8
drag, startPoint x: 388, startPoint y: 261, endPoint x: 408, endPoint y: 258, distance: 20.2
click at [405, 54] on u "$22,000" at bounding box center [392, 51] width 26 height 8
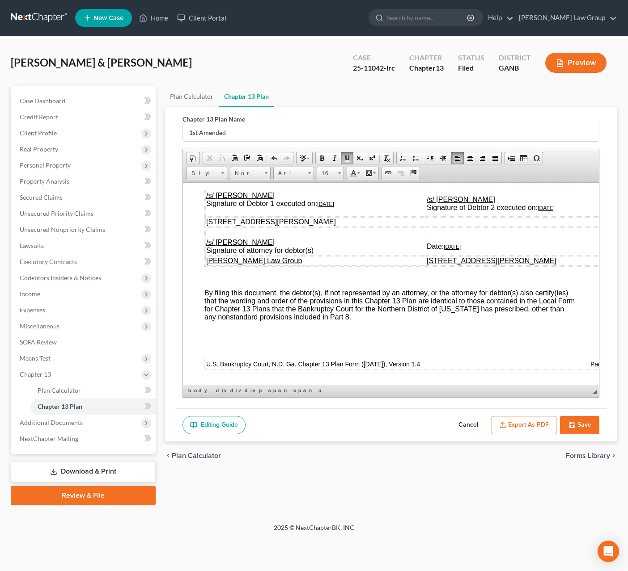
scroll to position [5300, 0]
drag, startPoint x: 592, startPoint y: 302, endPoint x: 761, endPoint y: 570, distance: 316.7
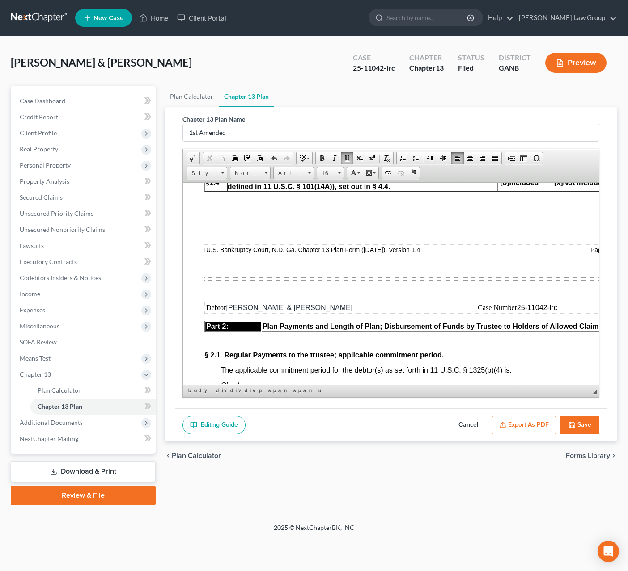
scroll to position [0, 0]
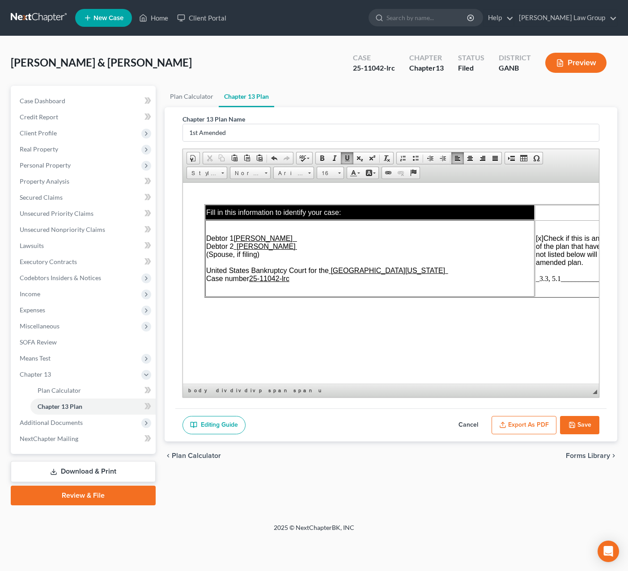
drag, startPoint x: 593, startPoint y: 364, endPoint x: 762, endPoint y: 366, distance: 169.5
click at [553, 282] on span "_3.3, 5.1_____________________________" at bounding box center [600, 279] width 129 height 8
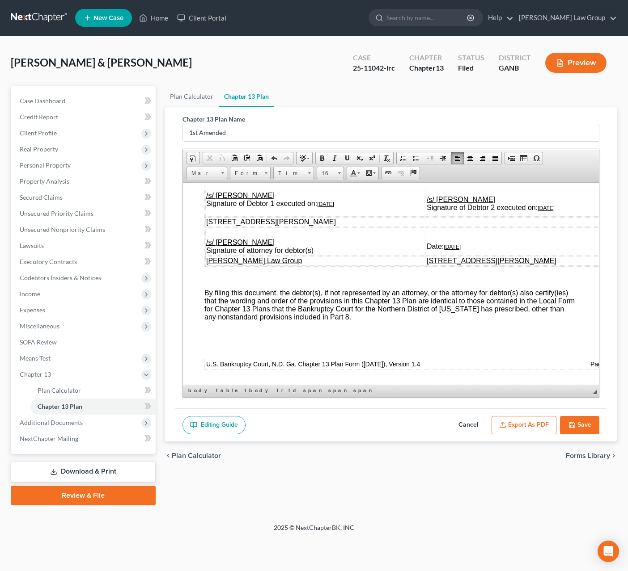
scroll to position [5105, 0]
drag, startPoint x: 290, startPoint y: 262, endPoint x: 221, endPoint y: 254, distance: 68.9
click at [326, 207] on u "[DATE]" at bounding box center [325, 204] width 17 height 6
click at [554, 211] on u "[DATE]" at bounding box center [545, 208] width 17 height 6
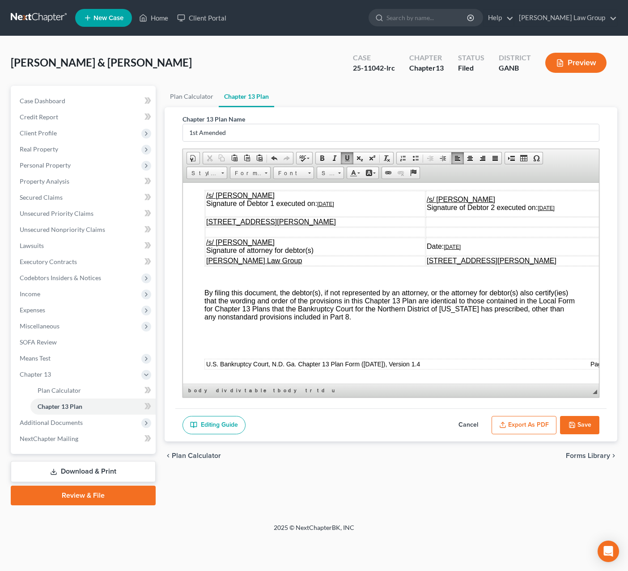
scroll to position [5201, 0]
click at [461, 250] on u "[DATE]" at bounding box center [452, 247] width 17 height 6
click at [558, 428] on button "Save" at bounding box center [579, 425] width 39 height 19
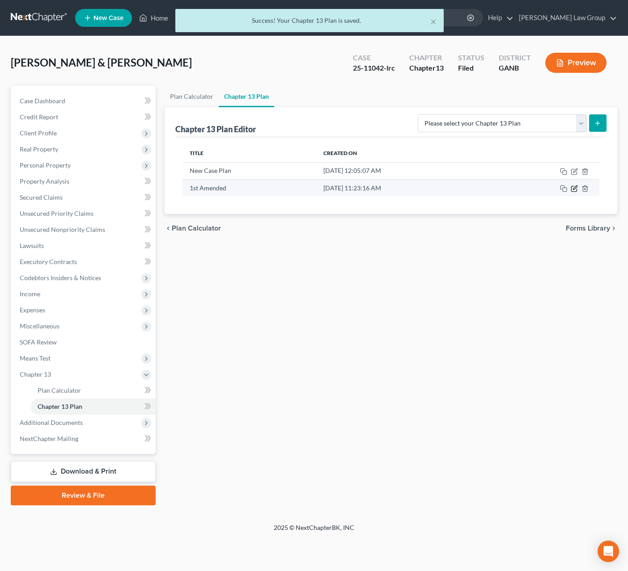
click at [558, 192] on icon "button" at bounding box center [574, 188] width 7 height 7
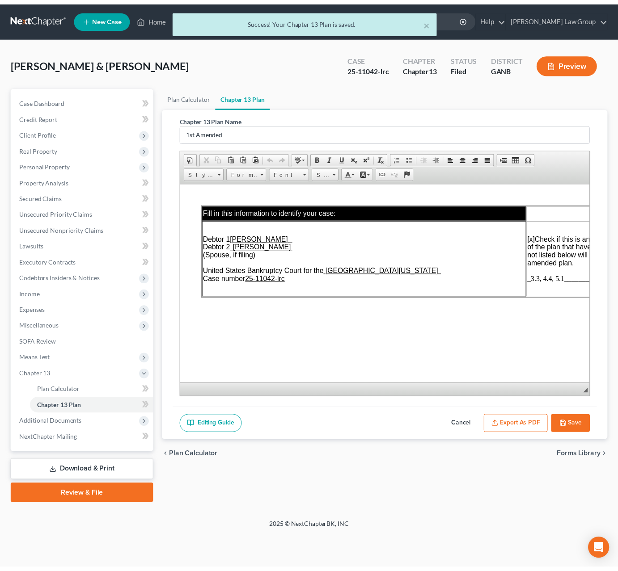
scroll to position [0, 0]
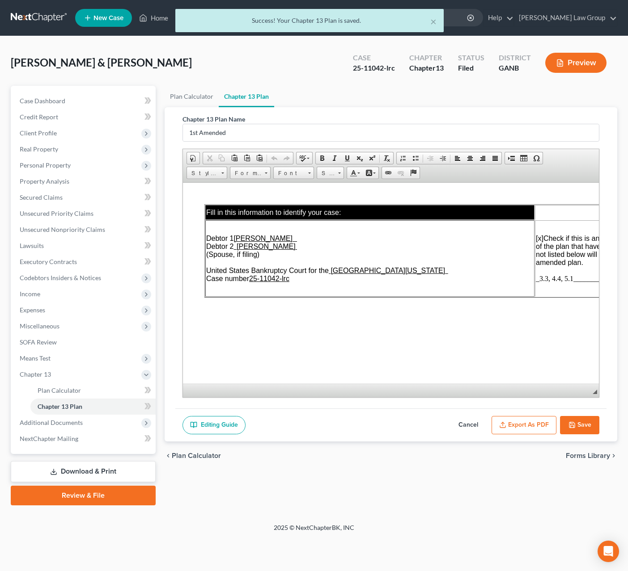
click at [517, 427] on button "Export as PDF" at bounding box center [523, 425] width 65 height 19
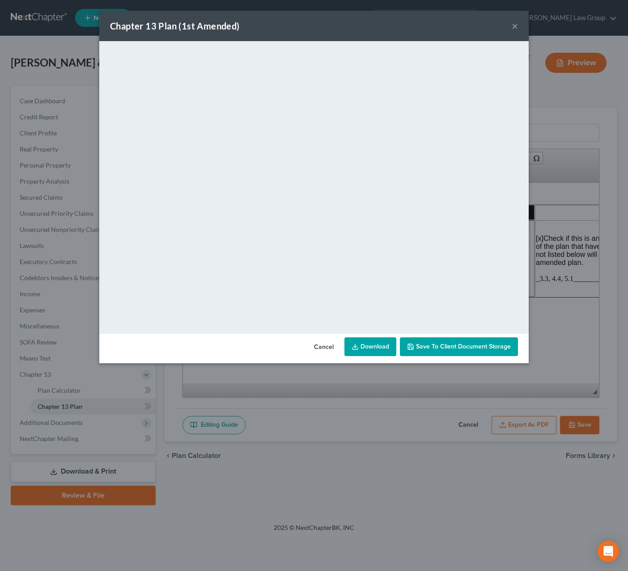
click at [371, 350] on link "Download" at bounding box center [370, 347] width 52 height 19
click at [323, 346] on button "Cancel" at bounding box center [324, 347] width 34 height 18
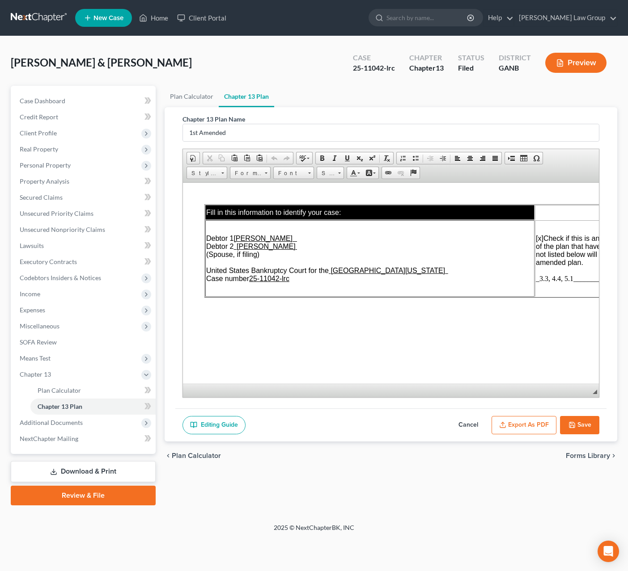
click at [558, 429] on button "Save" at bounding box center [579, 425] width 39 height 19
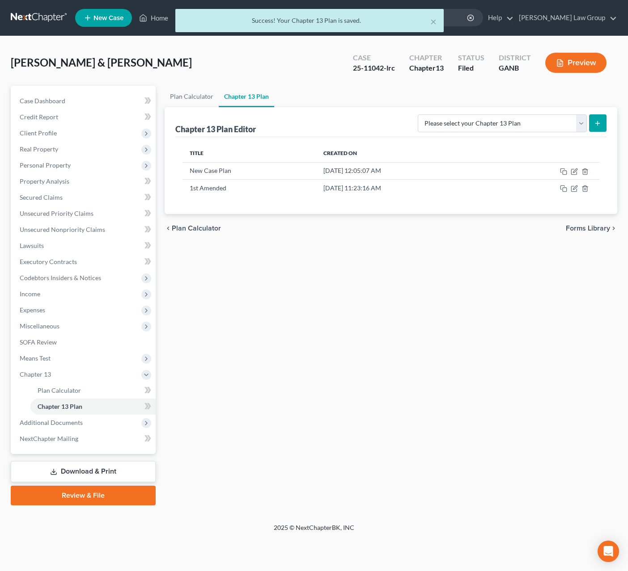
drag, startPoint x: 66, startPoint y: 472, endPoint x: 123, endPoint y: 478, distance: 58.0
click at [66, 472] on link "Download & Print" at bounding box center [83, 471] width 145 height 21
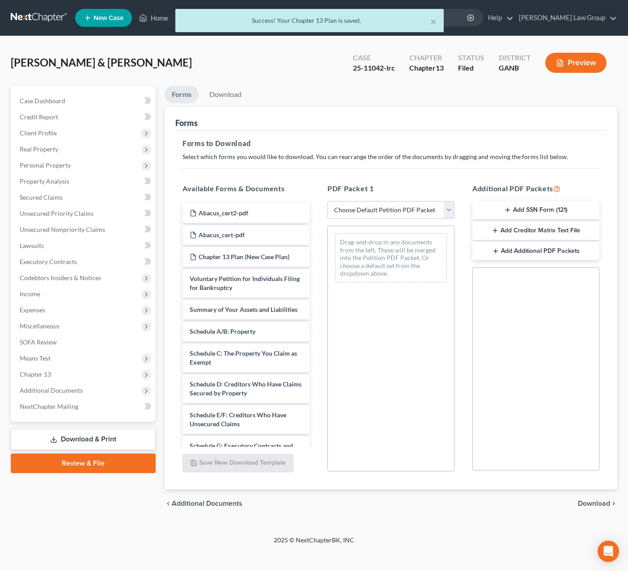
click at [327, 201] on select "Choose Default Petition PDF Packet Complete Bankruptcy Petition (all forms and …" at bounding box center [390, 210] width 127 height 18
click option "Amended Forms" at bounding box center [0, 0] width 0 height 0
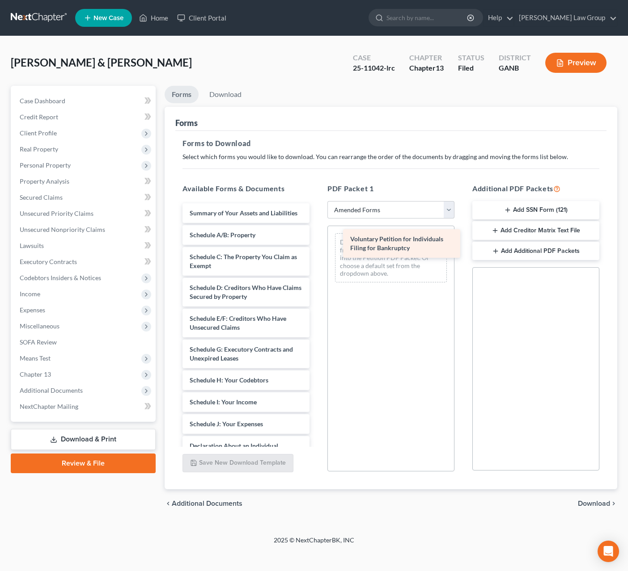
drag, startPoint x: 223, startPoint y: 218, endPoint x: 379, endPoint y: 244, distance: 158.6
click at [317, 244] on div "Voluntary Petition for Individuals Filing for Bankruptcy Voluntary Petition for…" at bounding box center [245, 428] width 141 height 451
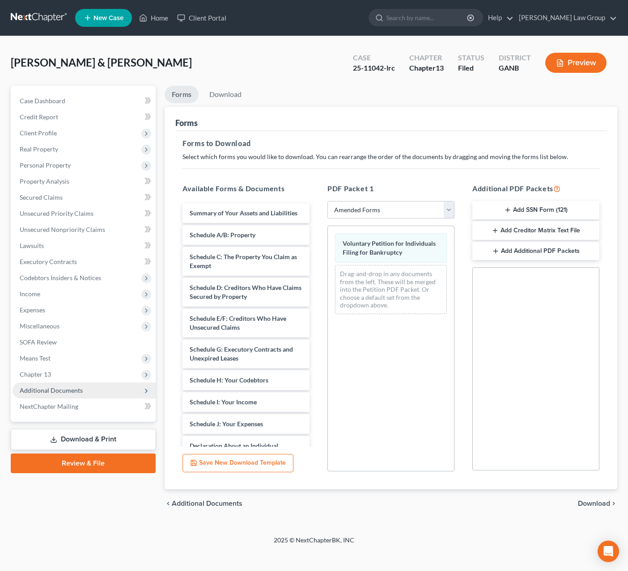
click at [65, 390] on span "Additional Documents" at bounding box center [51, 391] width 63 height 8
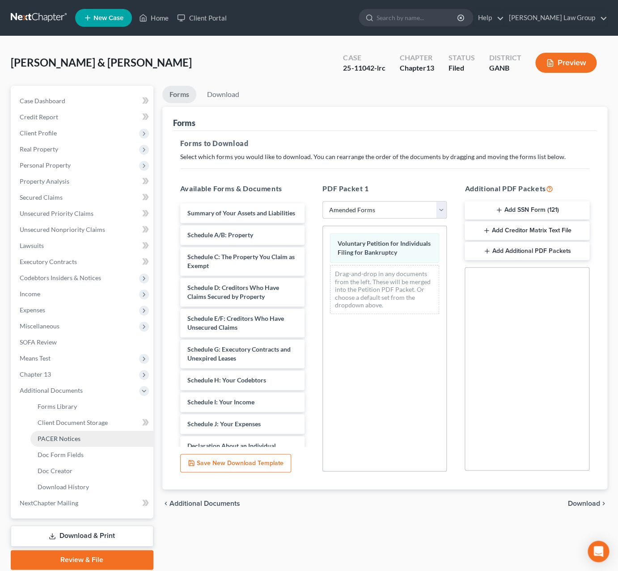
click at [75, 440] on span "PACER Notices" at bounding box center [59, 439] width 43 height 8
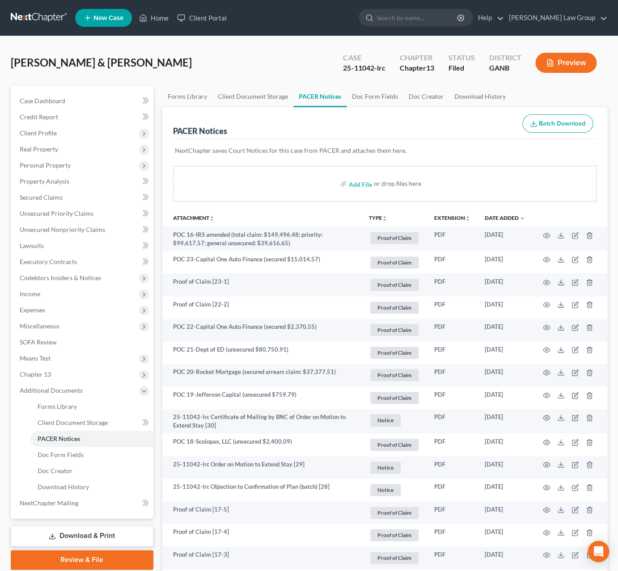
click at [374, 217] on button "TYPE unfold_more" at bounding box center [378, 219] width 18 height 6
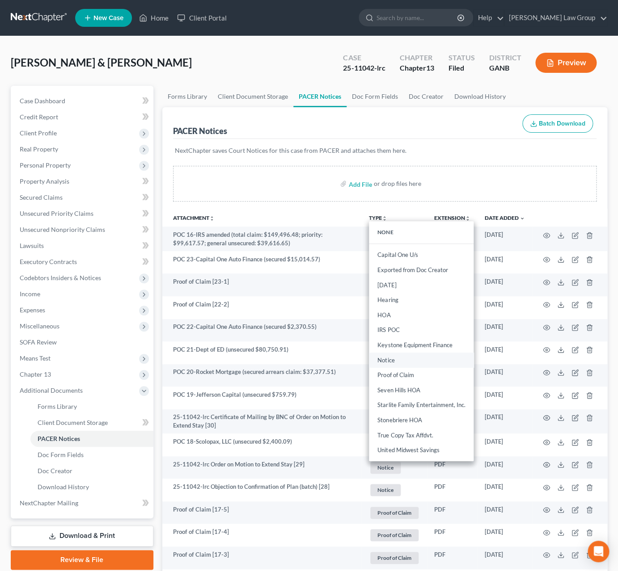
click at [389, 356] on link "Notice" at bounding box center [421, 360] width 105 height 15
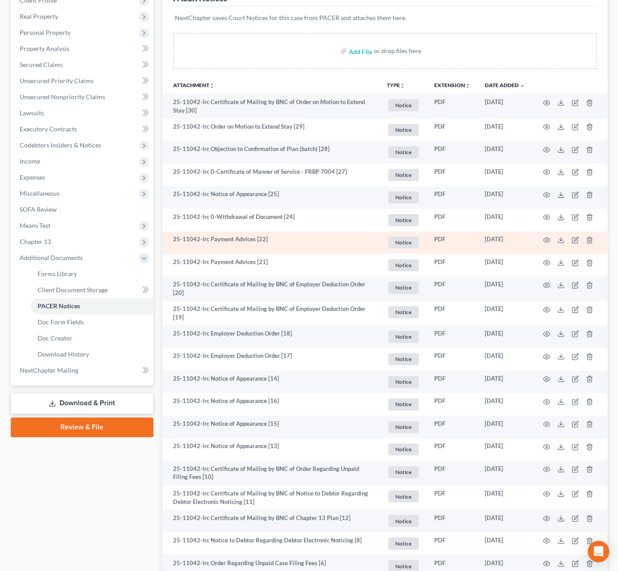
scroll to position [140, 0]
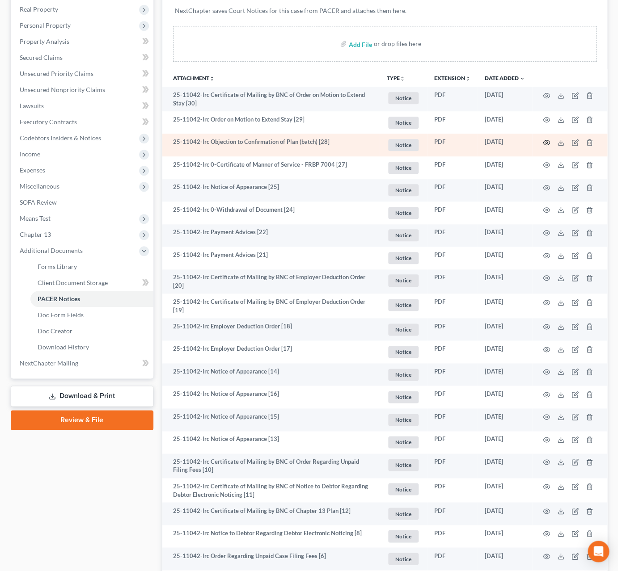
click at [549, 144] on icon "button" at bounding box center [546, 142] width 7 height 7
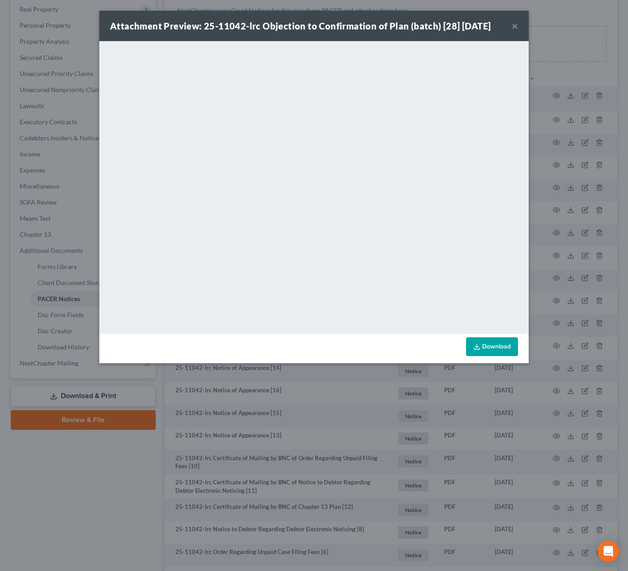
click at [513, 28] on button "×" at bounding box center [515, 26] width 6 height 11
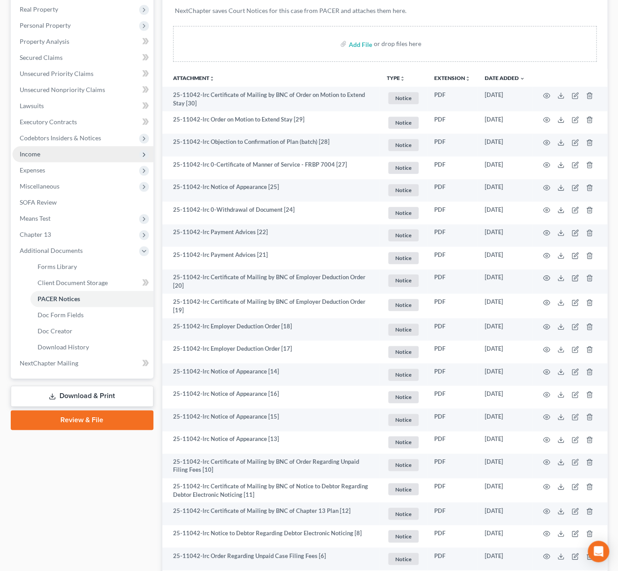
click at [47, 152] on span "Income" at bounding box center [83, 154] width 141 height 16
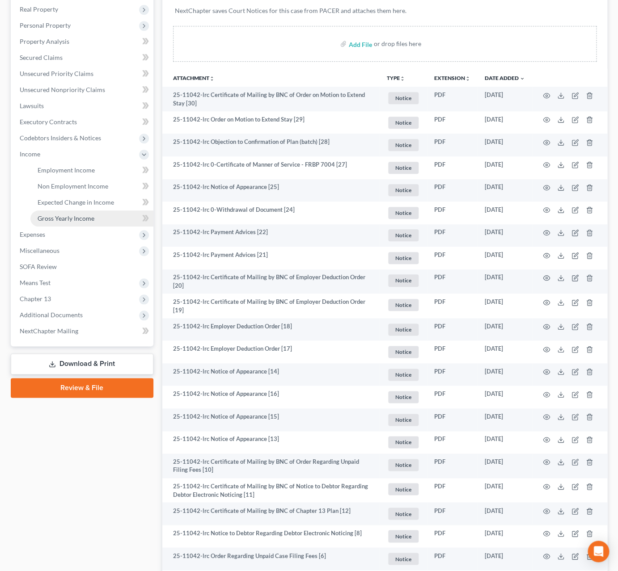
click at [71, 213] on link "Gross Yearly Income" at bounding box center [91, 219] width 123 height 16
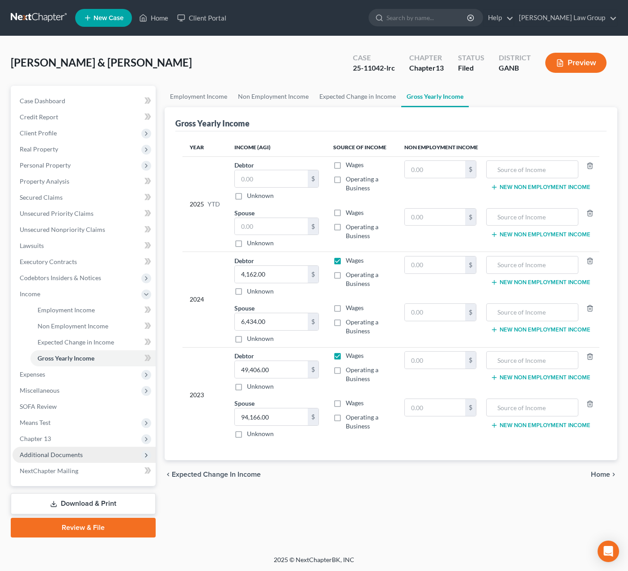
click at [60, 452] on span "Additional Documents" at bounding box center [51, 455] width 63 height 8
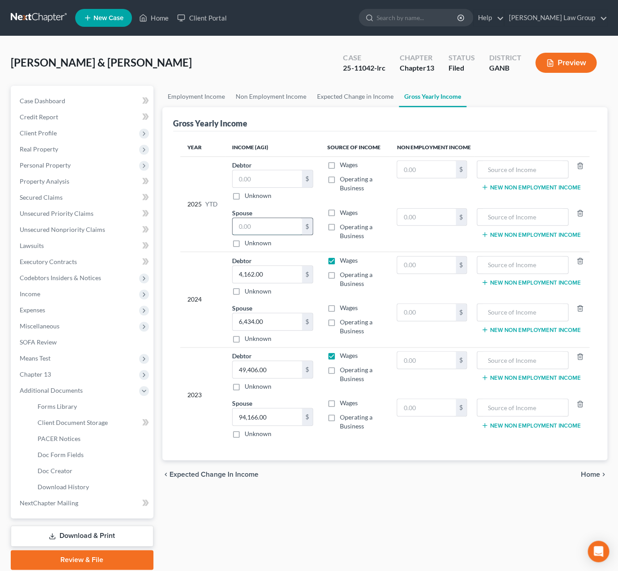
click at [258, 225] on input "text" at bounding box center [268, 226] width 70 height 17
click at [55, 296] on span "Income" at bounding box center [83, 294] width 141 height 16
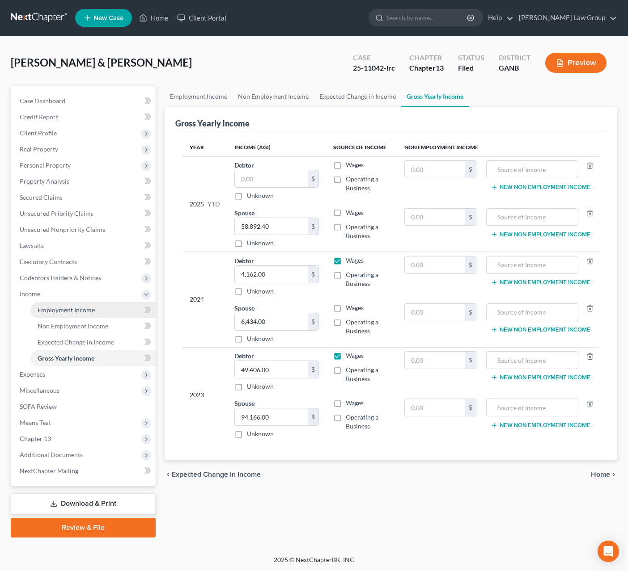
click at [68, 311] on span "Employment Income" at bounding box center [66, 310] width 57 height 8
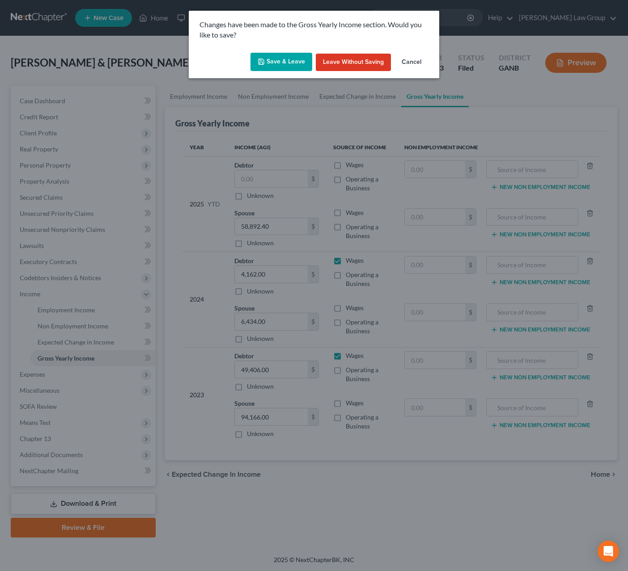
click at [288, 63] on button "Save & Leave" at bounding box center [281, 62] width 62 height 19
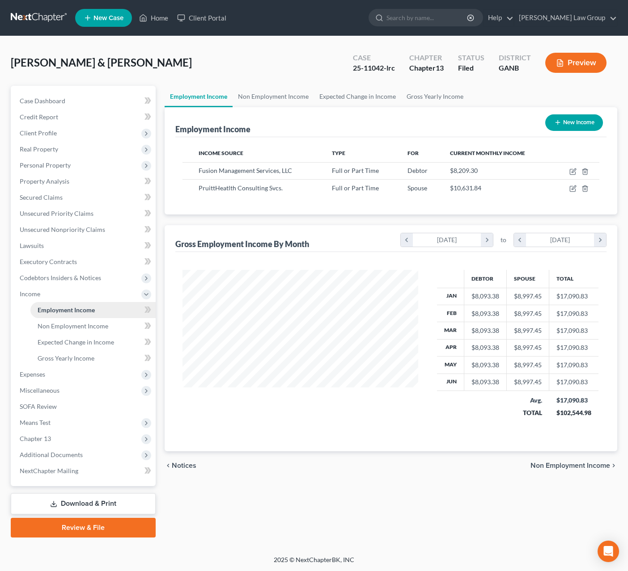
click at [78, 311] on span "Employment Income" at bounding box center [66, 310] width 57 height 8
click at [558, 173] on icon "button" at bounding box center [573, 171] width 4 height 4
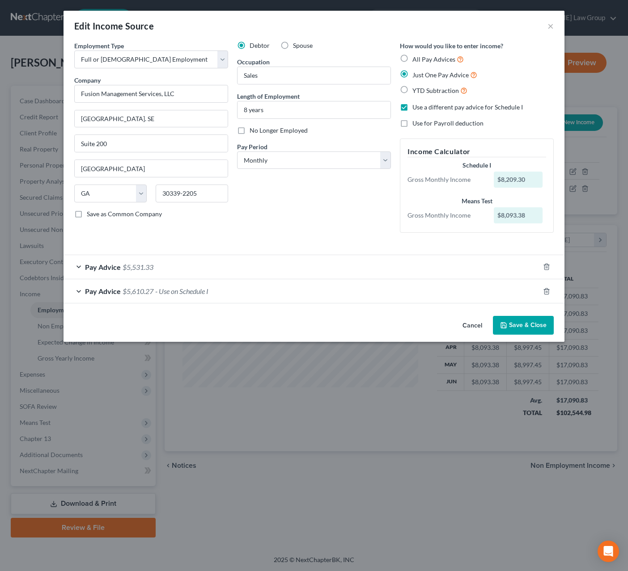
click at [281, 307] on div "Employment Type * Select Full or [DEMOGRAPHIC_DATA] Employment Self Employment …" at bounding box center [313, 176] width 501 height 271
click at [280, 295] on div "Pay Advice $5,610.27 - Use on Schedule I" at bounding box center [301, 291] width 476 height 24
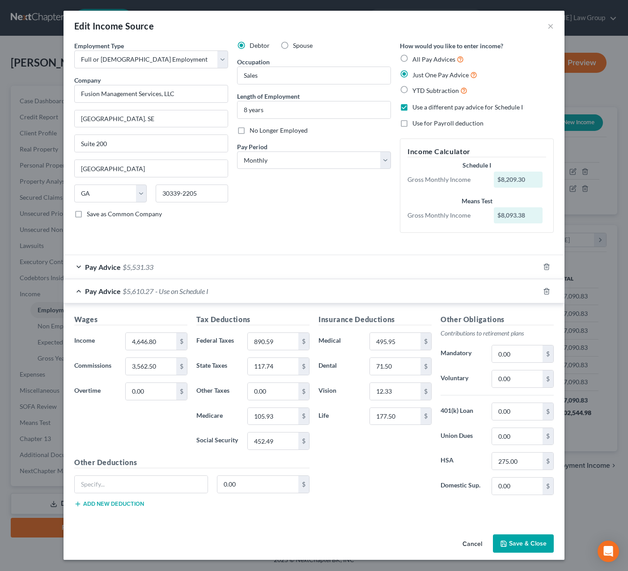
click at [280, 295] on div "Pay Advice $5,610.27 - Use on Schedule I" at bounding box center [301, 291] width 476 height 24
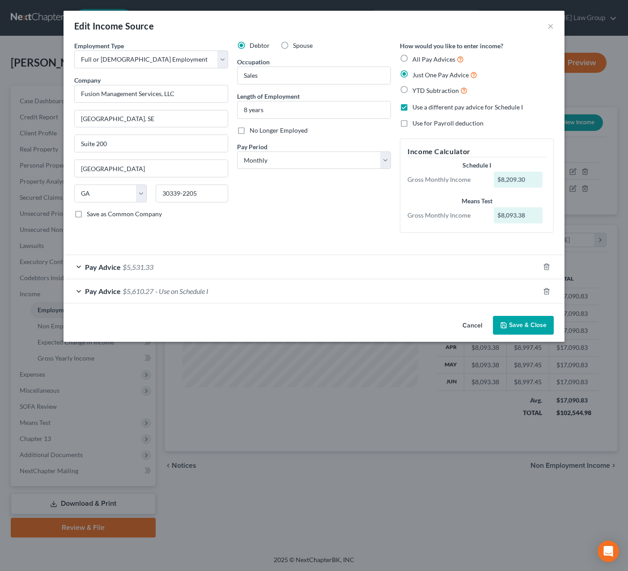
click at [300, 289] on div "Pay Advice $5,610.27 - Use on Schedule I" at bounding box center [301, 291] width 476 height 24
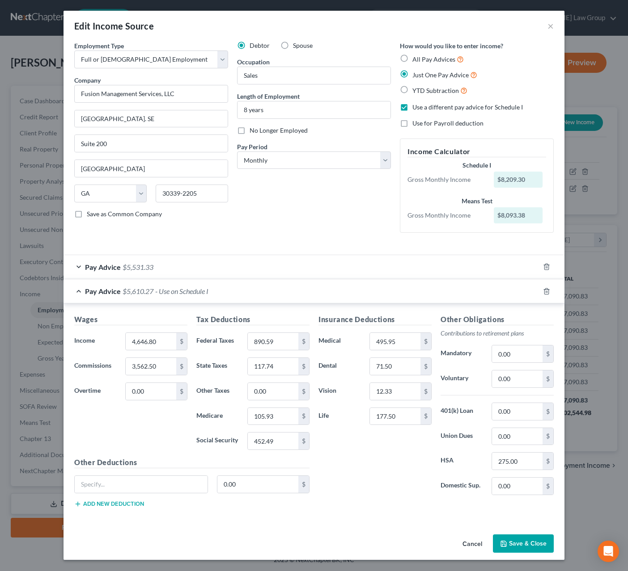
click at [301, 272] on div "Pay Advice $5,531.33" at bounding box center [301, 267] width 476 height 24
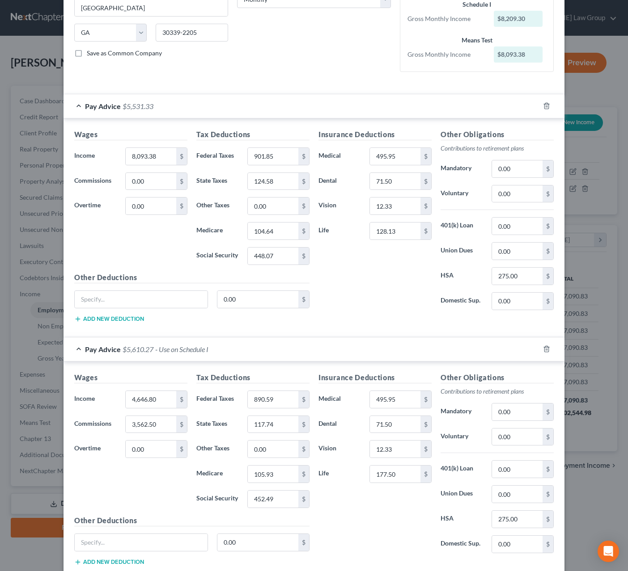
scroll to position [0, 0]
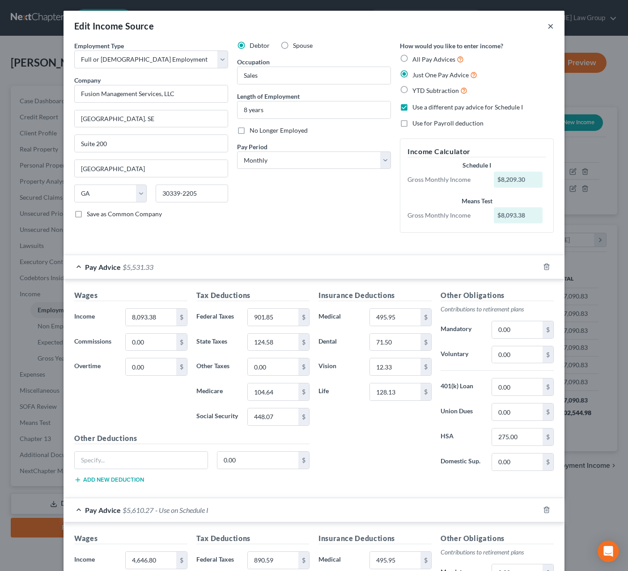
click at [547, 24] on button "×" at bounding box center [550, 26] width 6 height 11
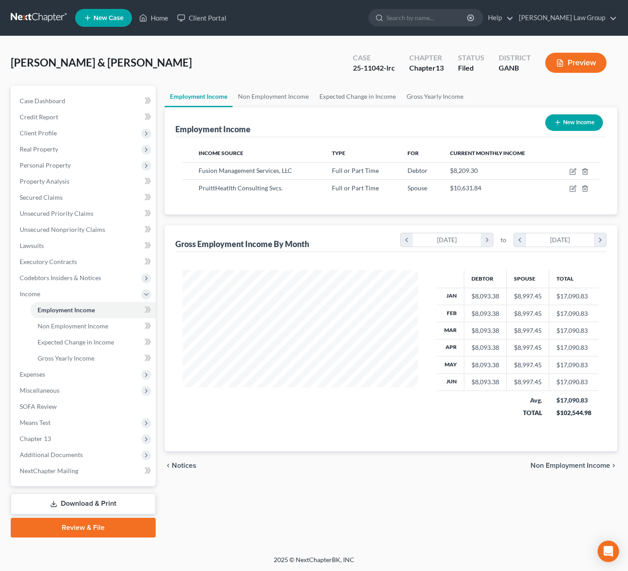
click at [101, 497] on link "Download & Print" at bounding box center [83, 504] width 145 height 21
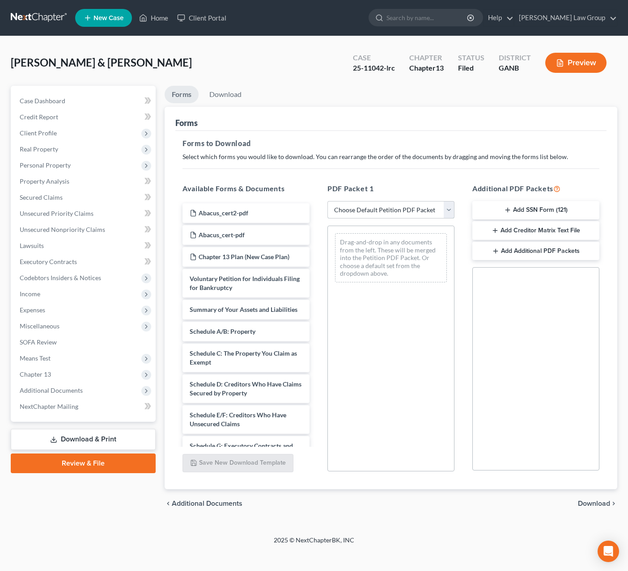
click at [327, 201] on select "Choose Default Petition PDF Packet Complete Bankruptcy Petition (all forms and …" at bounding box center [390, 210] width 127 height 18
click option "Amended Forms" at bounding box center [0, 0] width 0 height 0
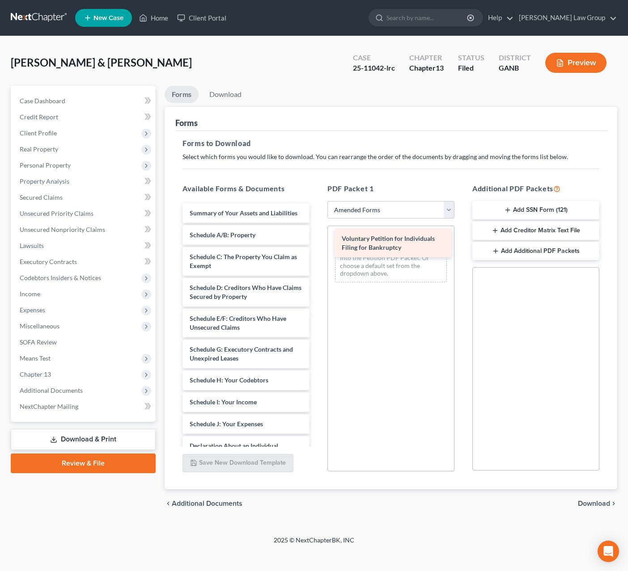
drag, startPoint x: 236, startPoint y: 221, endPoint x: 389, endPoint y: 245, distance: 154.9
click at [317, 245] on div "Voluntary Petition for Individuals Filing for Bankruptcy Voluntary Petition for…" at bounding box center [245, 428] width 141 height 451
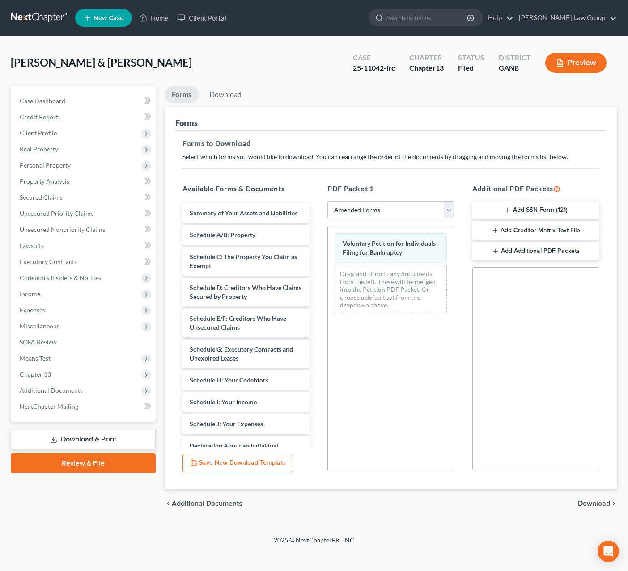
click at [49, 296] on span "Income" at bounding box center [84, 294] width 143 height 16
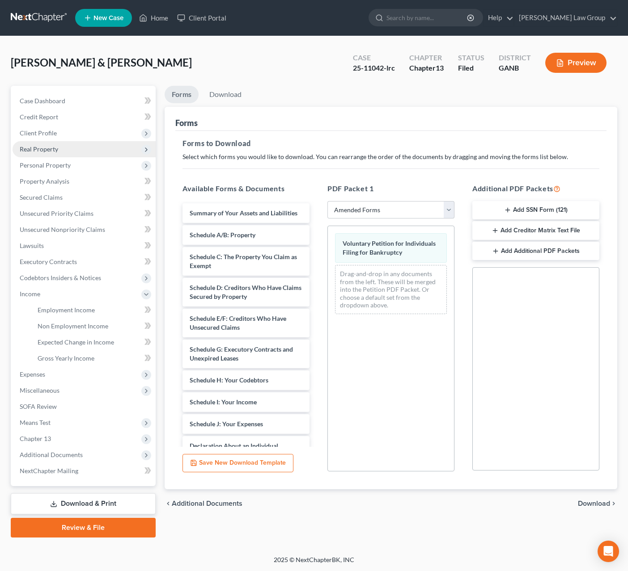
click at [46, 148] on span "Real Property" at bounding box center [39, 149] width 38 height 8
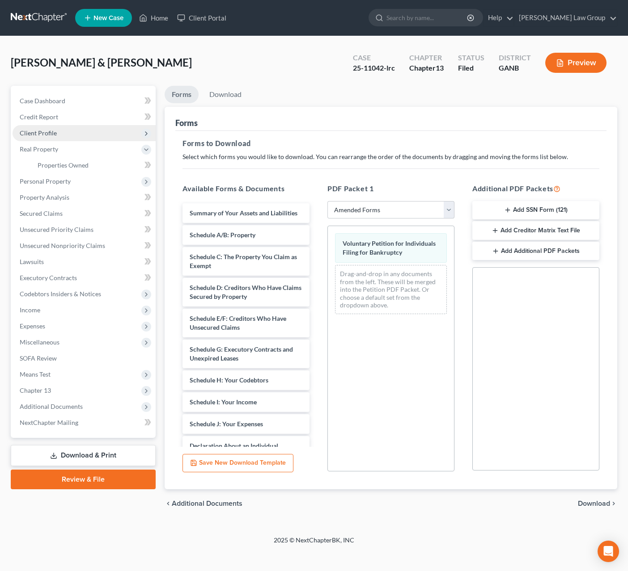
click at [43, 129] on span "Client Profile" at bounding box center [38, 133] width 37 height 8
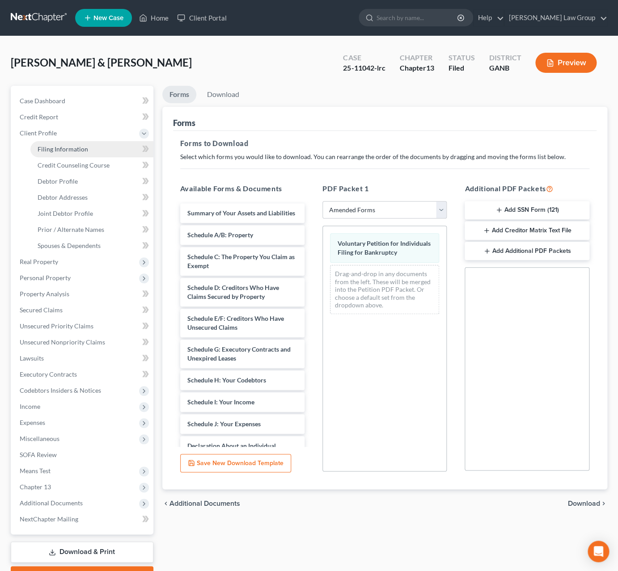
click at [51, 146] on span "Filing Information" at bounding box center [63, 149] width 51 height 8
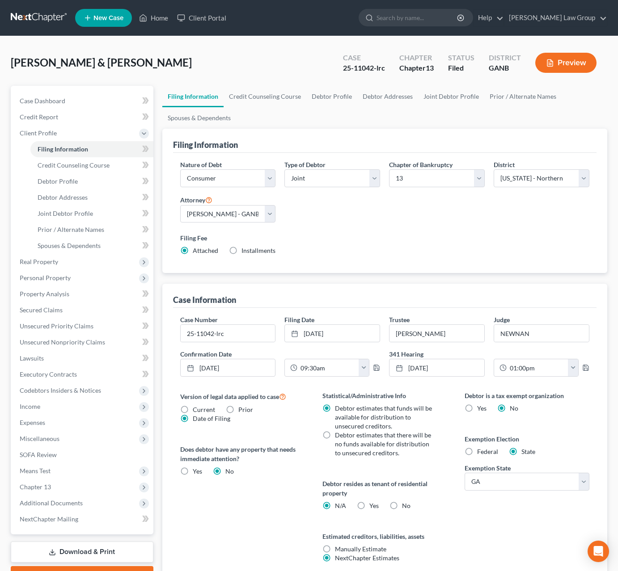
select select "1"
select select "3"
select select "19"
select select "0"
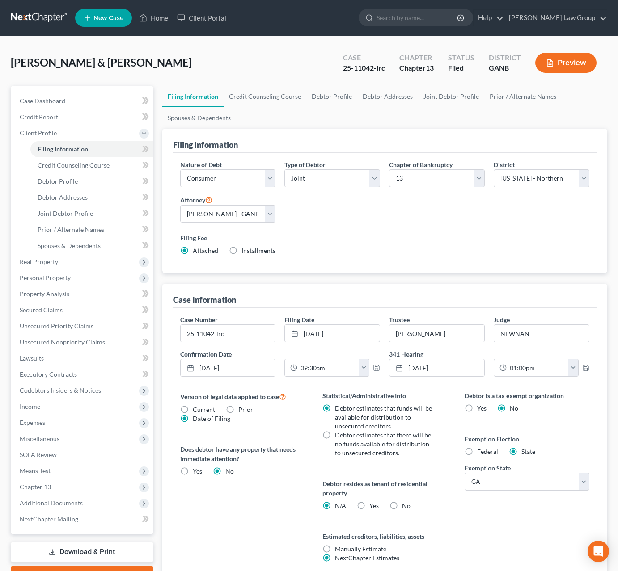
select select "10"
click at [55, 404] on span "Income" at bounding box center [83, 407] width 141 height 16
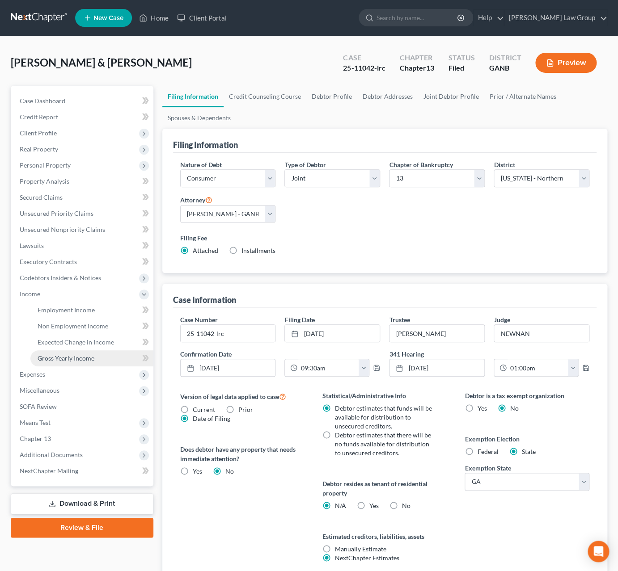
click at [79, 365] on link "Gross Yearly Income" at bounding box center [91, 359] width 123 height 16
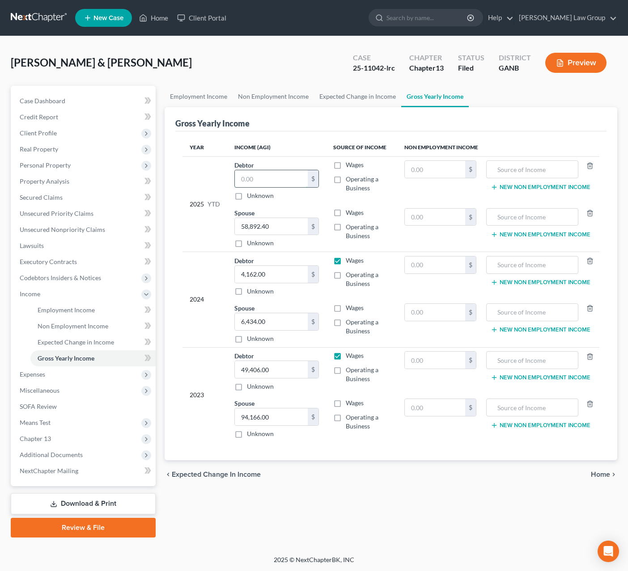
click at [264, 181] on input "text" at bounding box center [271, 178] width 73 height 17
type input "52,534.51"
click at [602, 476] on span "Home" at bounding box center [600, 474] width 19 height 7
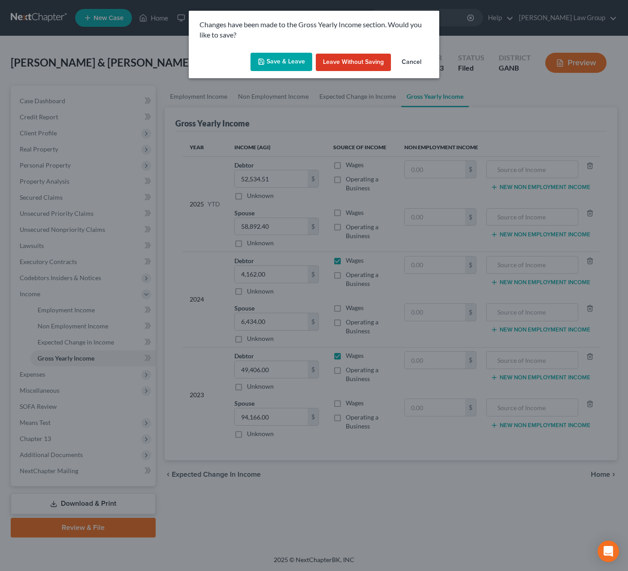
click at [284, 64] on button "Save & Leave" at bounding box center [281, 62] width 62 height 19
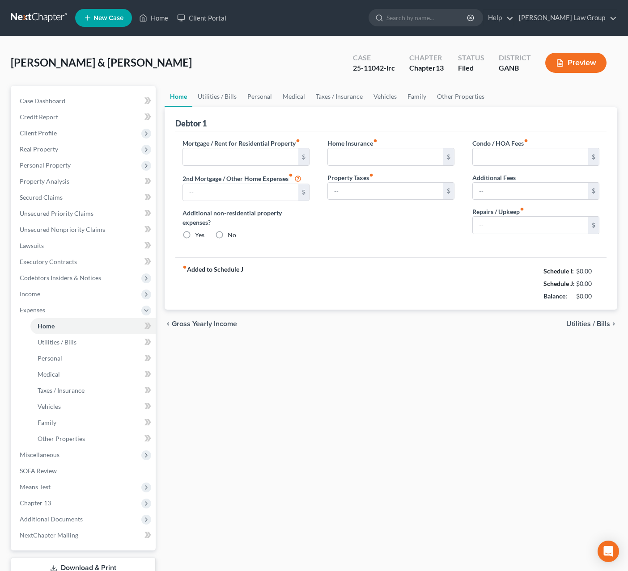
type input "2,294.72"
type input "0.00"
radio input "true"
type input "0.00"
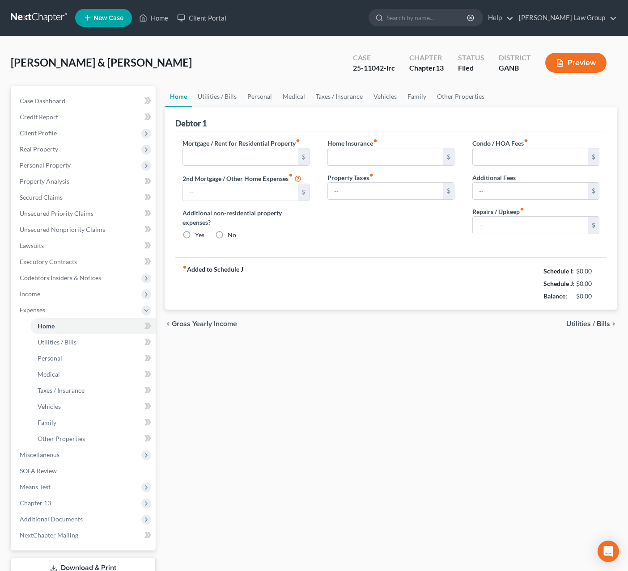
type input "90.00"
type input "0.00"
type input "250.00"
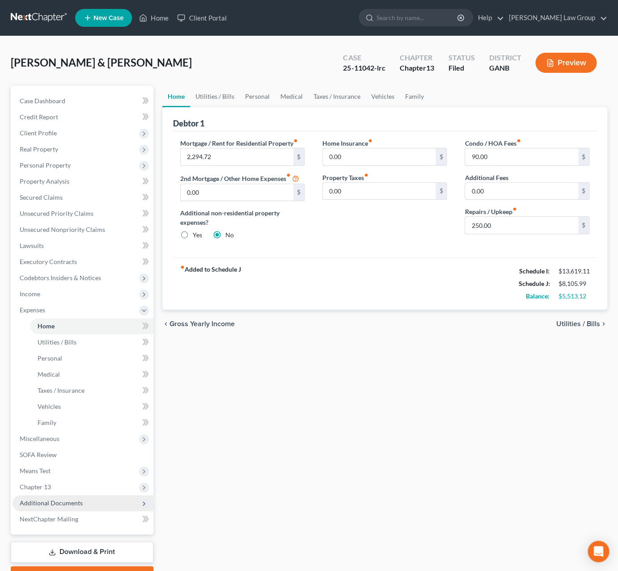
click at [101, 497] on span "Additional Documents" at bounding box center [83, 503] width 141 height 16
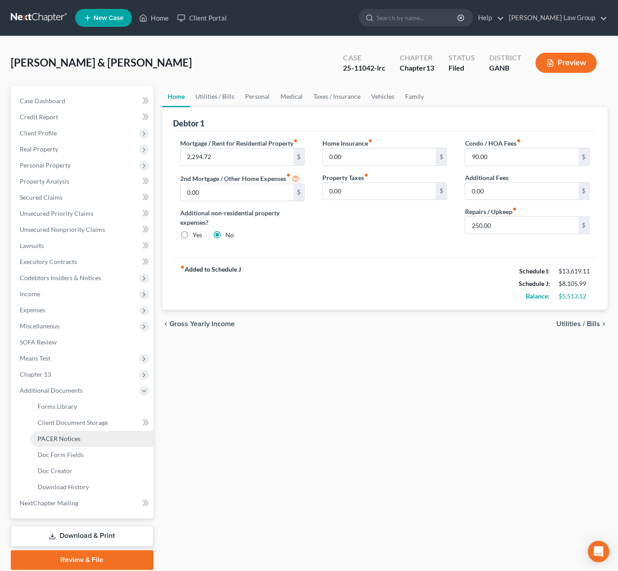
click at [90, 443] on link "PACER Notices" at bounding box center [91, 439] width 123 height 16
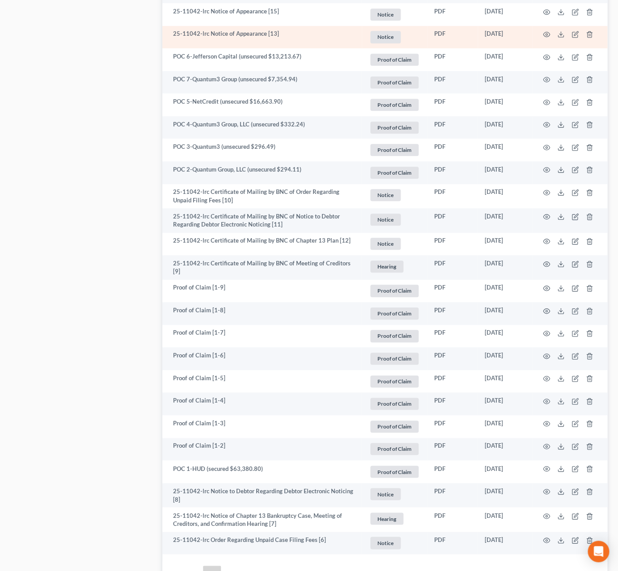
scroll to position [1470, 0]
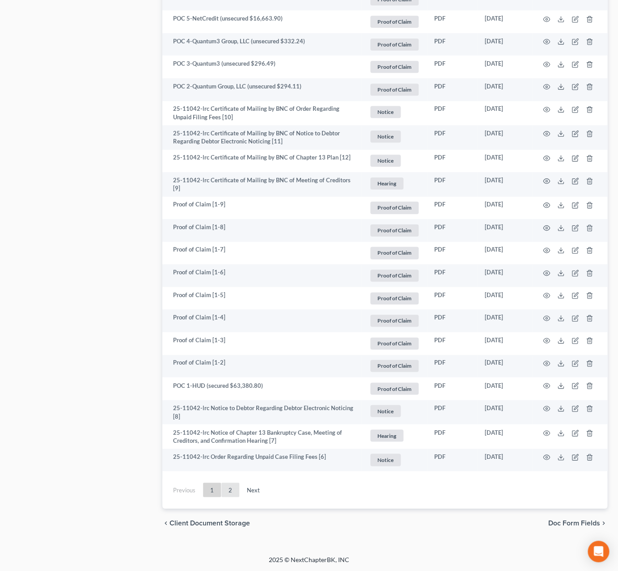
click at [236, 490] on link "2" at bounding box center [230, 490] width 18 height 14
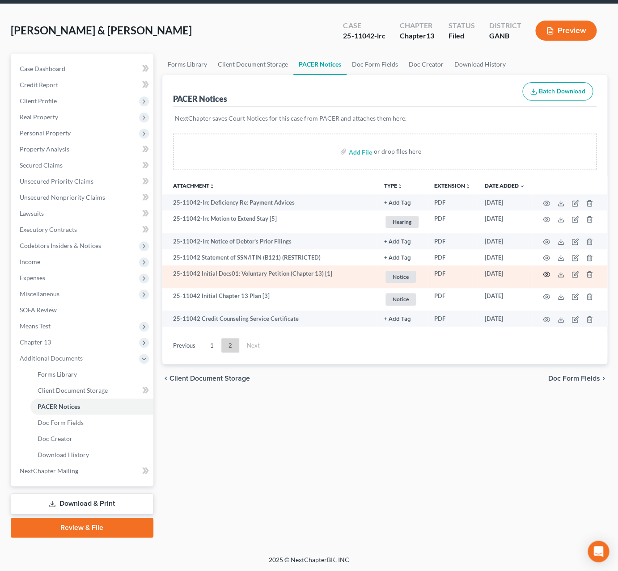
click at [549, 277] on icon "button" at bounding box center [546, 274] width 7 height 5
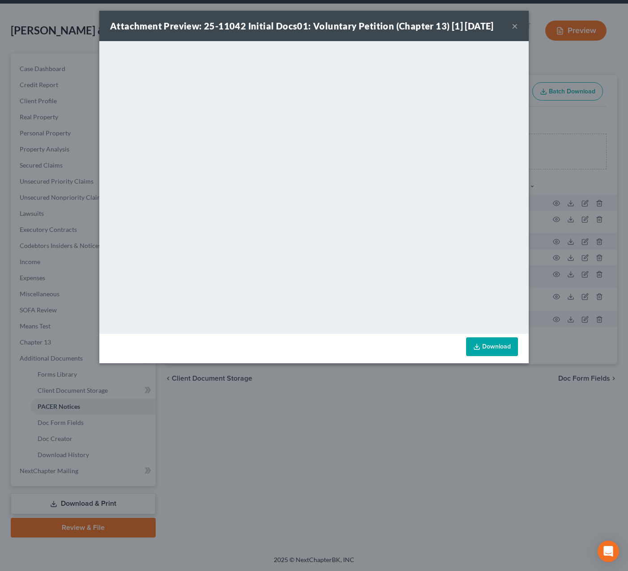
click at [517, 28] on button "×" at bounding box center [515, 26] width 6 height 11
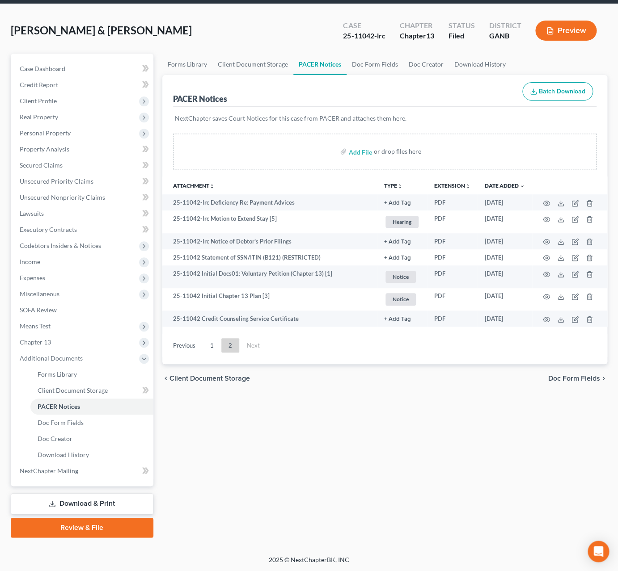
click at [560, 29] on button "Preview" at bounding box center [565, 31] width 61 height 20
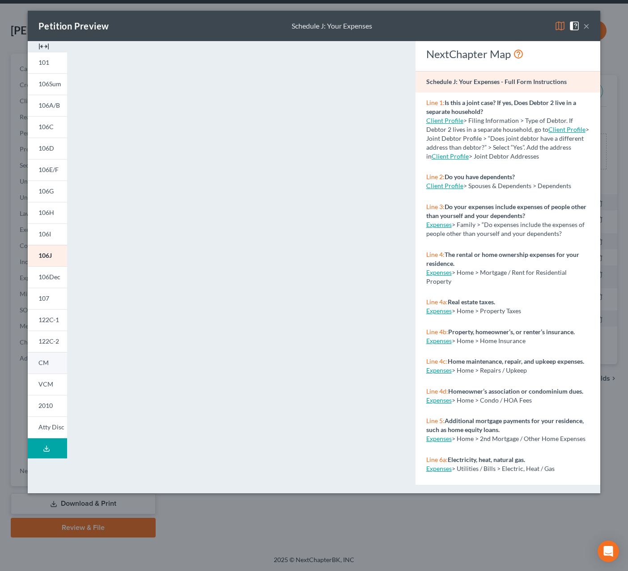
click at [51, 367] on link "CM" at bounding box center [47, 362] width 39 height 21
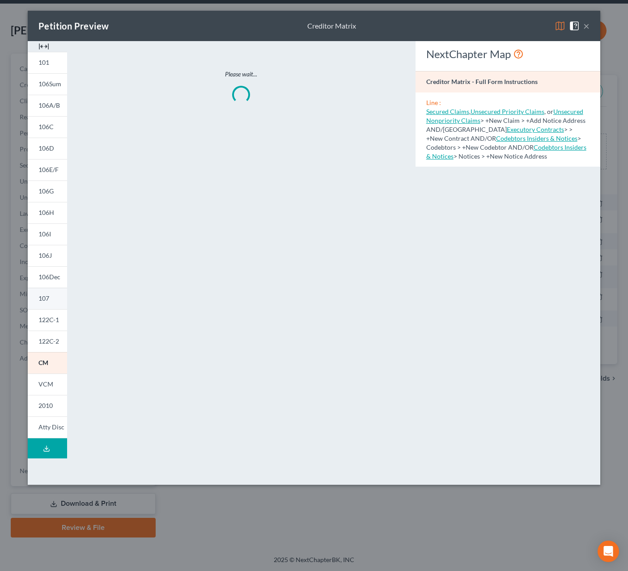
click at [48, 298] on span "107" at bounding box center [43, 299] width 11 height 8
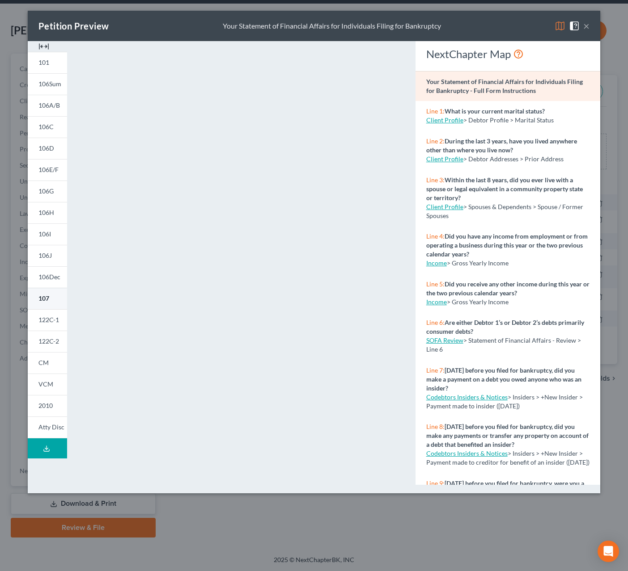
click at [48, 296] on span "107" at bounding box center [43, 299] width 11 height 8
click at [588, 30] on button "×" at bounding box center [586, 26] width 6 height 11
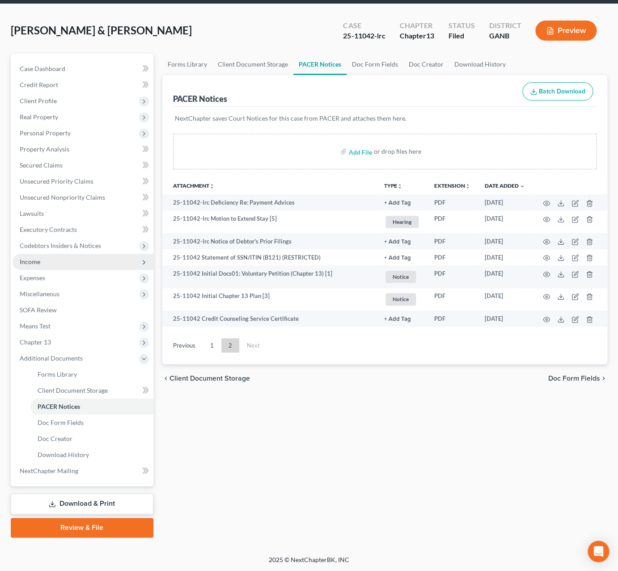
click at [52, 266] on span "Income" at bounding box center [83, 262] width 141 height 16
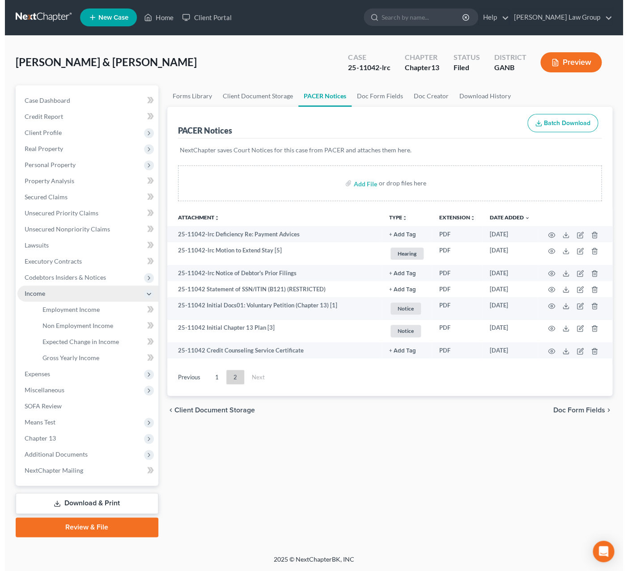
scroll to position [0, 0]
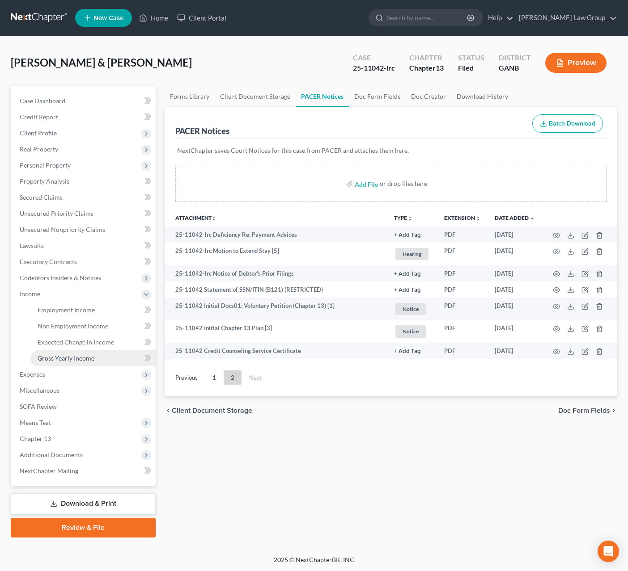
click at [78, 358] on span "Gross Yearly Income" at bounding box center [66, 359] width 57 height 8
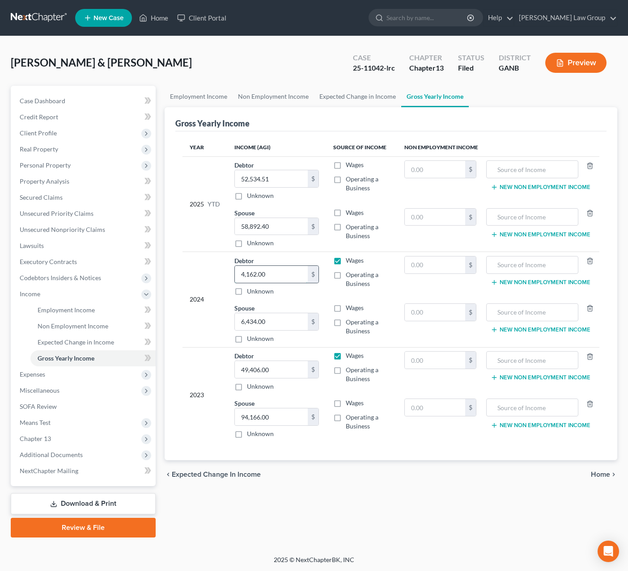
click at [272, 276] on input "4,162.00" at bounding box center [271, 274] width 73 height 17
click at [279, 279] on input "70,830.39" at bounding box center [271, 274] width 73 height 17
type input "86,988.14"
click at [441, 11] on input "search" at bounding box center [427, 17] width 82 height 17
type input "britton"
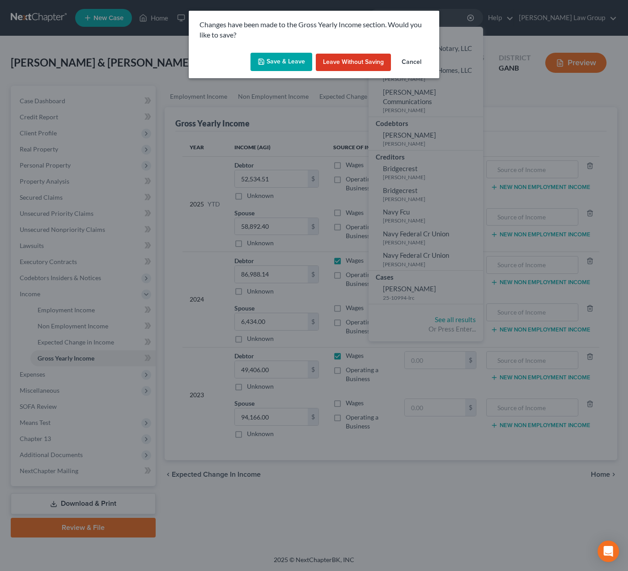
click at [279, 65] on button "Save & Leave" at bounding box center [281, 62] width 62 height 19
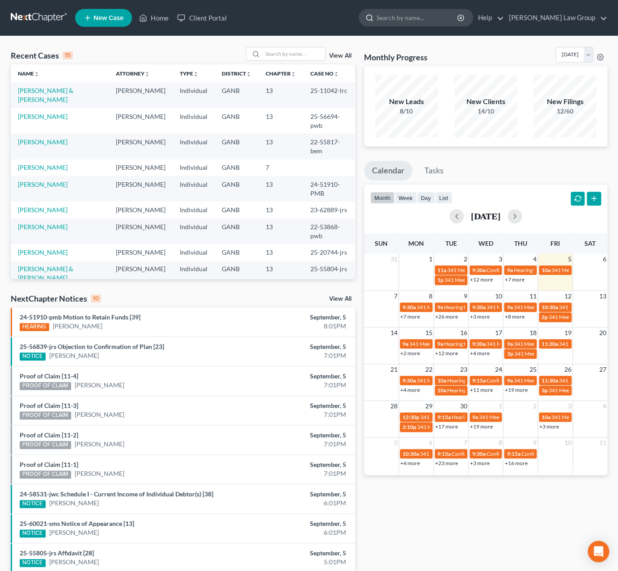
click at [441, 18] on input "search" at bounding box center [417, 17] width 82 height 17
type input "[PERSON_NAME]"
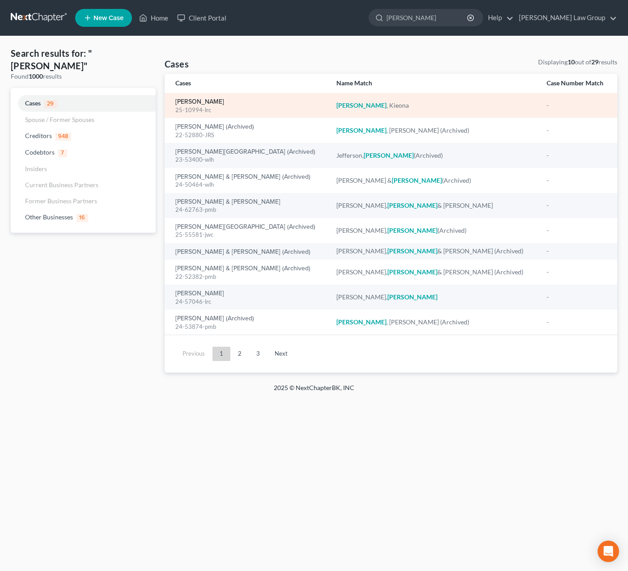
click at [199, 101] on link "[PERSON_NAME]" at bounding box center [199, 102] width 49 height 6
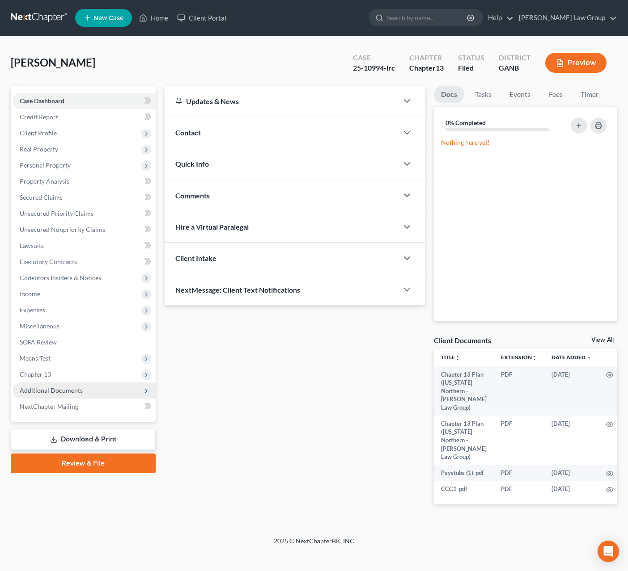
click at [63, 385] on span "Additional Documents" at bounding box center [84, 391] width 143 height 16
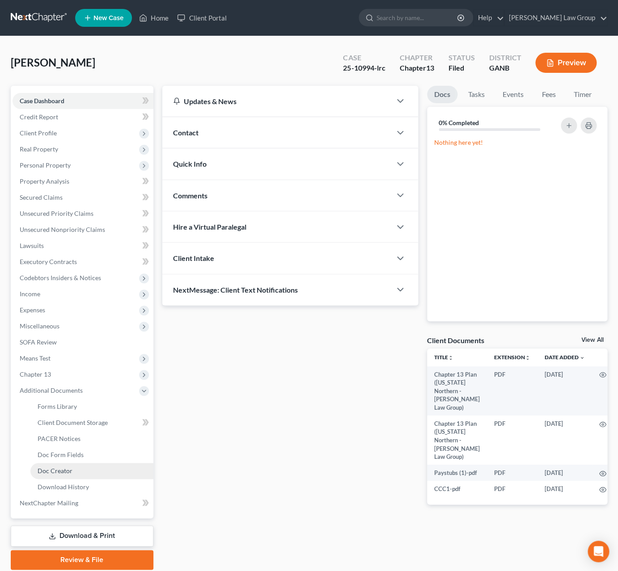
click at [78, 472] on link "Doc Creator" at bounding box center [91, 471] width 123 height 16
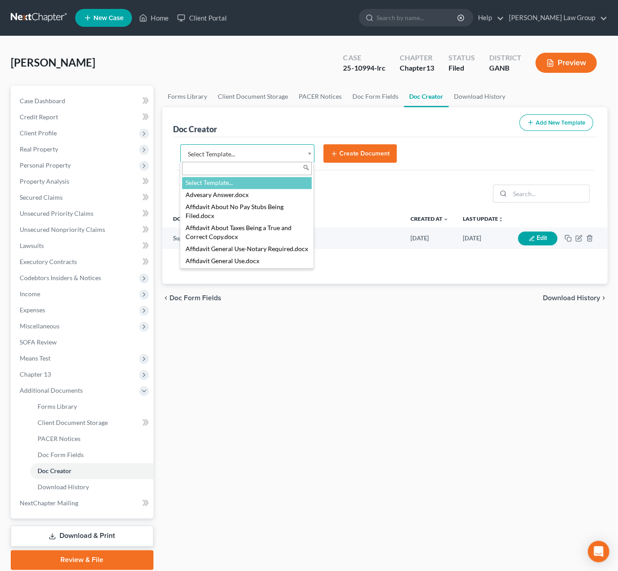
click at [309, 152] on body "Home New Case Client Portal Saedi Law Group ssudman@saedilawgroup.com My Accoun…" at bounding box center [309, 302] width 618 height 604
type input "p"
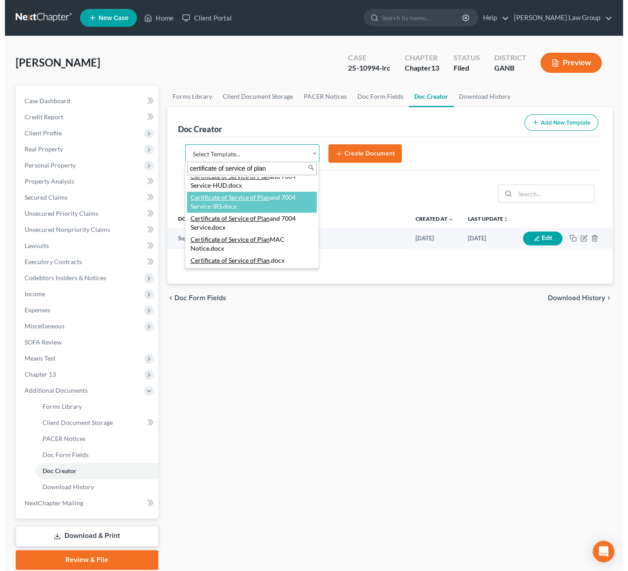
scroll to position [28, 0]
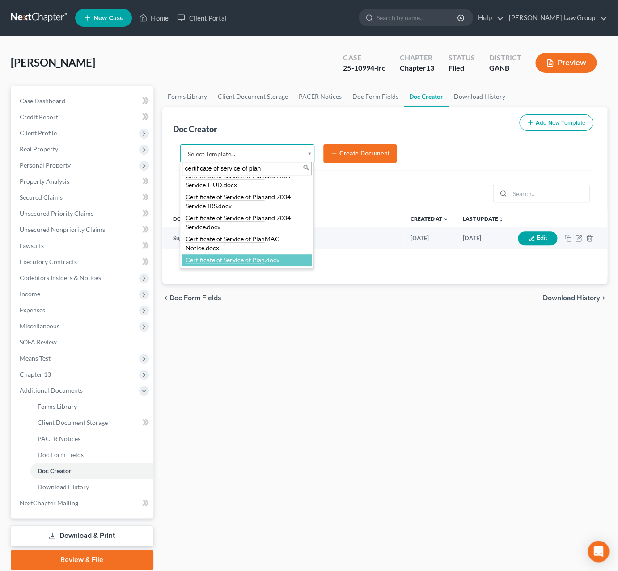
type input "certificate of service of plan"
select select "111545"
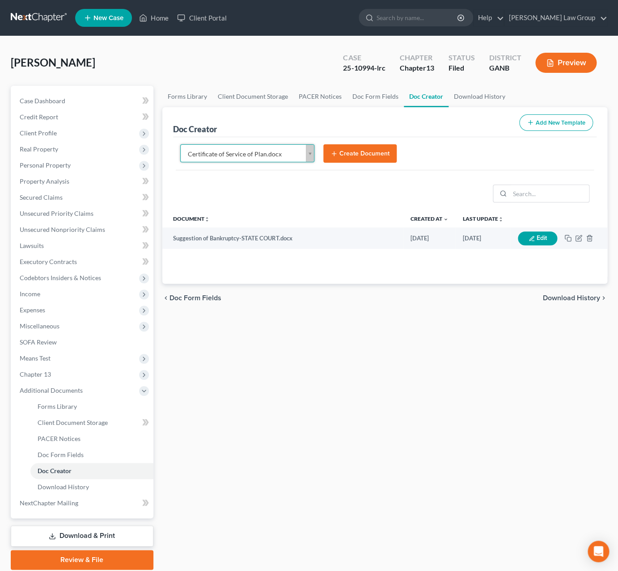
click at [372, 154] on button "Create Document" at bounding box center [359, 153] width 73 height 19
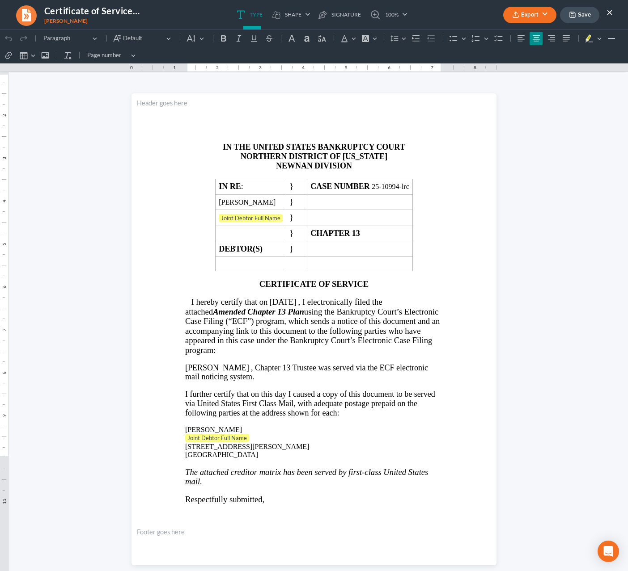
scroll to position [0, 0]
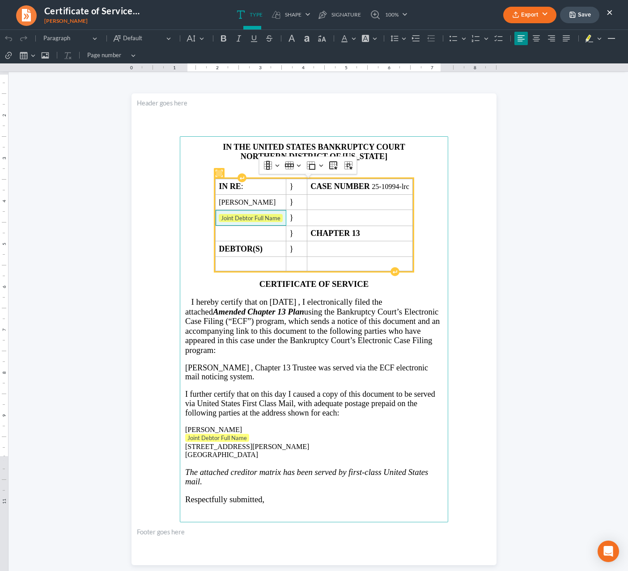
click at [286, 222] on td "Joint Debtor Full Name ⁠⁠⁠⁠⁠⁠⁠" at bounding box center [251, 218] width 71 height 16
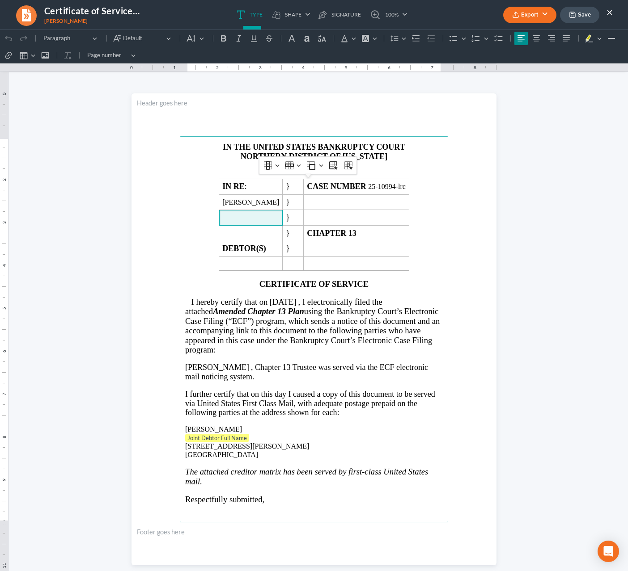
click at [248, 443] on p "Joint Debtor Full Name" at bounding box center [314, 438] width 258 height 9
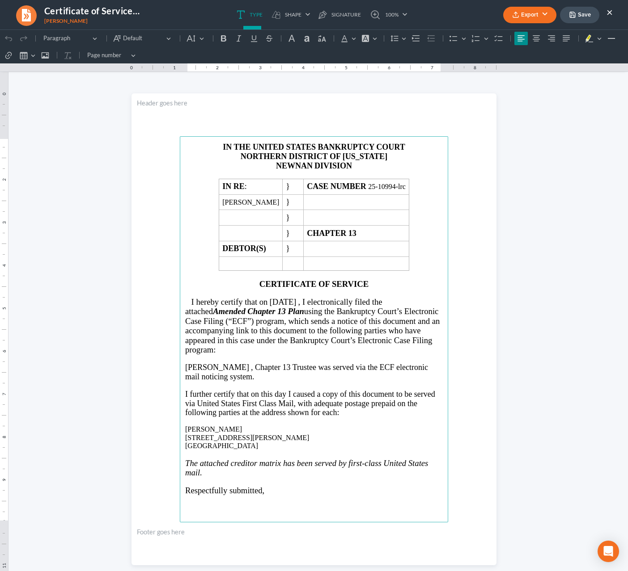
click at [544, 16] on button "Export" at bounding box center [529, 15] width 53 height 17
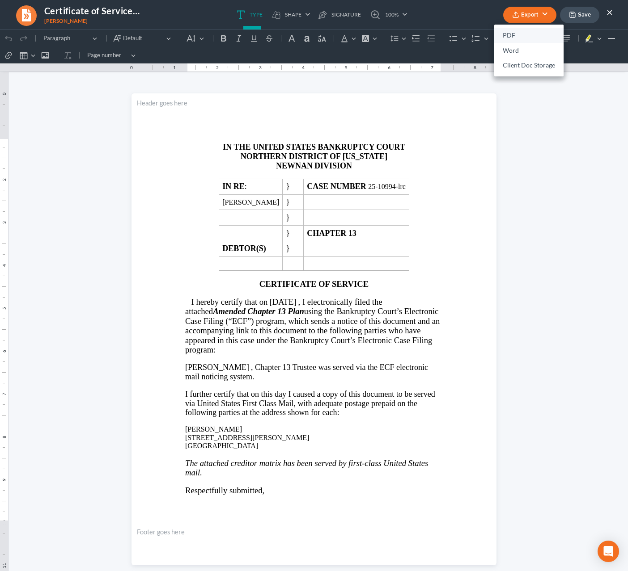
click at [525, 34] on link "PDF" at bounding box center [528, 35] width 69 height 15
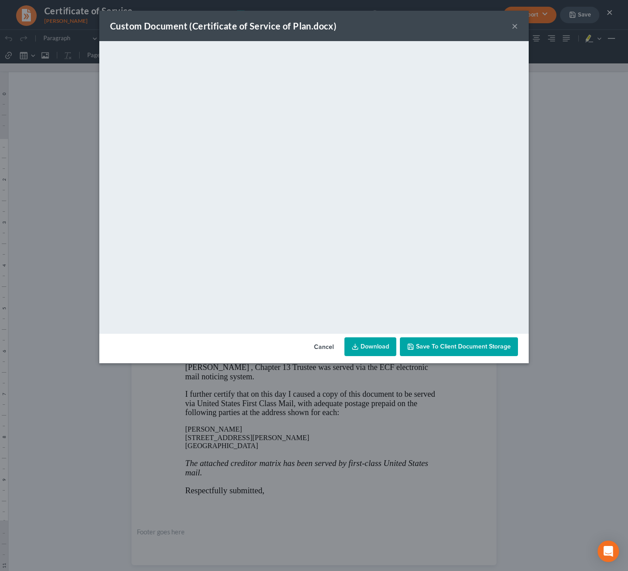
click at [360, 351] on link "Download" at bounding box center [370, 347] width 52 height 19
click at [333, 346] on button "Cancel" at bounding box center [324, 347] width 34 height 18
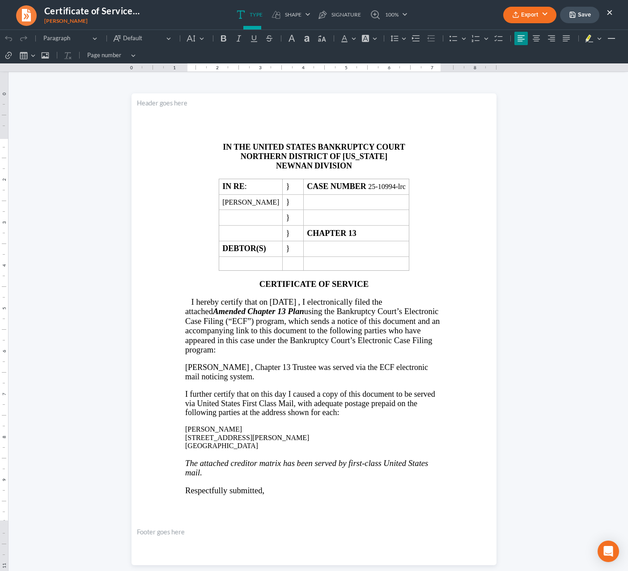
click at [609, 12] on button "×" at bounding box center [609, 12] width 6 height 11
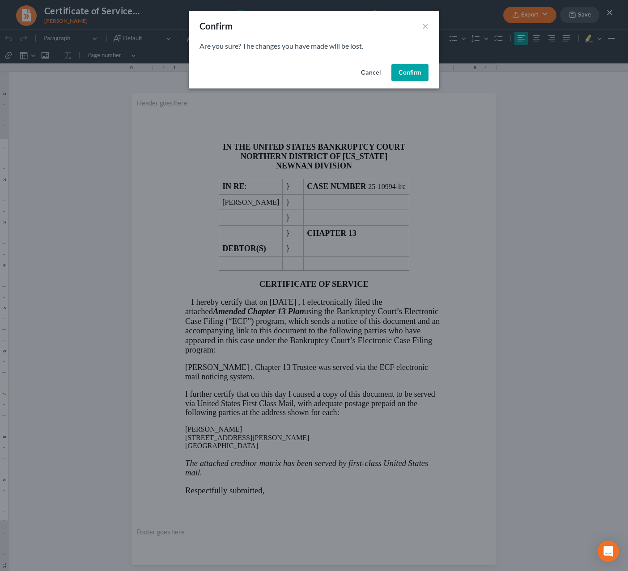
click at [398, 71] on button "Confirm" at bounding box center [409, 73] width 37 height 18
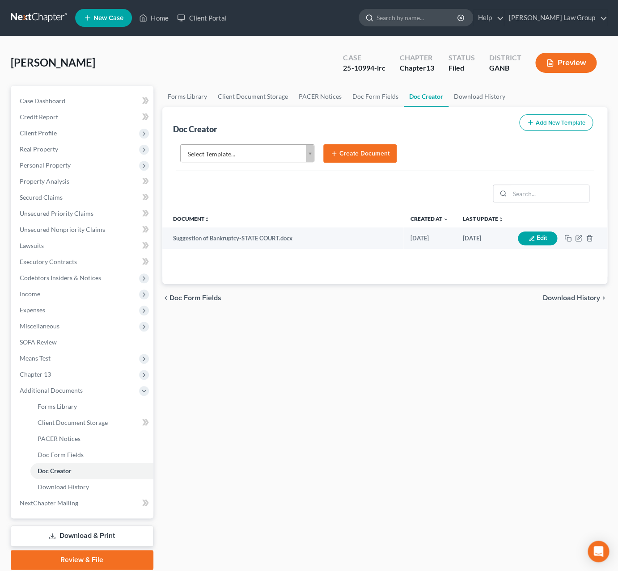
click at [429, 16] on input "search" at bounding box center [417, 17] width 82 height 17
type input "butler"
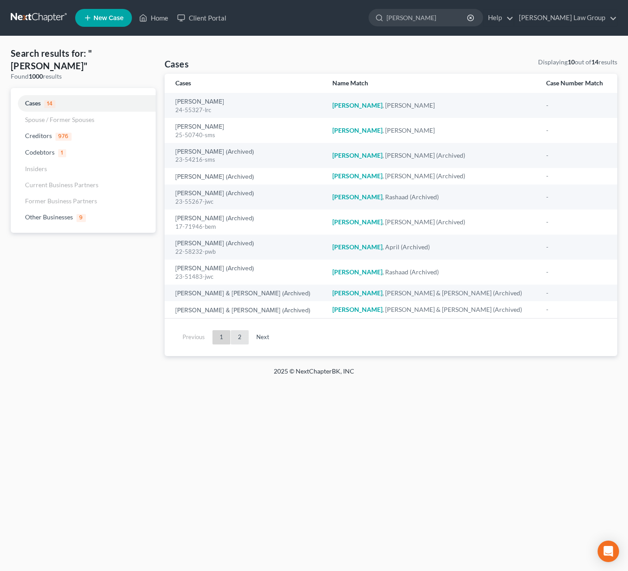
click at [240, 340] on link "2" at bounding box center [240, 337] width 18 height 14
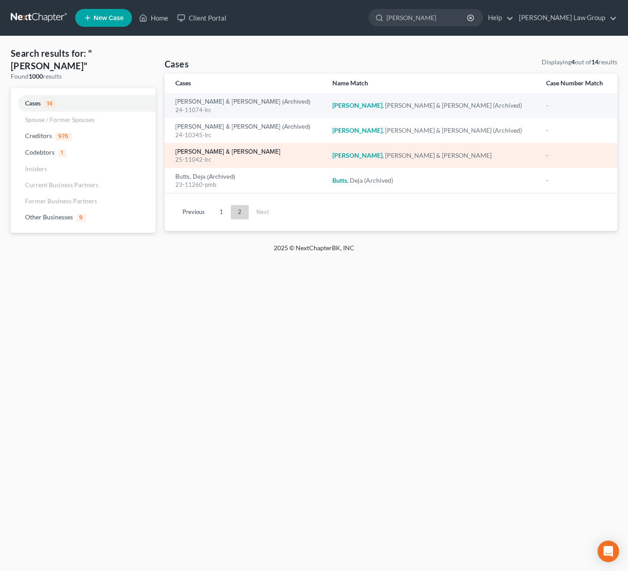
click at [229, 154] on link "[PERSON_NAME] & [PERSON_NAME]" at bounding box center [227, 152] width 105 height 6
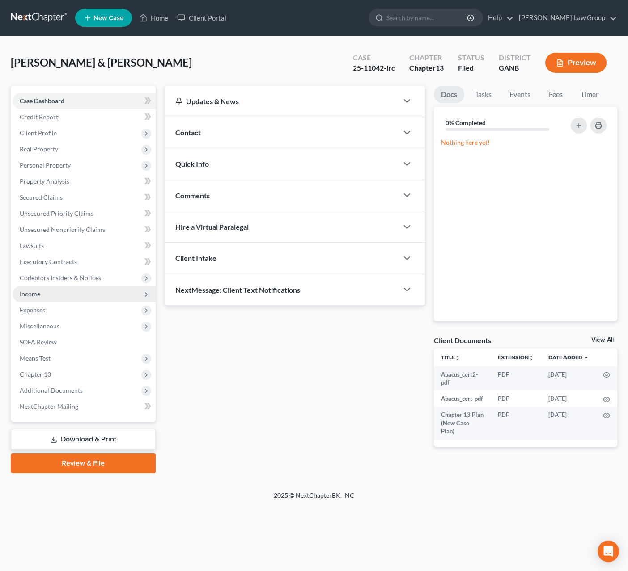
click at [51, 299] on span "Income" at bounding box center [84, 294] width 143 height 16
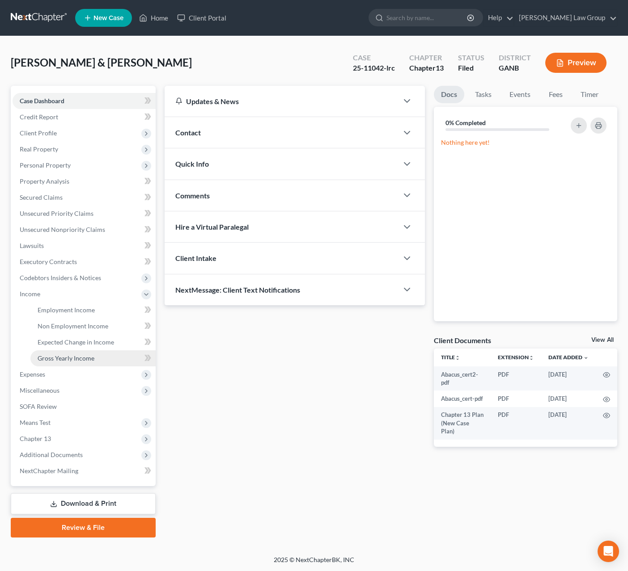
click at [69, 359] on span "Gross Yearly Income" at bounding box center [66, 359] width 57 height 8
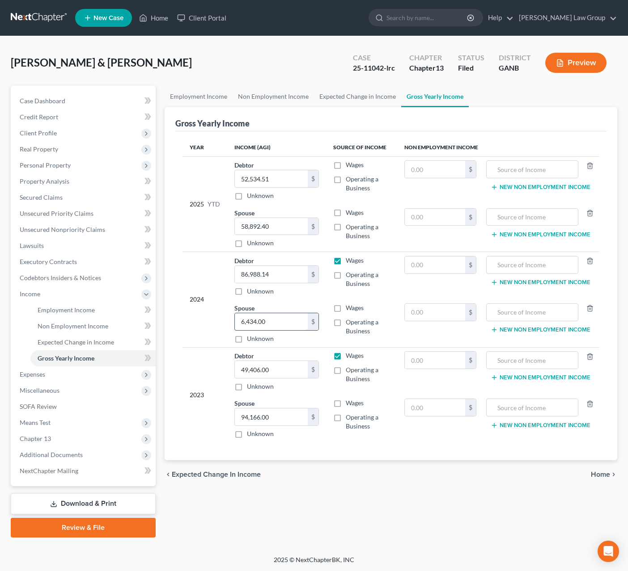
click at [284, 322] on input "6,434.00" at bounding box center [271, 321] width 73 height 17
type input "106,410.86"
click at [608, 478] on span "Home" at bounding box center [600, 474] width 19 height 7
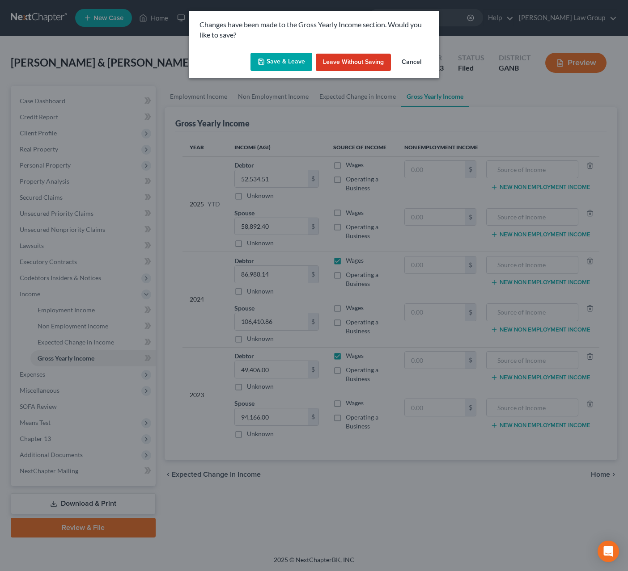
click at [301, 65] on button "Save & Leave" at bounding box center [281, 62] width 62 height 19
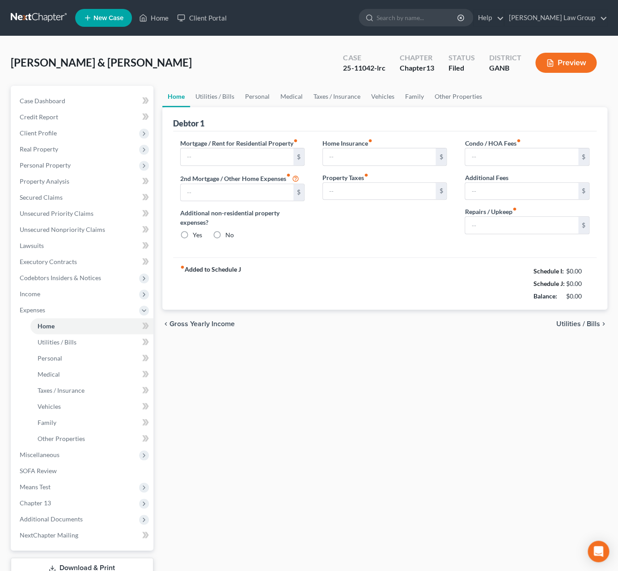
type input "2,294.72"
type input "0.00"
radio input "true"
type input "0.00"
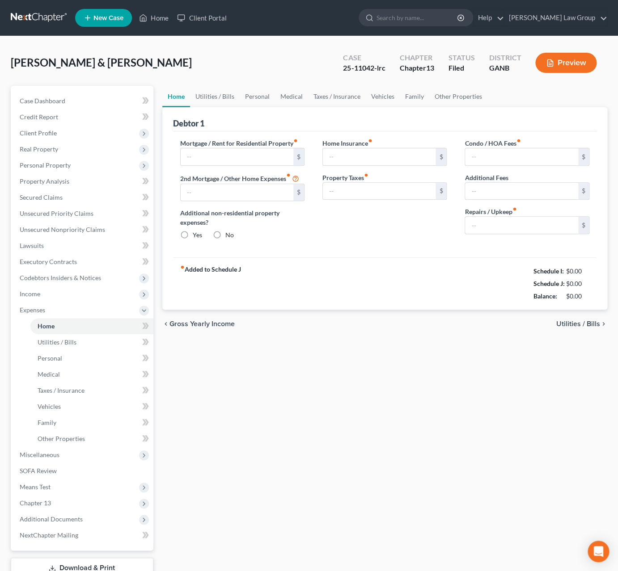
type input "90.00"
type input "0.00"
type input "250.00"
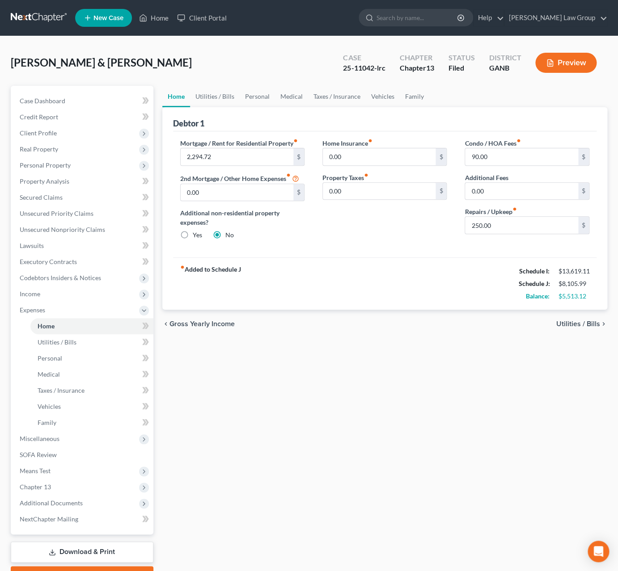
click at [108, 548] on link "Download & Print" at bounding box center [82, 552] width 143 height 21
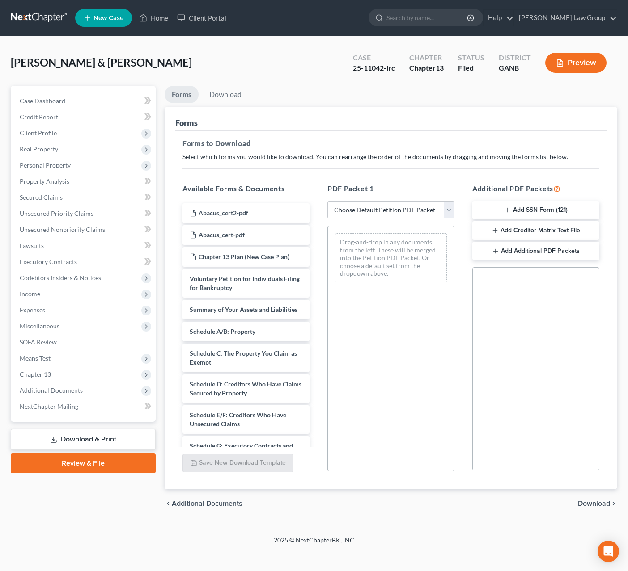
click at [327, 201] on select "Choose Default Petition PDF Packet Complete Bankruptcy Petition (all forms and …" at bounding box center [390, 210] width 127 height 18
select select "2"
click option "Amended Forms" at bounding box center [0, 0] width 0 height 0
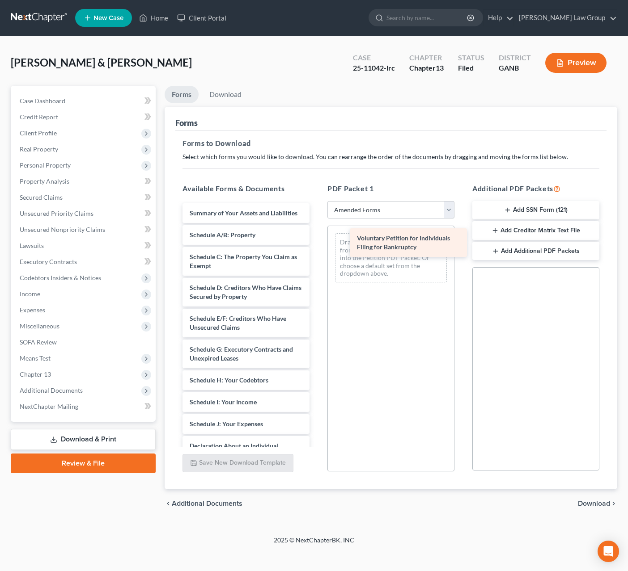
drag, startPoint x: 252, startPoint y: 217, endPoint x: 415, endPoint y: 243, distance: 165.2
click at [317, 243] on div "Voluntary Petition for Individuals Filing for Bankruptcy Voluntary Petition for…" at bounding box center [245, 428] width 141 height 451
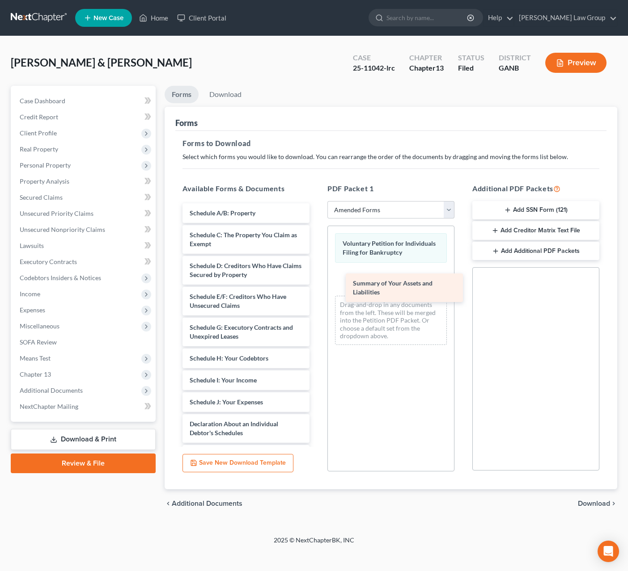
drag, startPoint x: 223, startPoint y: 220, endPoint x: 386, endPoint y: 290, distance: 177.7
click at [317, 290] on div "Summary of Your Assets and Liabilities Summary of Your Assets and Liabilities S…" at bounding box center [245, 417] width 141 height 429
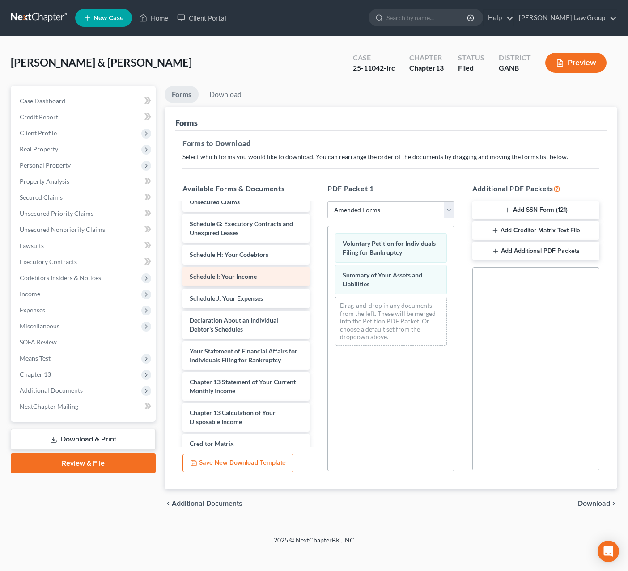
scroll to position [113, 0]
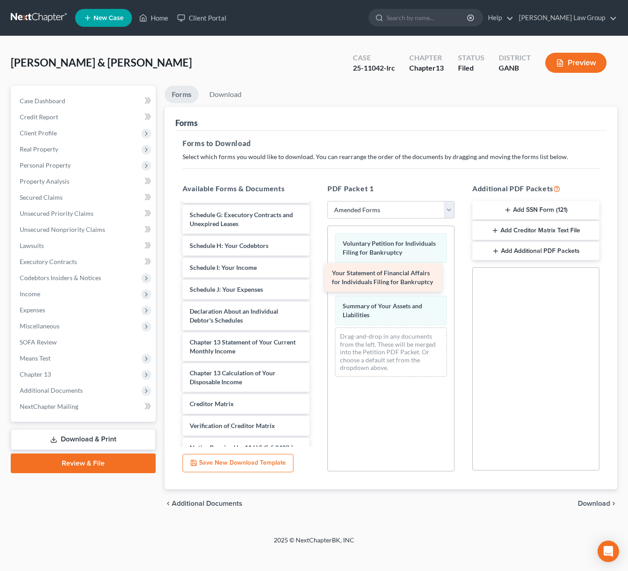
drag, startPoint x: 252, startPoint y: 340, endPoint x: 396, endPoint y: 271, distance: 159.4
click at [317, 271] on div "Your Statement of Financial Affairs for Individuals Filing for Bankruptcy Sched…" at bounding box center [245, 290] width 141 height 398
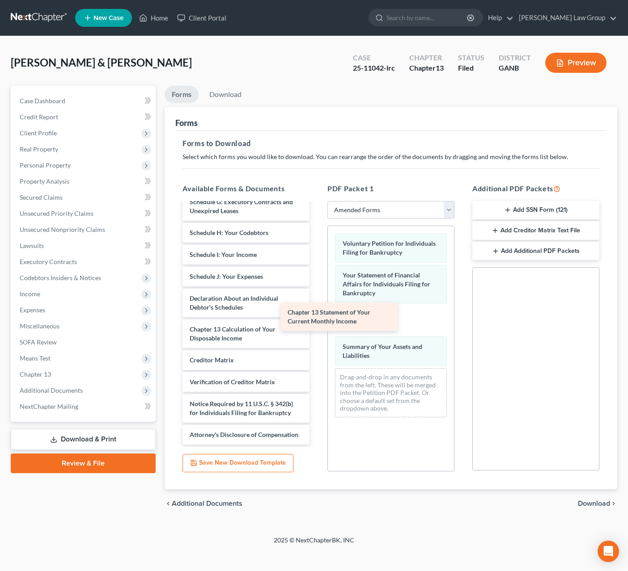
scroll to position [144, 0]
drag, startPoint x: 252, startPoint y: 295, endPoint x: 415, endPoint y: 326, distance: 166.4
click at [317, 326] on div "Chapter 13 Statement of Your Current Monthly Income Schedule A/B: Property Sche…" at bounding box center [245, 261] width 141 height 367
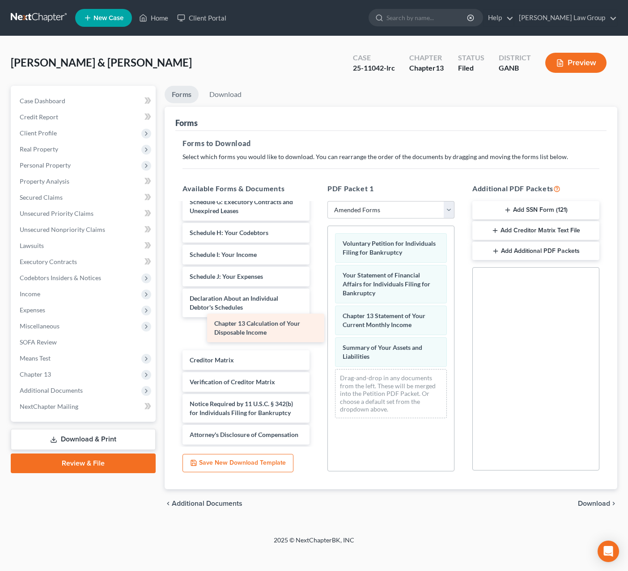
scroll to position [113, 0]
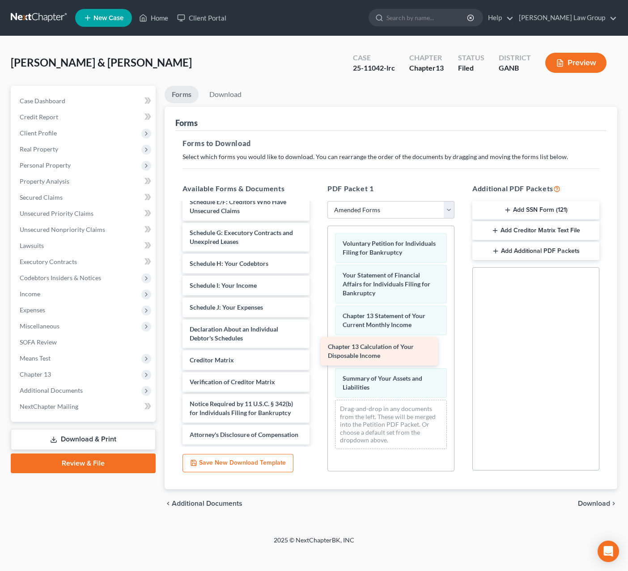
drag, startPoint x: 245, startPoint y: 323, endPoint x: 387, endPoint y: 358, distance: 146.5
click at [317, 358] on div "Chapter 13 Calculation of Your Disposable Income Schedule A/B: Property Schedul…" at bounding box center [245, 277] width 141 height 336
click at [590, 504] on span "Download" at bounding box center [594, 503] width 32 height 7
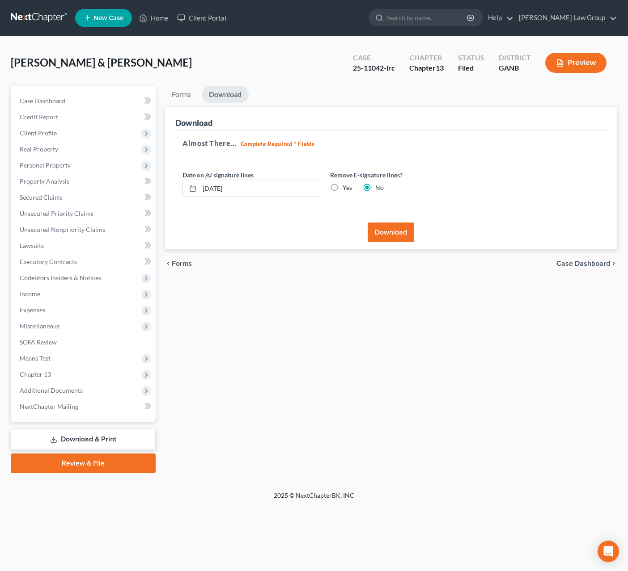
click at [387, 237] on button "Download" at bounding box center [391, 233] width 47 height 20
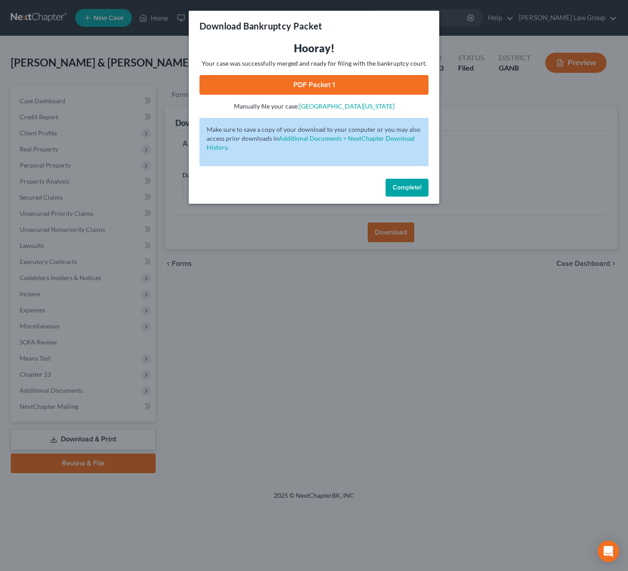
click at [324, 86] on link "PDF Packet 1" at bounding box center [313, 85] width 229 height 20
click at [327, 92] on link "PDF Packet 1" at bounding box center [313, 85] width 229 height 20
click at [407, 190] on span "Complete!" at bounding box center [407, 188] width 29 height 8
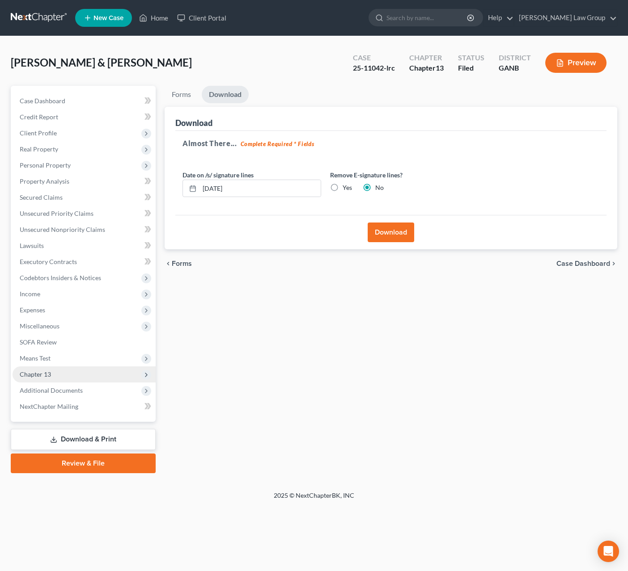
click at [68, 372] on span "Chapter 13" at bounding box center [84, 375] width 143 height 16
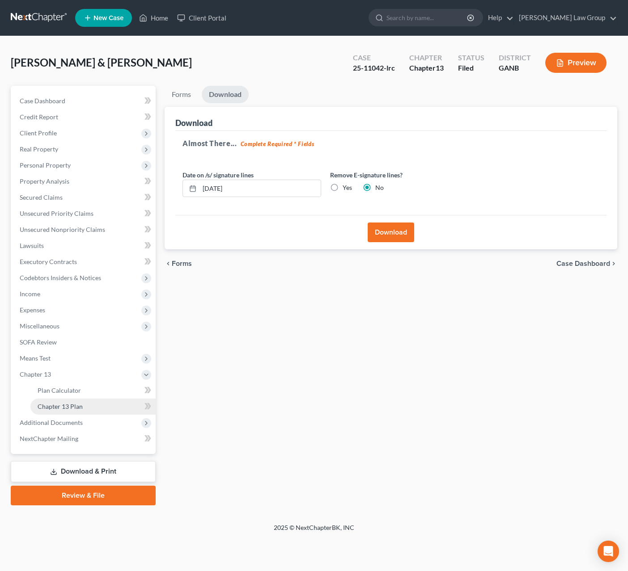
drag, startPoint x: 68, startPoint y: 402, endPoint x: 105, endPoint y: 398, distance: 36.9
click at [68, 403] on span "Chapter 13 Plan" at bounding box center [60, 407] width 45 height 8
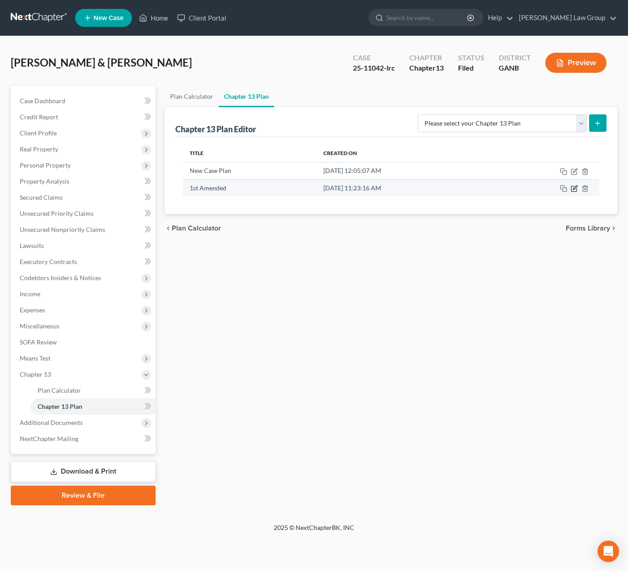
click at [578, 192] on icon "button" at bounding box center [574, 188] width 7 height 7
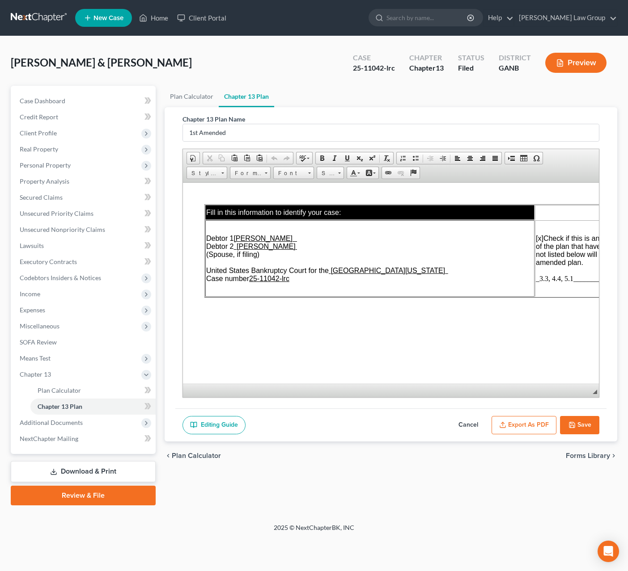
click at [513, 427] on button "Export as PDF" at bounding box center [523, 425] width 65 height 19
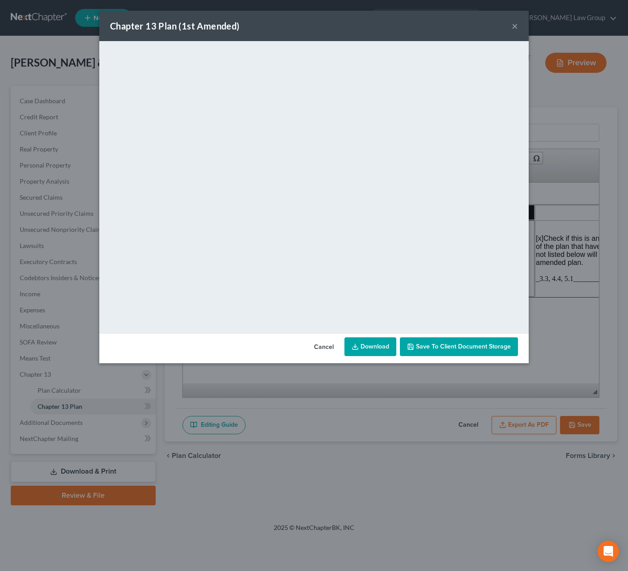
click at [366, 350] on link "Download" at bounding box center [370, 347] width 52 height 19
